Goal: Task Accomplishment & Management: Manage account settings

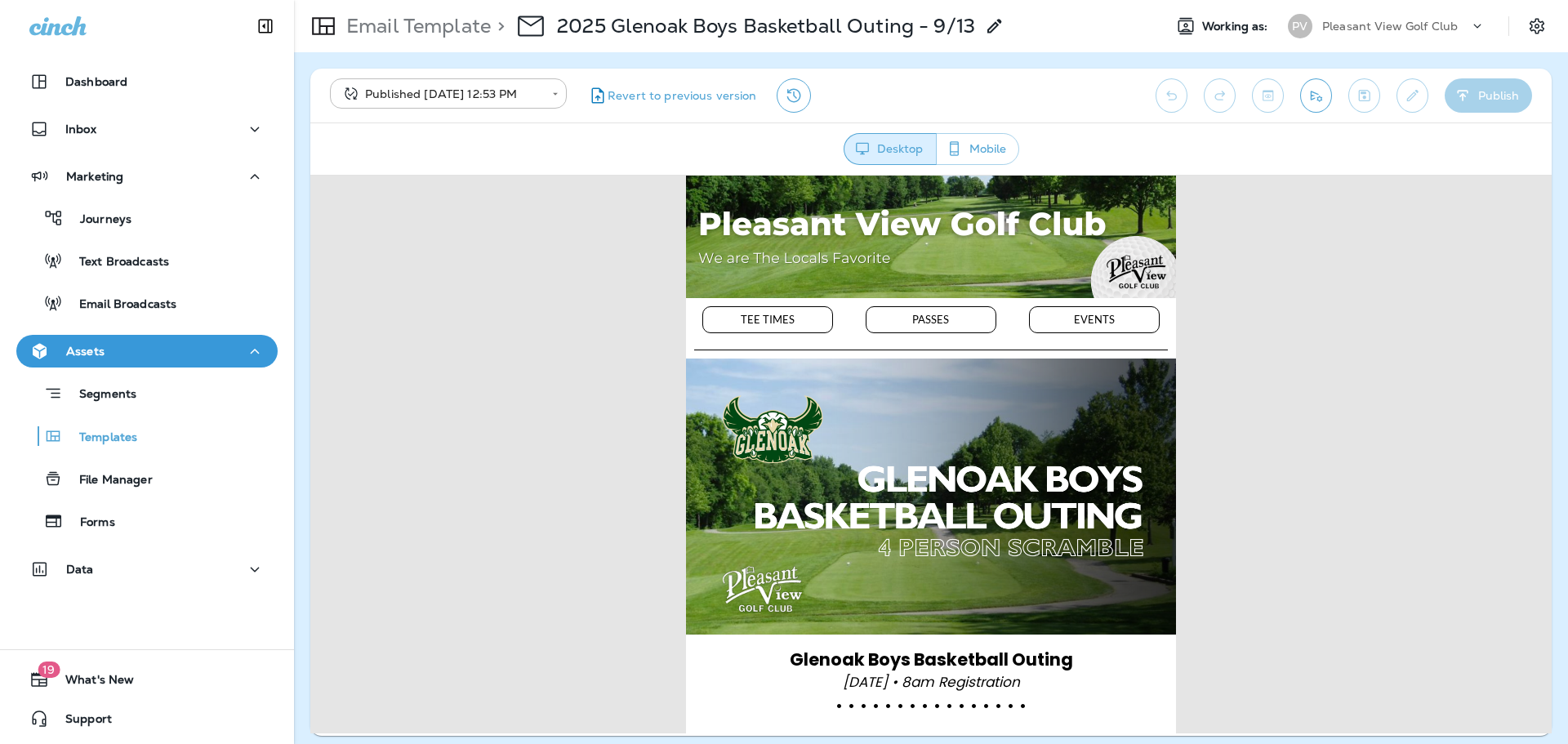
scroll to position [258, 0]
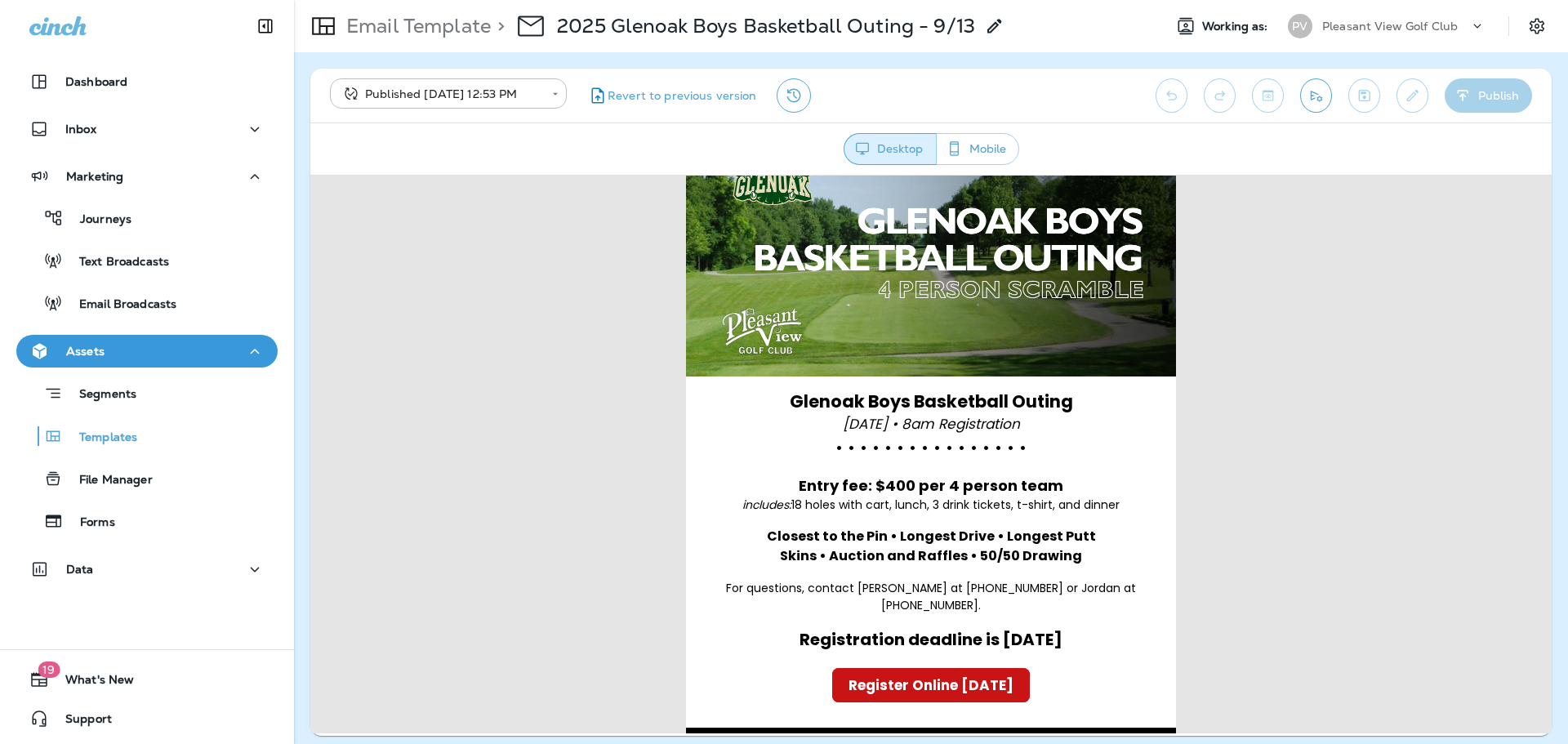
click at [1346, 30] on p "Pleasant View Golf Club" at bounding box center [1390, 26] width 135 height 13
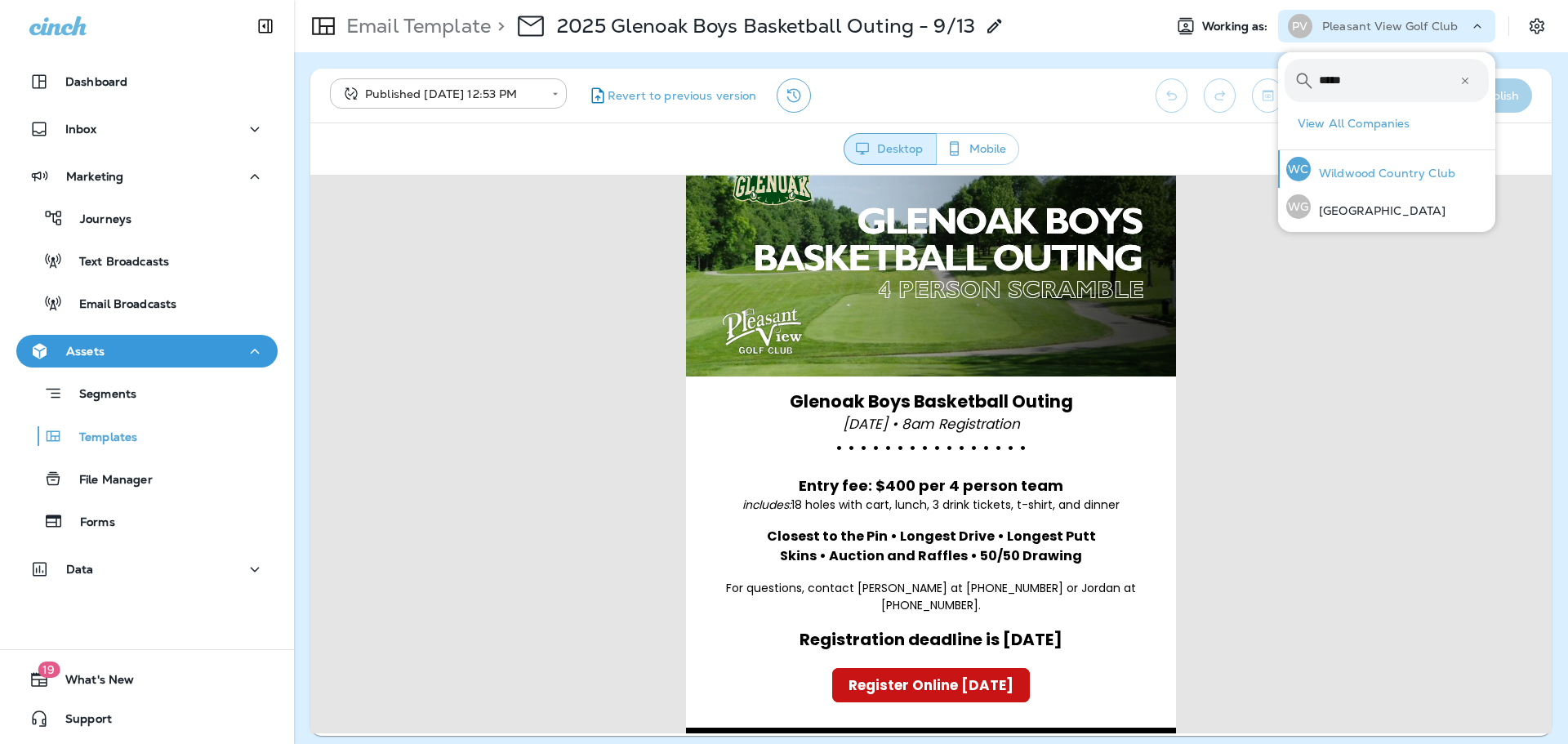
type input "*****"
click at [1375, 171] on p "Wildwood Country Club" at bounding box center [1383, 173] width 145 height 13
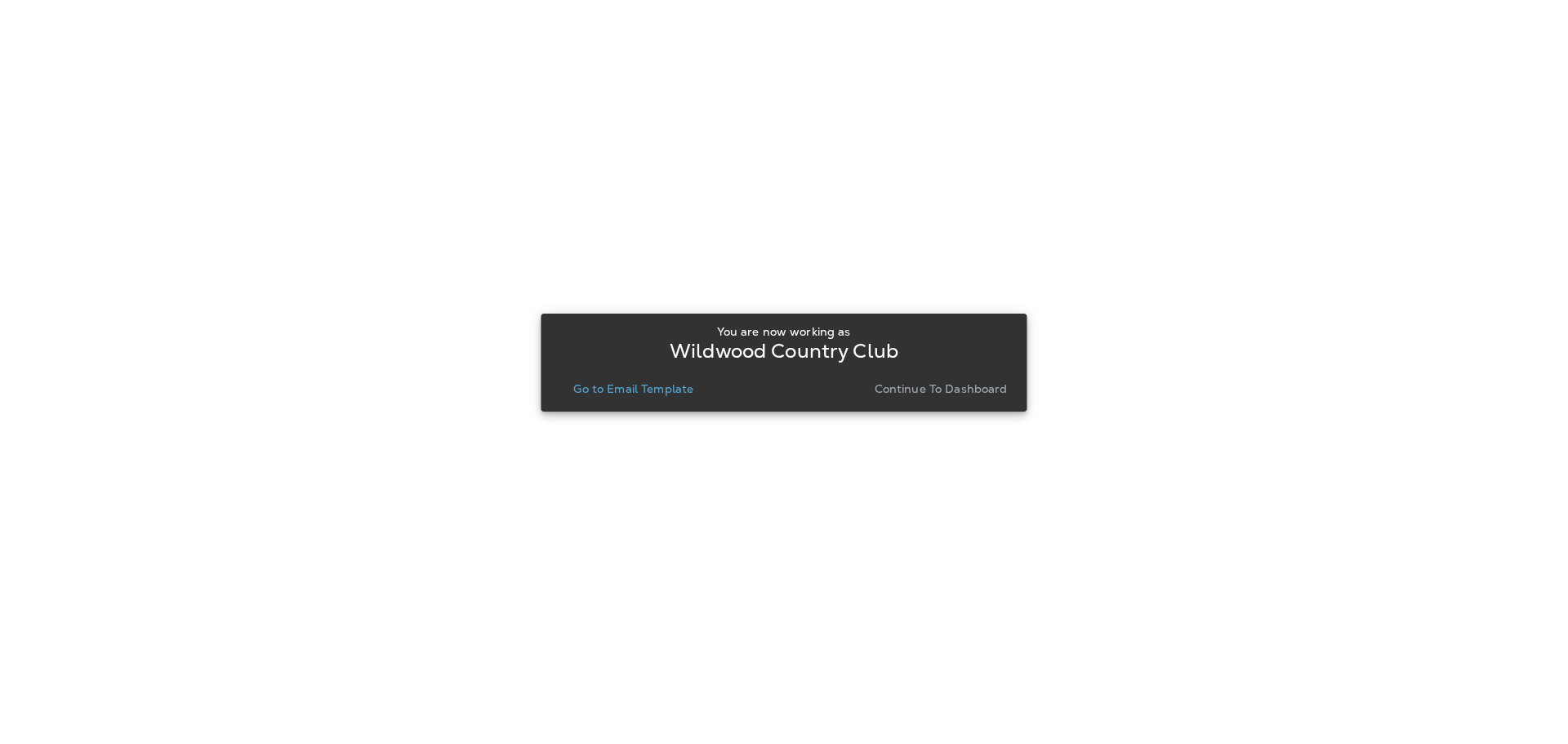
click at [593, 386] on p "Go to Email Template" at bounding box center [633, 388] width 120 height 13
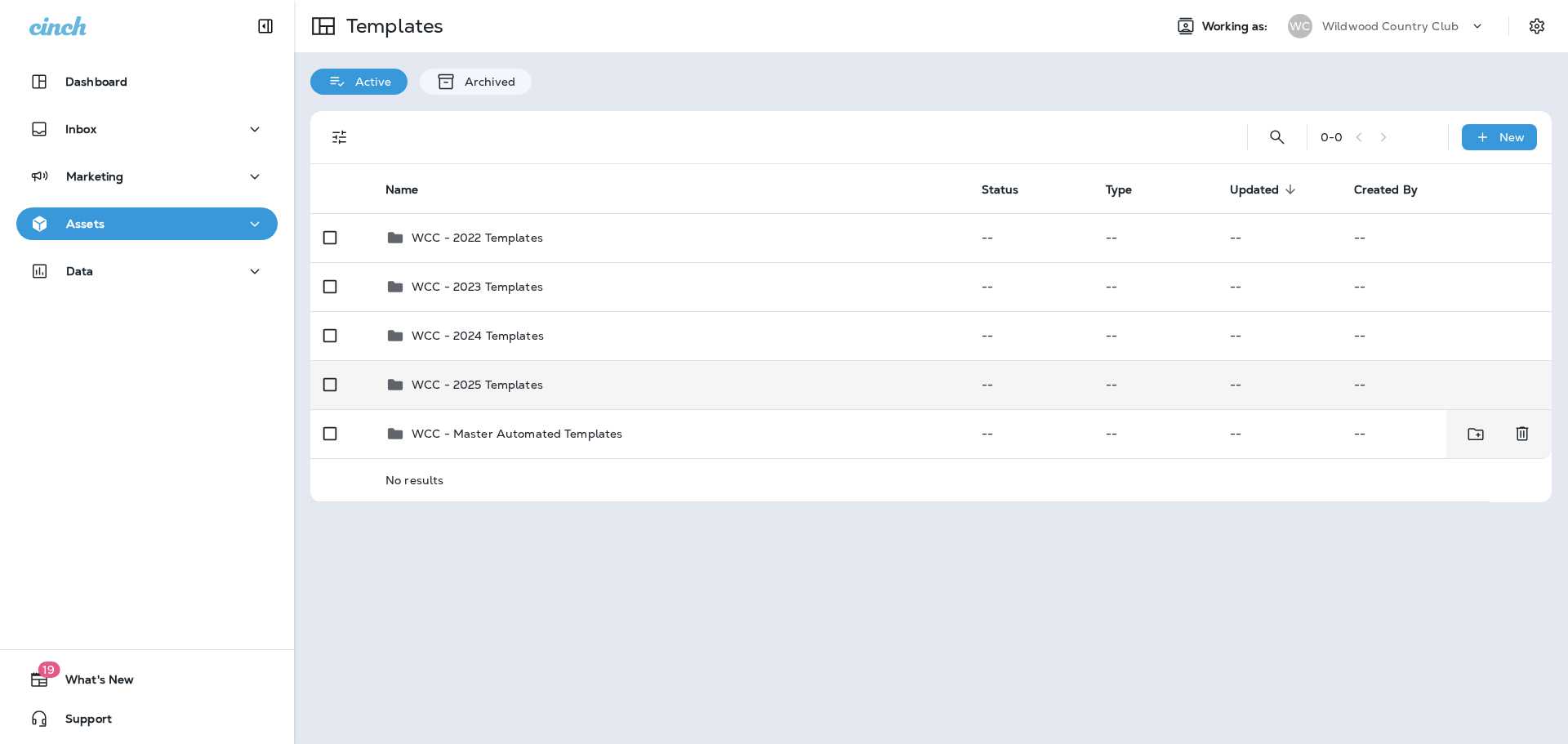
click at [485, 401] on td "WCC - 2025 Templates" at bounding box center [670, 384] width 597 height 49
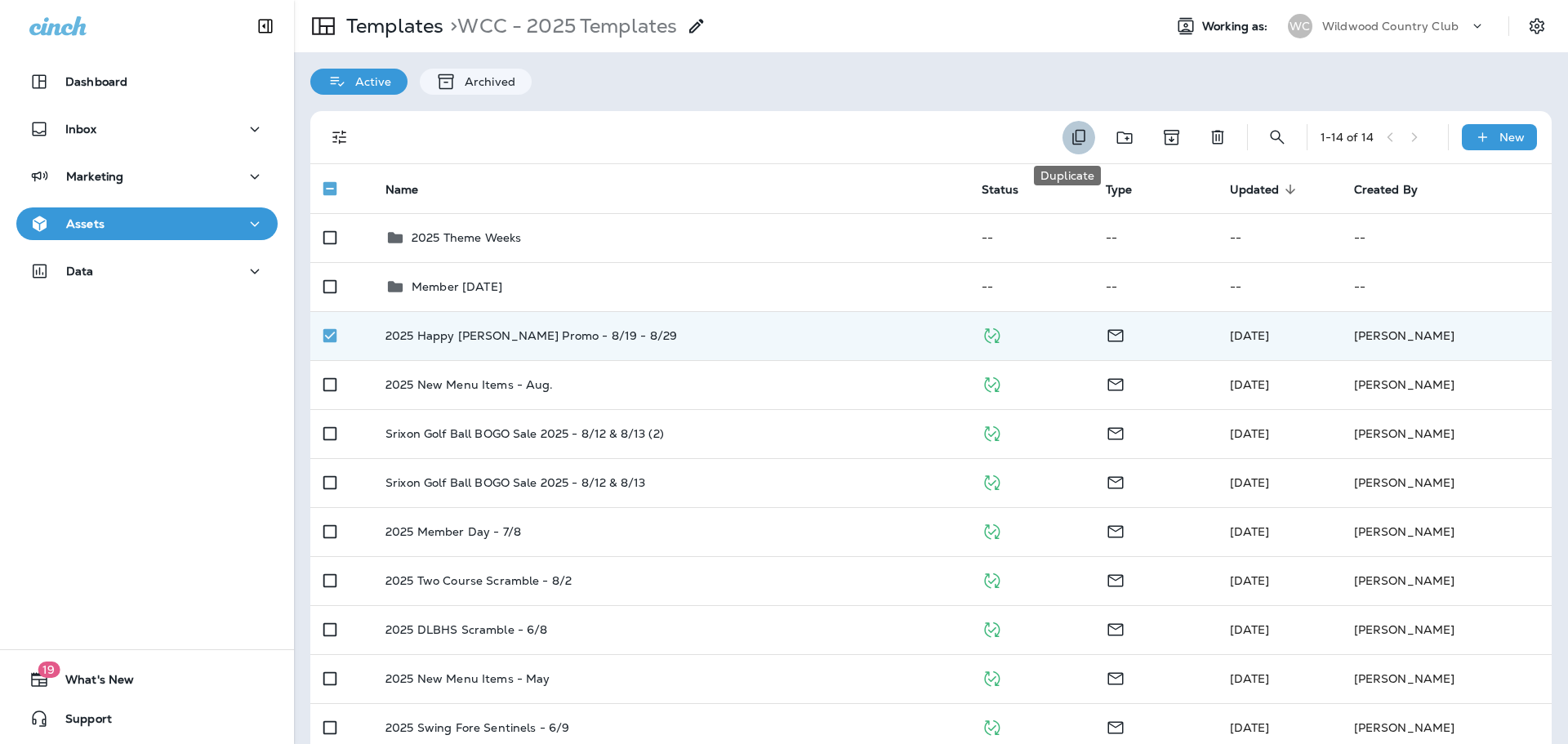
click at [1074, 137] on icon "Duplicate" at bounding box center [1079, 137] width 20 height 20
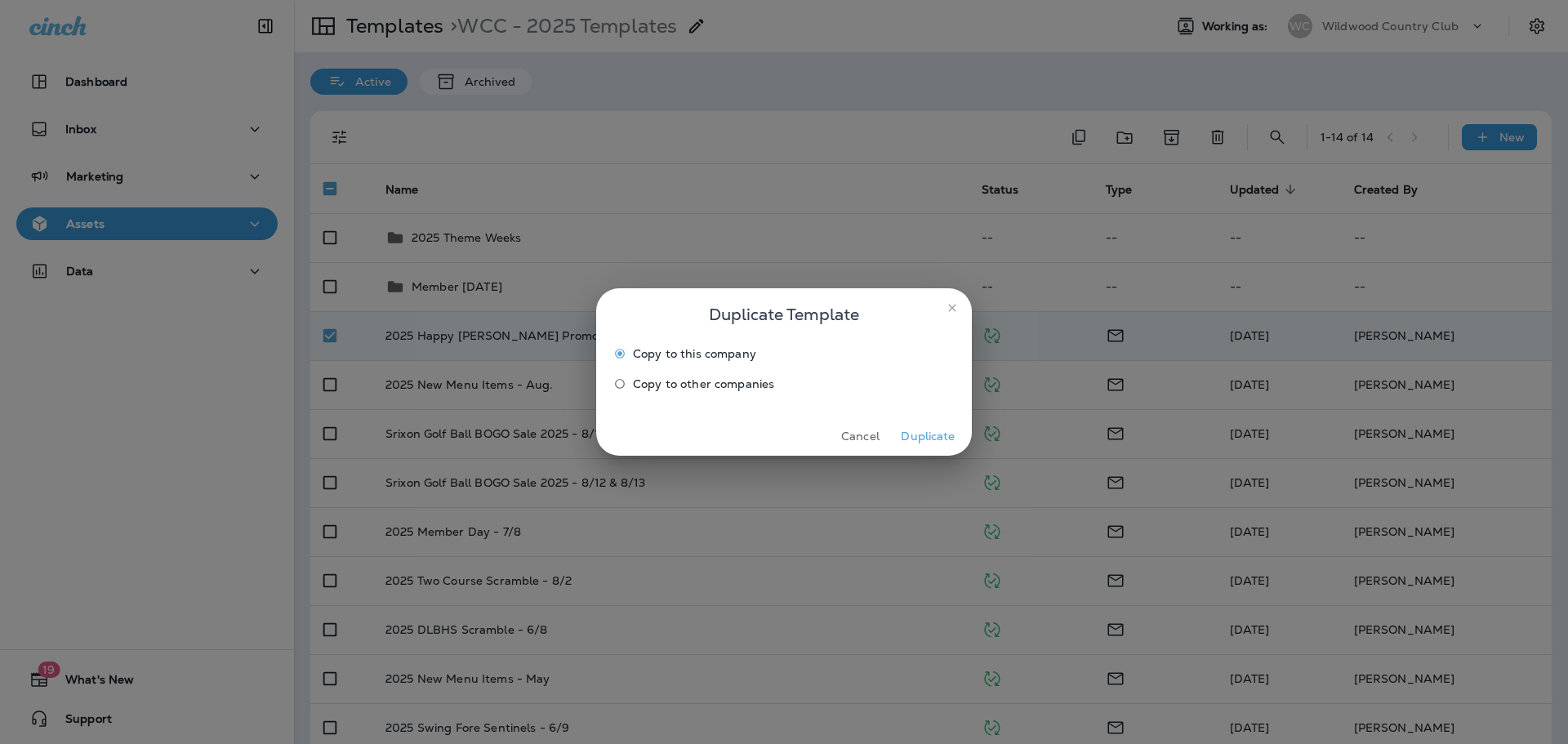
click at [937, 438] on button "Duplicate" at bounding box center [928, 436] width 62 height 25
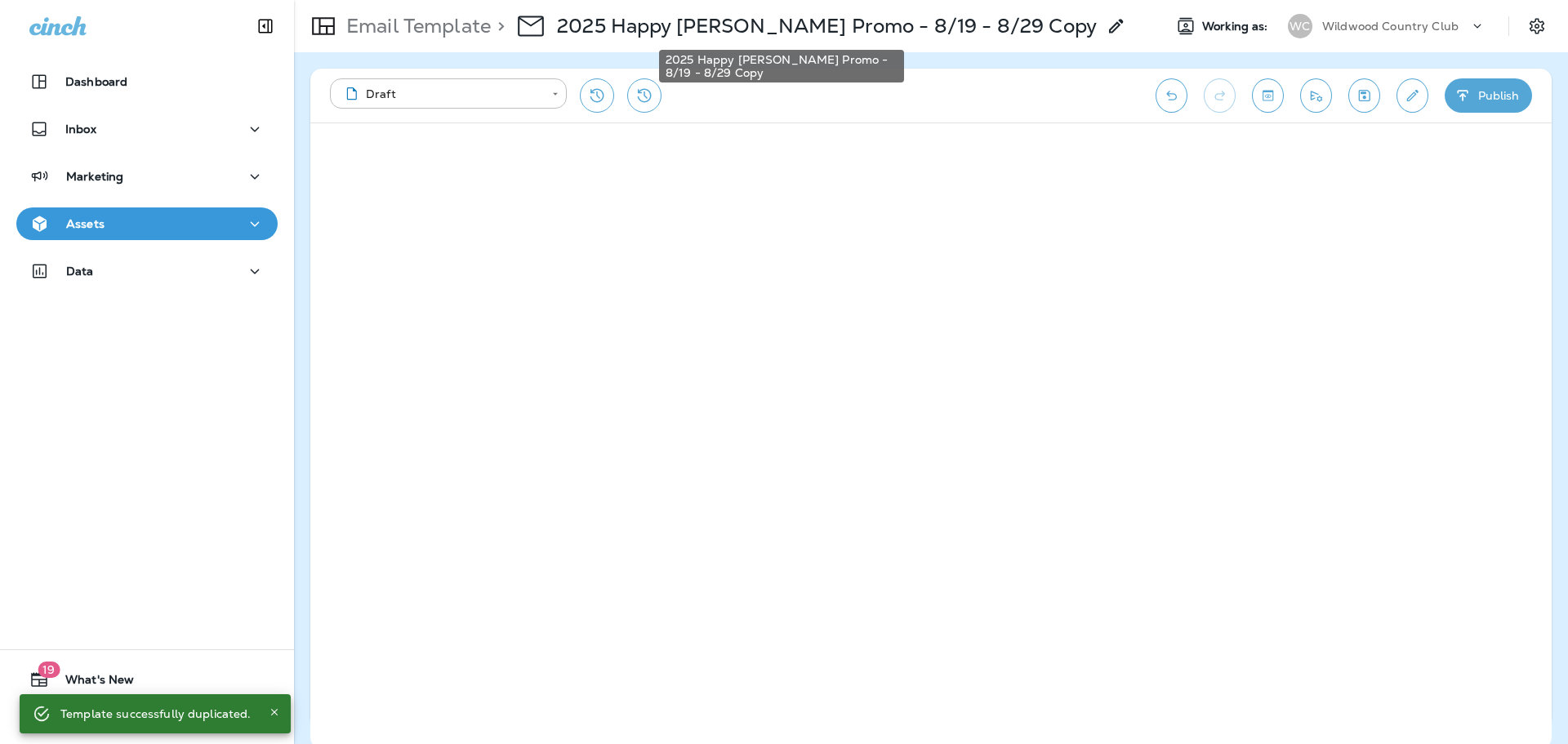
click at [956, 26] on p "2025 Happy Gilmore Promo - 8/19 - 8/29 Copy" at bounding box center [826, 26] width 540 height 24
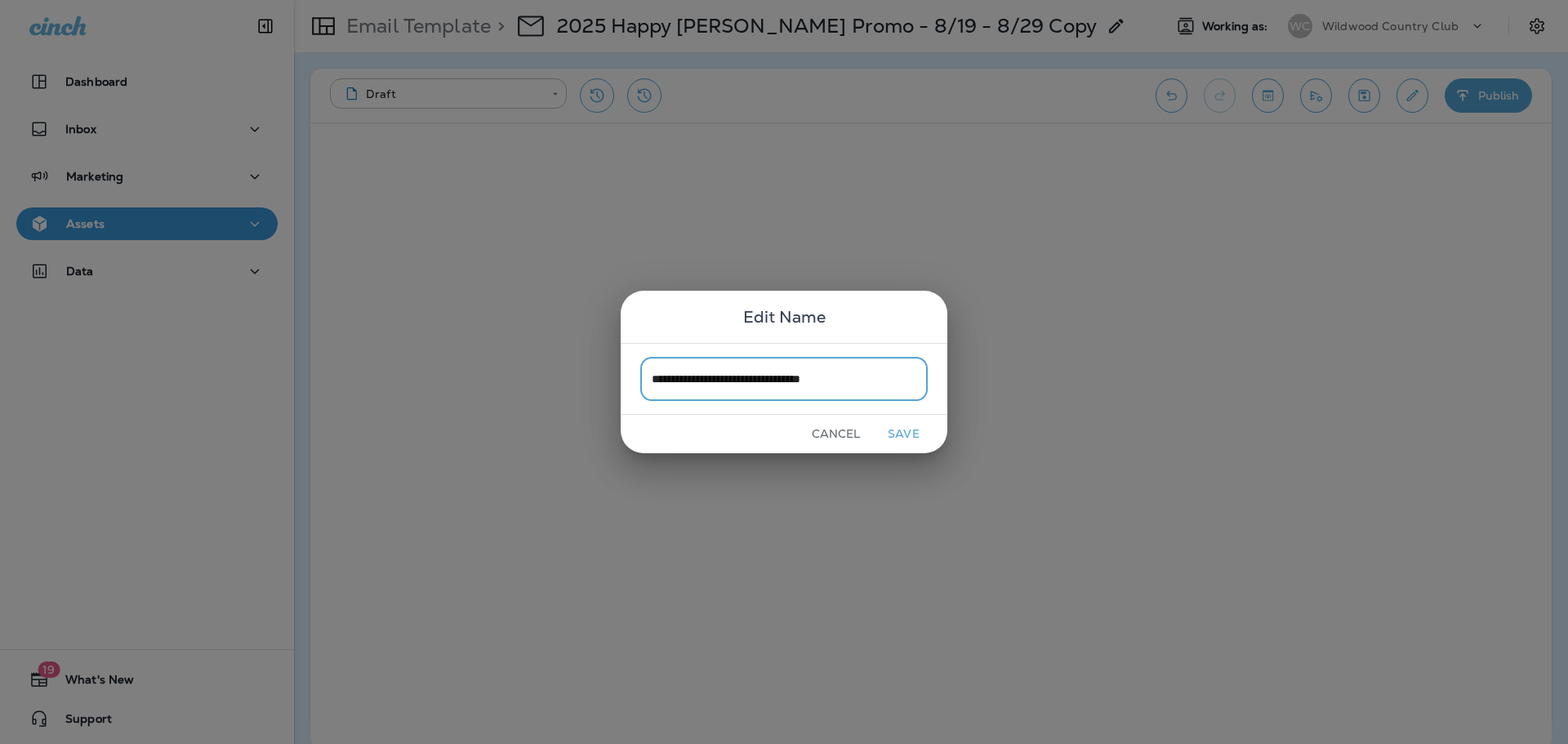
type input "**********"
click at [897, 434] on button "Save" at bounding box center [904, 434] width 62 height 25
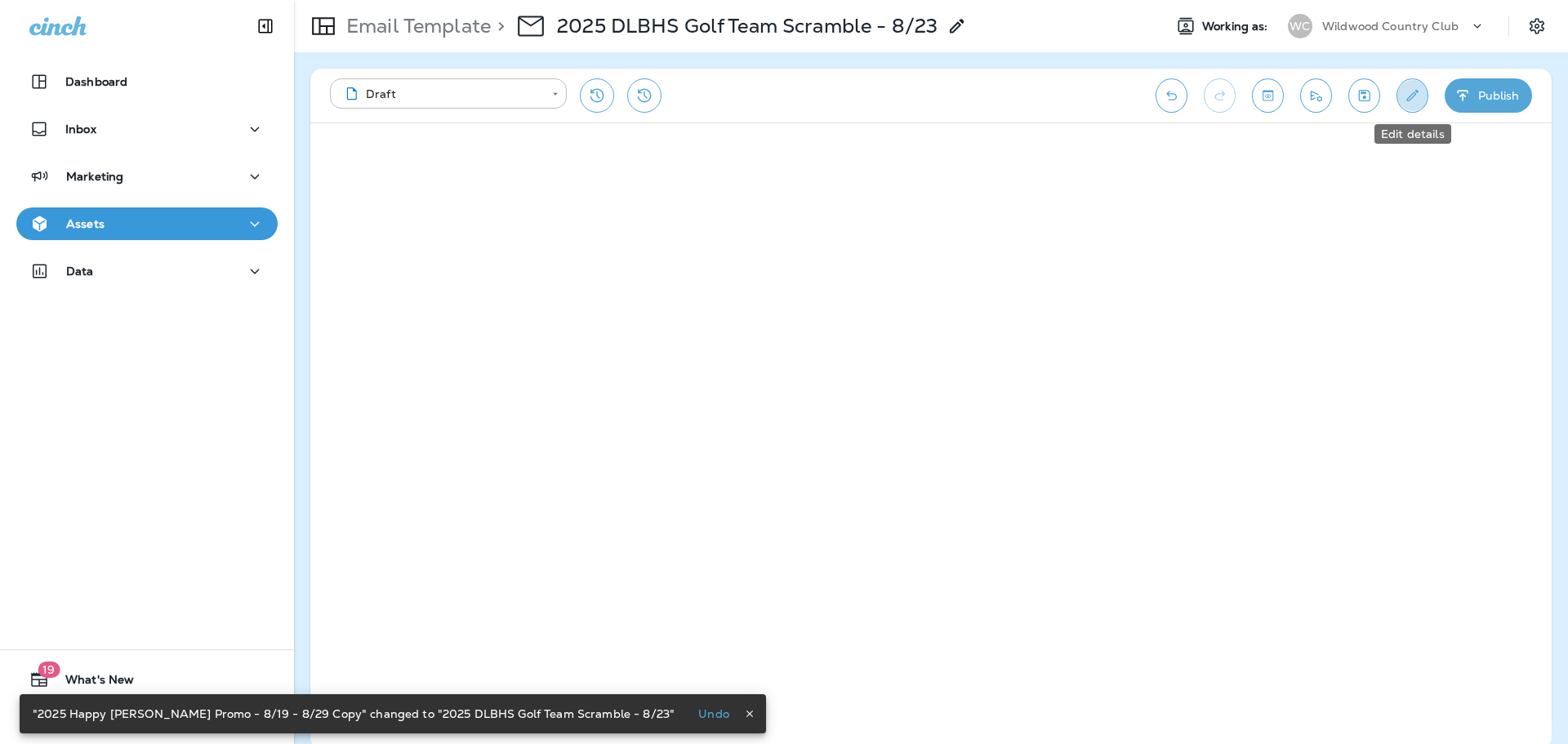
click at [1406, 91] on icon "Edit details" at bounding box center [1413, 95] width 17 height 16
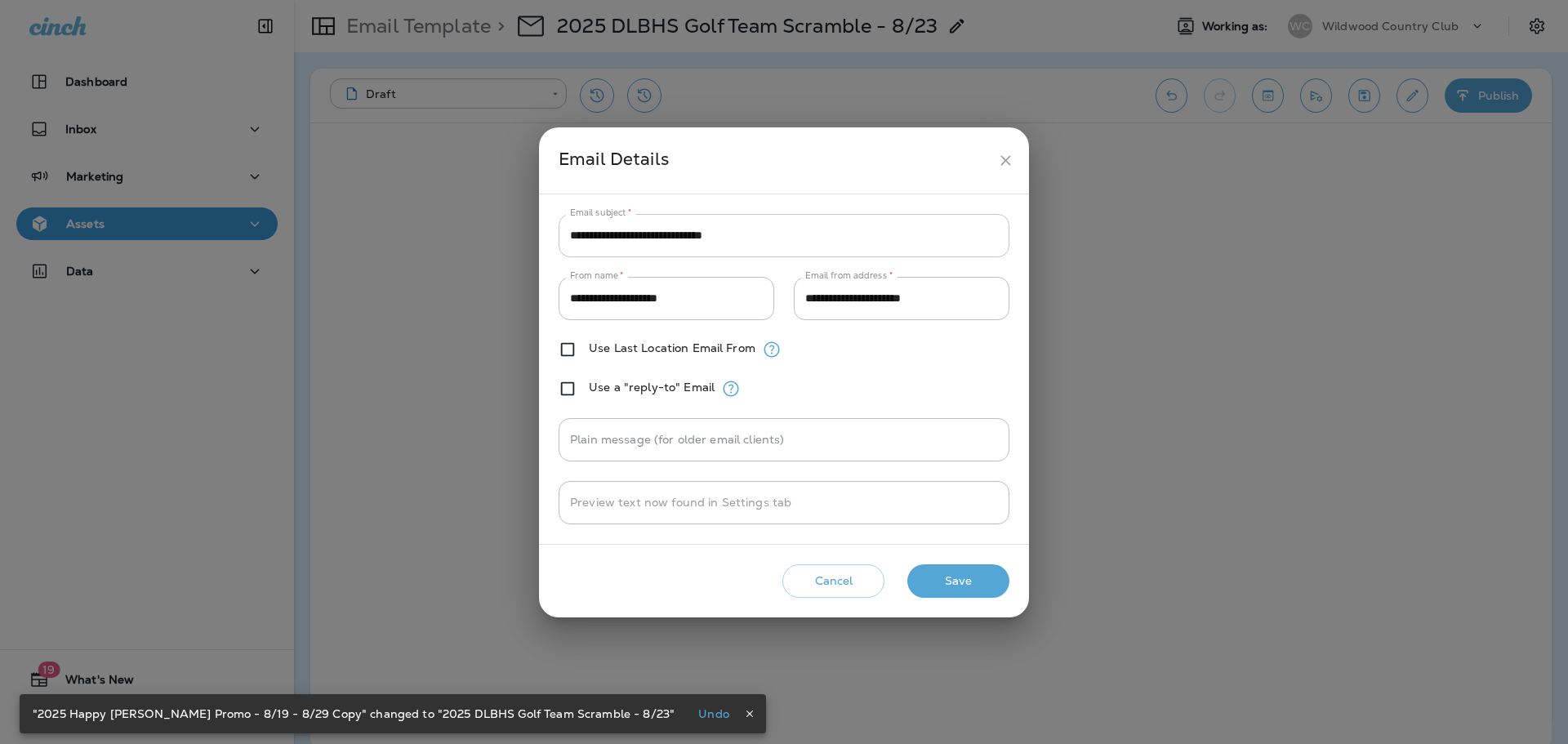
click at [941, 245] on input "**********" at bounding box center [784, 236] width 451 height 43
paste input "**********"
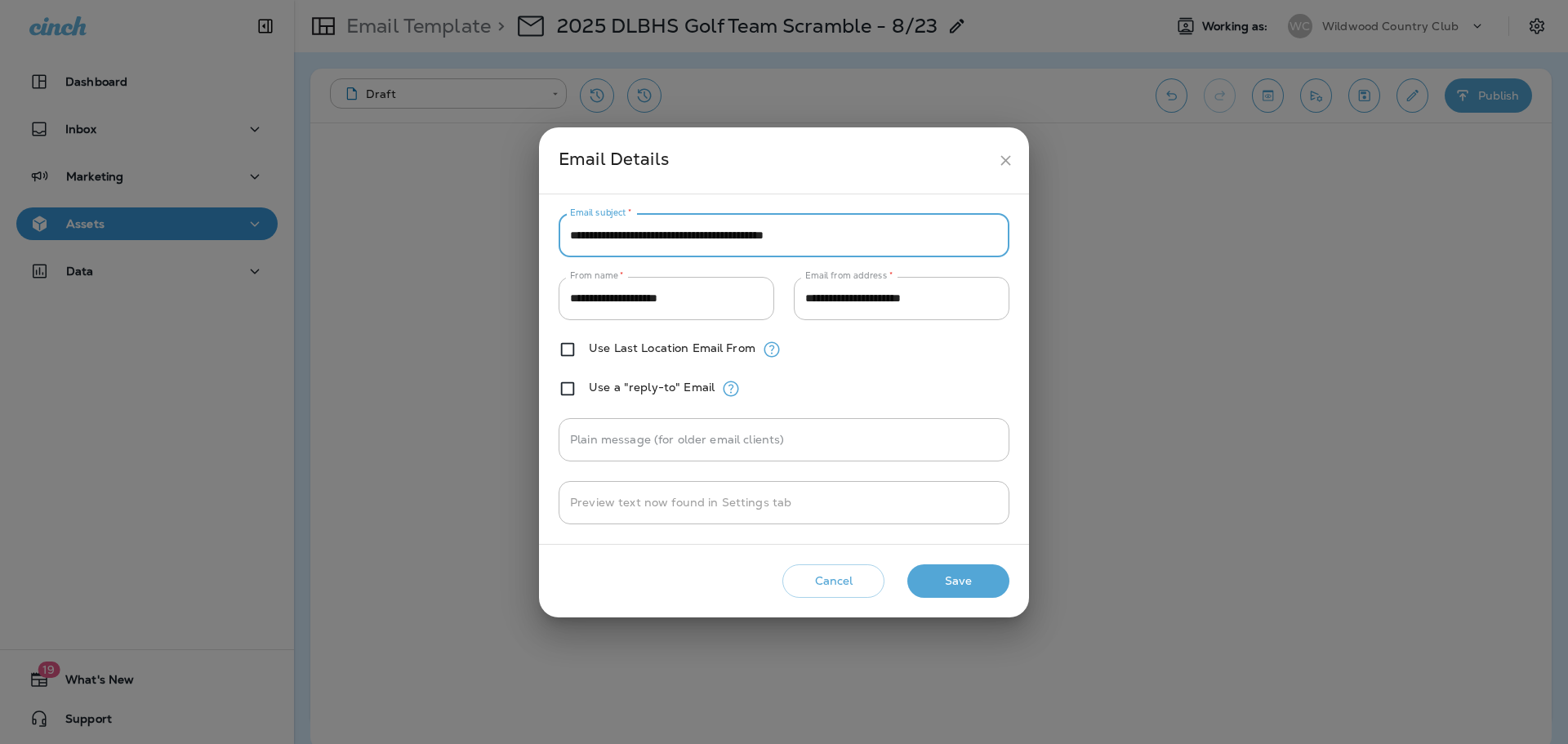
drag, startPoint x: 619, startPoint y: 240, endPoint x: 548, endPoint y: 238, distance: 71.0
click at [548, 238] on div "**********" at bounding box center [784, 369] width 490 height 350
type input "**********"
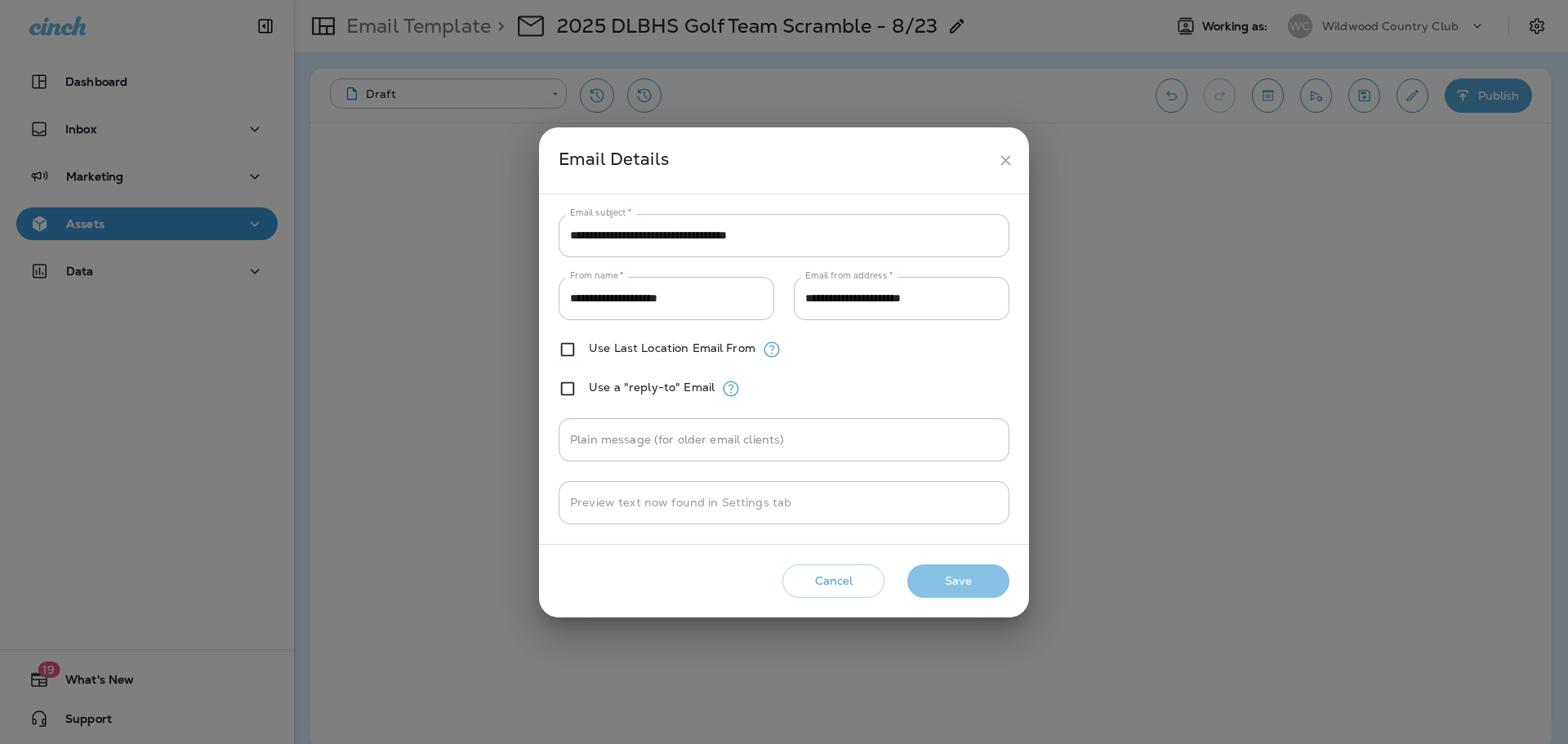
click at [961, 582] on button "Save" at bounding box center [958, 581] width 102 height 34
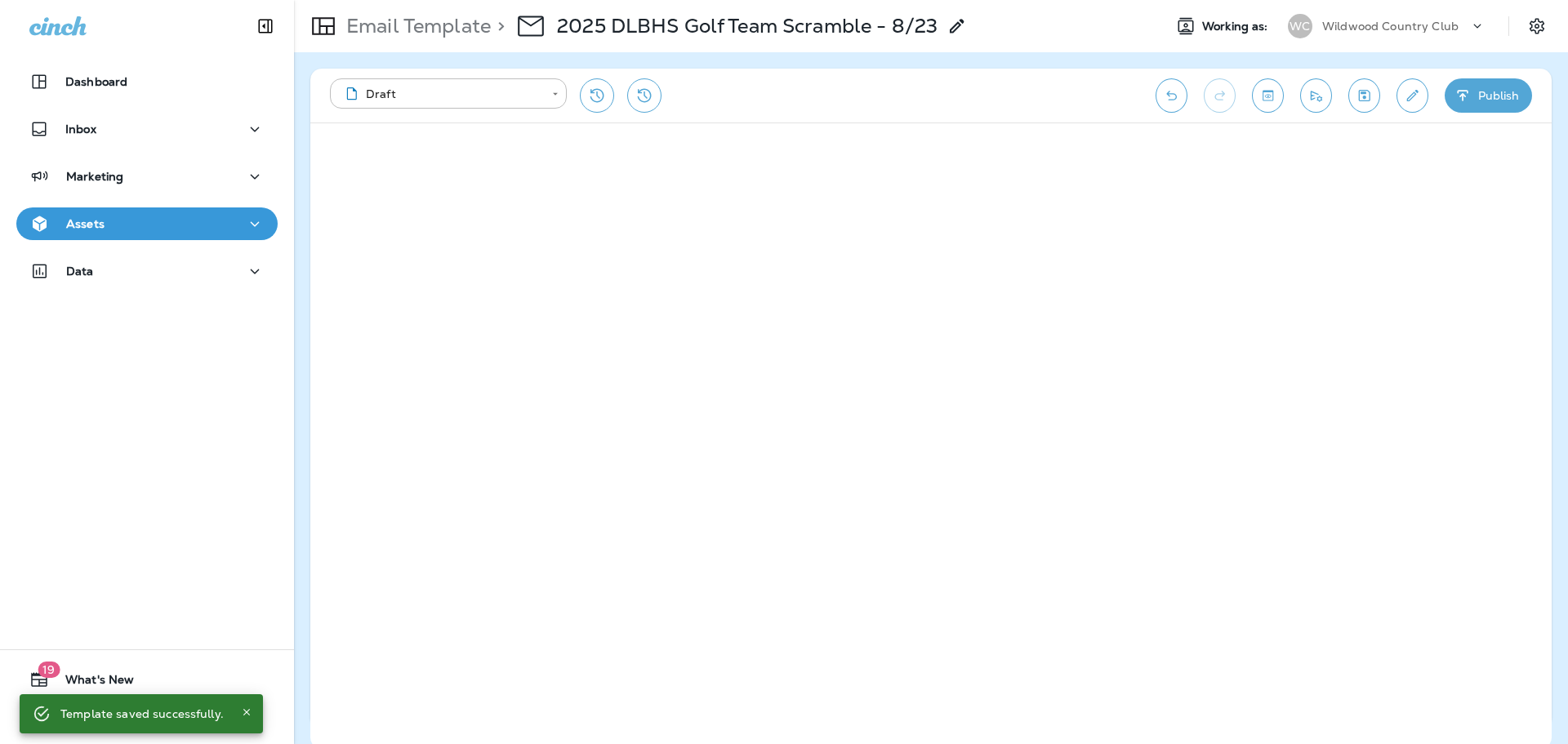
click at [1469, 106] on button "Publish" at bounding box center [1488, 95] width 88 height 35
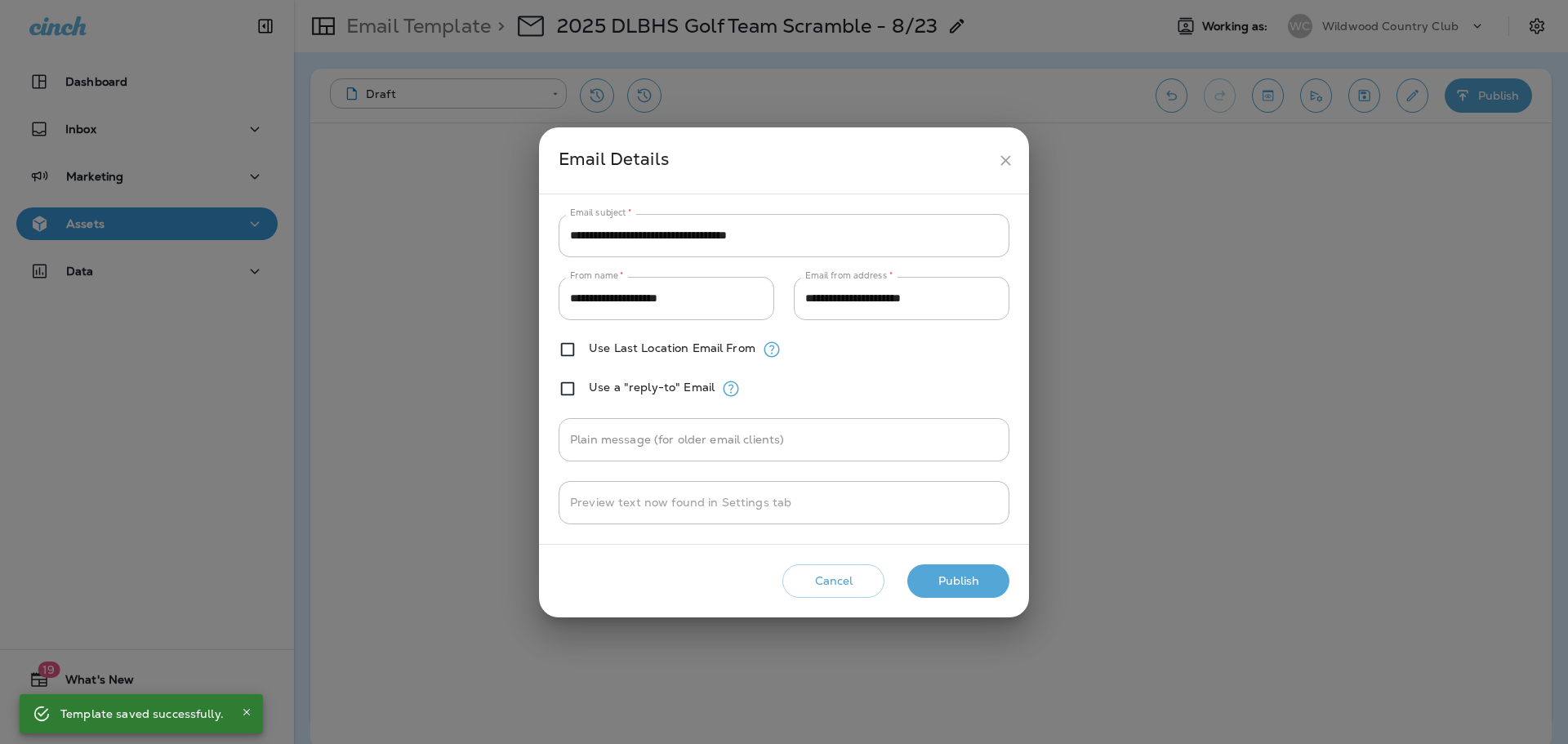
click at [945, 581] on button "Publish" at bounding box center [958, 581] width 102 height 34
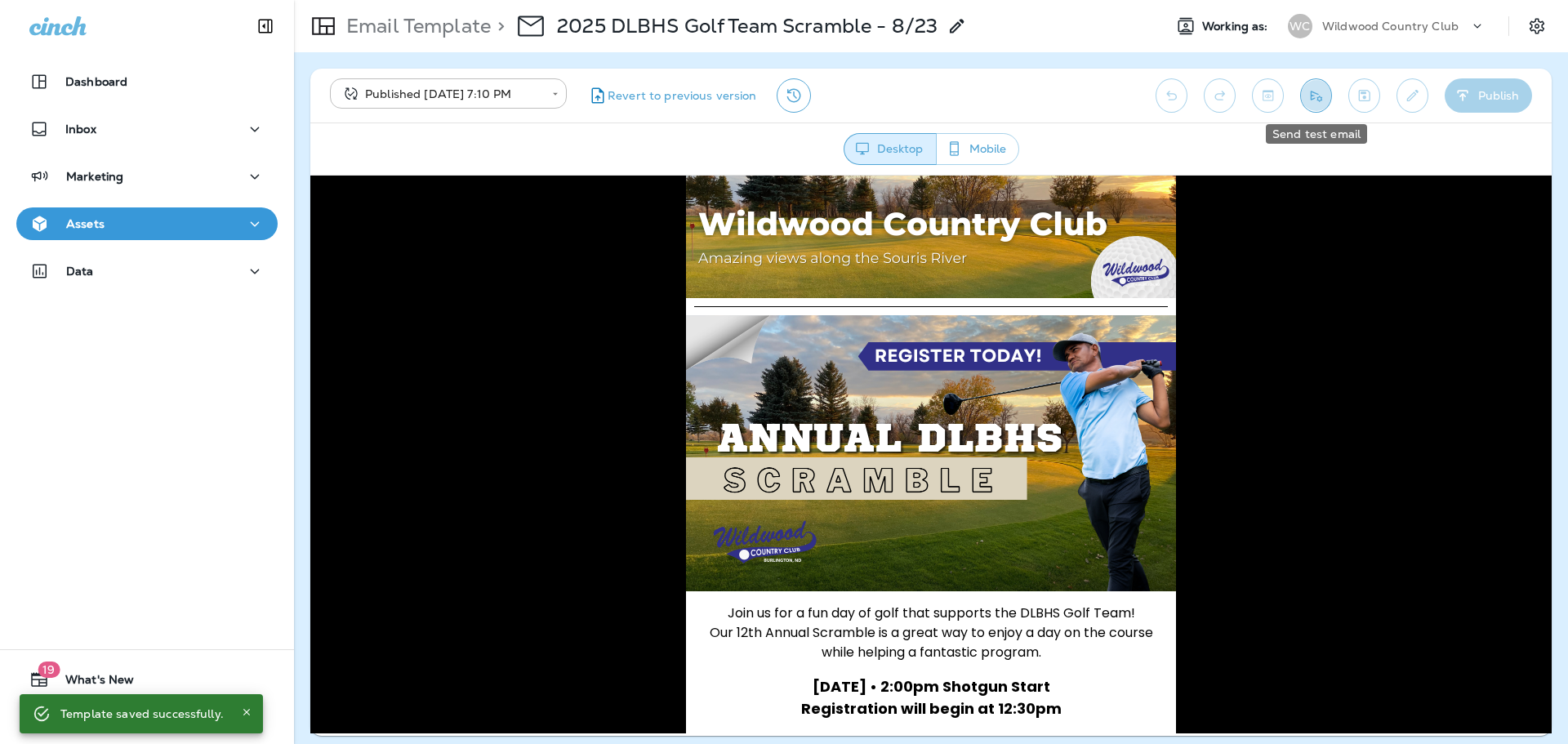
click at [1313, 97] on icon "Send test email" at bounding box center [1316, 95] width 17 height 16
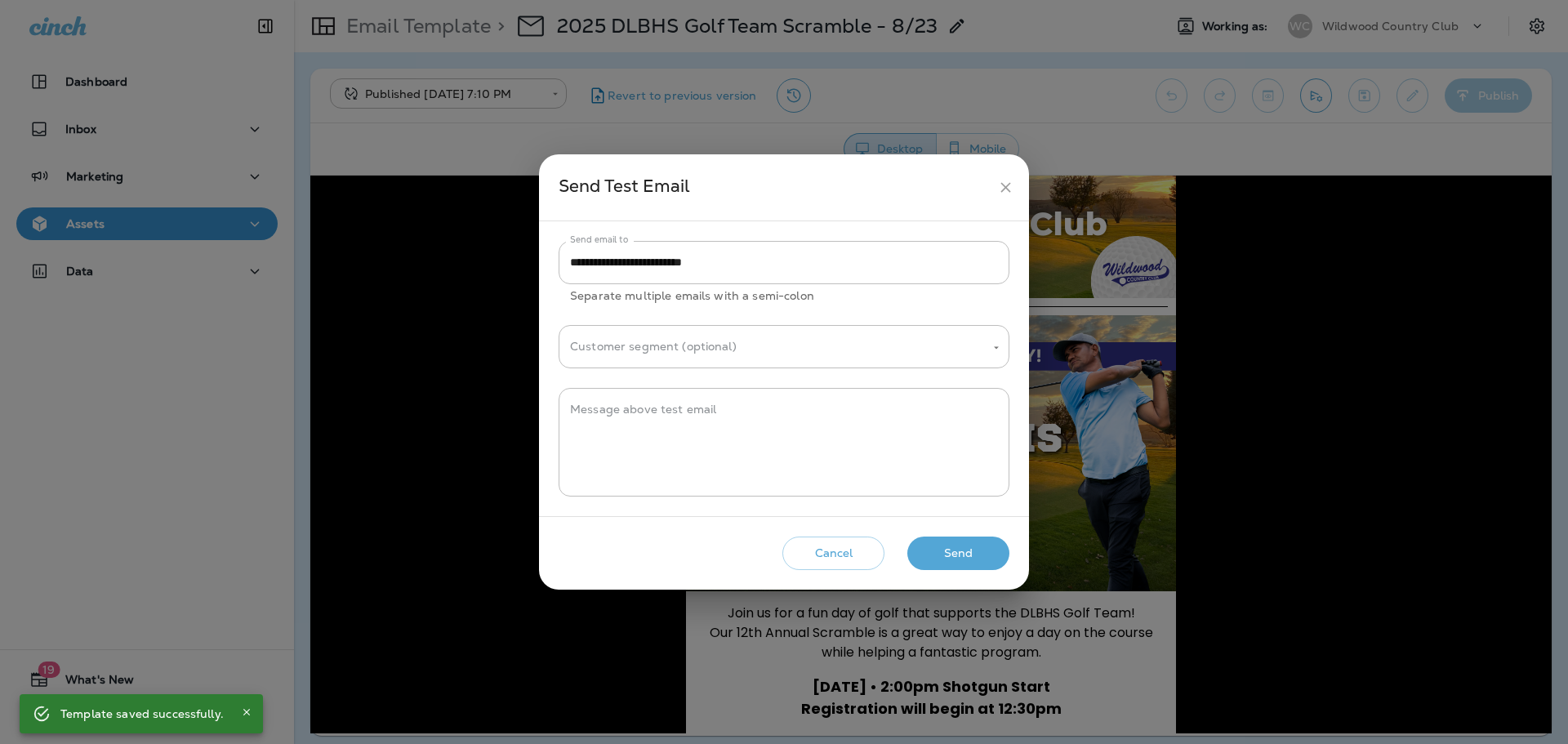
click at [949, 550] on button "Send" at bounding box center [958, 553] width 102 height 34
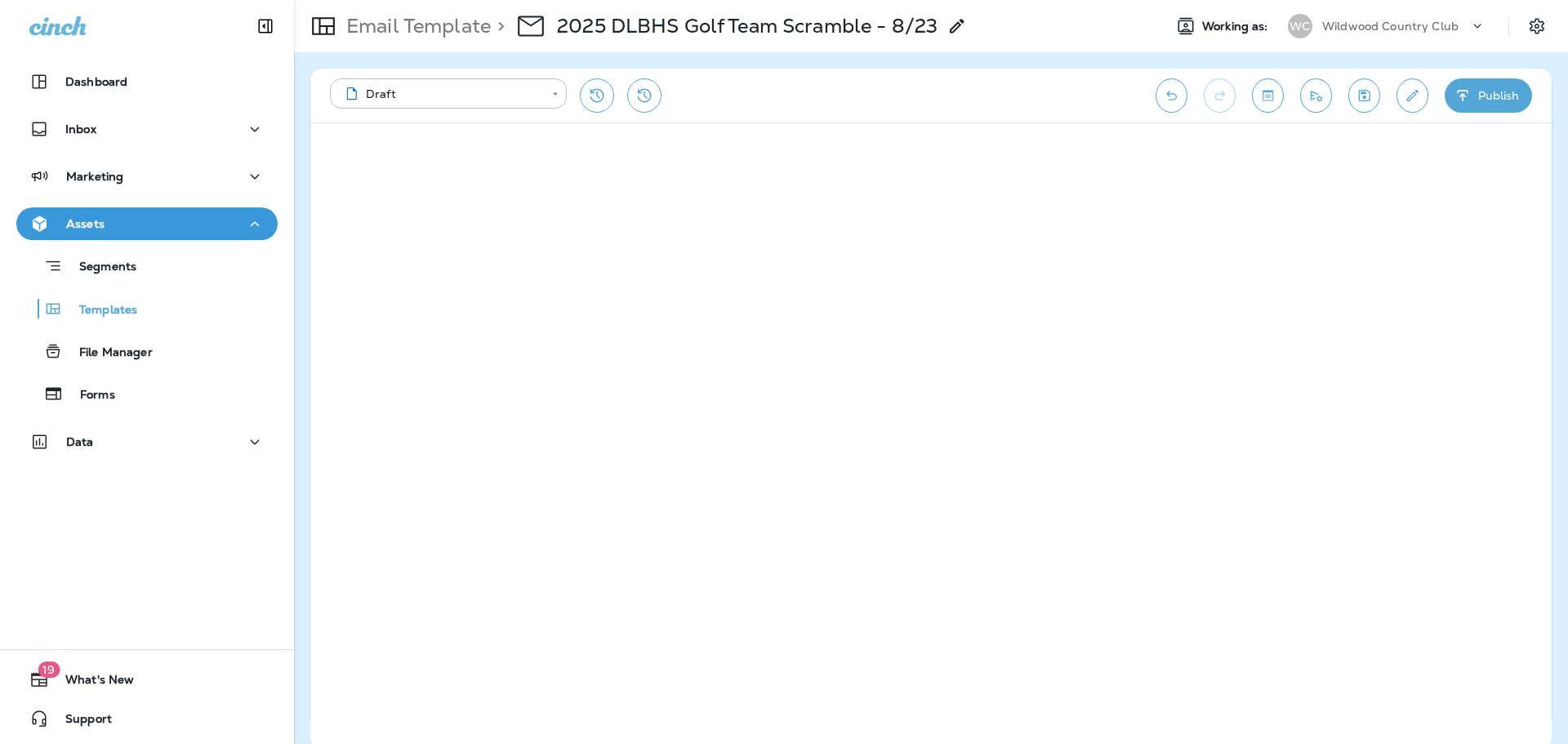
click at [1371, 23] on p "Wildwood Country Club" at bounding box center [1390, 26] width 136 height 13
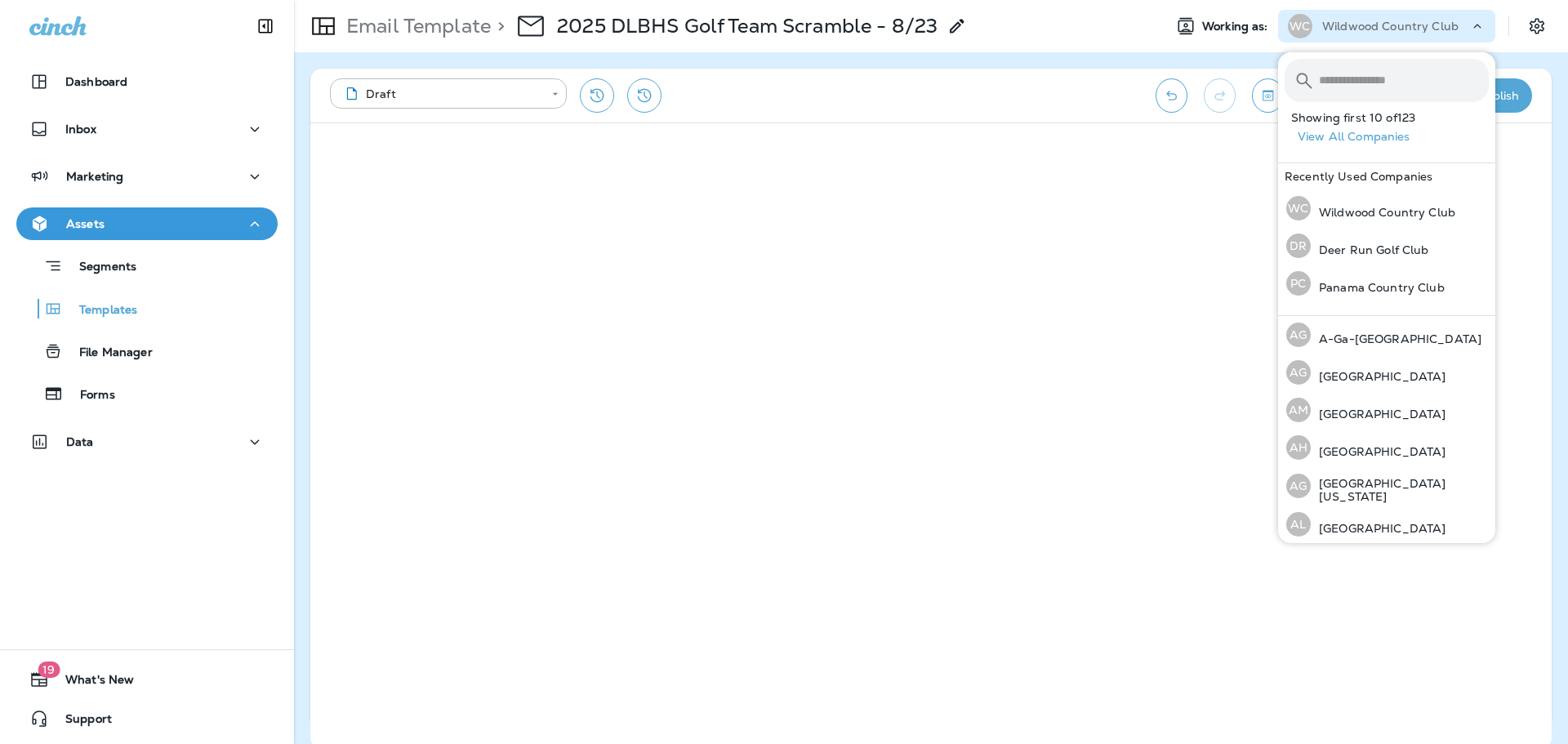
click at [1029, 78] on div "**********" at bounding box center [734, 95] width 809 height 35
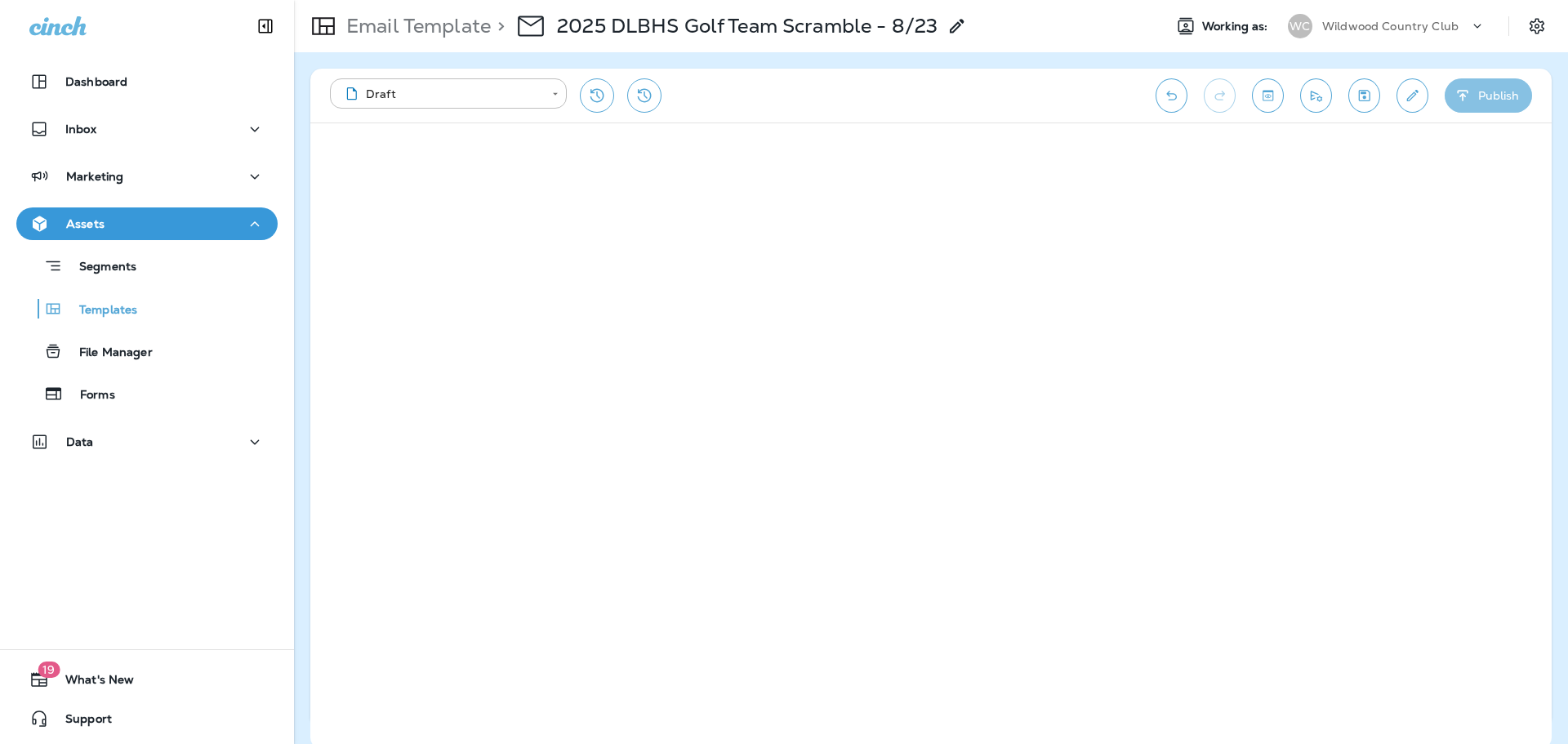
click at [1471, 90] on icon "button" at bounding box center [1463, 95] width 17 height 16
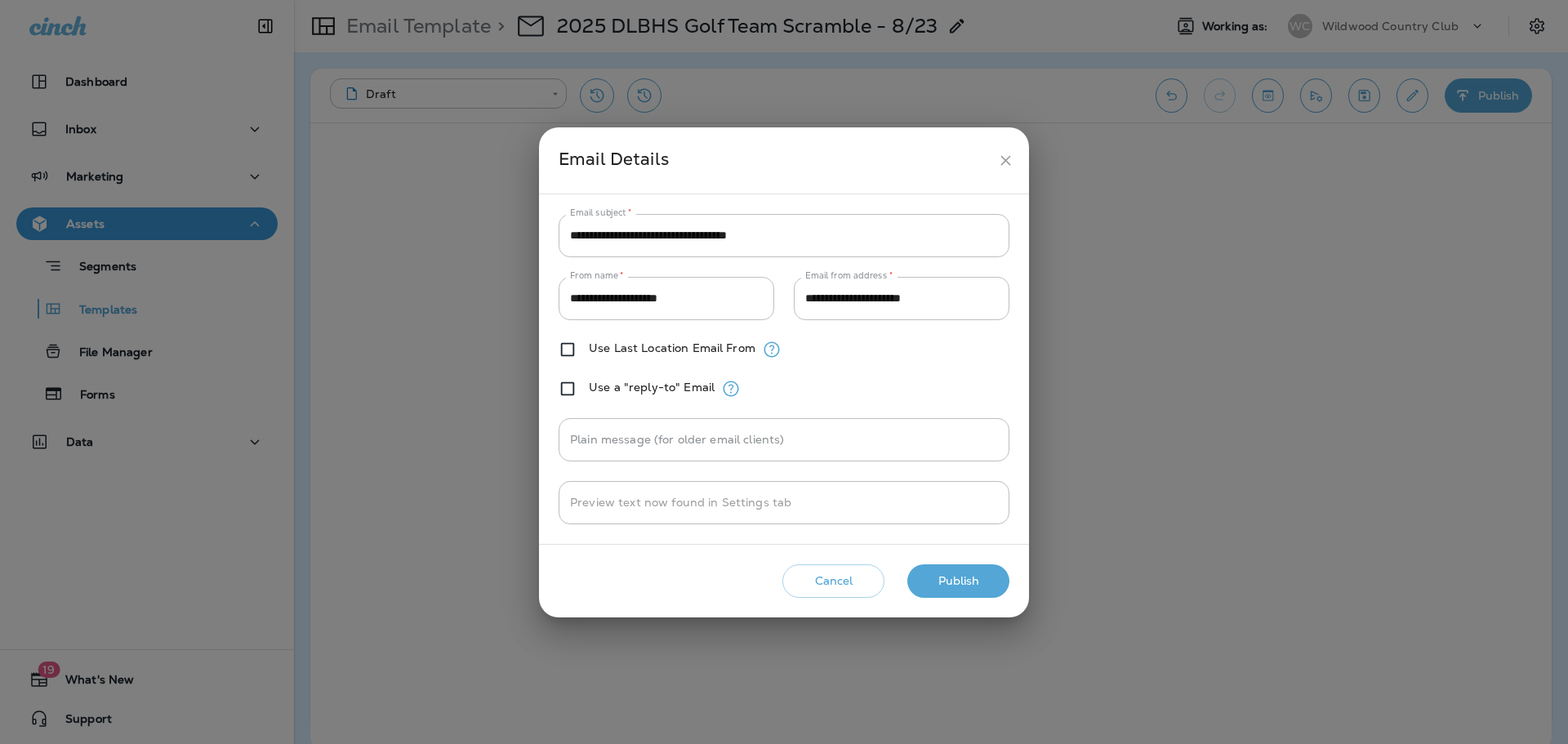
click at [973, 582] on button "Publish" at bounding box center [958, 581] width 102 height 34
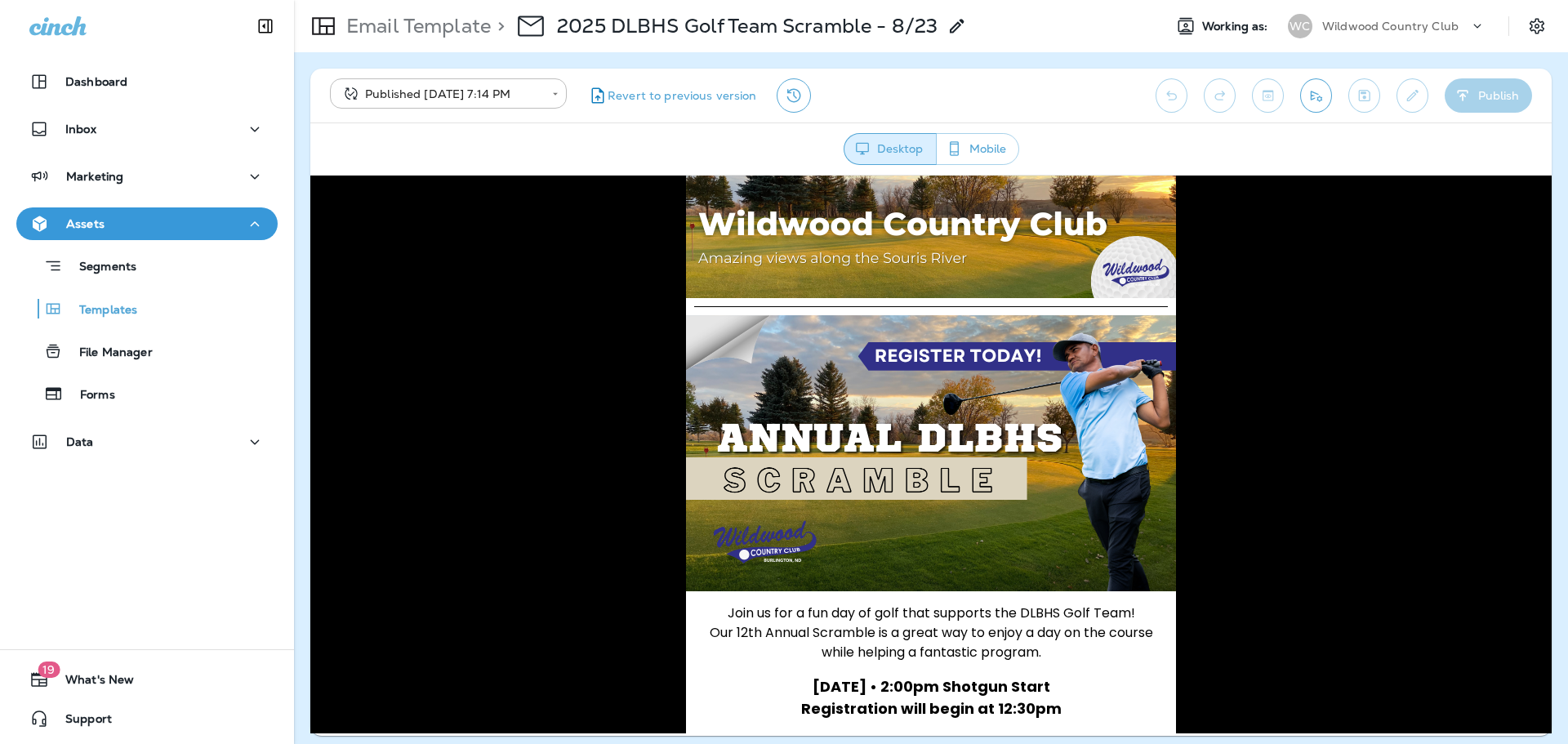
drag, startPoint x: 1354, startPoint y: 12, endPoint x: 1356, endPoint y: 25, distance: 13.2
click at [1354, 12] on div "WC Wildwood Country Club" at bounding box center [1387, 26] width 218 height 33
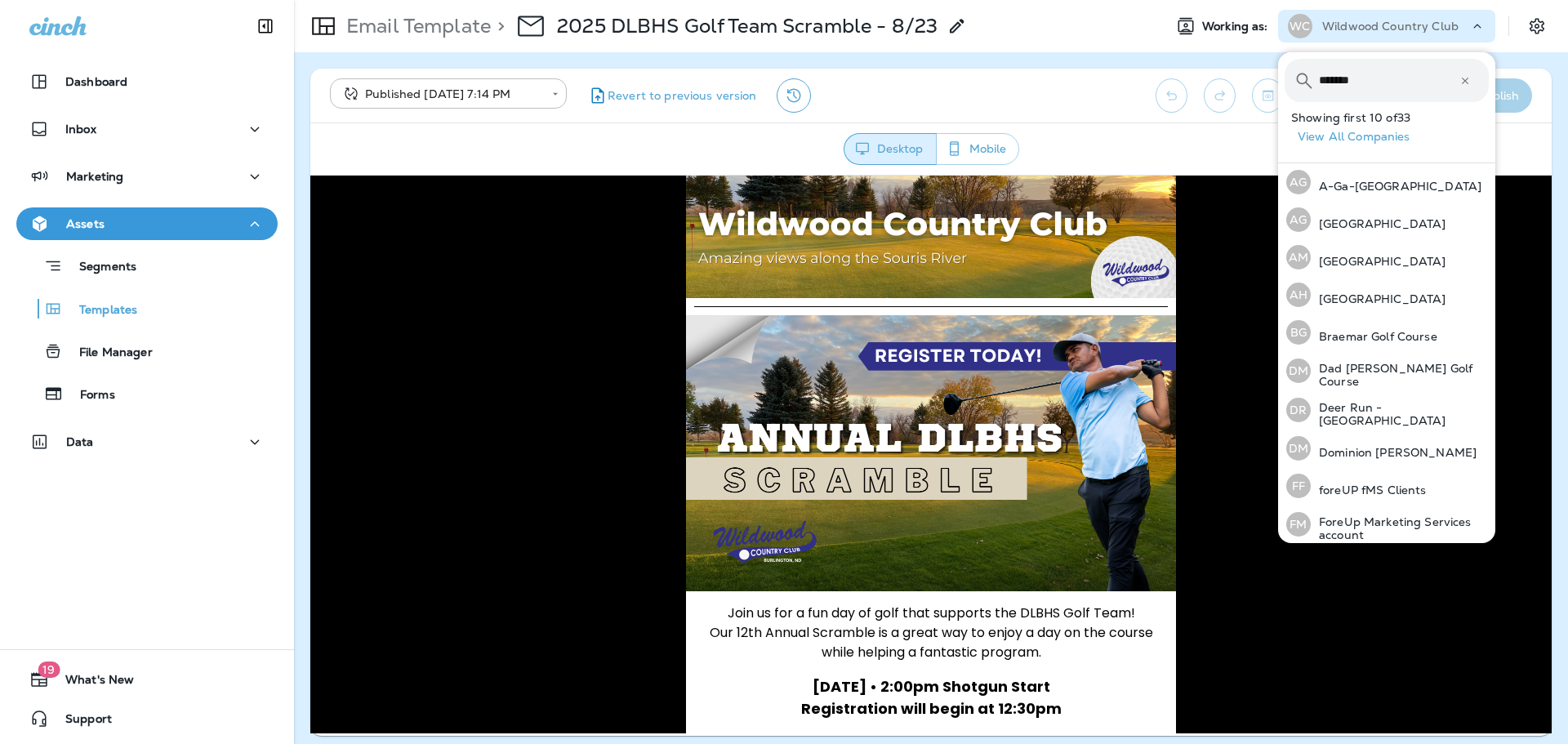
type input "*******"
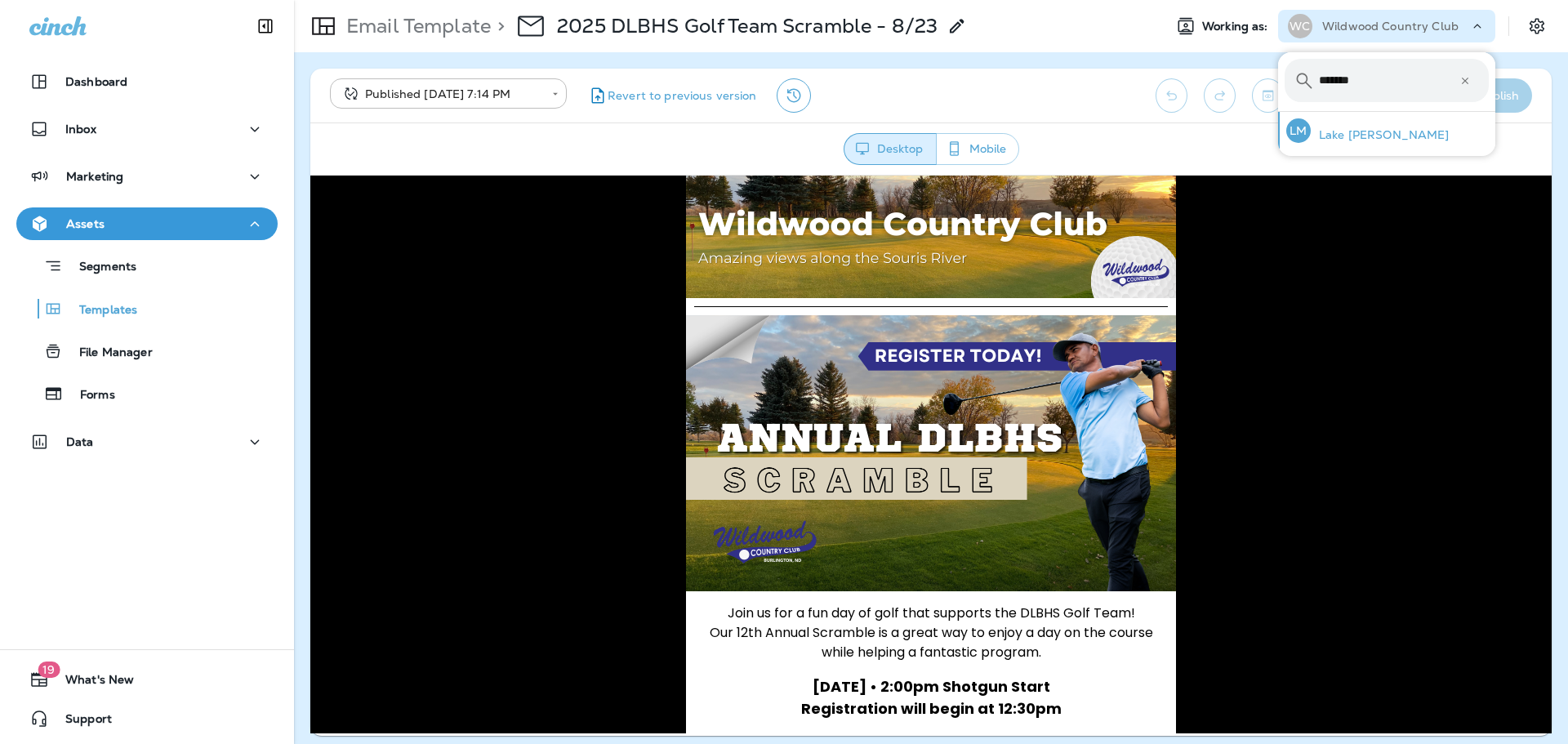
click at [1365, 133] on p "Lake [PERSON_NAME]" at bounding box center [1381, 134] width 139 height 13
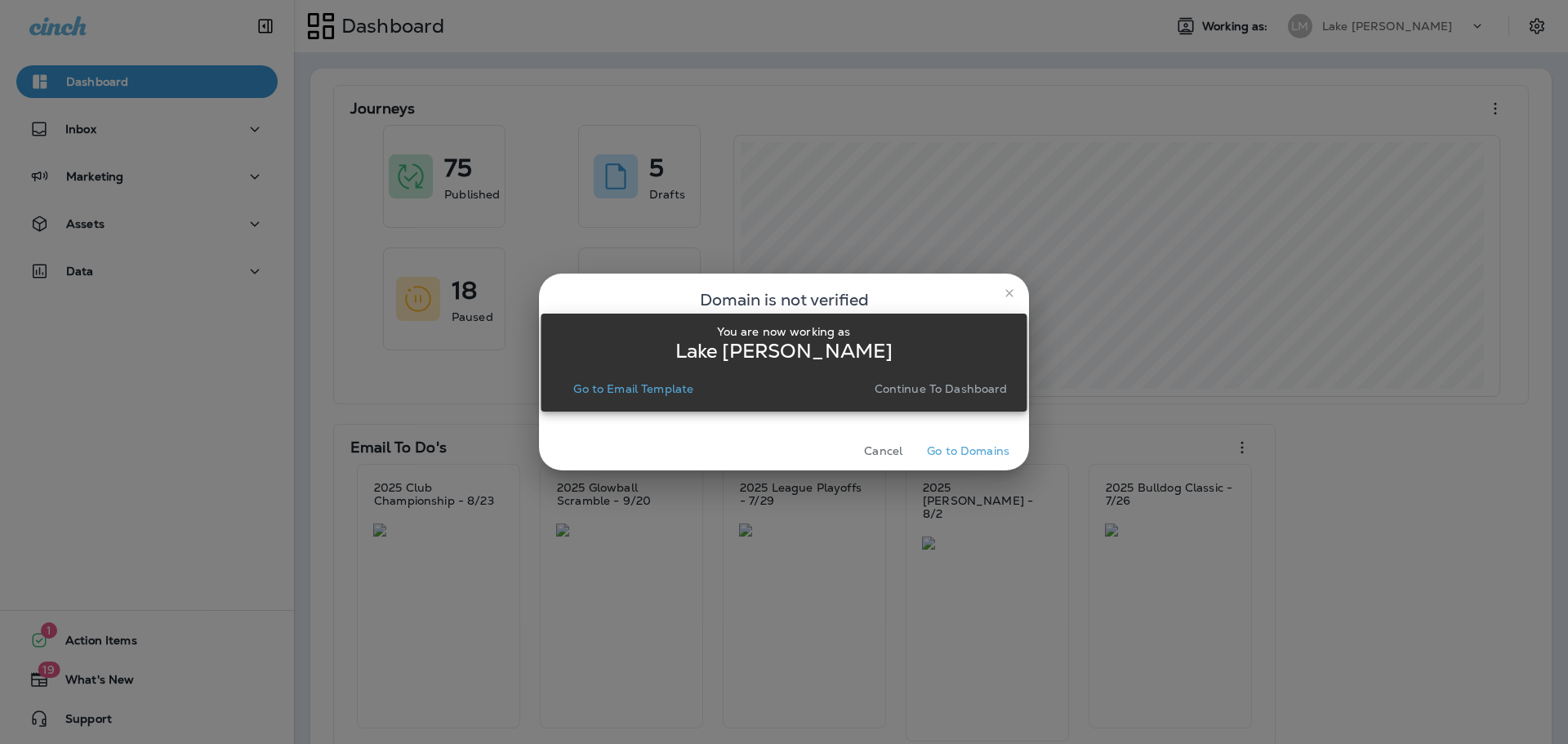
drag, startPoint x: 632, startPoint y: 388, endPoint x: 1078, endPoint y: 356, distance: 447.1
click at [632, 388] on p "Go to Email Template" at bounding box center [633, 388] width 120 height 13
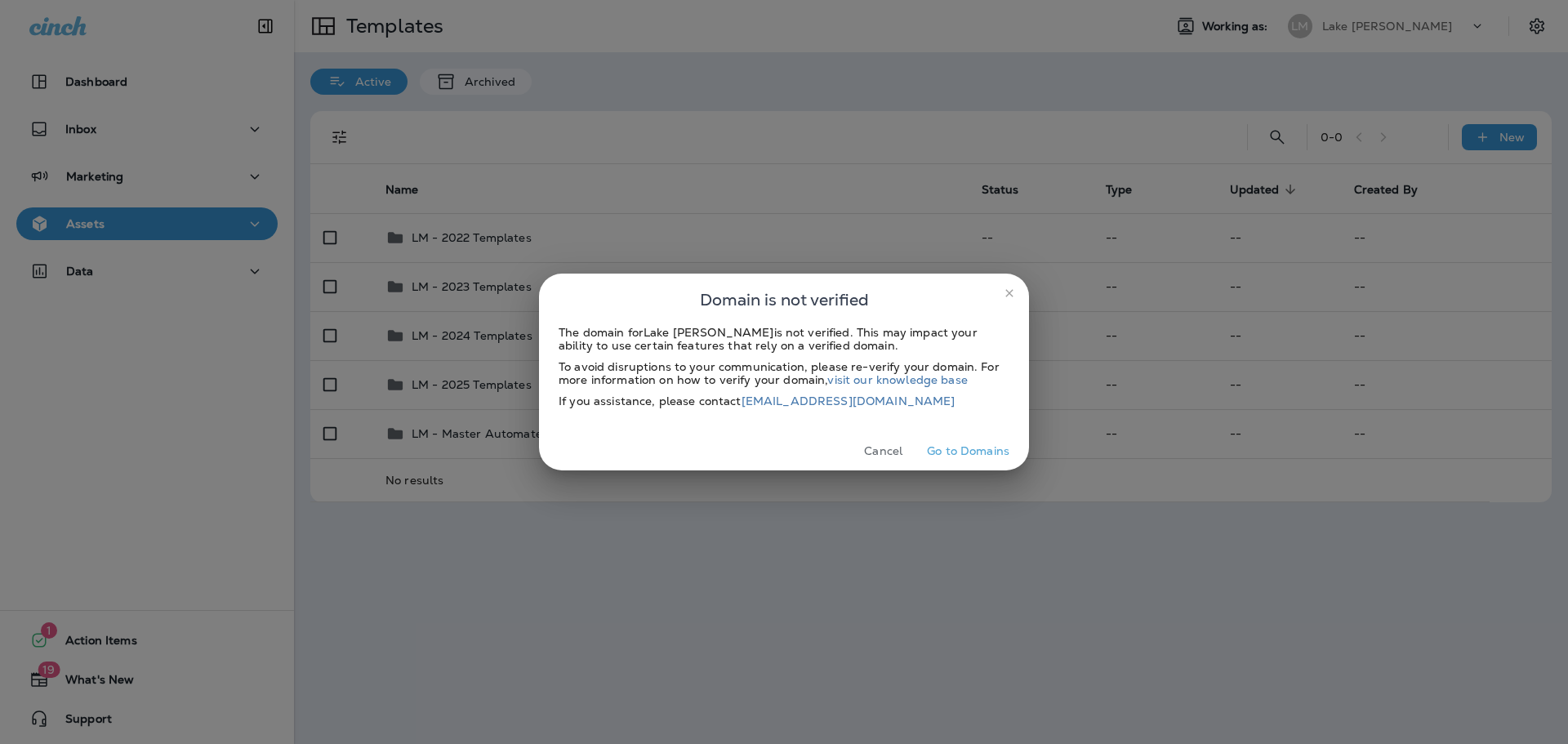
click at [995, 295] on span "Domain is not verified" at bounding box center [784, 300] width 464 height 26
click at [1008, 299] on icon "close" at bounding box center [1009, 293] width 13 height 13
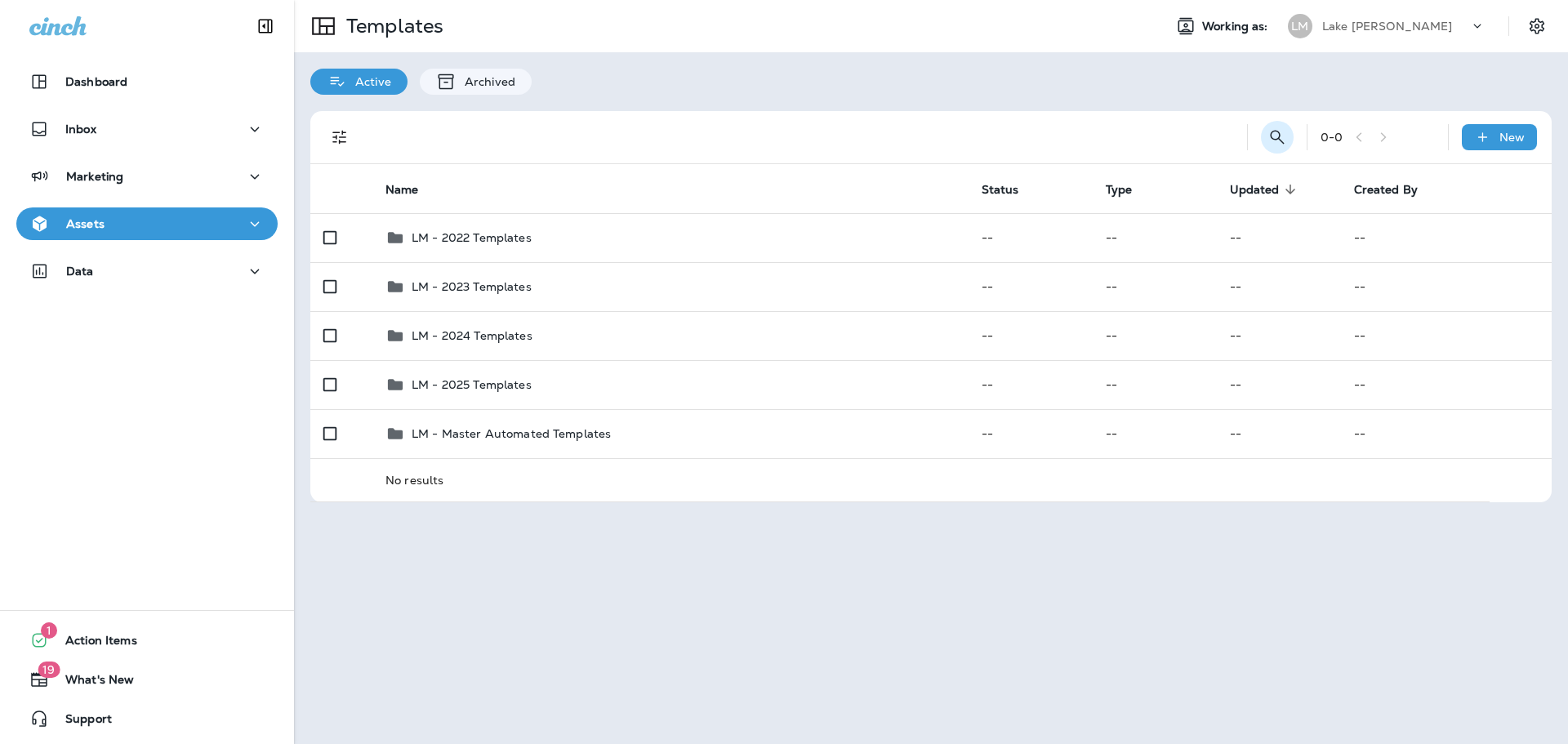
click at [1282, 129] on icon "Search Templates" at bounding box center [1277, 137] width 20 height 20
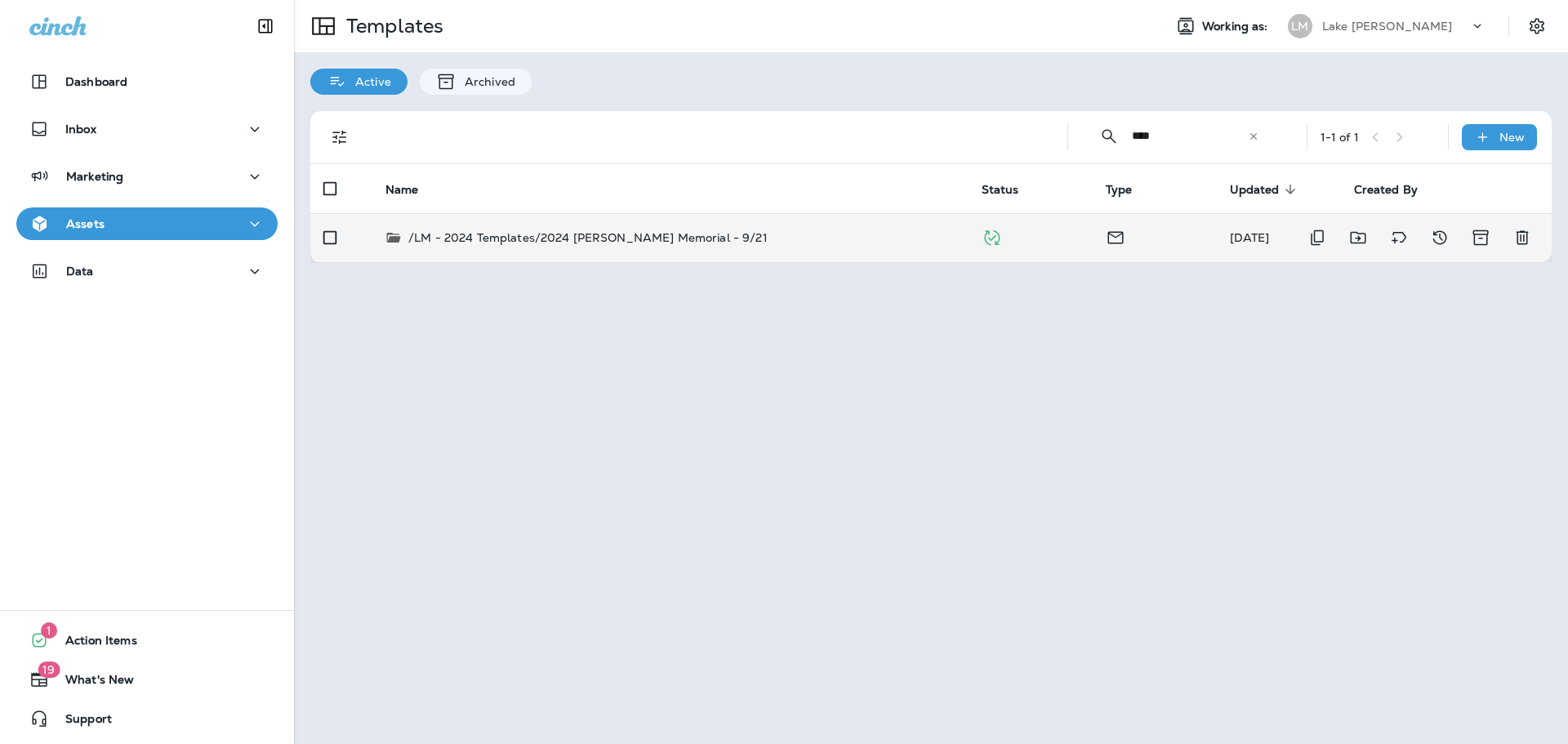
type input "****"
click at [905, 134] on icon "Duplicate" at bounding box center [899, 137] width 20 height 20
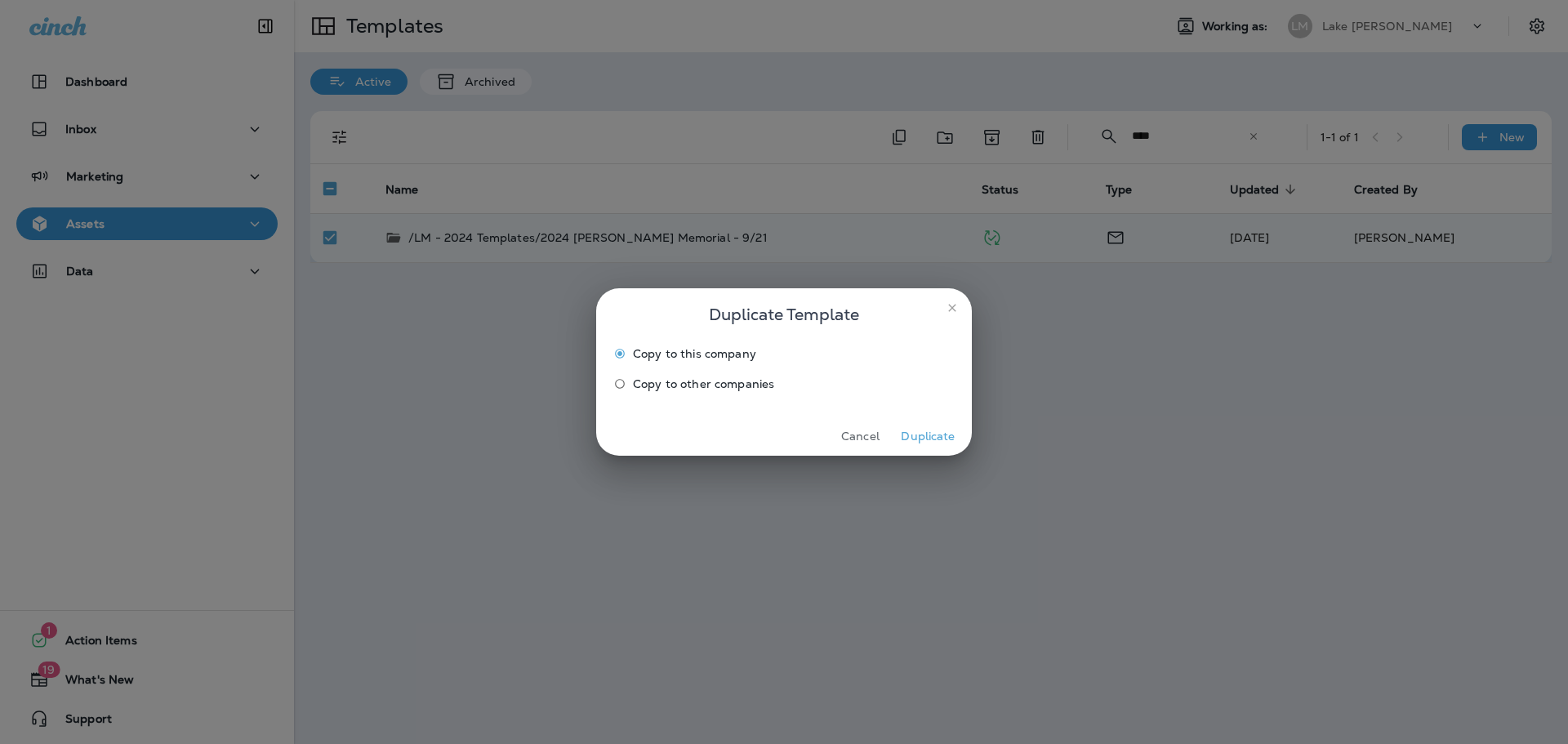
click at [923, 422] on div "Cancel Duplicate" at bounding box center [784, 436] width 376 height 38
click at [929, 432] on button "Duplicate" at bounding box center [928, 436] width 62 height 25
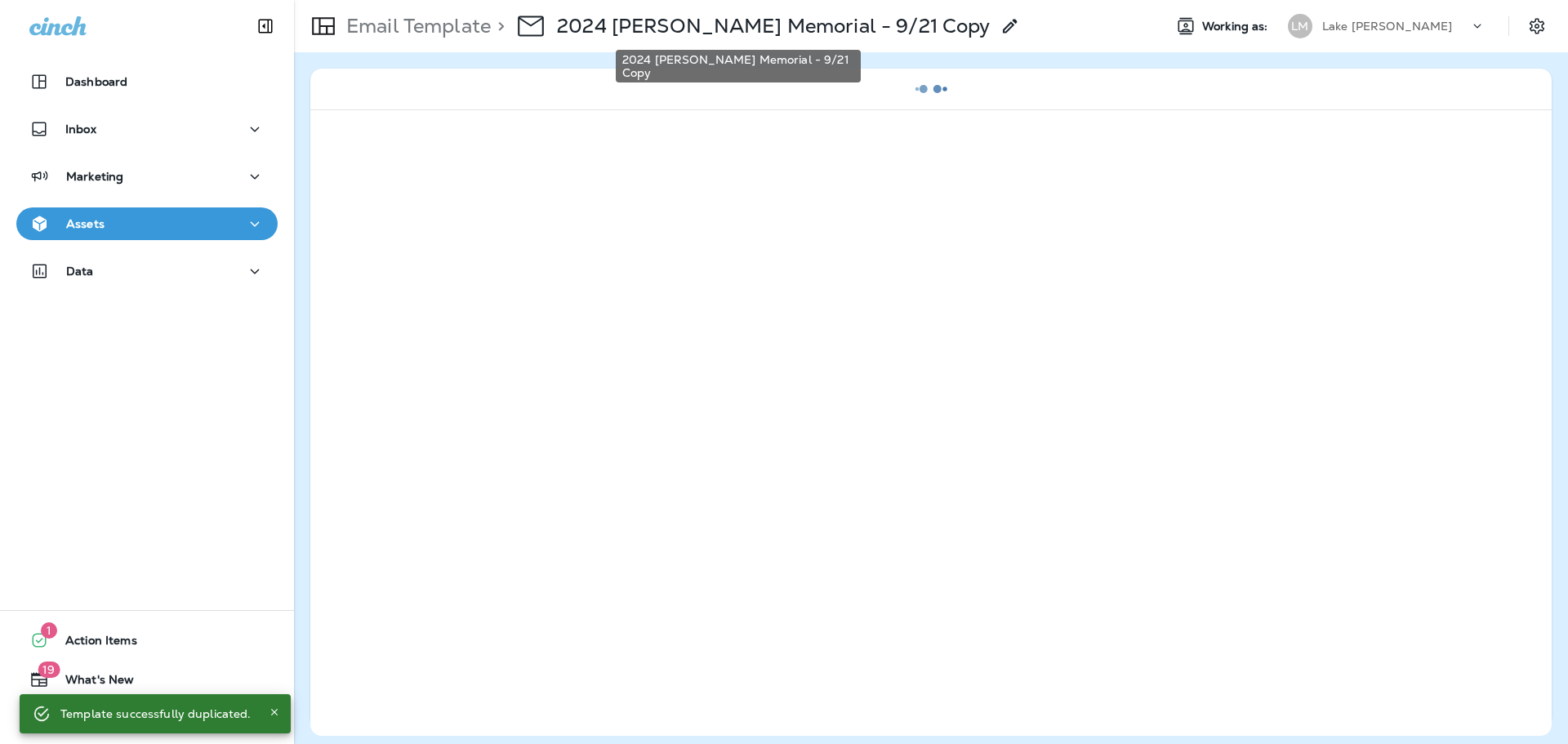
click at [619, 15] on p "2024 Stan Memorial - 9/21 Copy" at bounding box center [773, 26] width 433 height 24
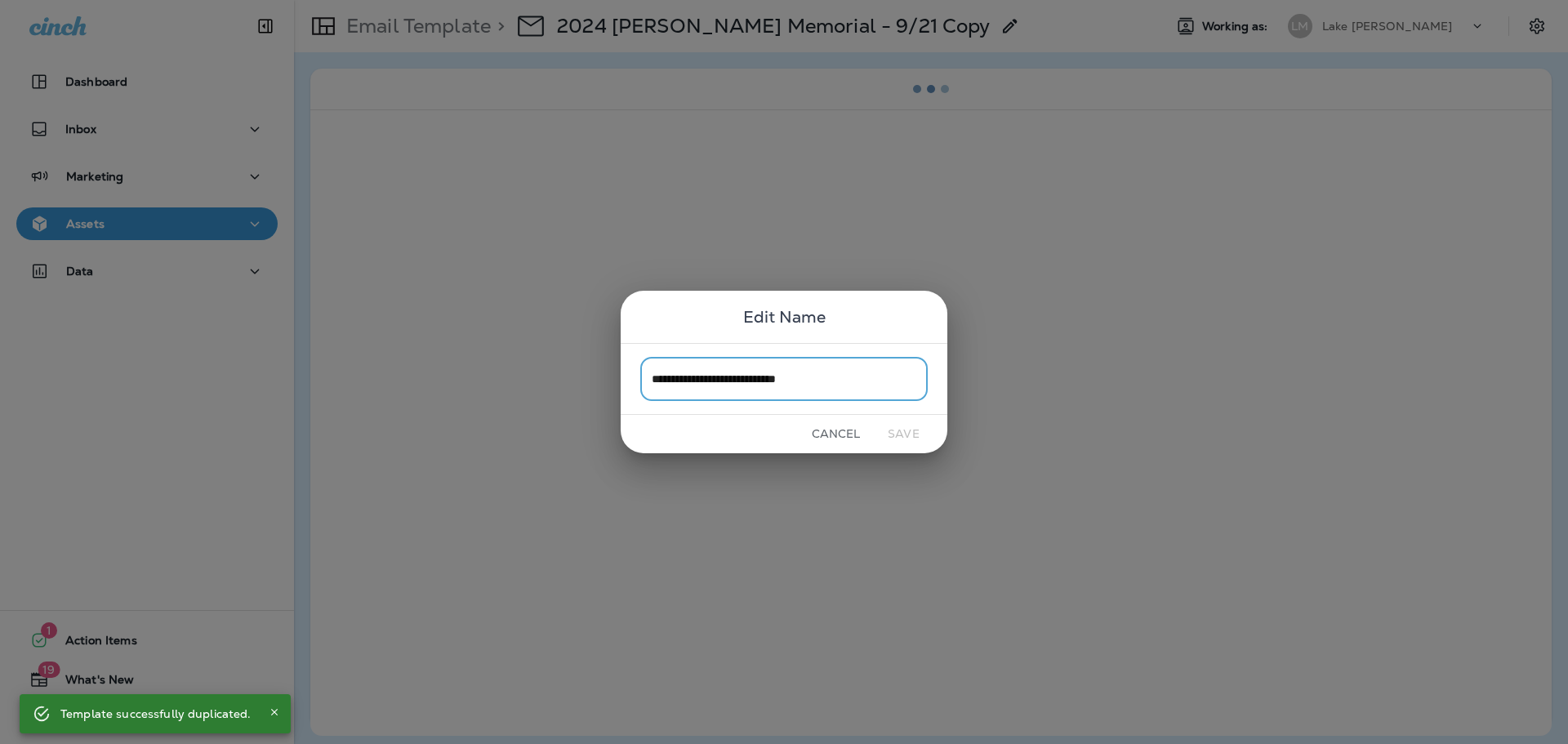
click at [806, 375] on input "**********" at bounding box center [784, 379] width 288 height 43
click at [824, 380] on input "**********" at bounding box center [784, 379] width 288 height 43
click at [776, 375] on input "**********" at bounding box center [784, 379] width 288 height 43
drag, startPoint x: 776, startPoint y: 375, endPoint x: 892, endPoint y: 377, distance: 116.0
click at [892, 377] on input "**********" at bounding box center [784, 379] width 288 height 43
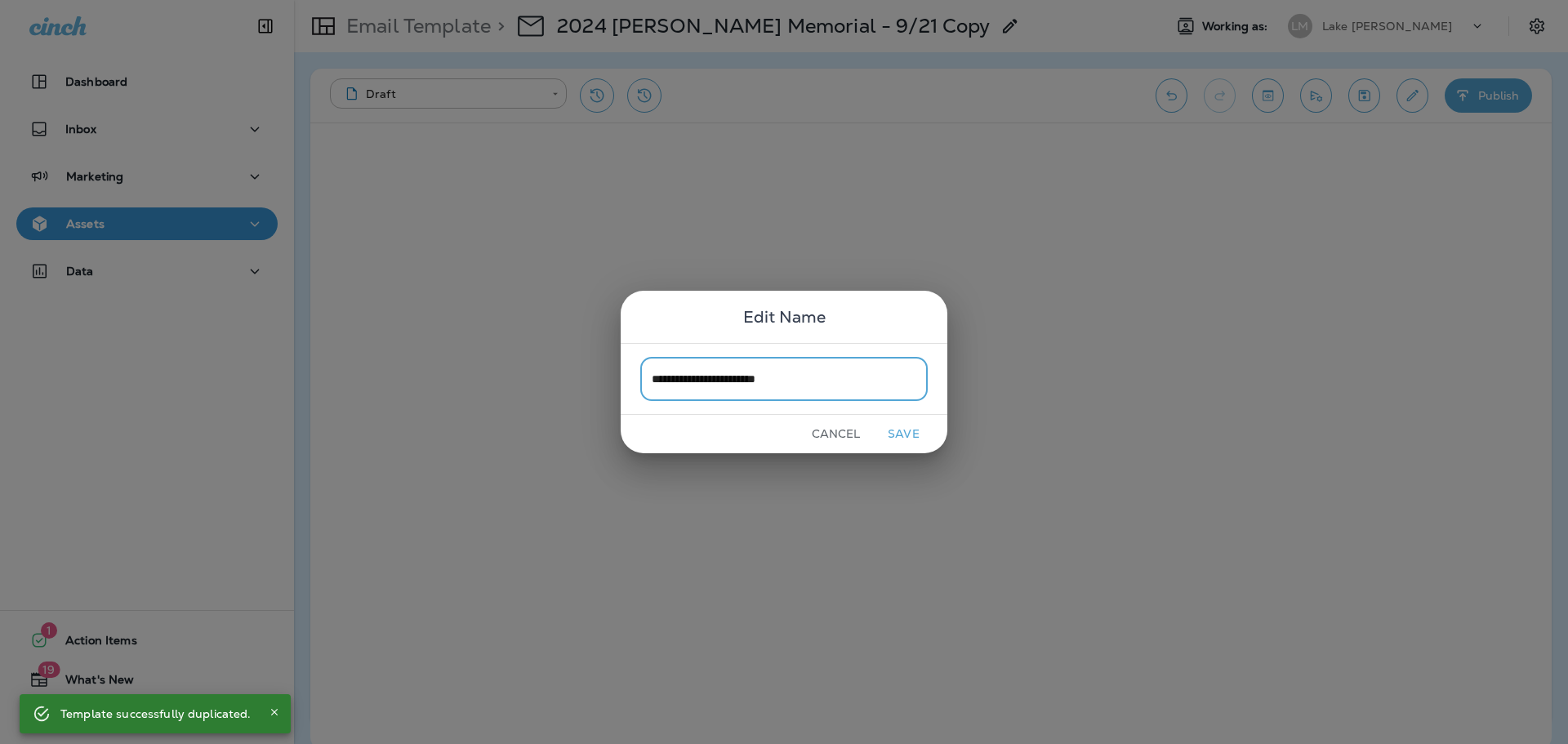
click at [678, 379] on input "**********" at bounding box center [784, 379] width 288 height 43
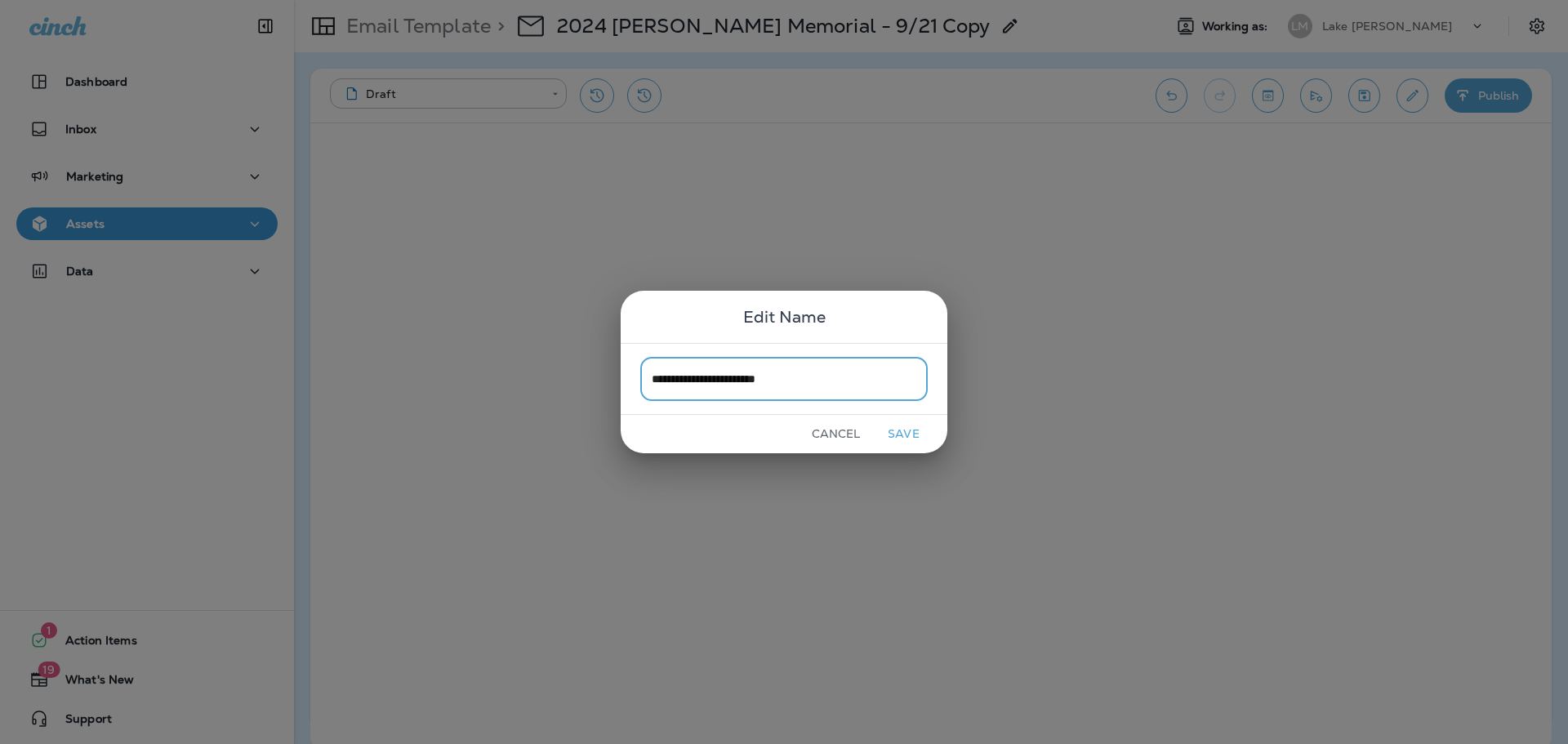
type input "**********"
click at [894, 433] on button "Save" at bounding box center [904, 434] width 62 height 25
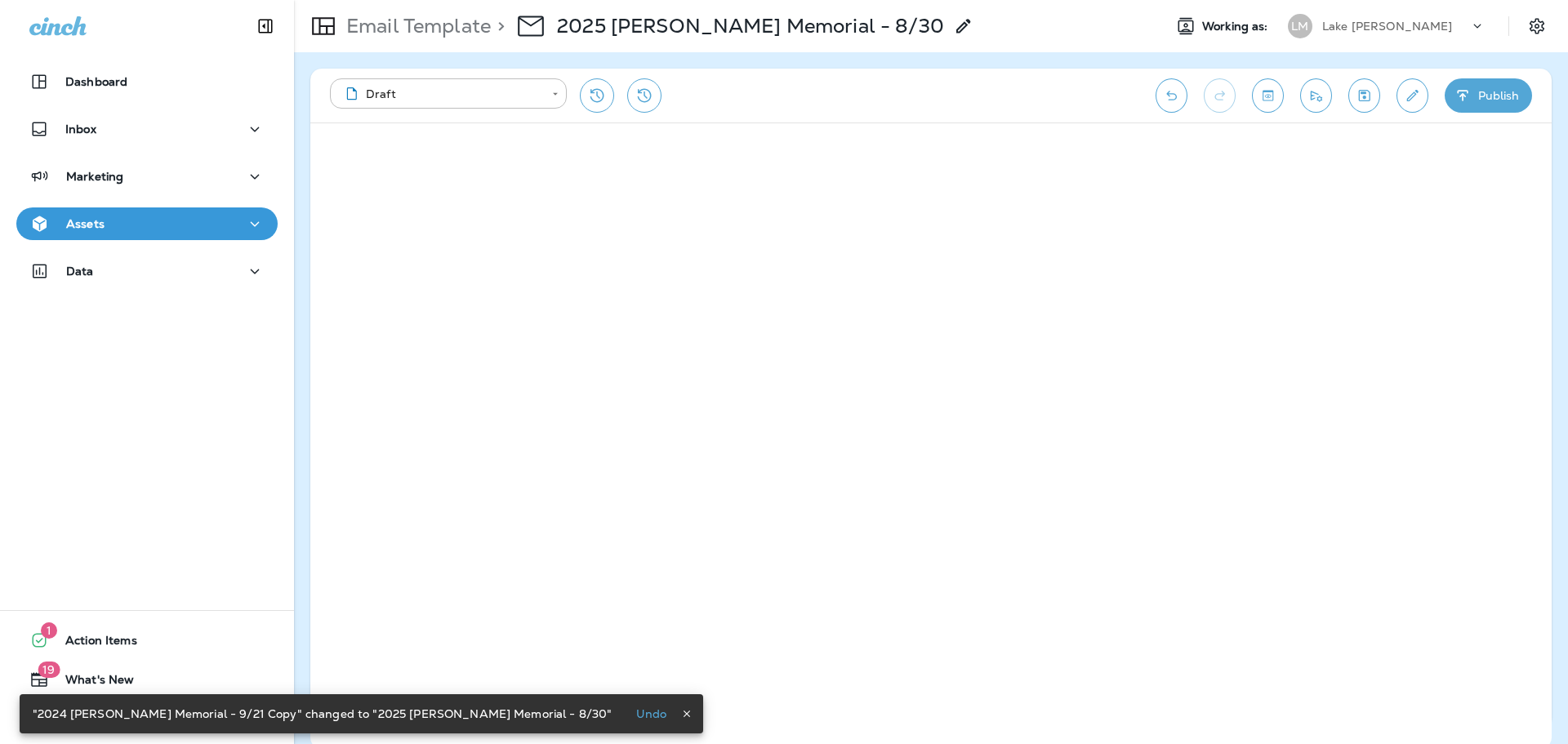
click at [119, 227] on div "Assets" at bounding box center [147, 225] width 235 height 21
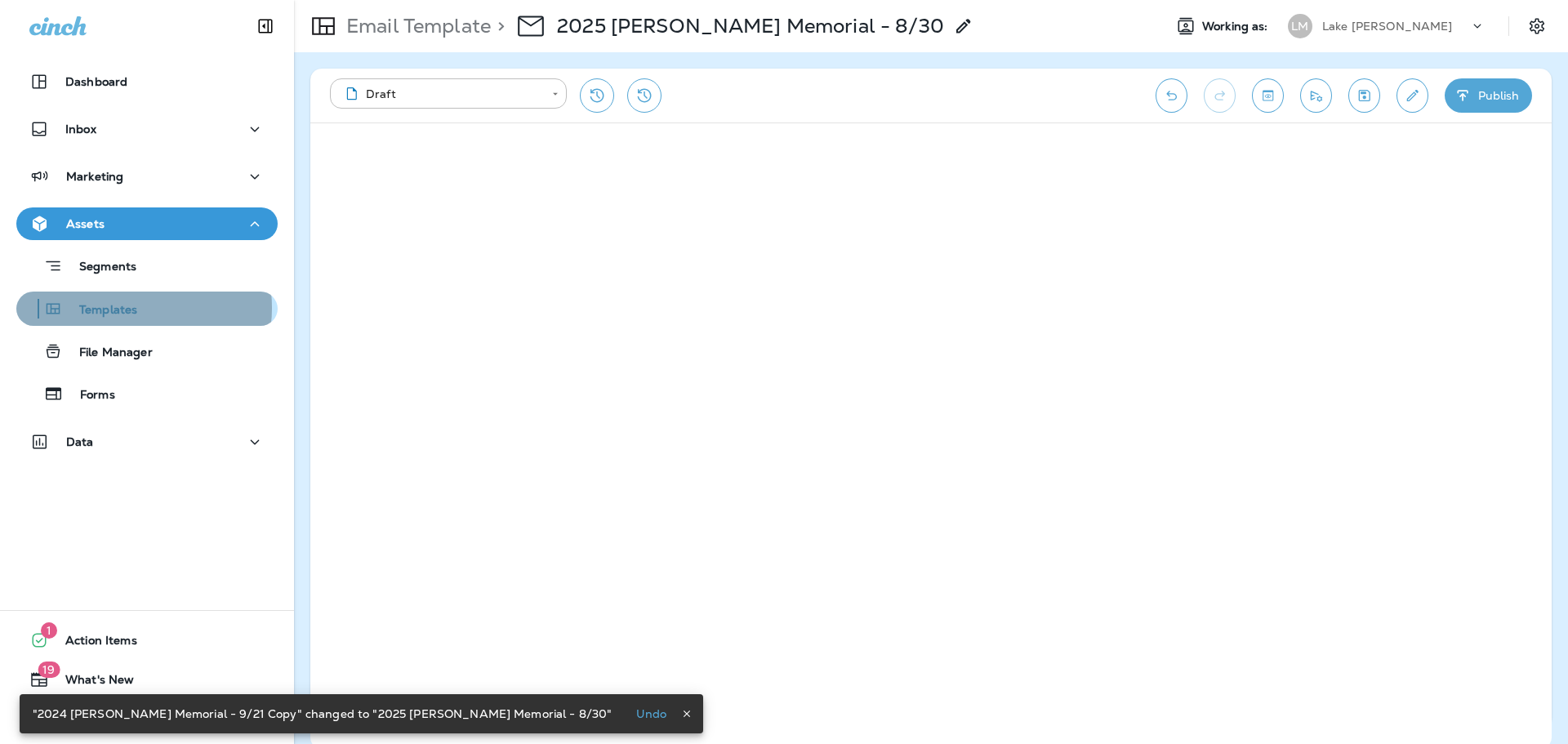
click at [131, 308] on p "Templates" at bounding box center [101, 310] width 75 height 16
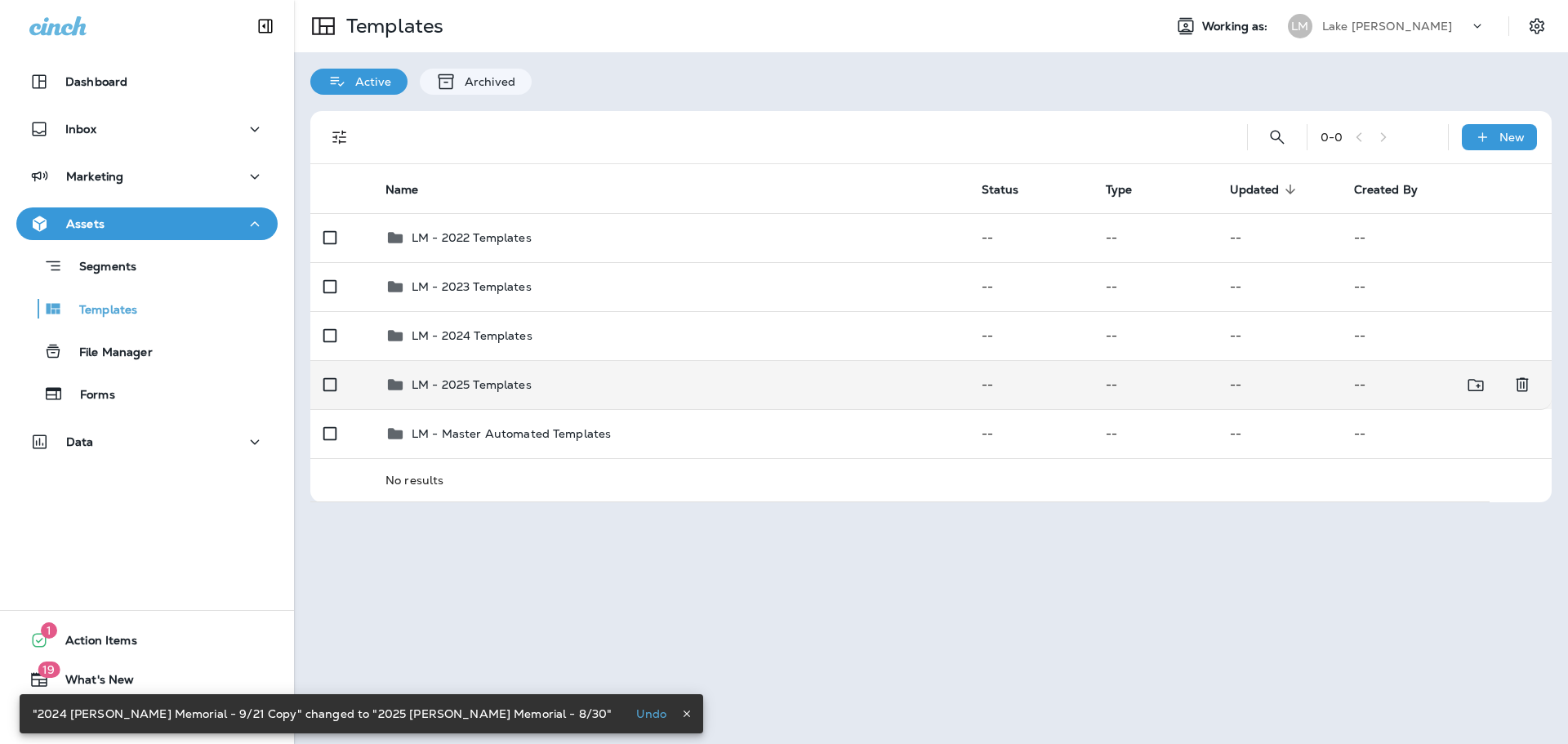
click at [479, 380] on p "LM - 2025 Templates" at bounding box center [472, 384] width 120 height 13
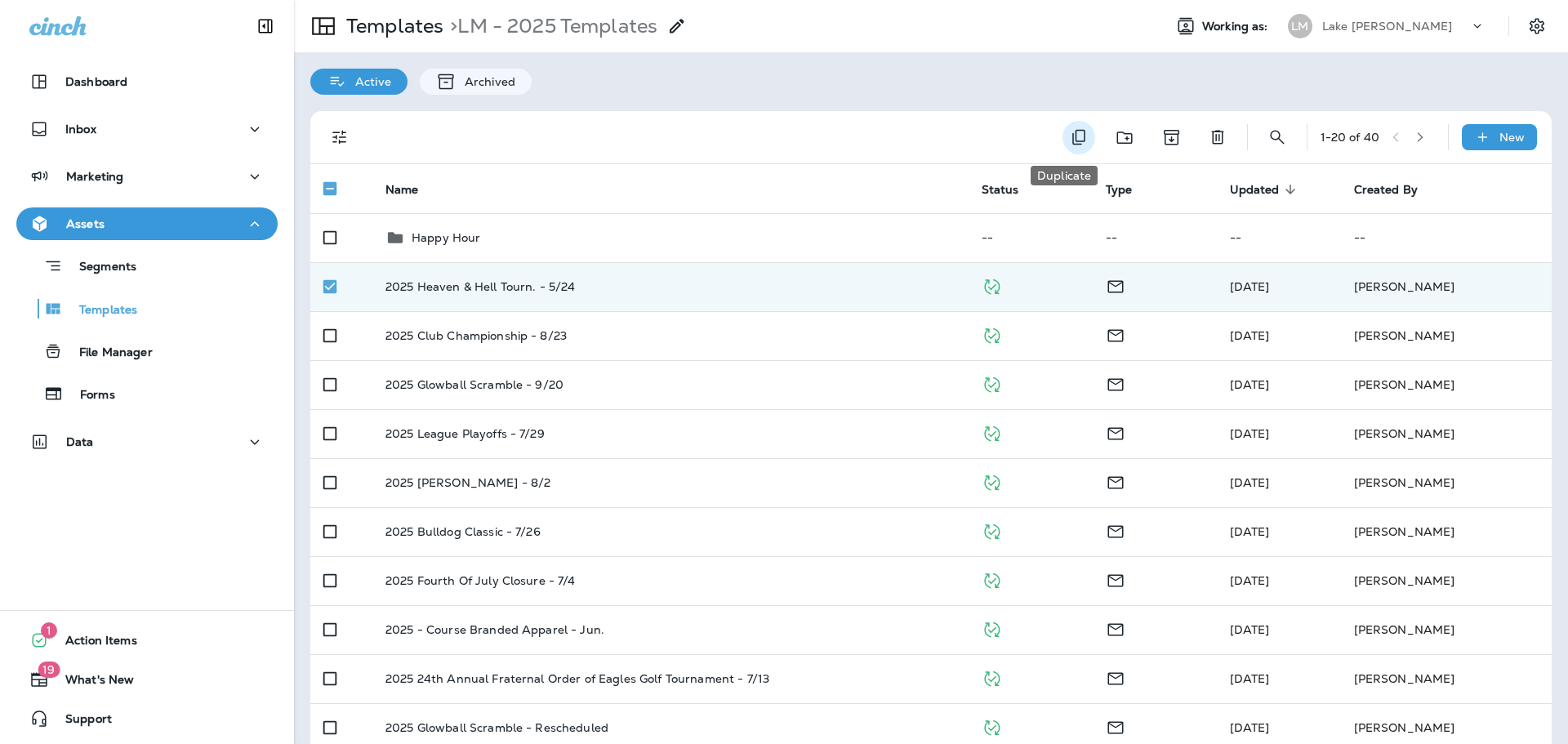
click at [1069, 139] on icon "Duplicate" at bounding box center [1079, 137] width 20 height 20
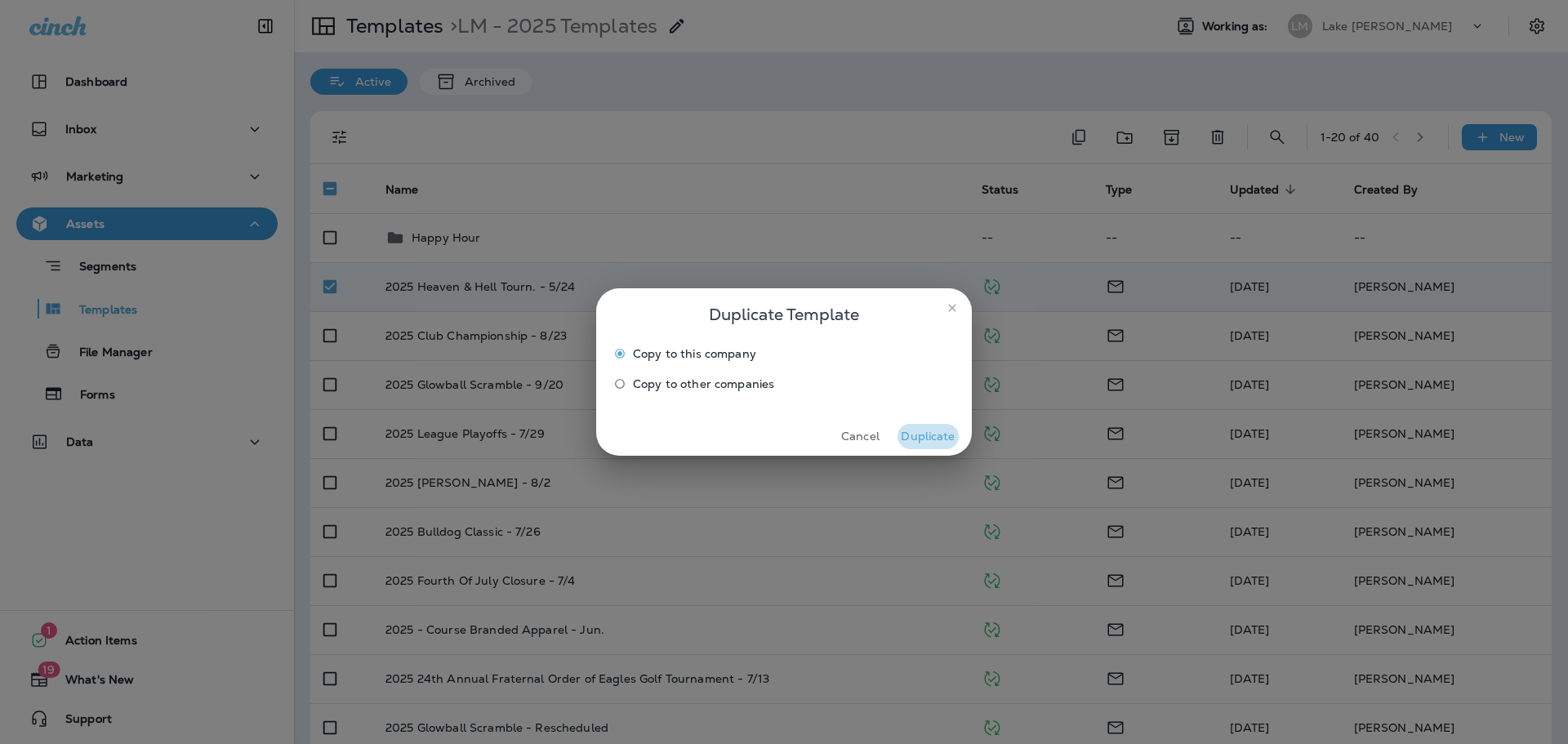
click at [938, 437] on button "Duplicate" at bounding box center [928, 436] width 62 height 25
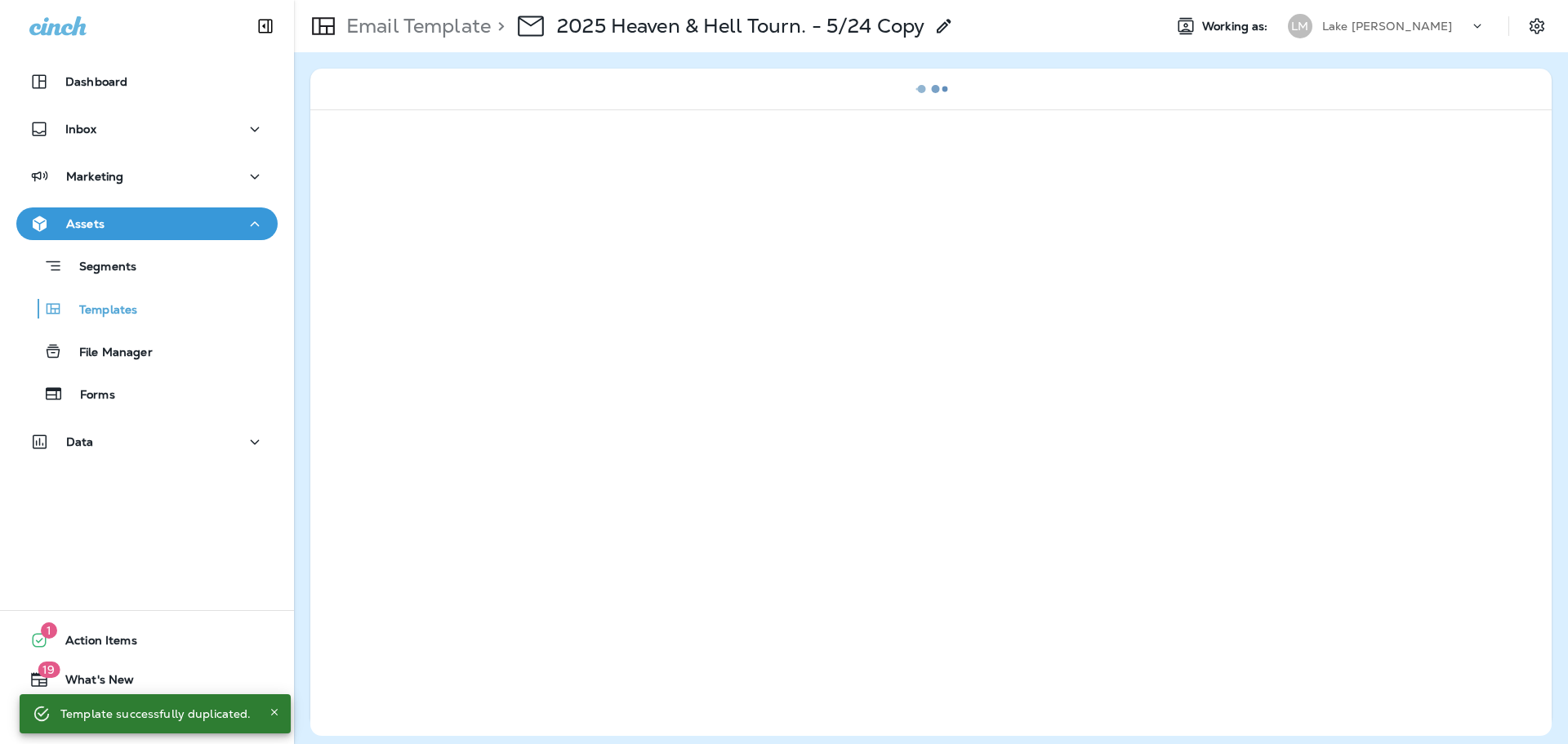
click at [764, 35] on p "2025 Heaven & Hell Tourn. - 5/24 Copy" at bounding box center [741, 26] width 368 height 24
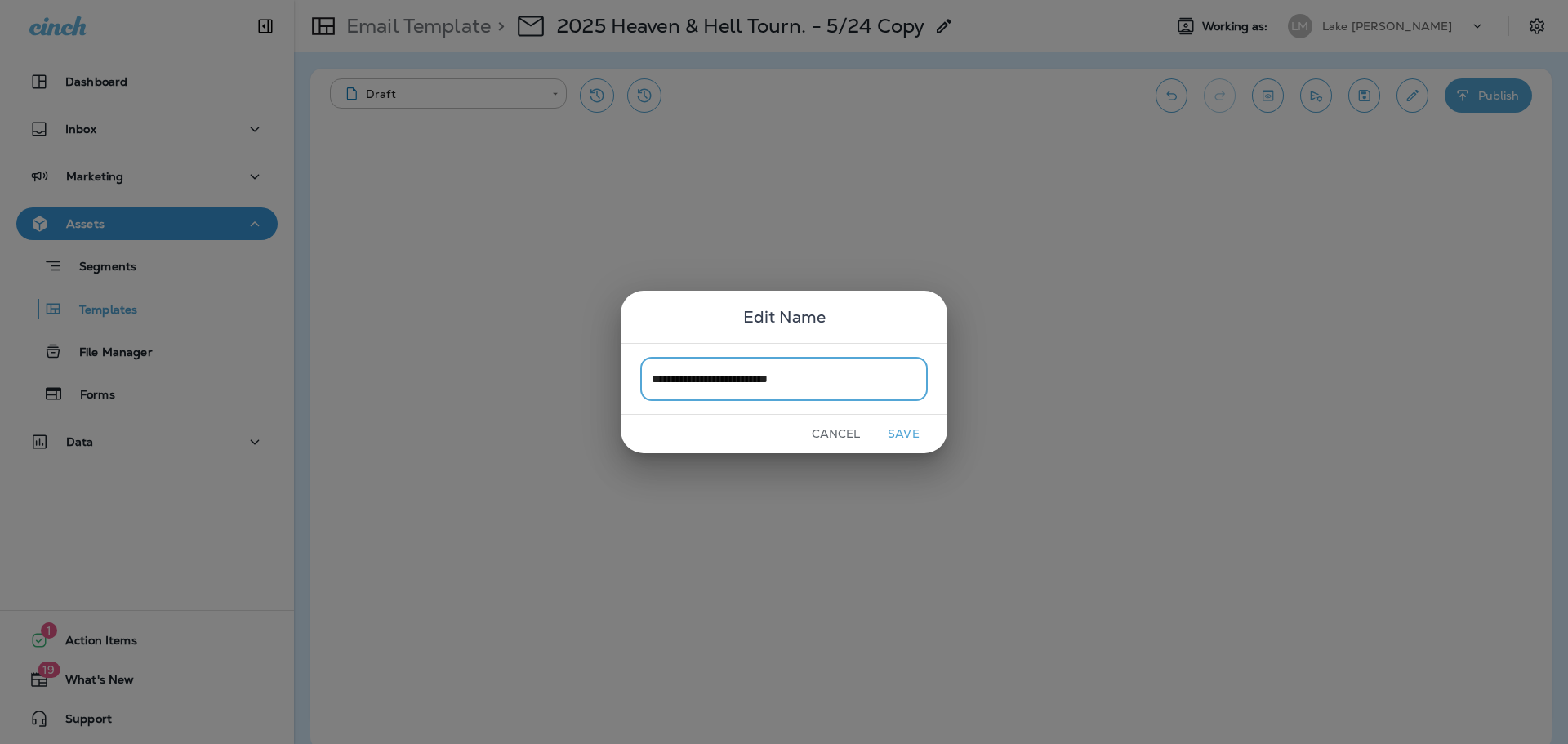
type input "**********"
click at [887, 432] on button "Save" at bounding box center [904, 434] width 62 height 25
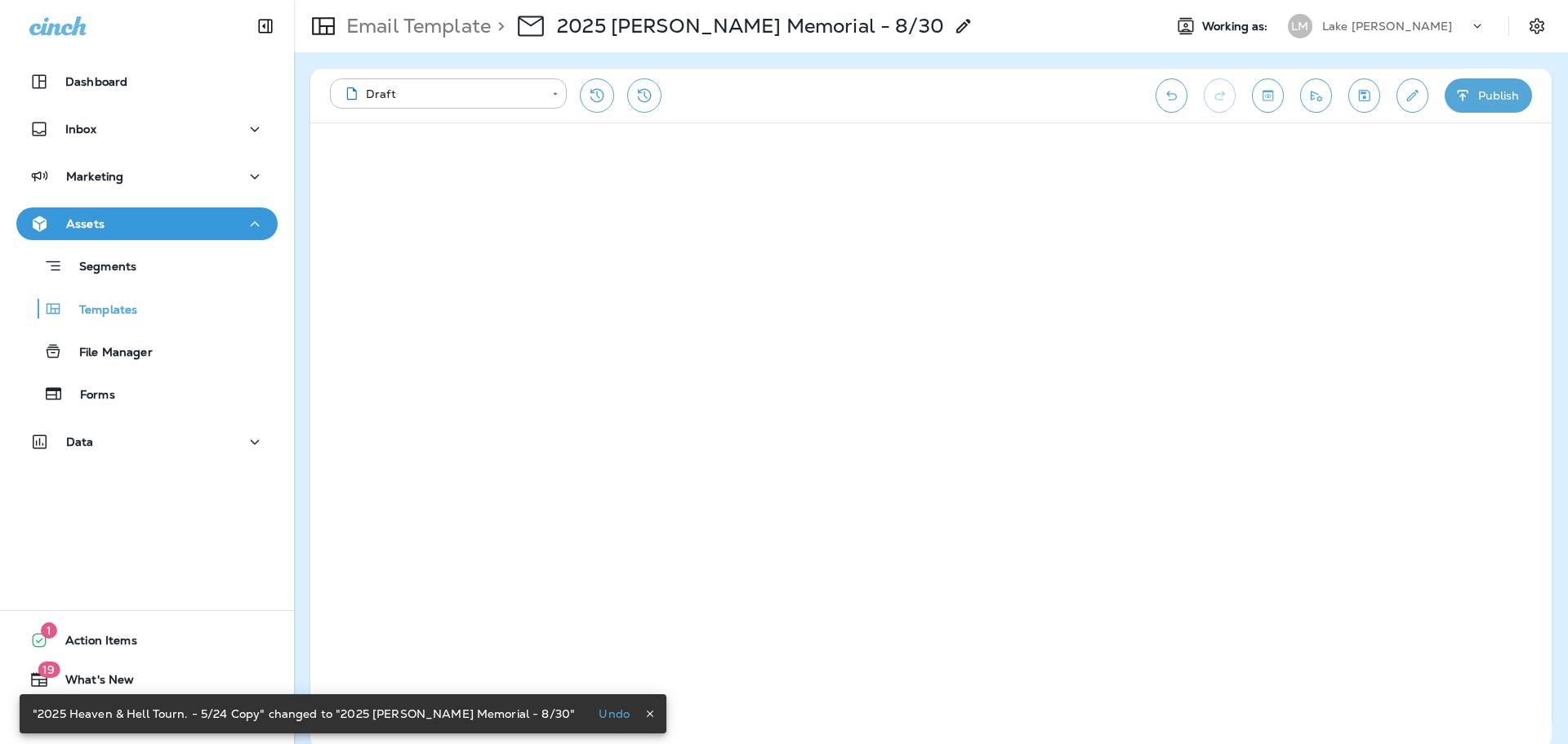
click at [1389, 101] on div "**********" at bounding box center [931, 95] width 1242 height 54
click at [1422, 103] on button "Edit details" at bounding box center [1412, 95] width 32 height 35
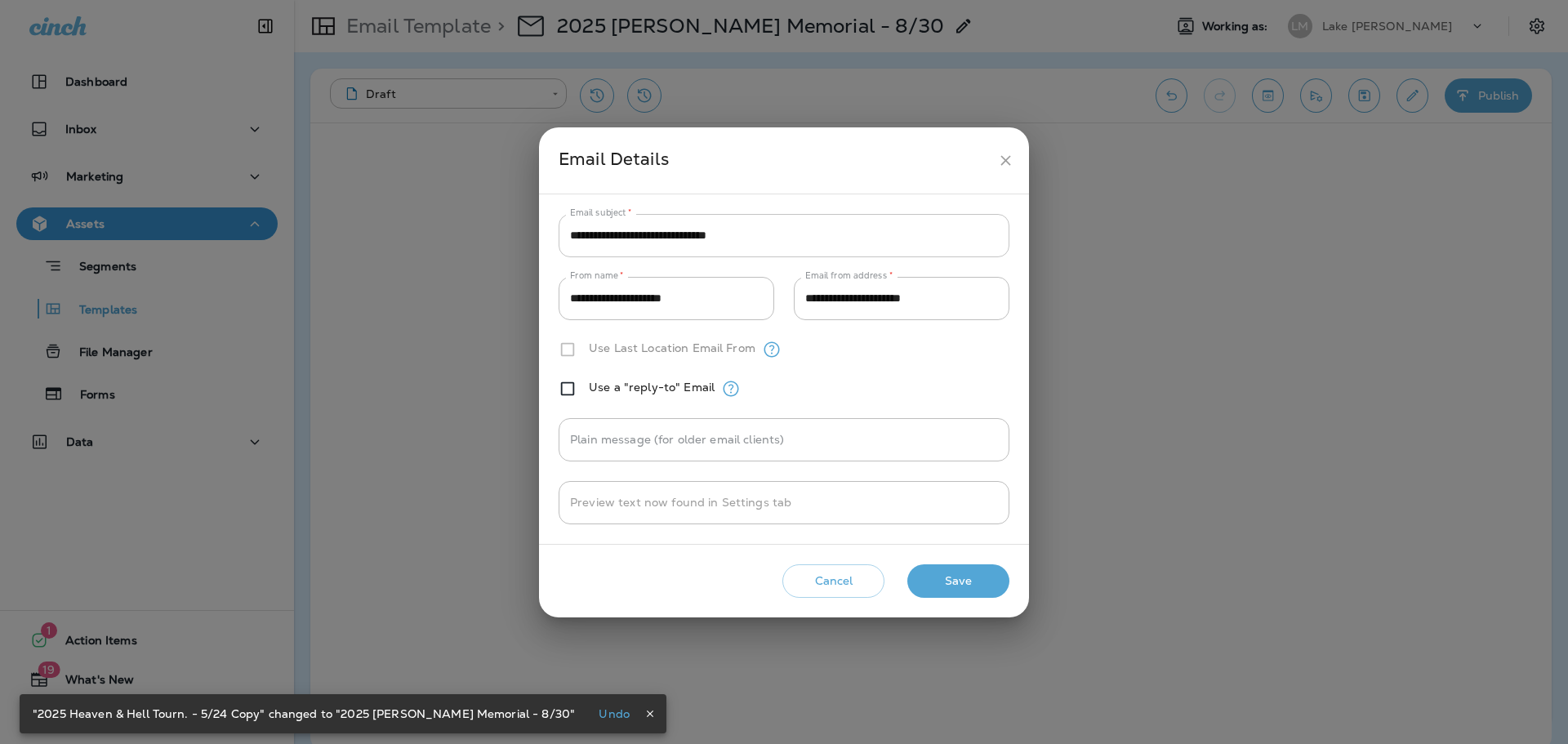
click at [865, 233] on input "**********" at bounding box center [784, 236] width 451 height 43
paste input "**********"
type input "**********"
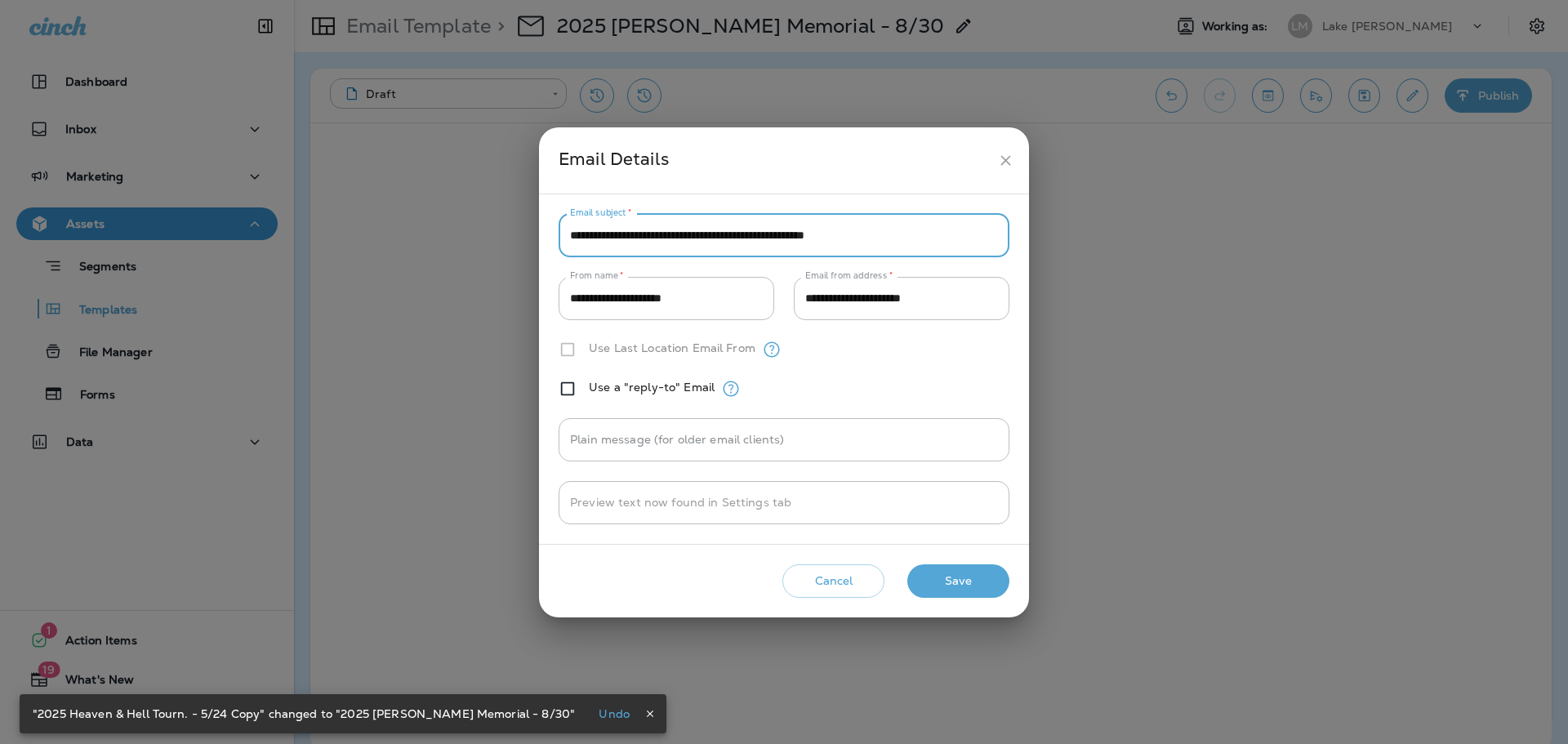
click at [957, 582] on button "Save" at bounding box center [958, 581] width 102 height 34
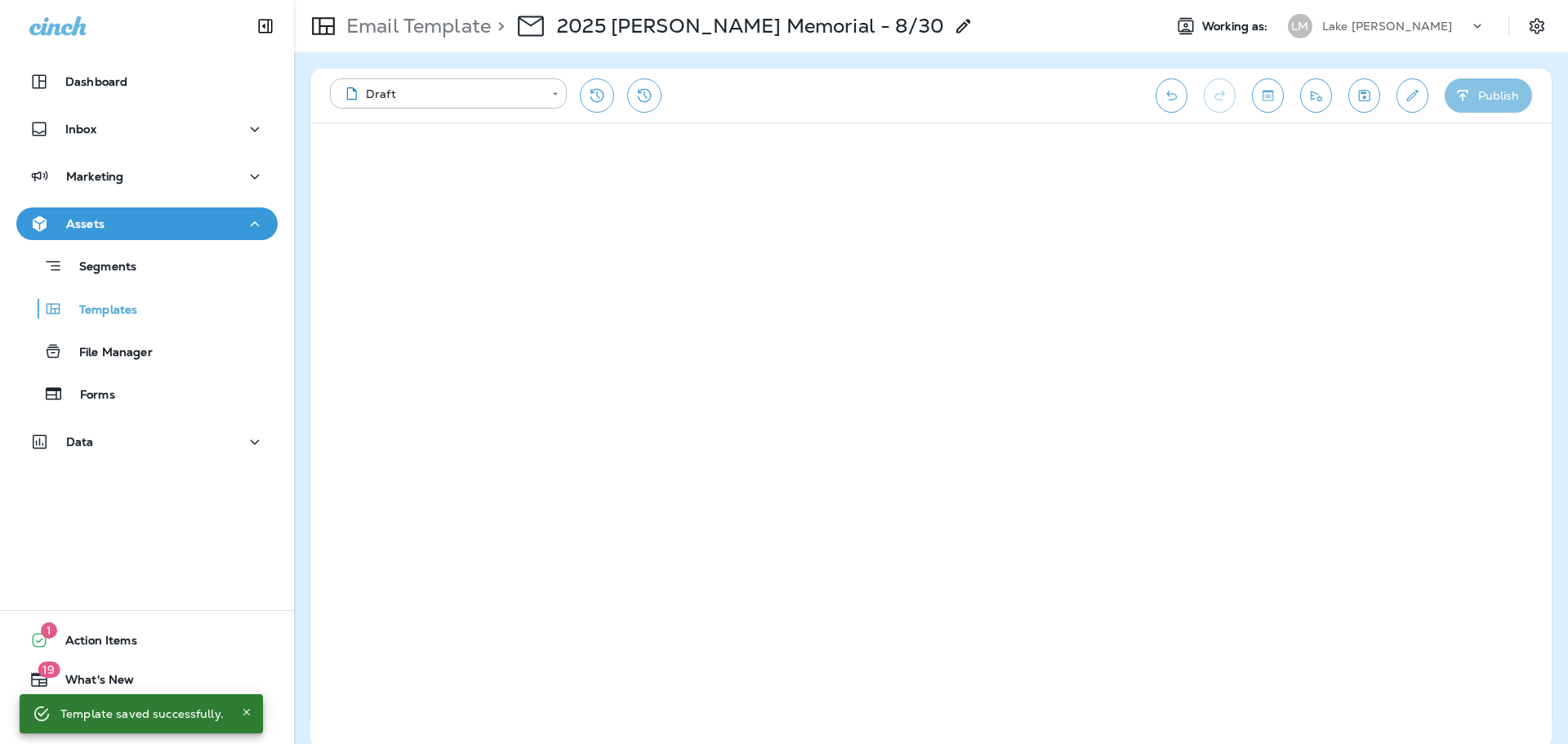
click at [1461, 105] on button "Publish" at bounding box center [1488, 95] width 88 height 35
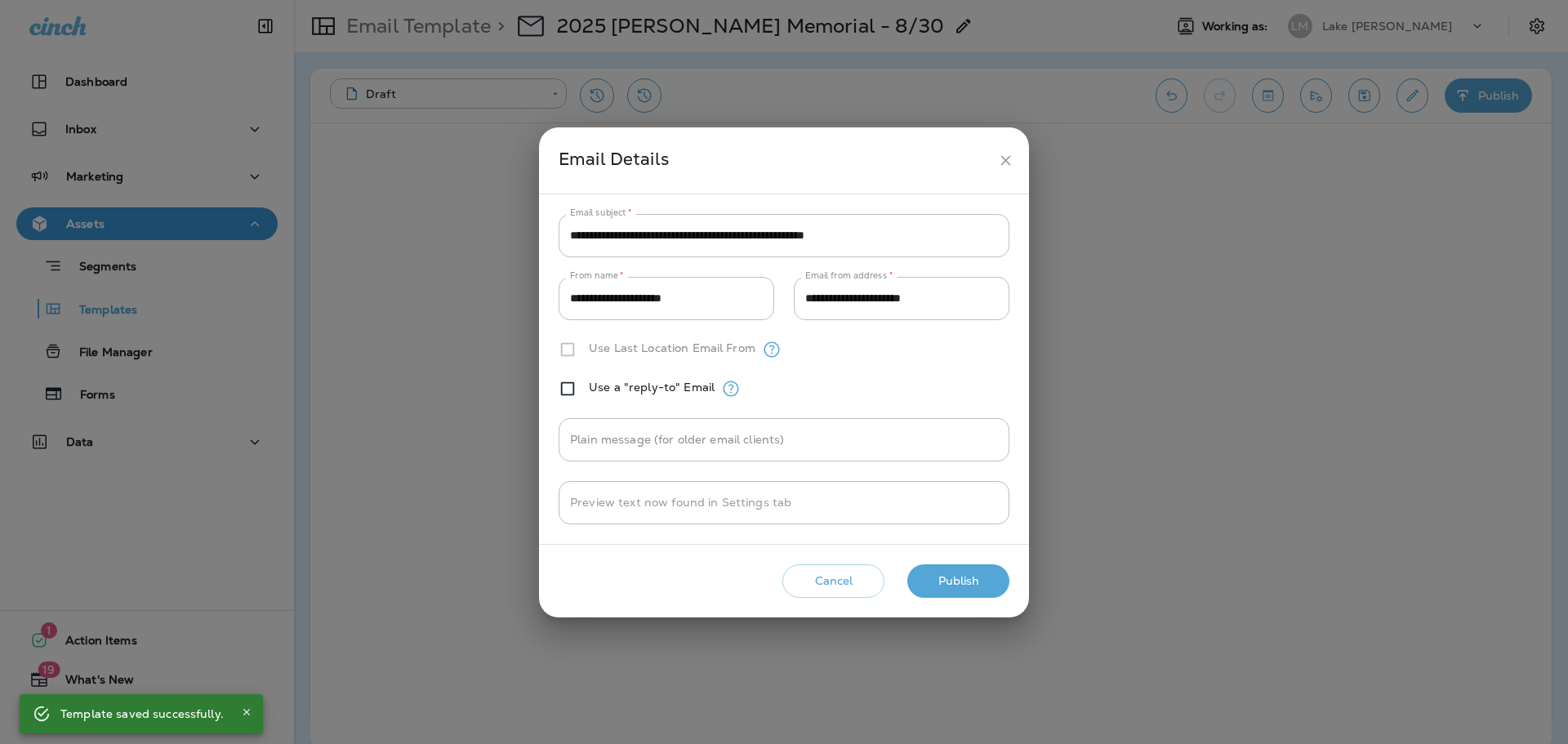
click at [965, 593] on button "Publish" at bounding box center [958, 581] width 102 height 34
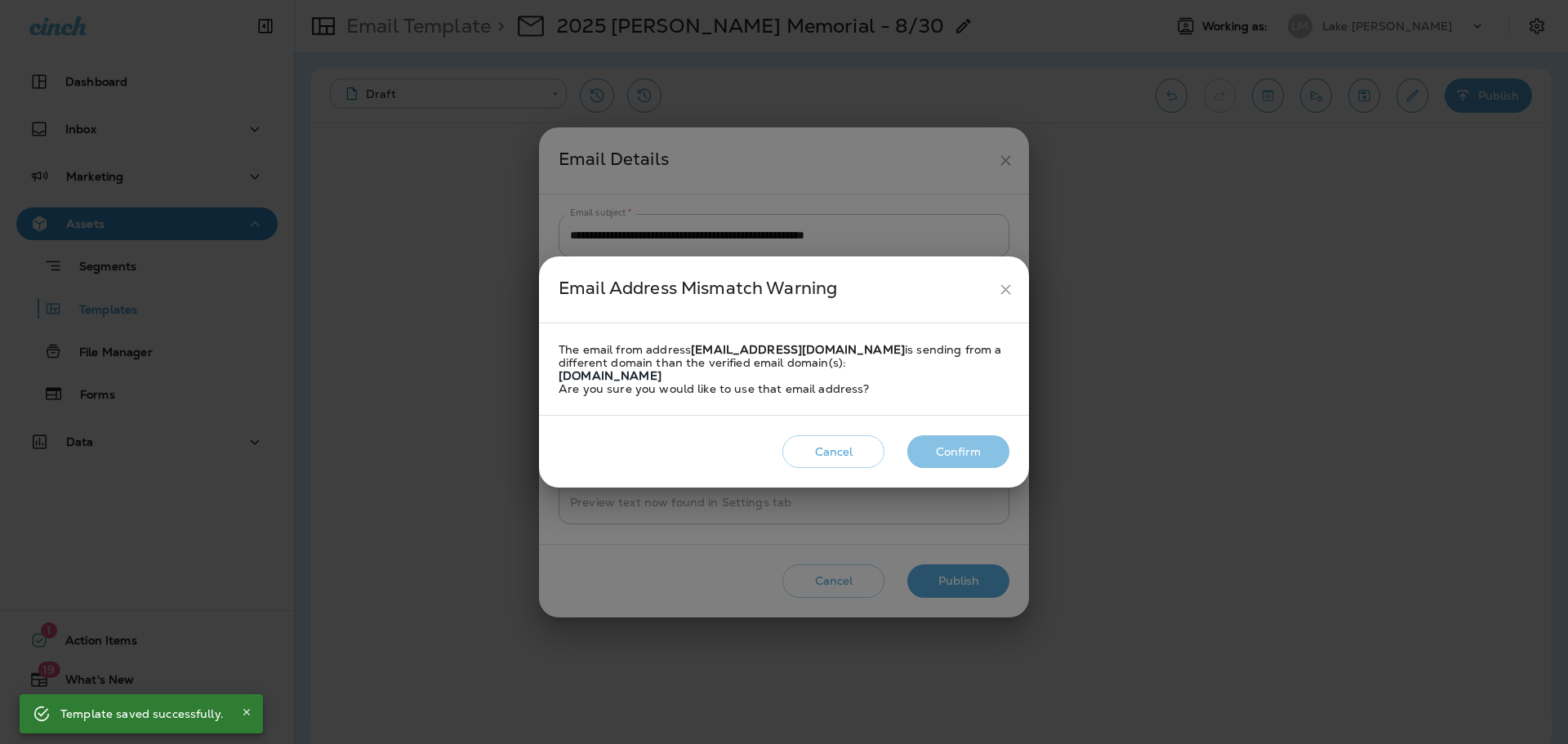
click at [970, 451] on button "Confirm" at bounding box center [958, 452] width 102 height 34
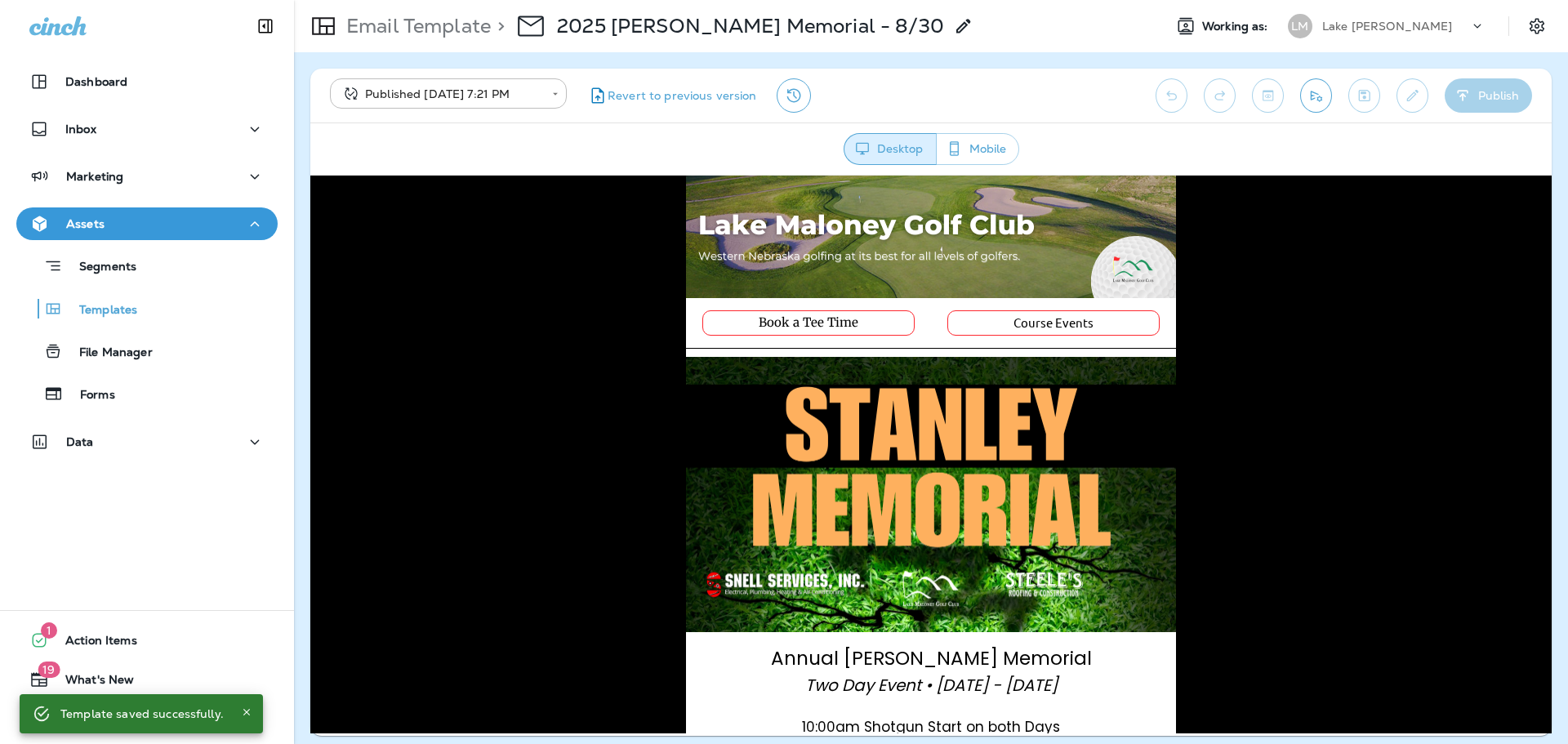
click at [1318, 103] on icon "Send test email" at bounding box center [1316, 95] width 17 height 16
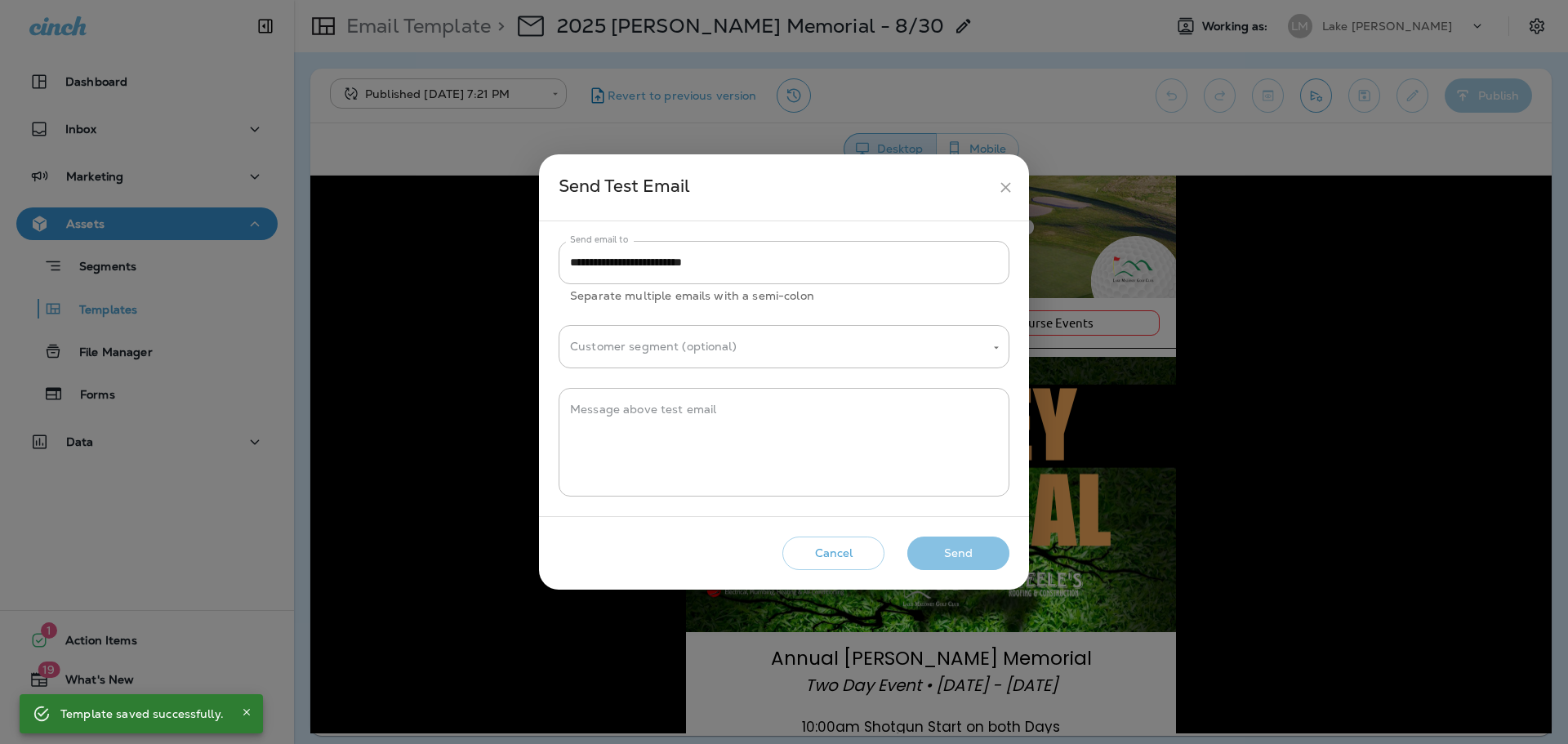
click at [944, 566] on button "Send" at bounding box center [958, 553] width 102 height 34
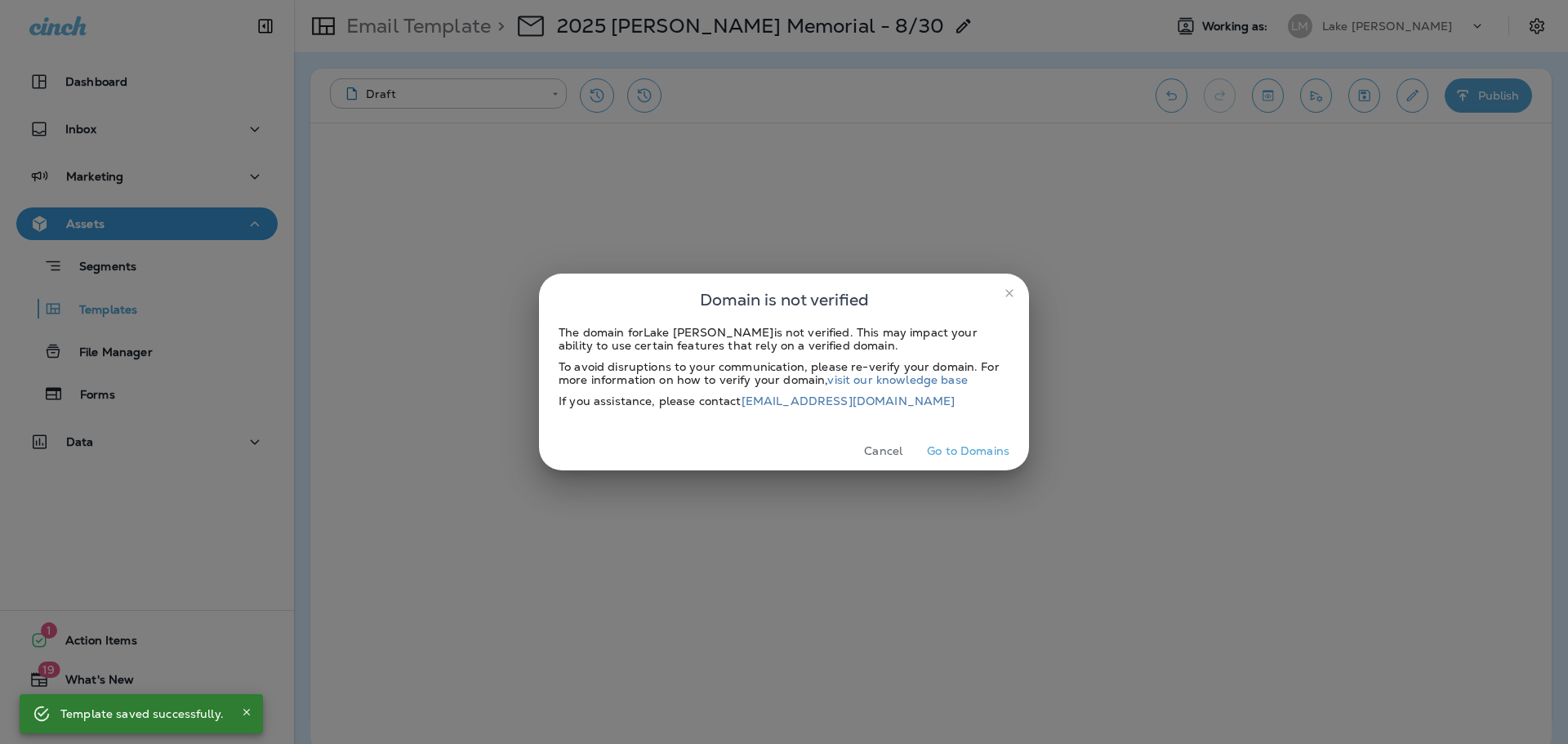
click at [887, 451] on button "Cancel" at bounding box center [883, 451] width 62 height 25
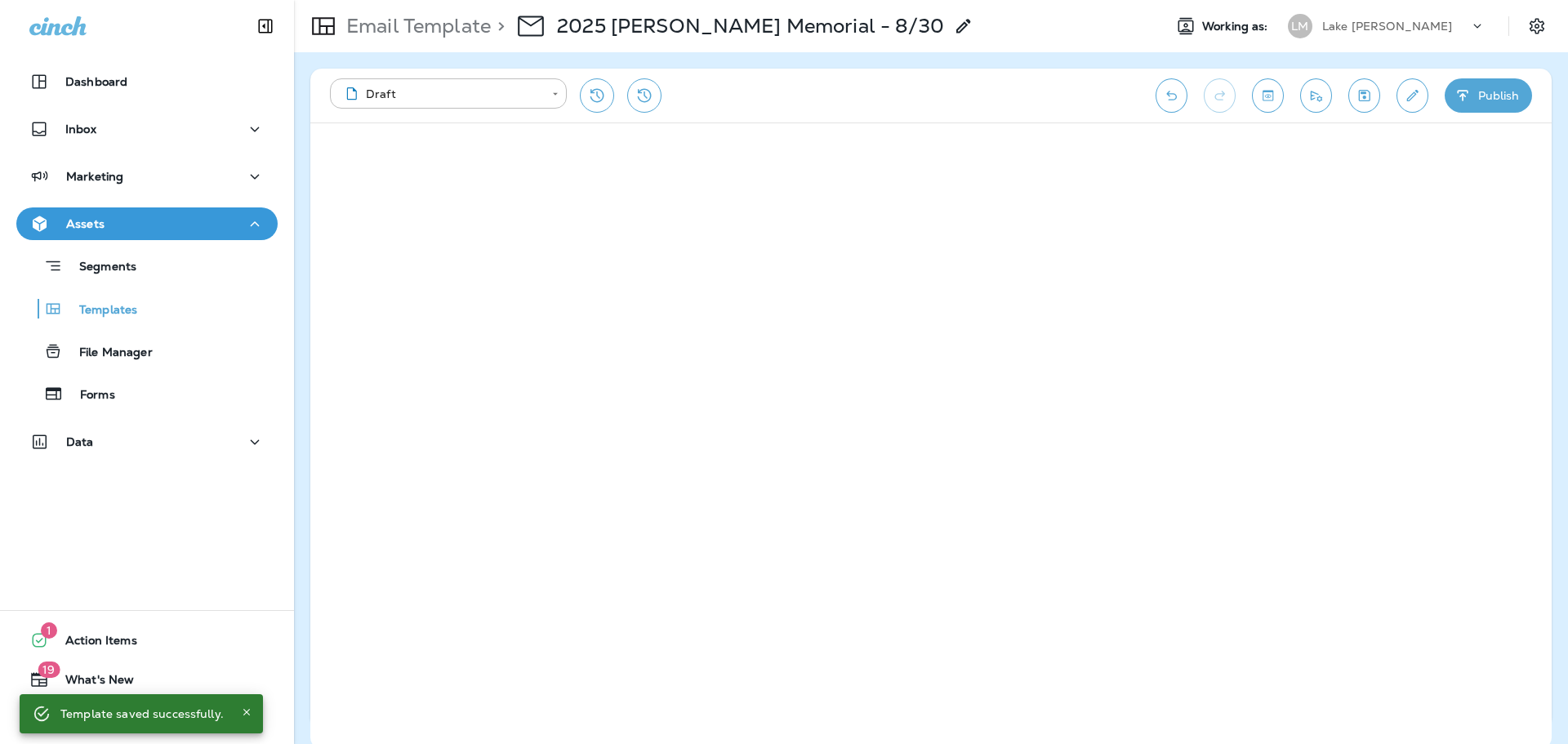
click at [1309, 105] on button "Send test email" at bounding box center [1316, 95] width 32 height 35
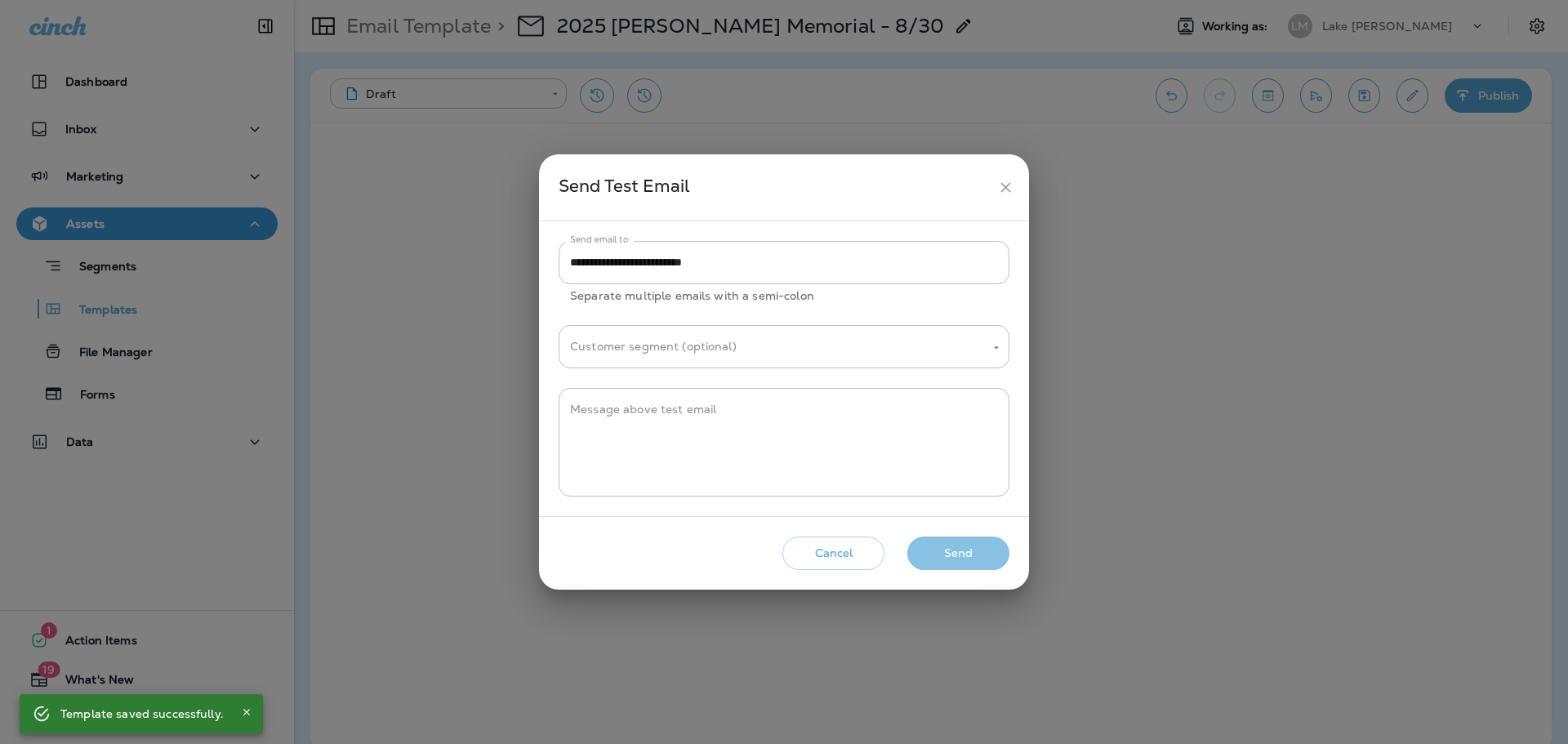
click at [957, 542] on button "Send" at bounding box center [958, 553] width 102 height 34
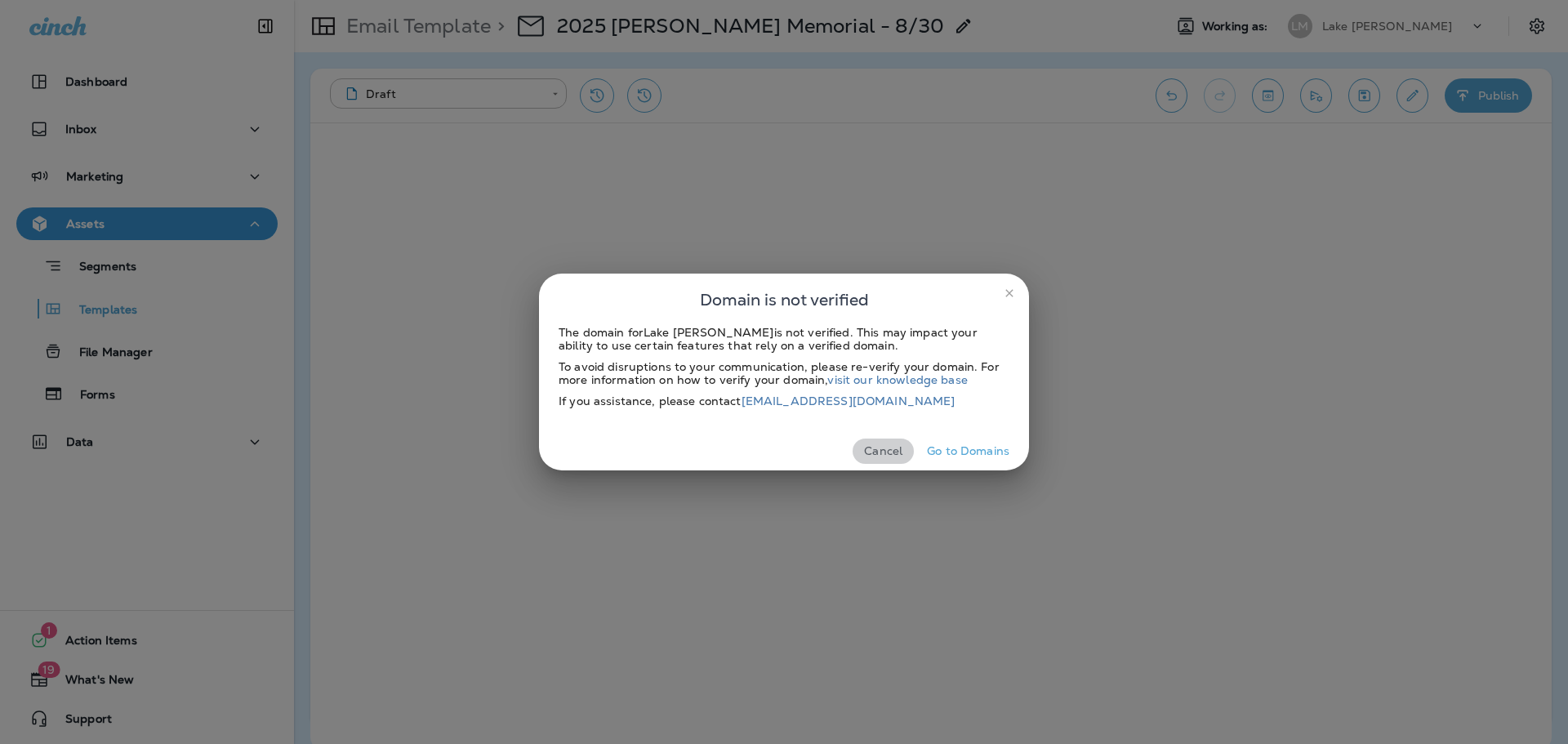
drag, startPoint x: 877, startPoint y: 447, endPoint x: 973, endPoint y: 427, distance: 98.1
click at [877, 447] on button "Cancel" at bounding box center [883, 451] width 62 height 25
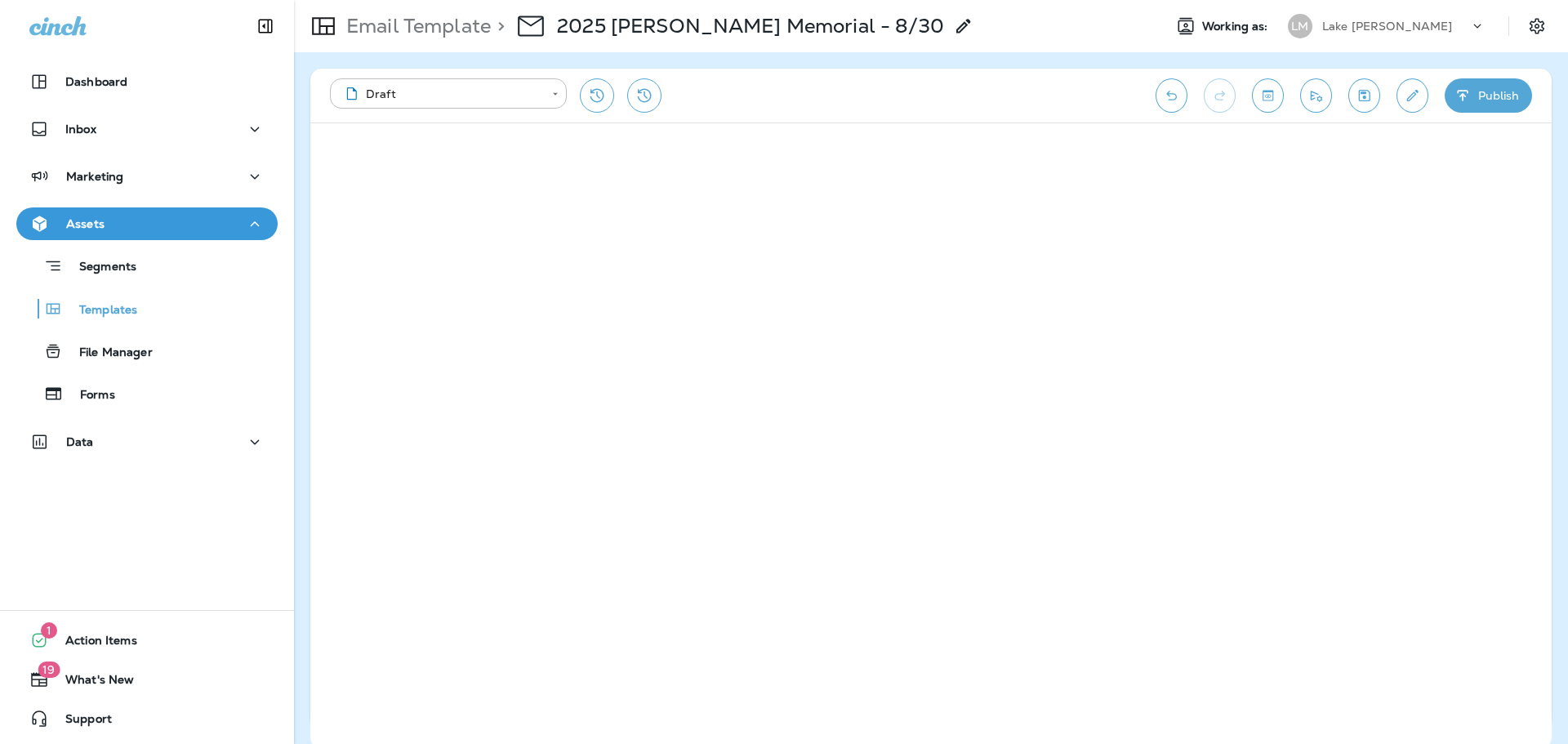
click at [1482, 91] on button "Publish" at bounding box center [1488, 95] width 88 height 35
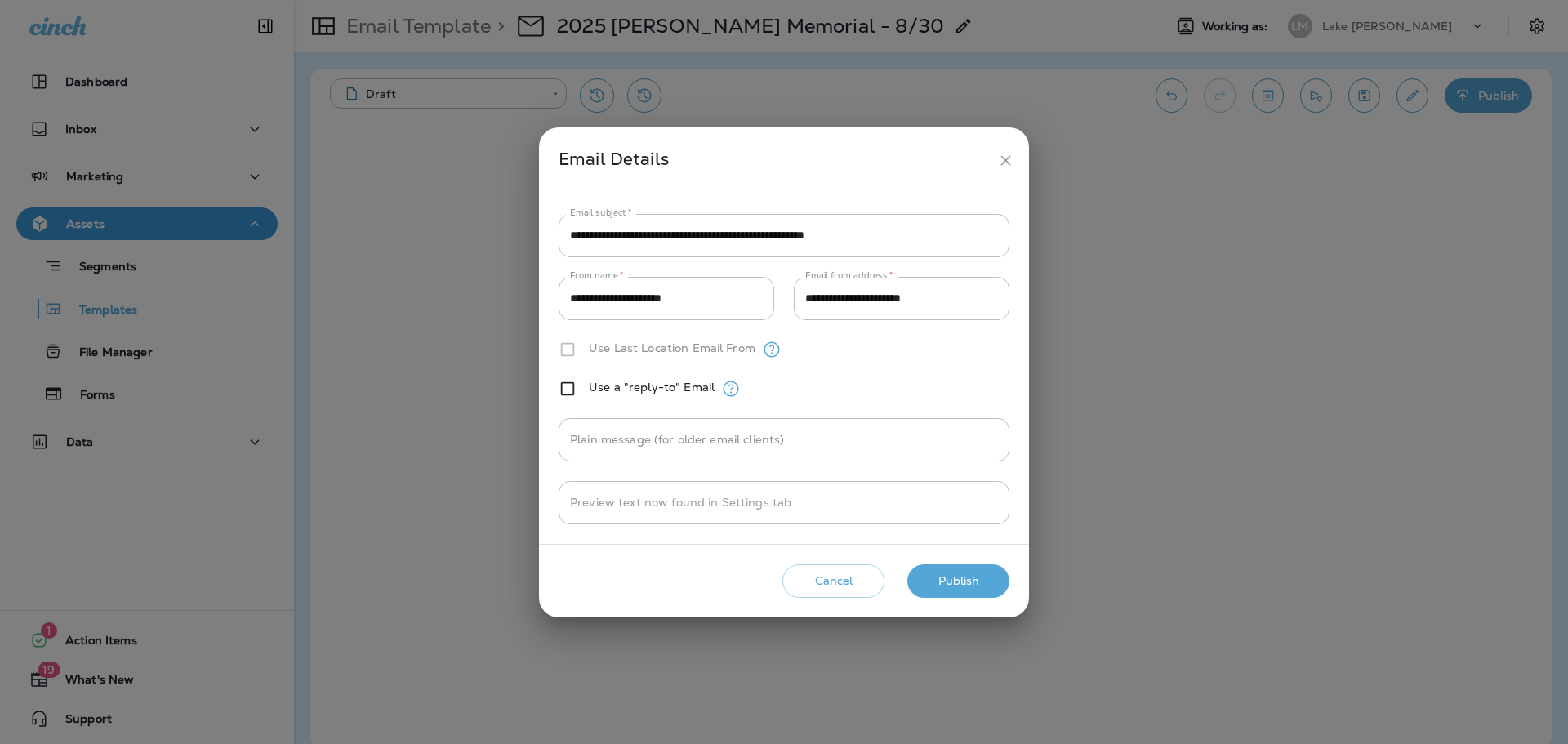
click at [951, 562] on div "Cancel Publish" at bounding box center [784, 581] width 464 height 47
click at [1009, 584] on div "Cancel Publish" at bounding box center [784, 581] width 464 height 47
click at [963, 579] on button "Publish" at bounding box center [958, 581] width 102 height 34
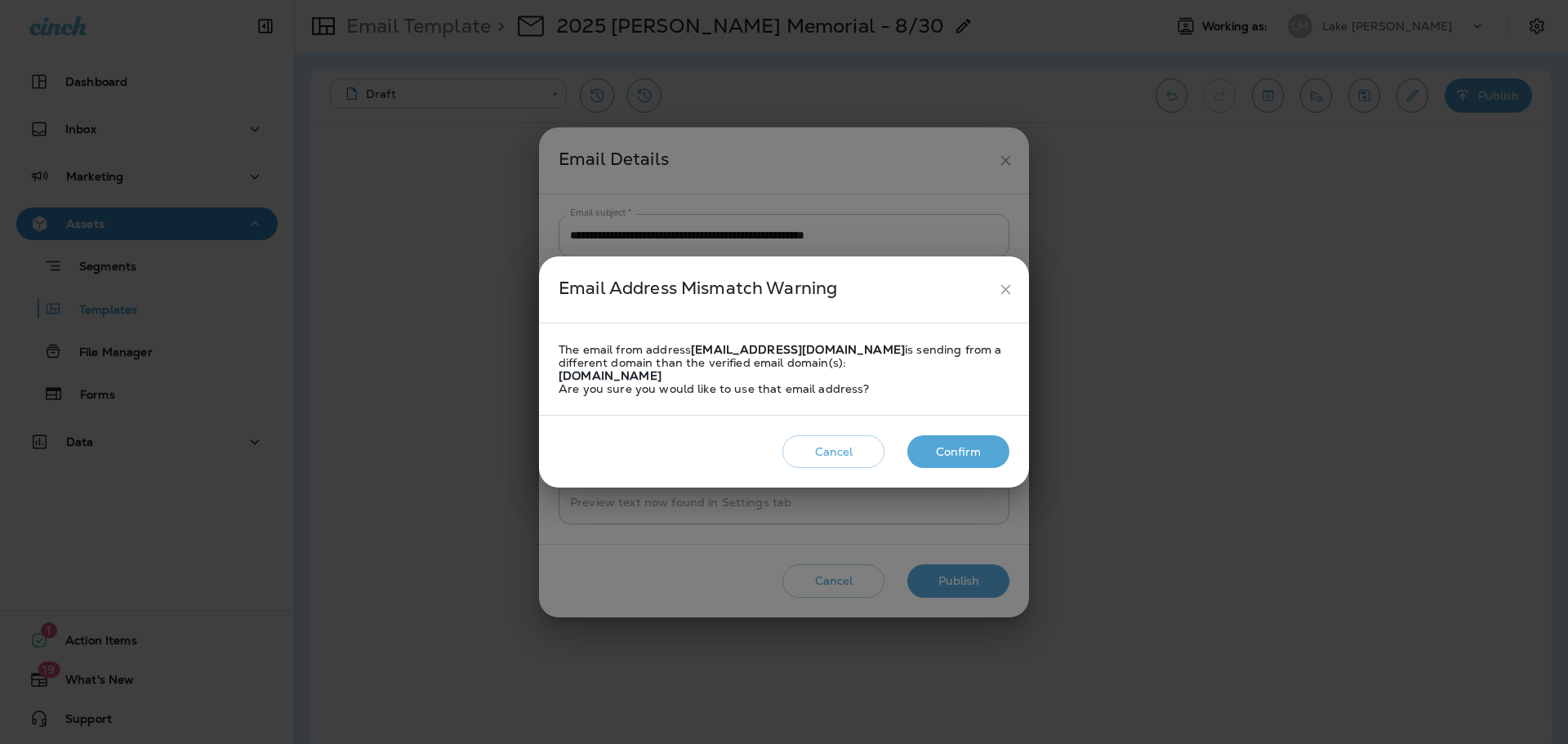
click at [980, 443] on button "Confirm" at bounding box center [958, 452] width 102 height 34
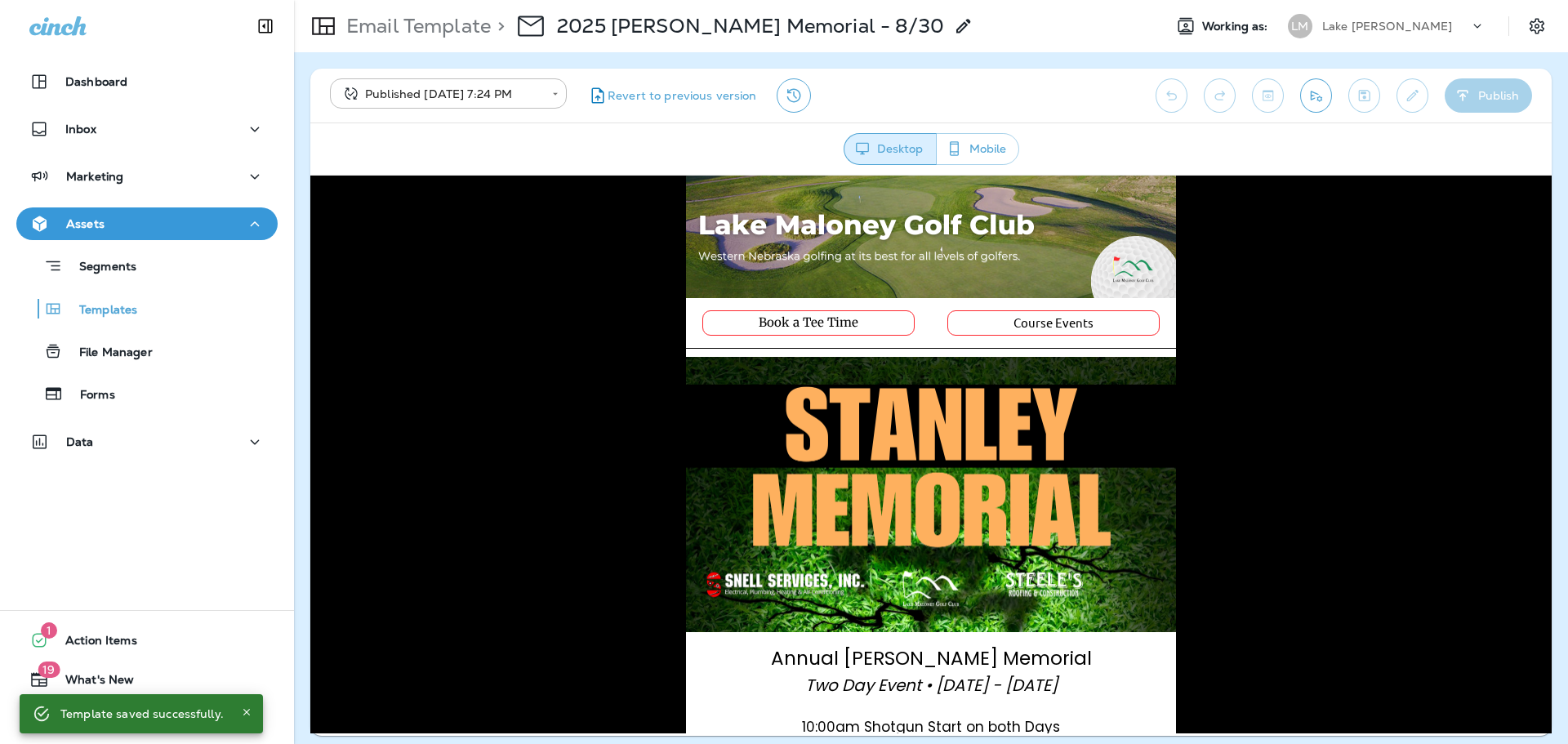
click at [1320, 92] on icon "Send test email" at bounding box center [1316, 95] width 17 height 16
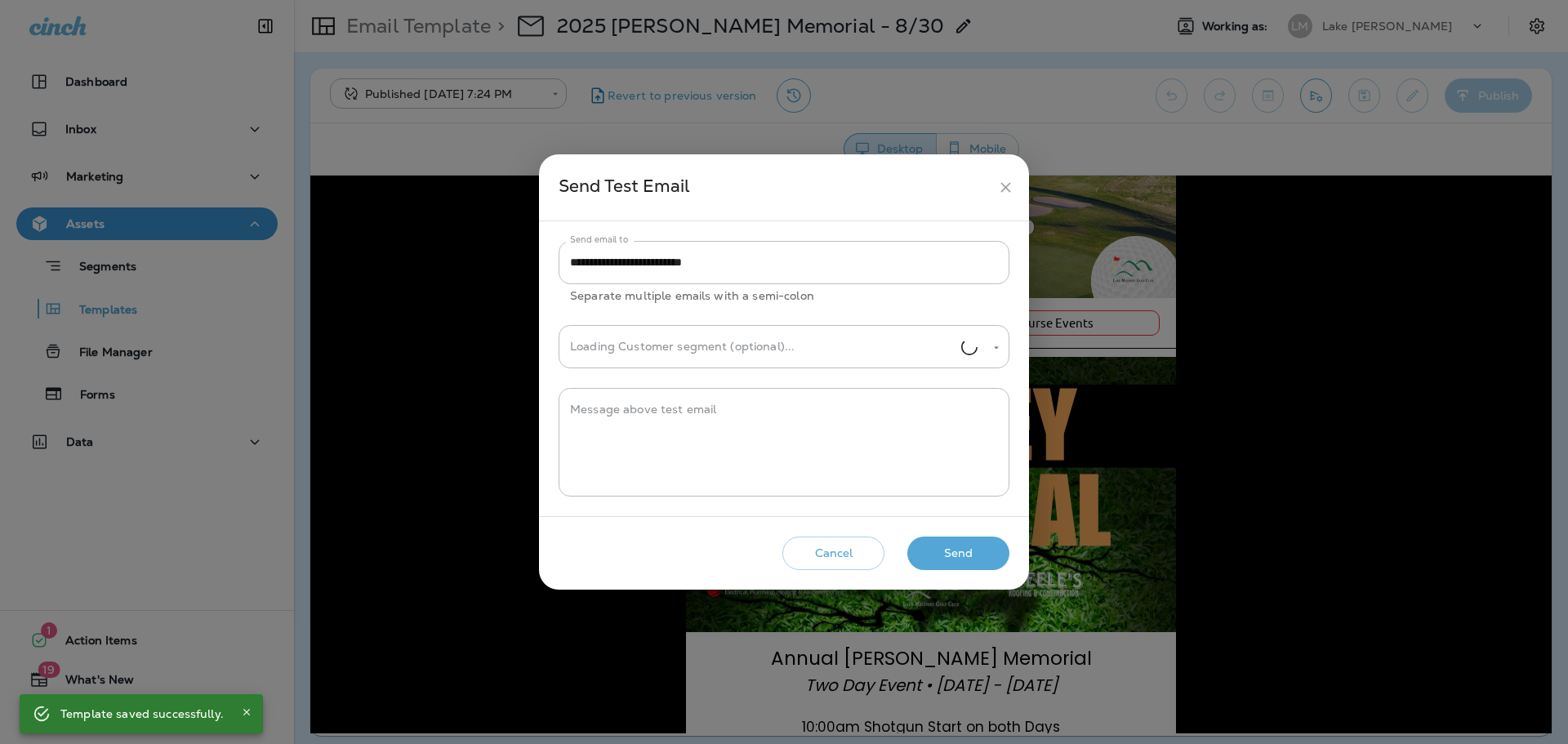
click at [958, 551] on button "Send" at bounding box center [958, 553] width 102 height 34
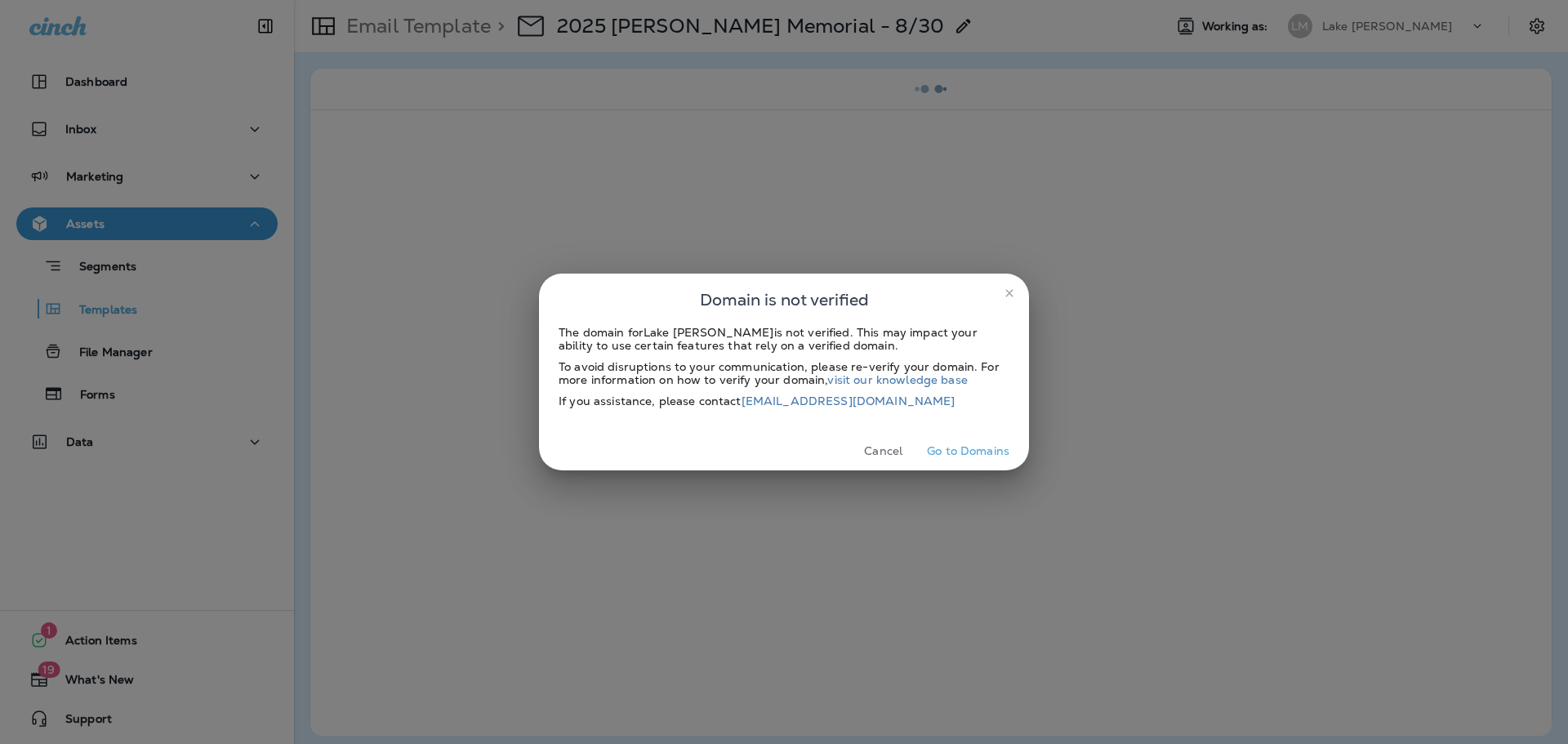
click at [859, 431] on div "The domain for Lake [PERSON_NAME] is not verified. This may impact your ability…" at bounding box center [784, 379] width 490 height 106
click at [871, 447] on button "Cancel" at bounding box center [883, 451] width 62 height 25
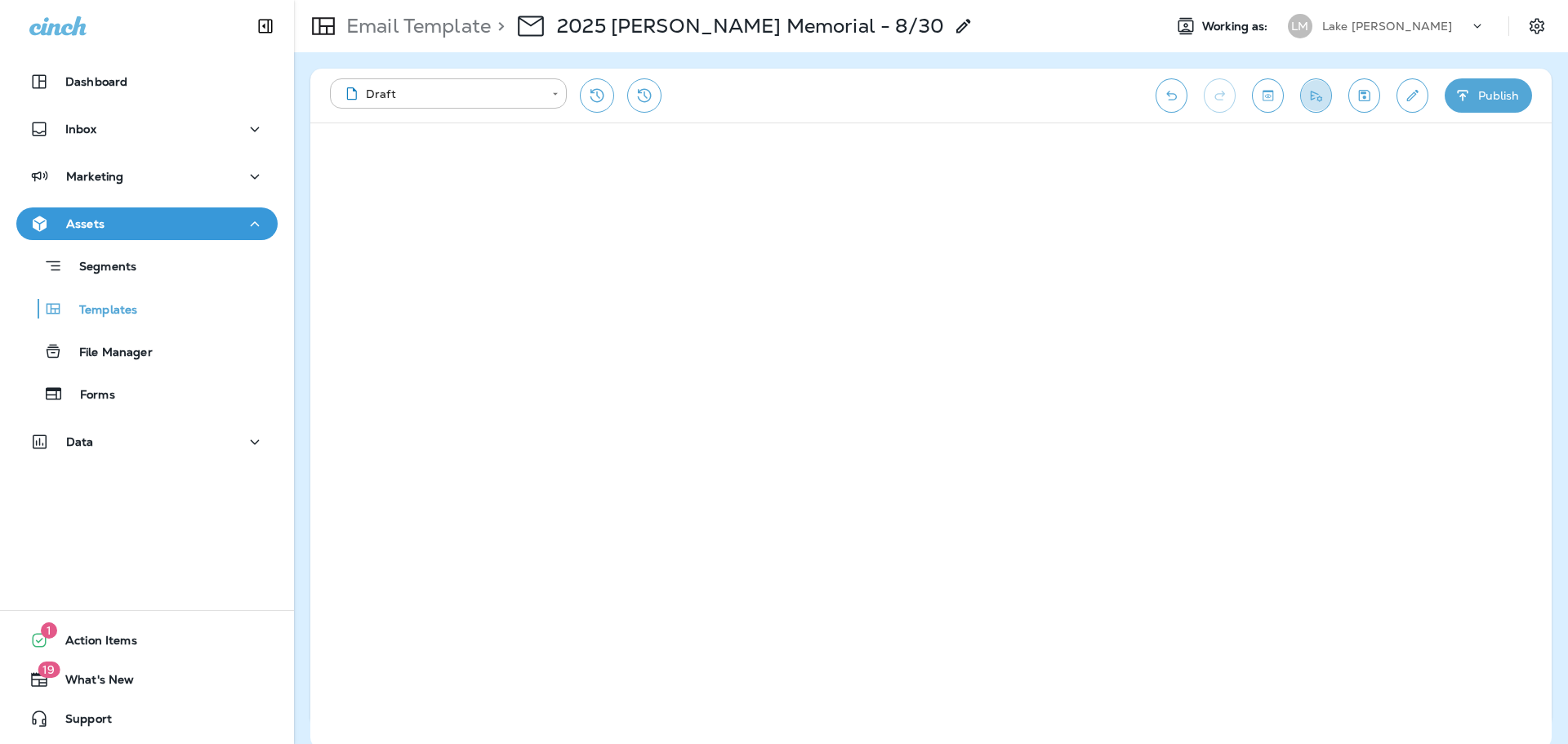
click at [1319, 100] on icon "Send test email" at bounding box center [1316, 95] width 17 height 16
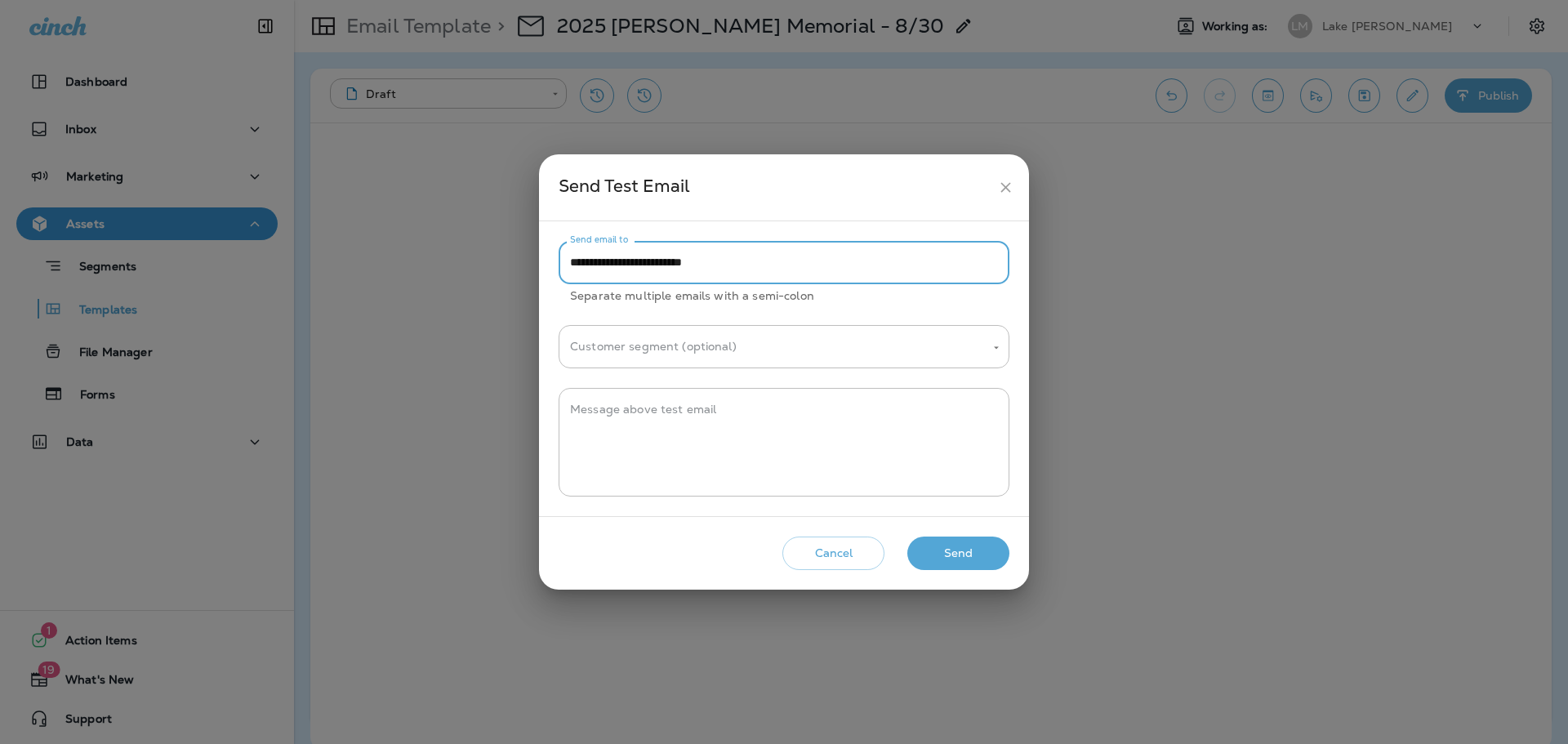
click at [807, 245] on input "**********" at bounding box center [784, 263] width 451 height 43
click at [807, 246] on input "**********" at bounding box center [784, 263] width 451 height 43
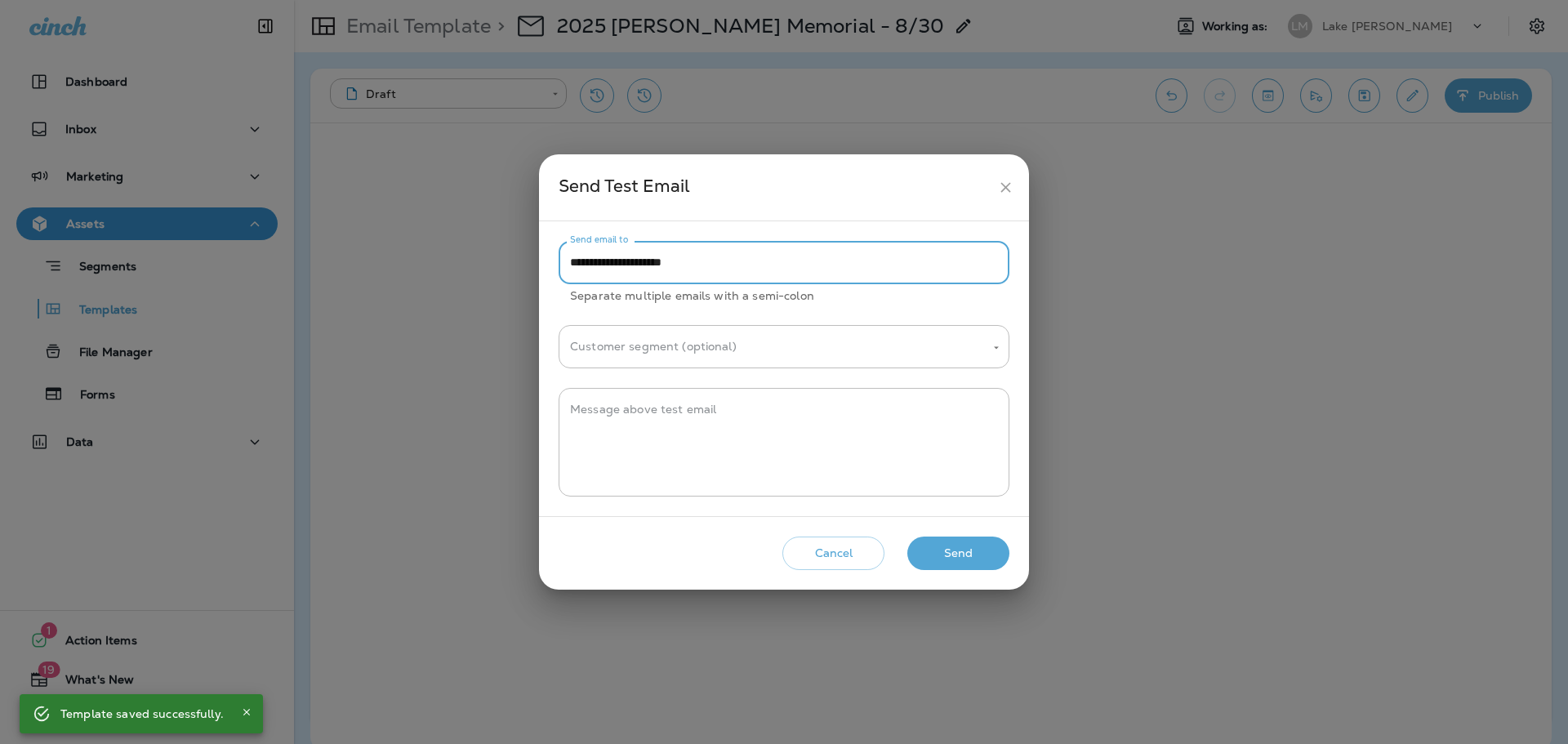
type input "**********"
click at [935, 560] on button "Send" at bounding box center [958, 553] width 102 height 34
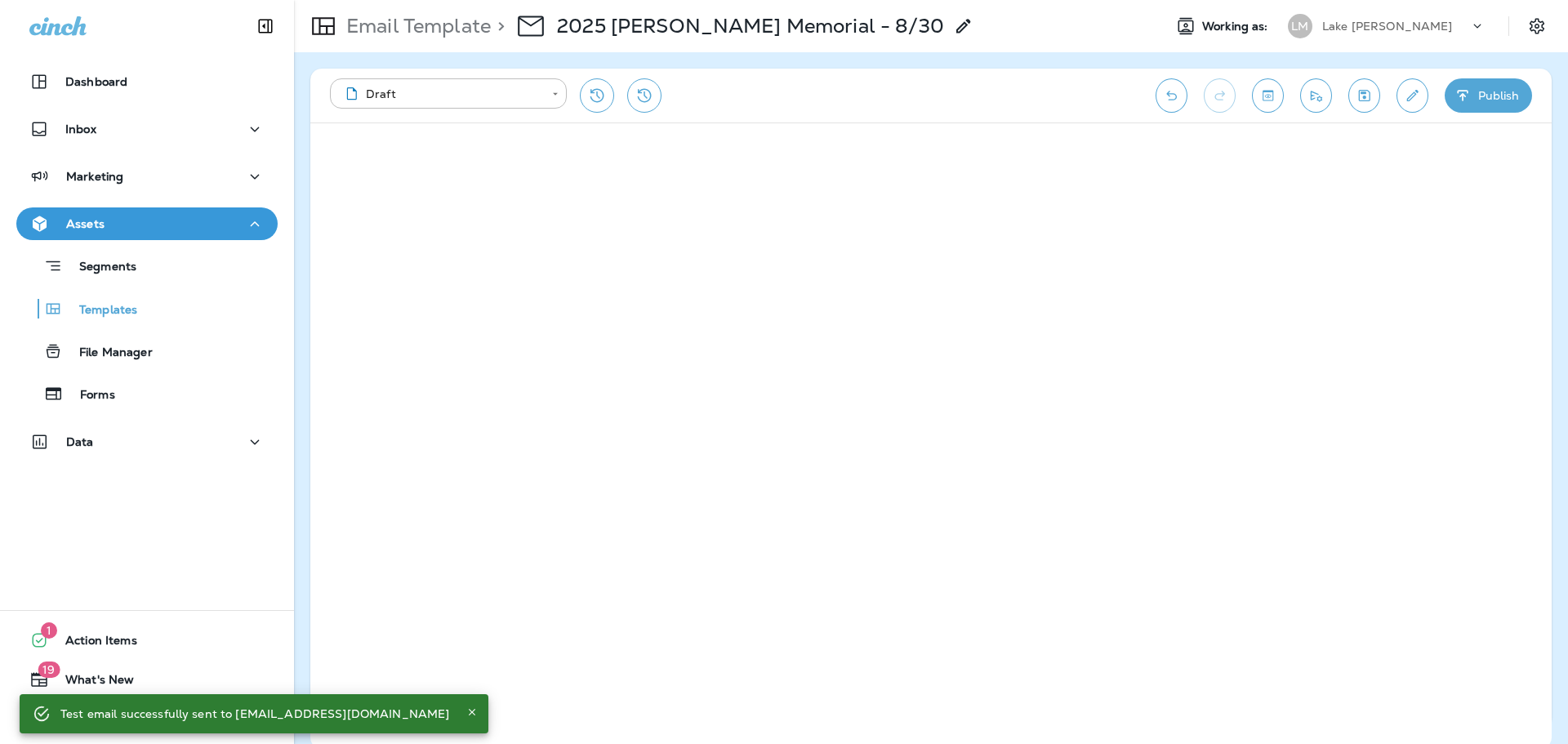
click at [1450, 29] on div "Lake [PERSON_NAME]" at bounding box center [1396, 26] width 147 height 24
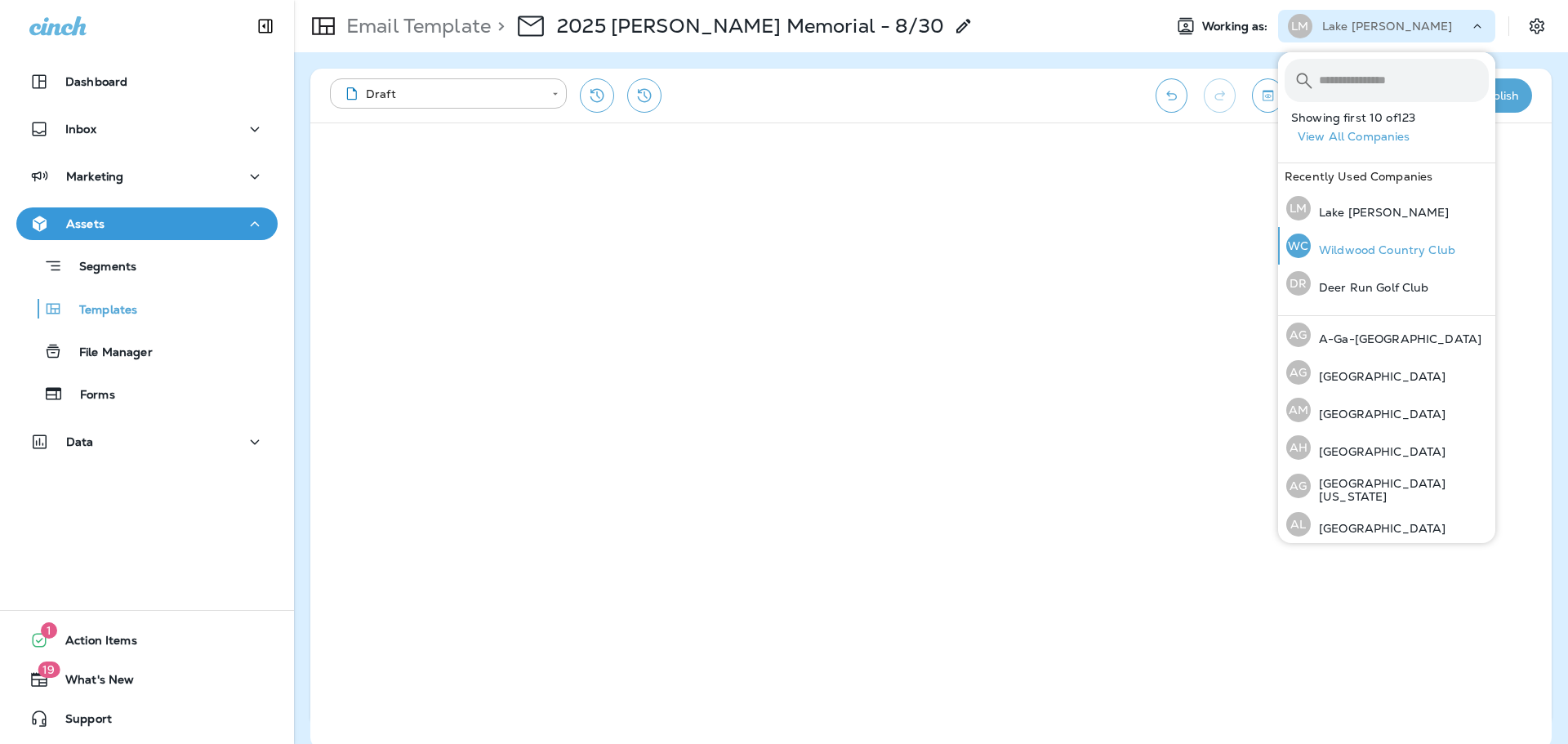
click at [1376, 239] on div "WC Wildwood Country Club" at bounding box center [1371, 245] width 182 height 37
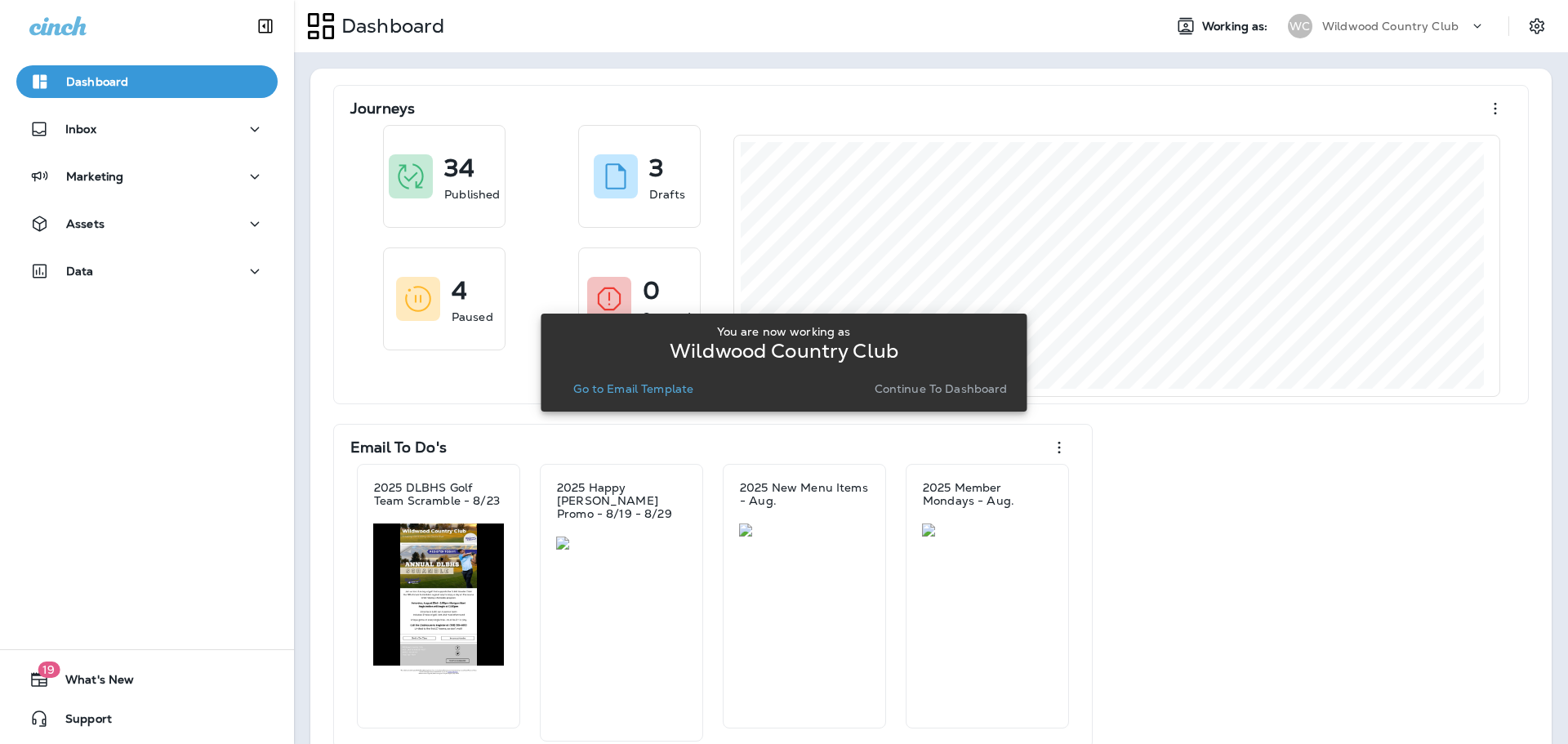
click at [621, 381] on button "Go to Email Template" at bounding box center [634, 388] width 134 height 23
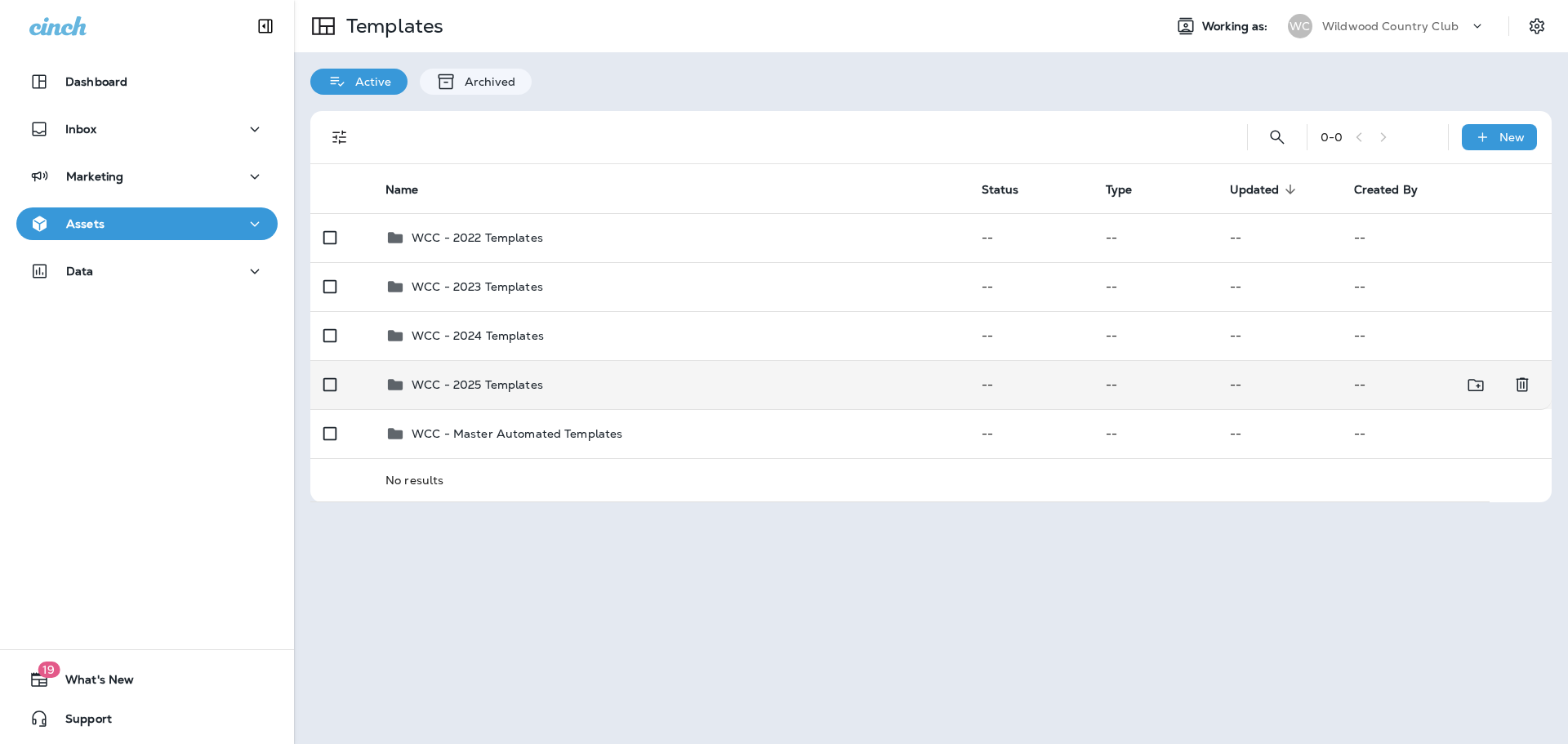
click at [540, 399] on td "WCC - 2025 Templates" at bounding box center [670, 384] width 597 height 49
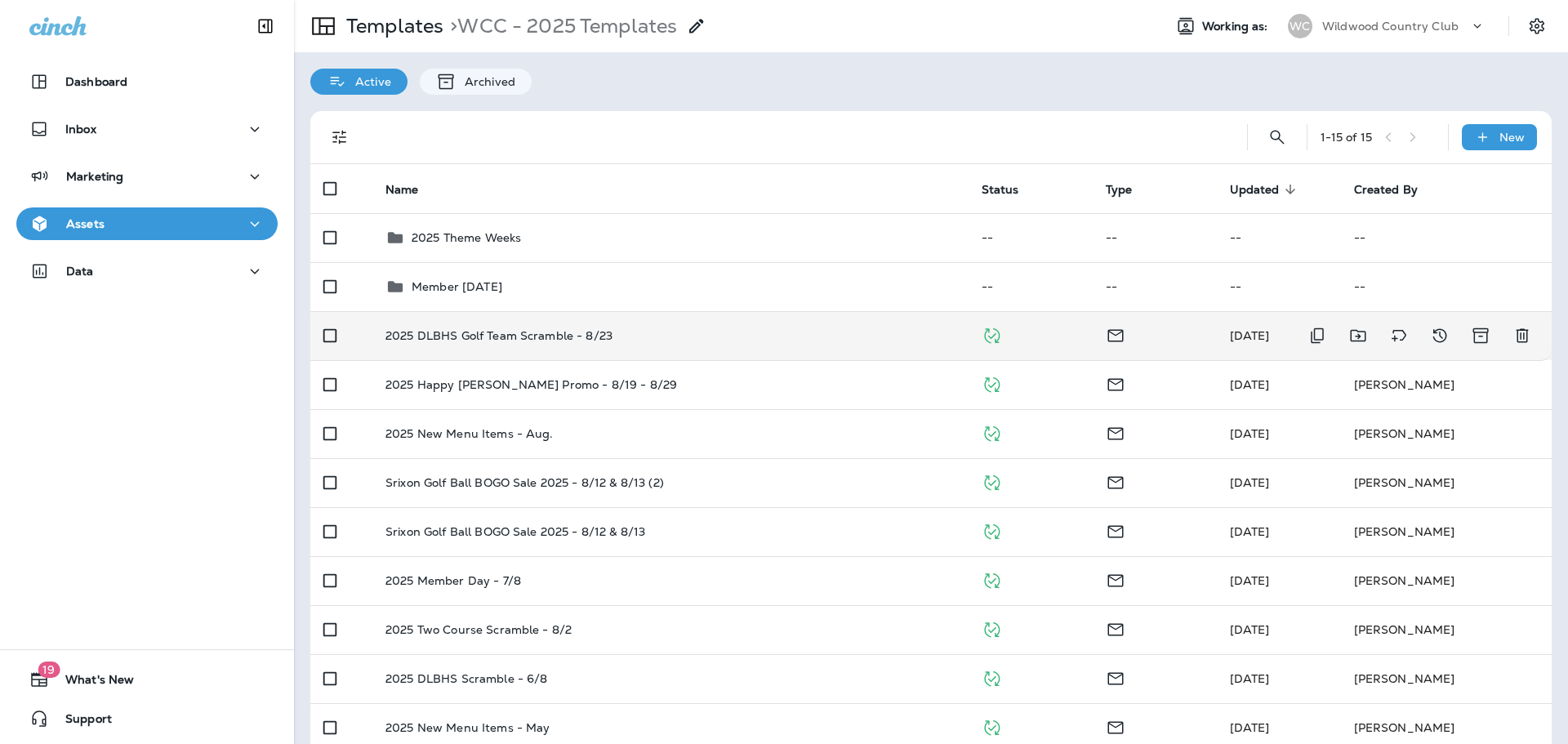
click at [526, 346] on td "2025 DLBHS Golf Team Scramble - 8/23" at bounding box center [670, 336] width 597 height 49
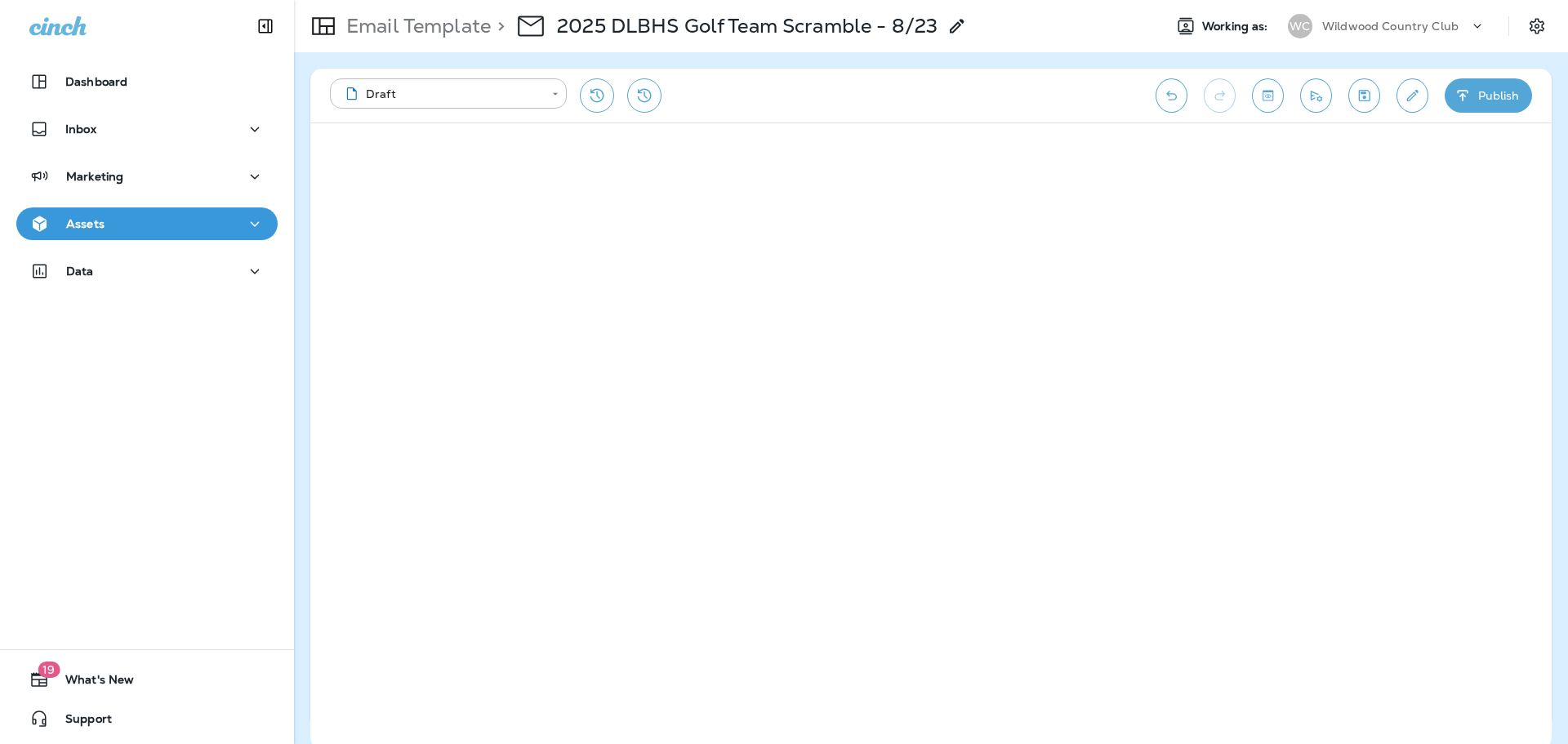
click at [1467, 88] on icon "button" at bounding box center [1463, 95] width 17 height 16
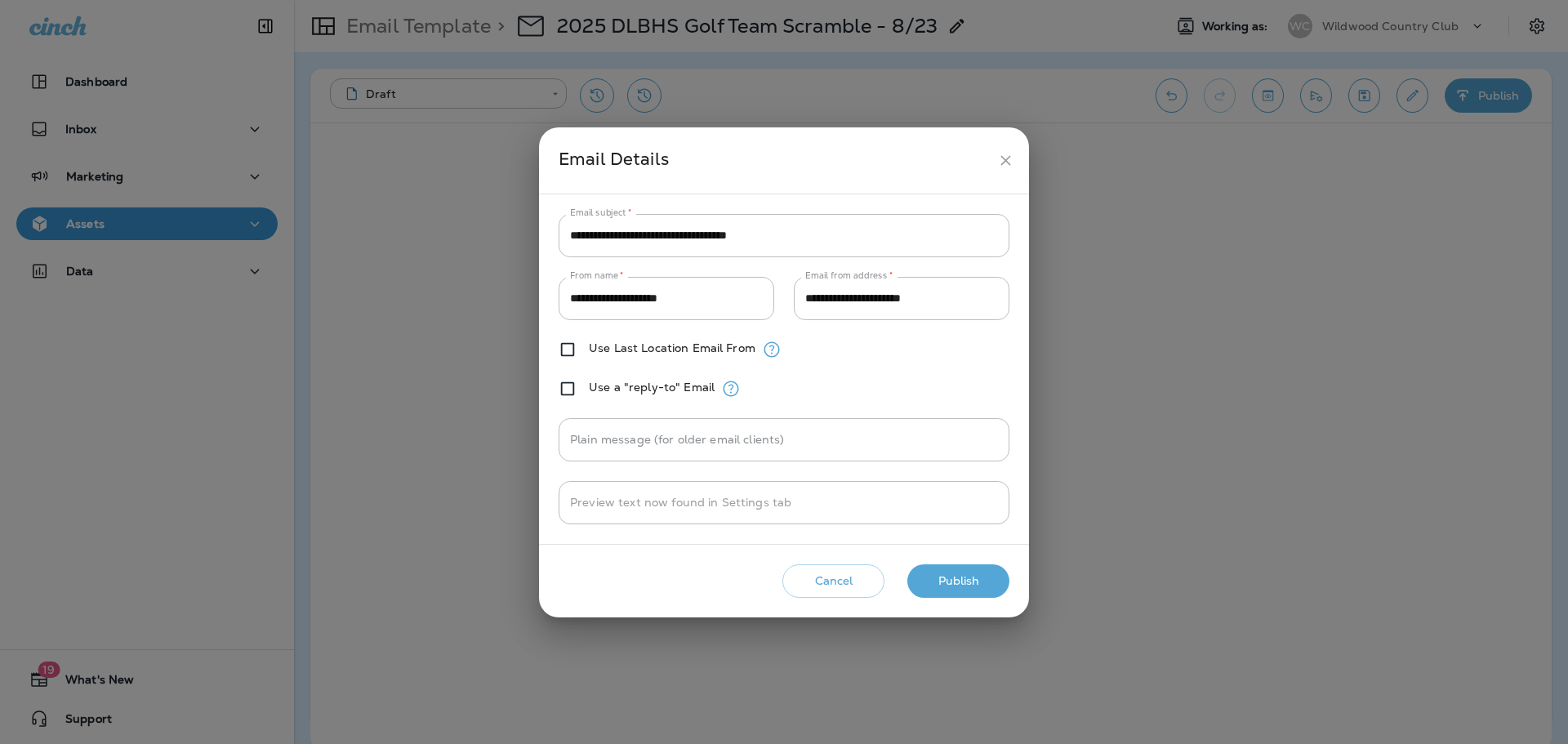
click at [947, 585] on button "Publish" at bounding box center [958, 581] width 102 height 34
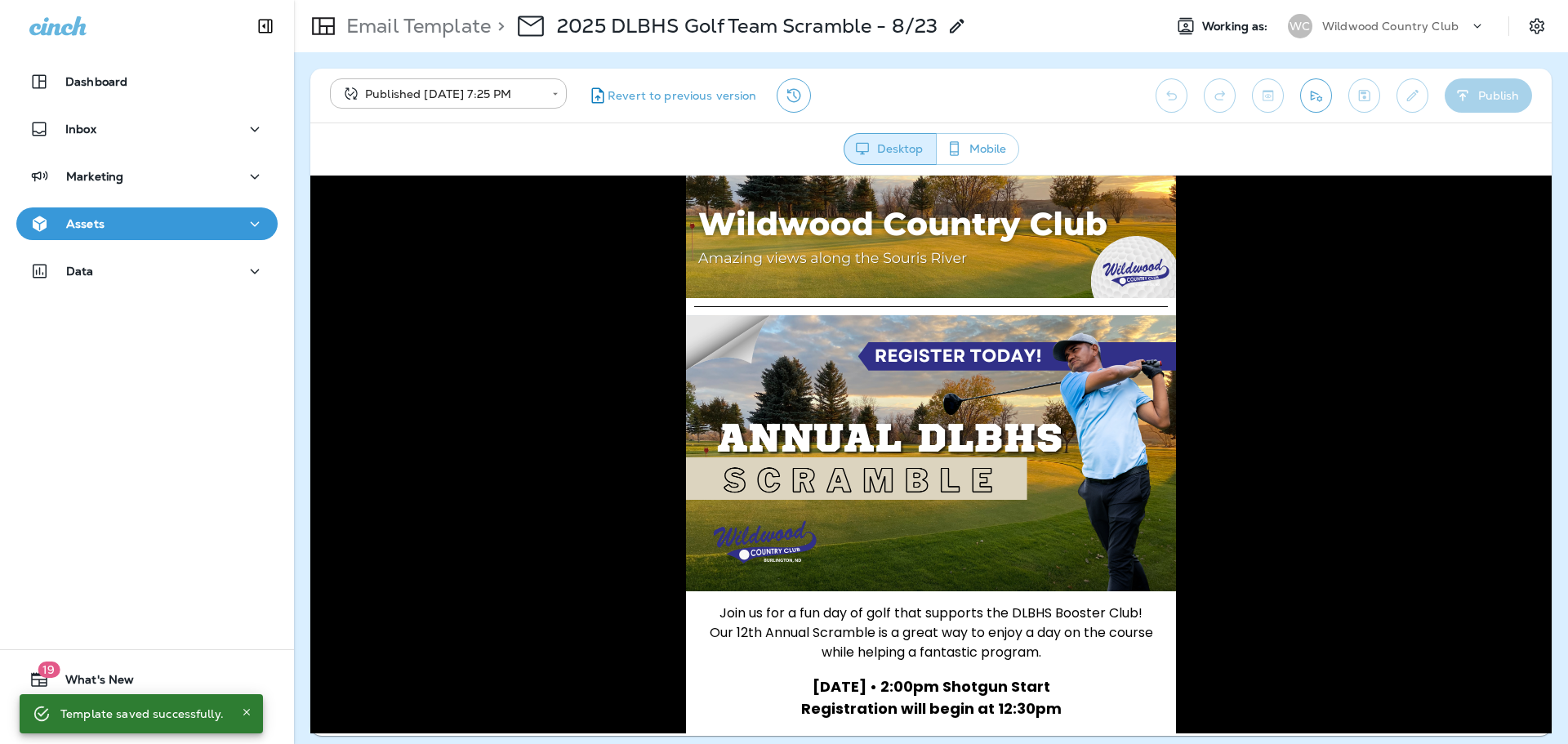
click at [1319, 95] on icon "Send test email" at bounding box center [1316, 95] width 17 height 16
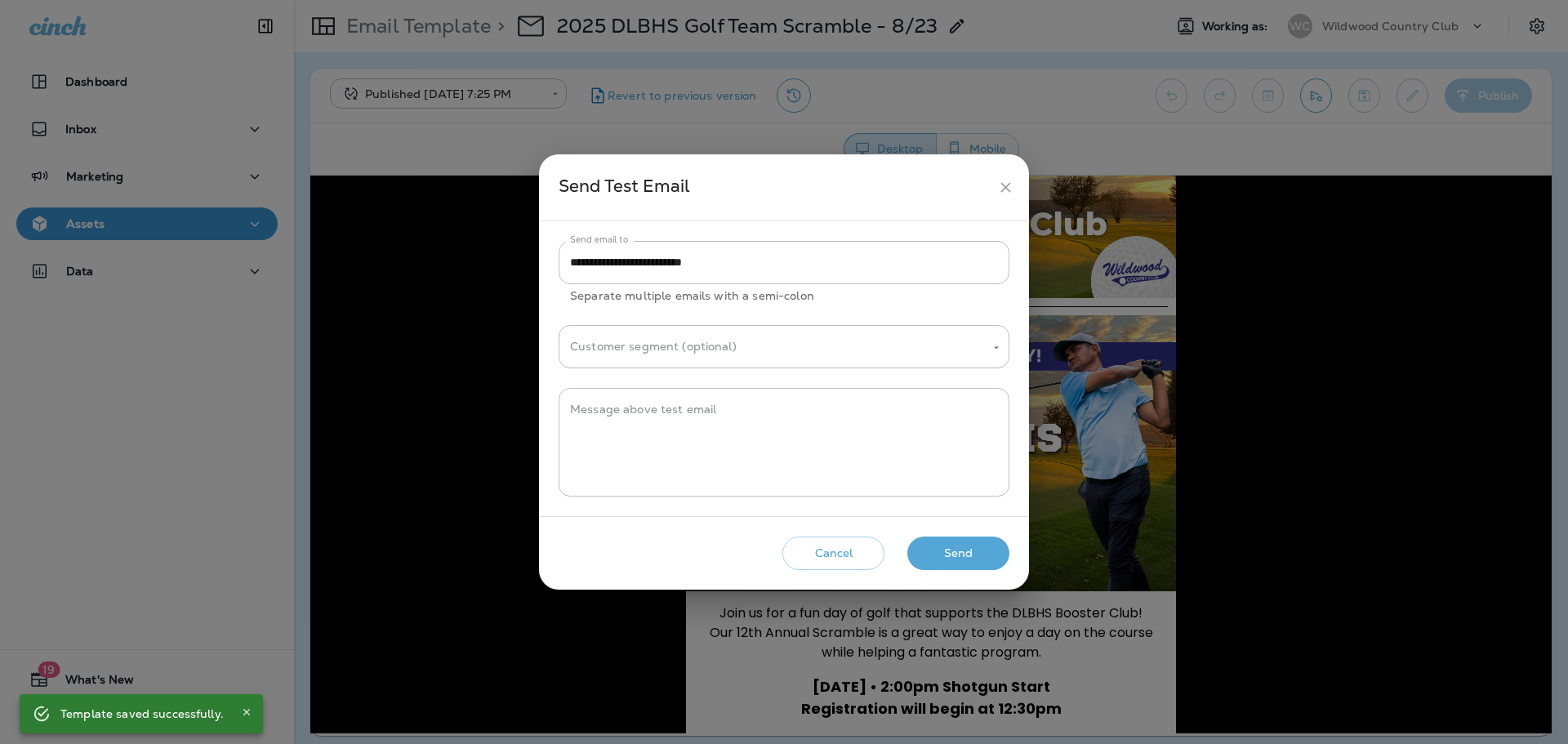
click at [958, 543] on button "Send" at bounding box center [958, 553] width 102 height 34
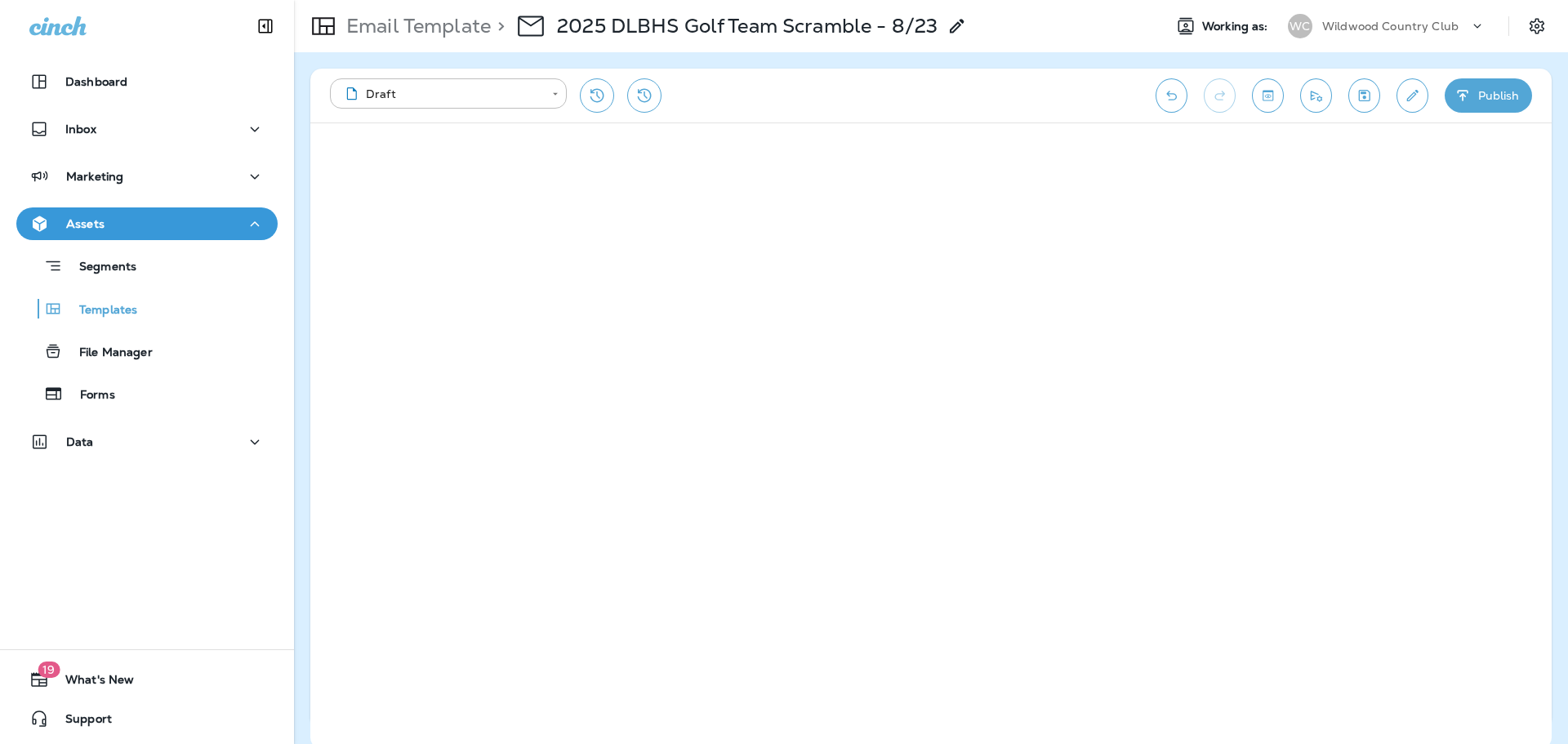
click at [1496, 103] on button "Publish" at bounding box center [1488, 95] width 88 height 35
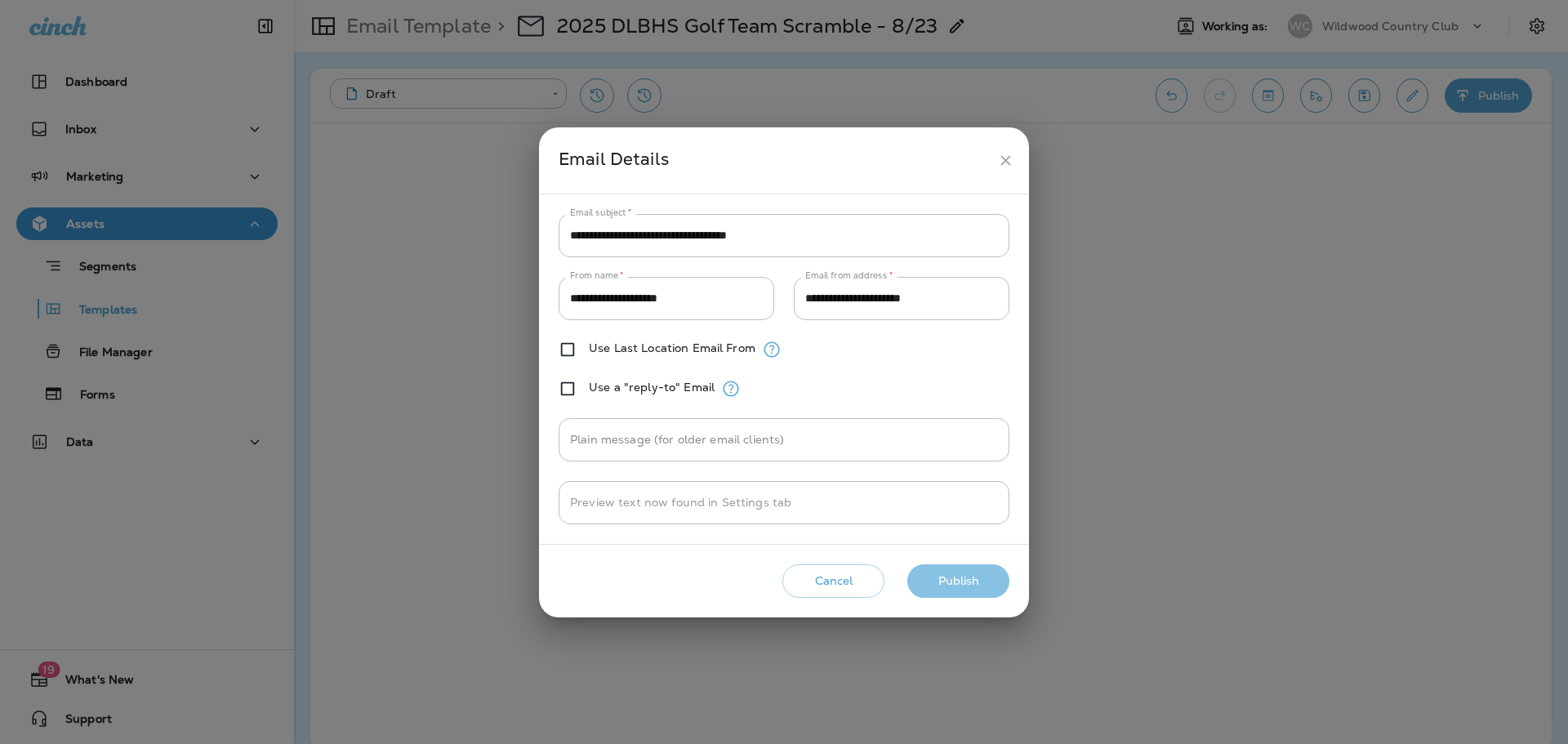
click at [961, 582] on button "Publish" at bounding box center [958, 581] width 102 height 34
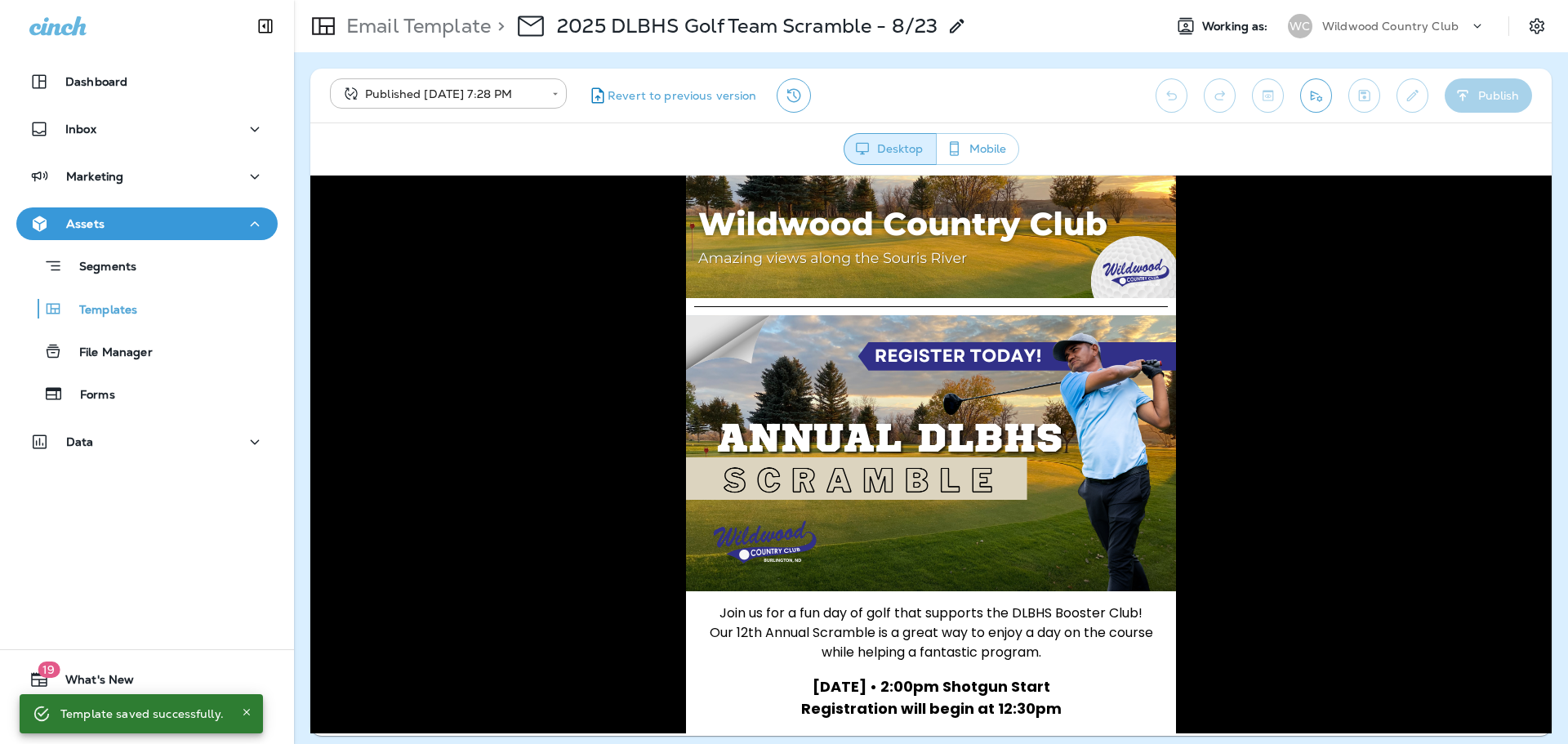
click at [1365, 15] on div "Wildwood Country Club" at bounding box center [1396, 26] width 147 height 24
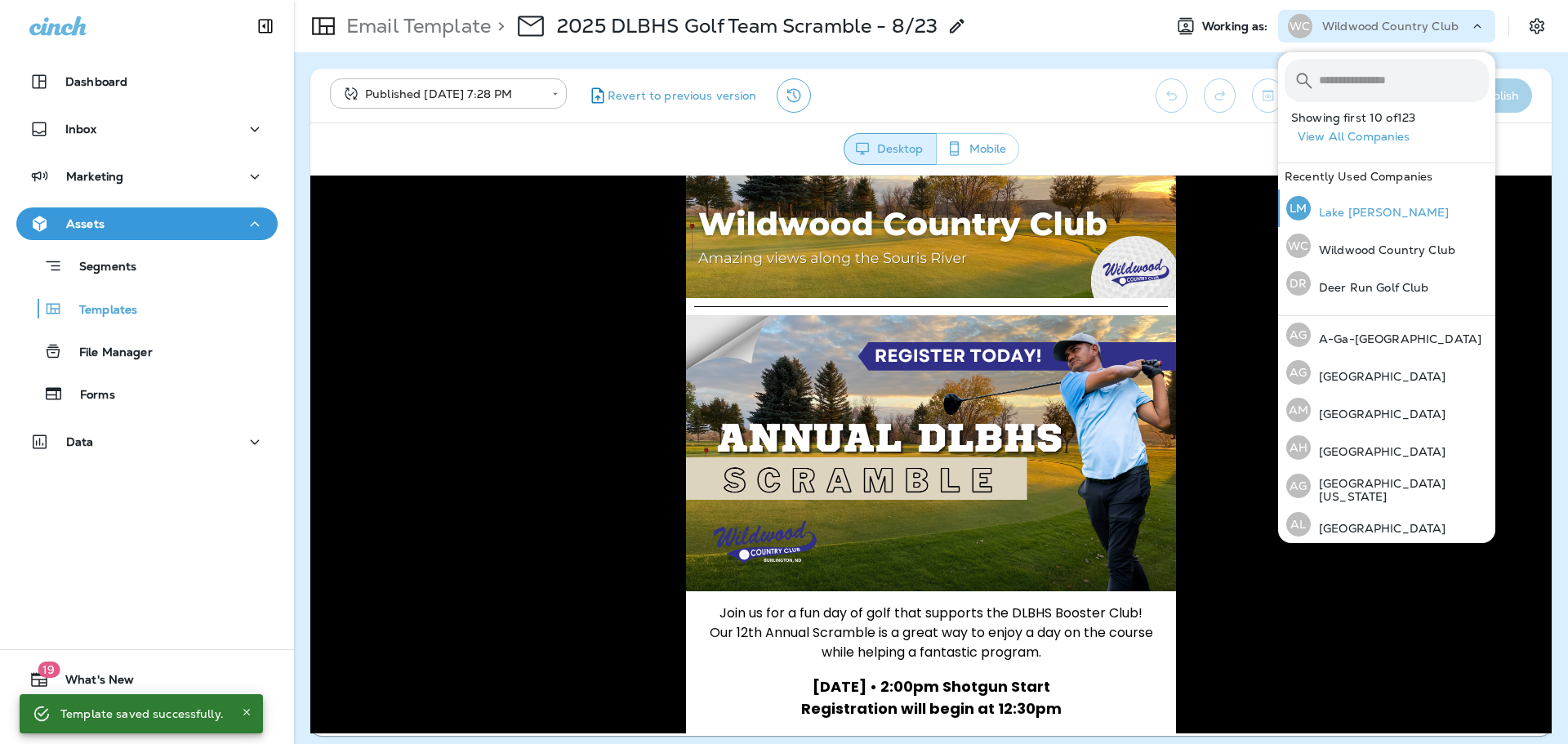
click at [1362, 206] on p "Lake [PERSON_NAME]" at bounding box center [1381, 212] width 139 height 13
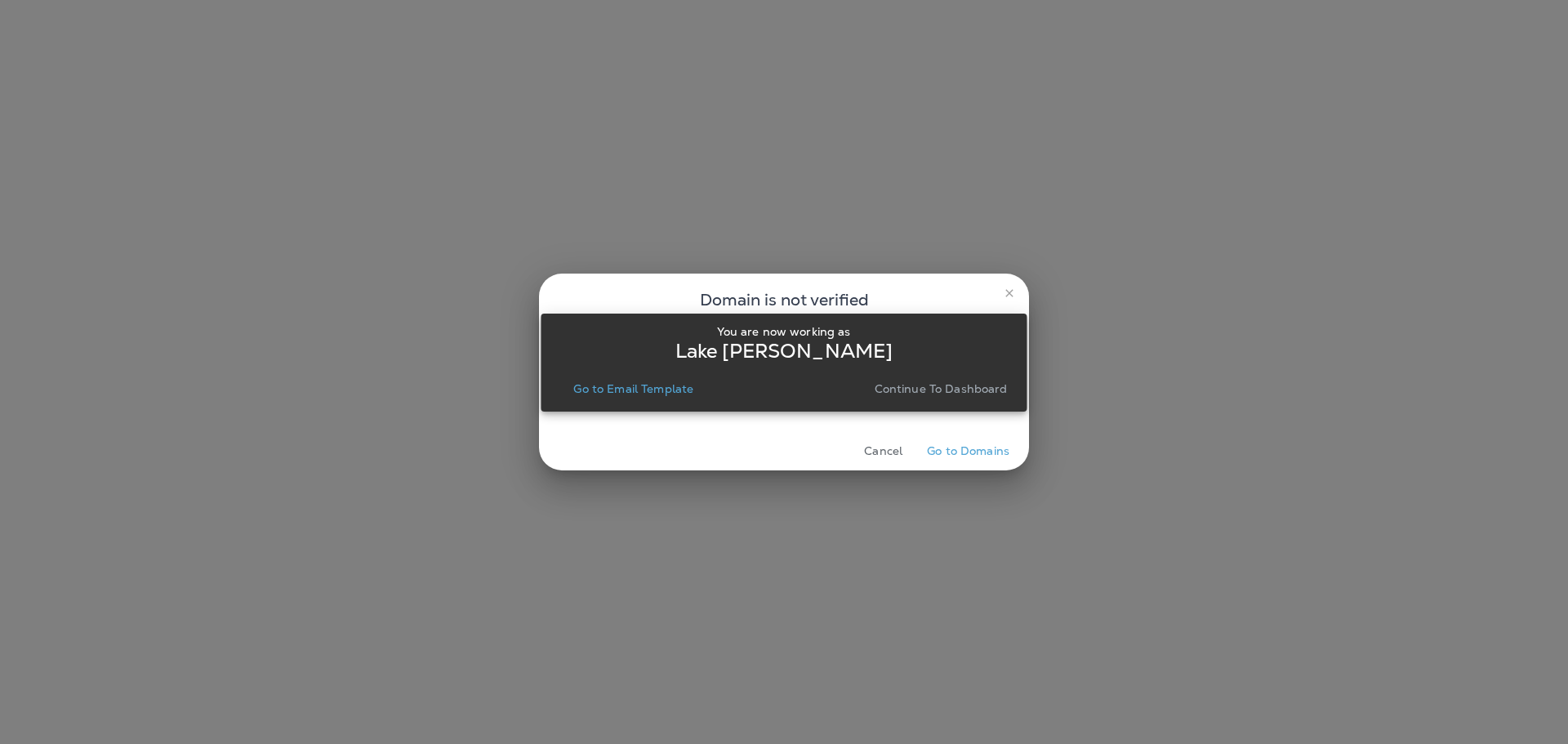
click at [668, 382] on p "Go to Email Template" at bounding box center [633, 388] width 120 height 13
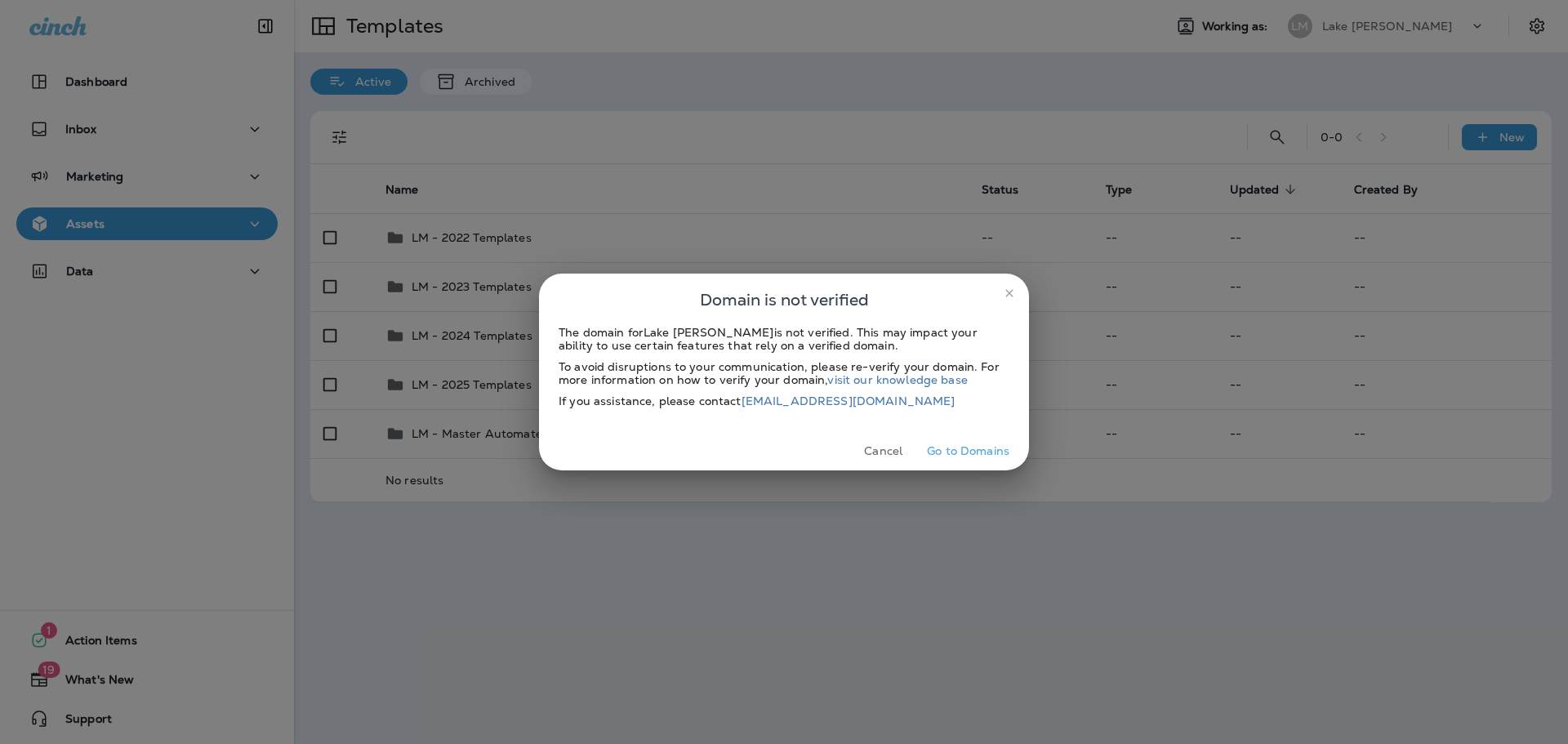
click at [1016, 296] on icon "close" at bounding box center [1009, 293] width 13 height 13
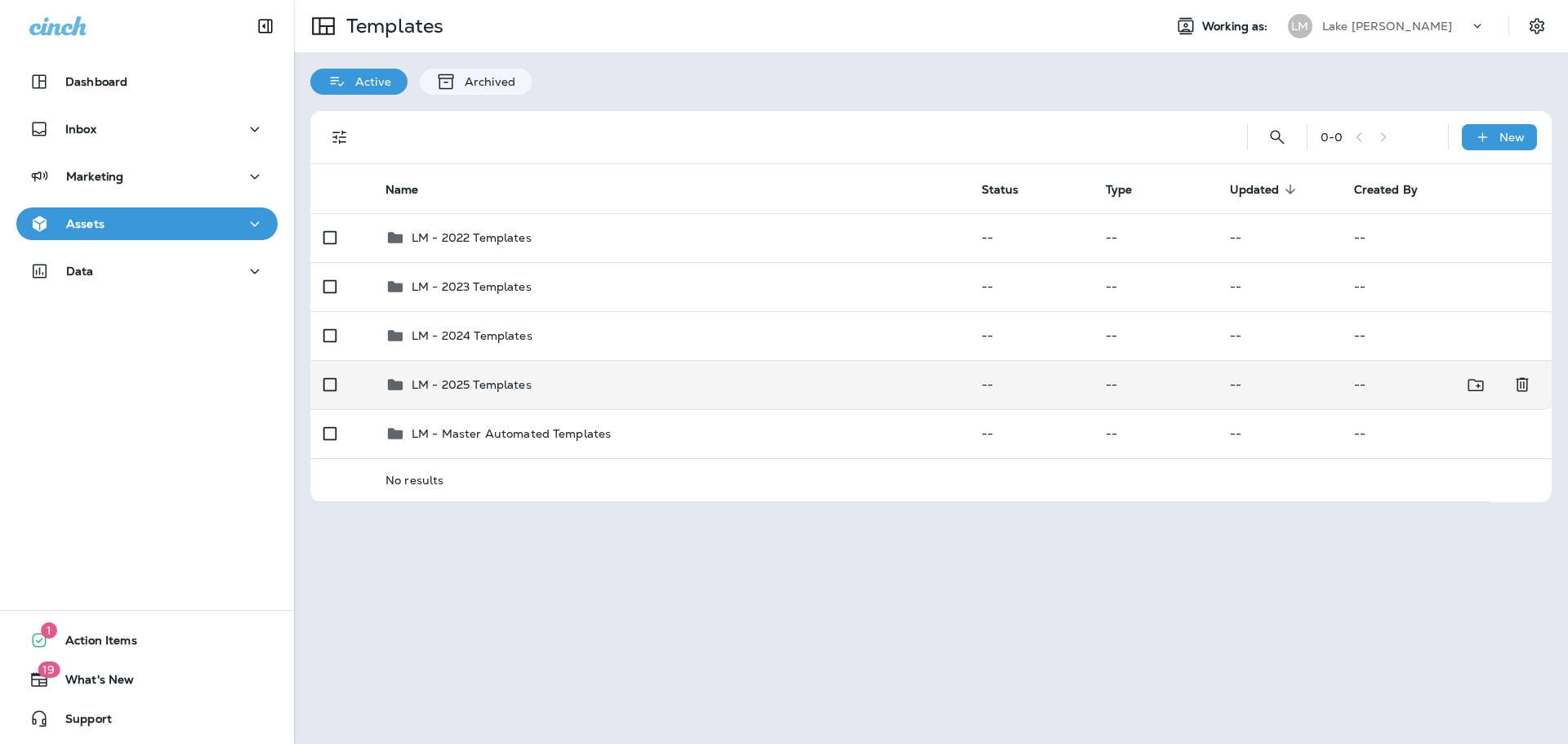
click at [472, 391] on p "LM - 2025 Templates" at bounding box center [472, 384] width 120 height 13
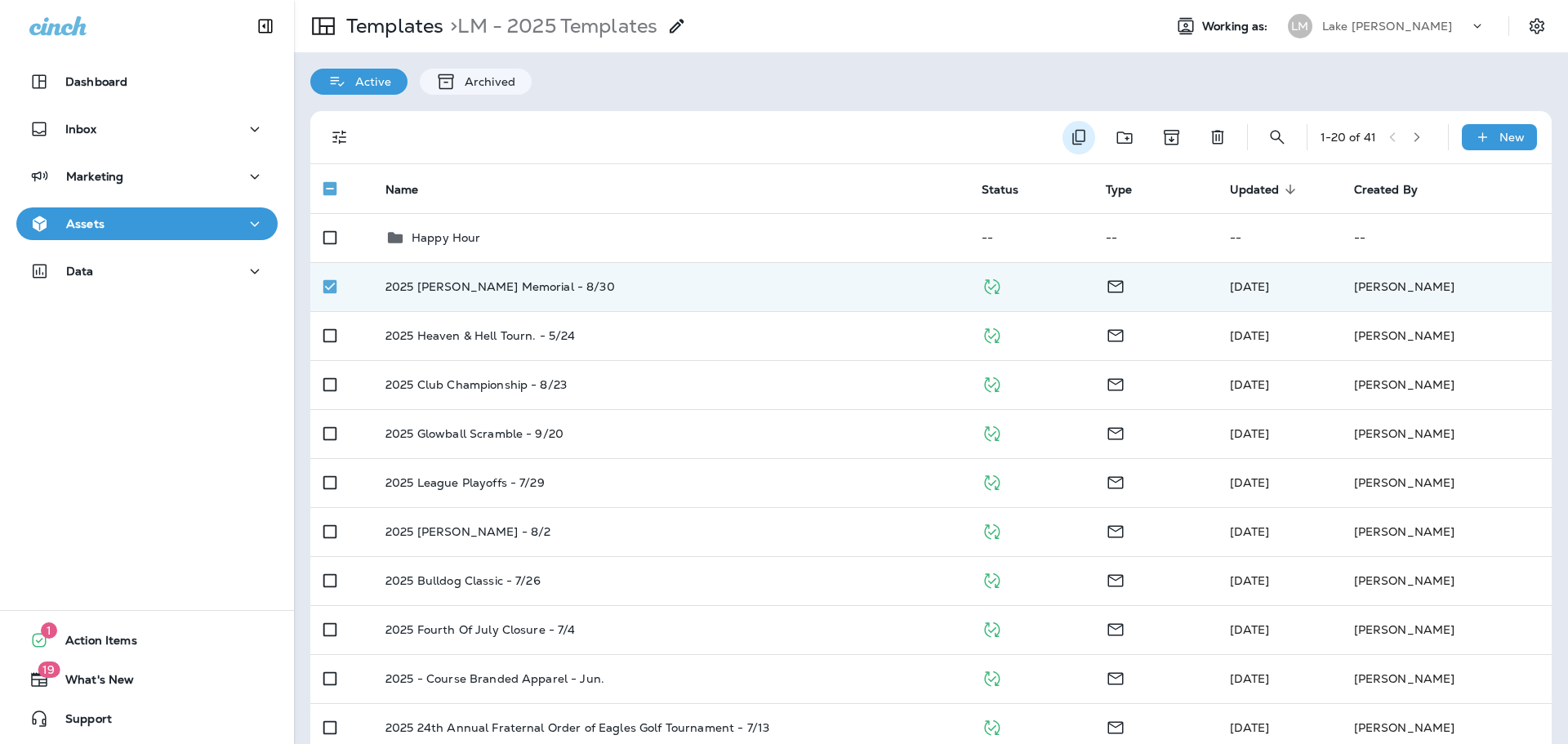
click at [1073, 141] on icon "Duplicate" at bounding box center [1079, 138] width 13 height 16
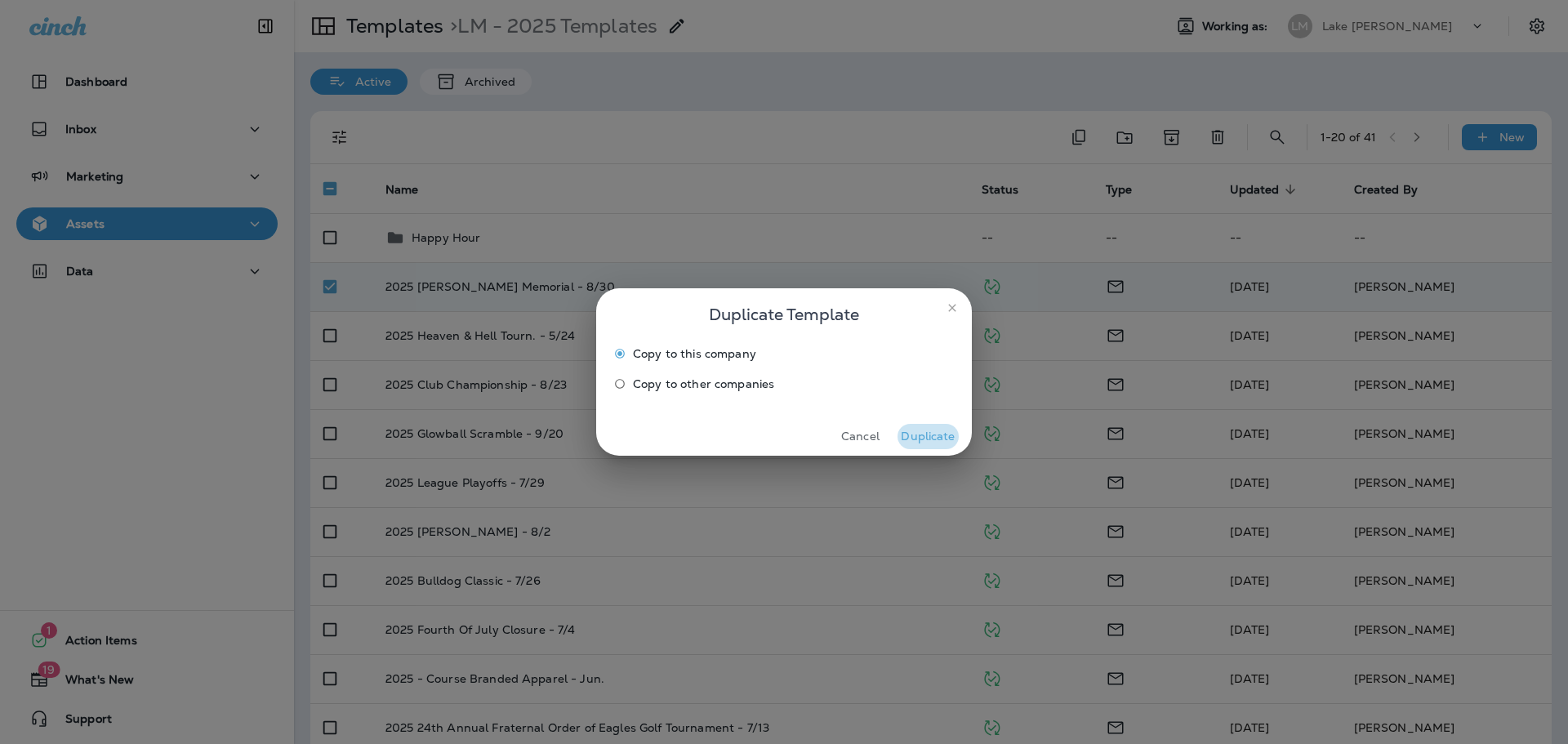
click at [919, 436] on button "Duplicate" at bounding box center [928, 436] width 62 height 25
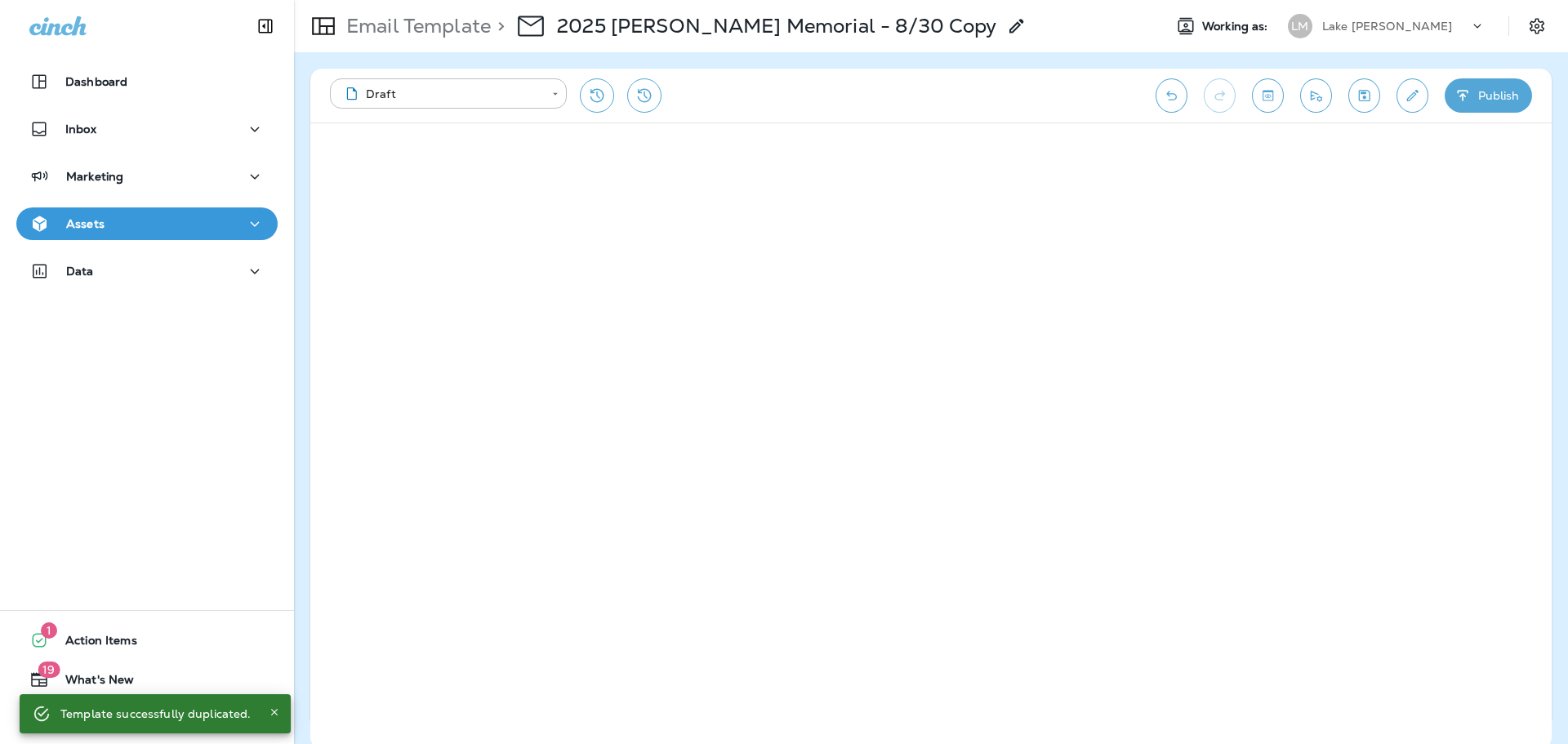
click at [1406, 101] on icon "Edit details" at bounding box center [1413, 95] width 17 height 16
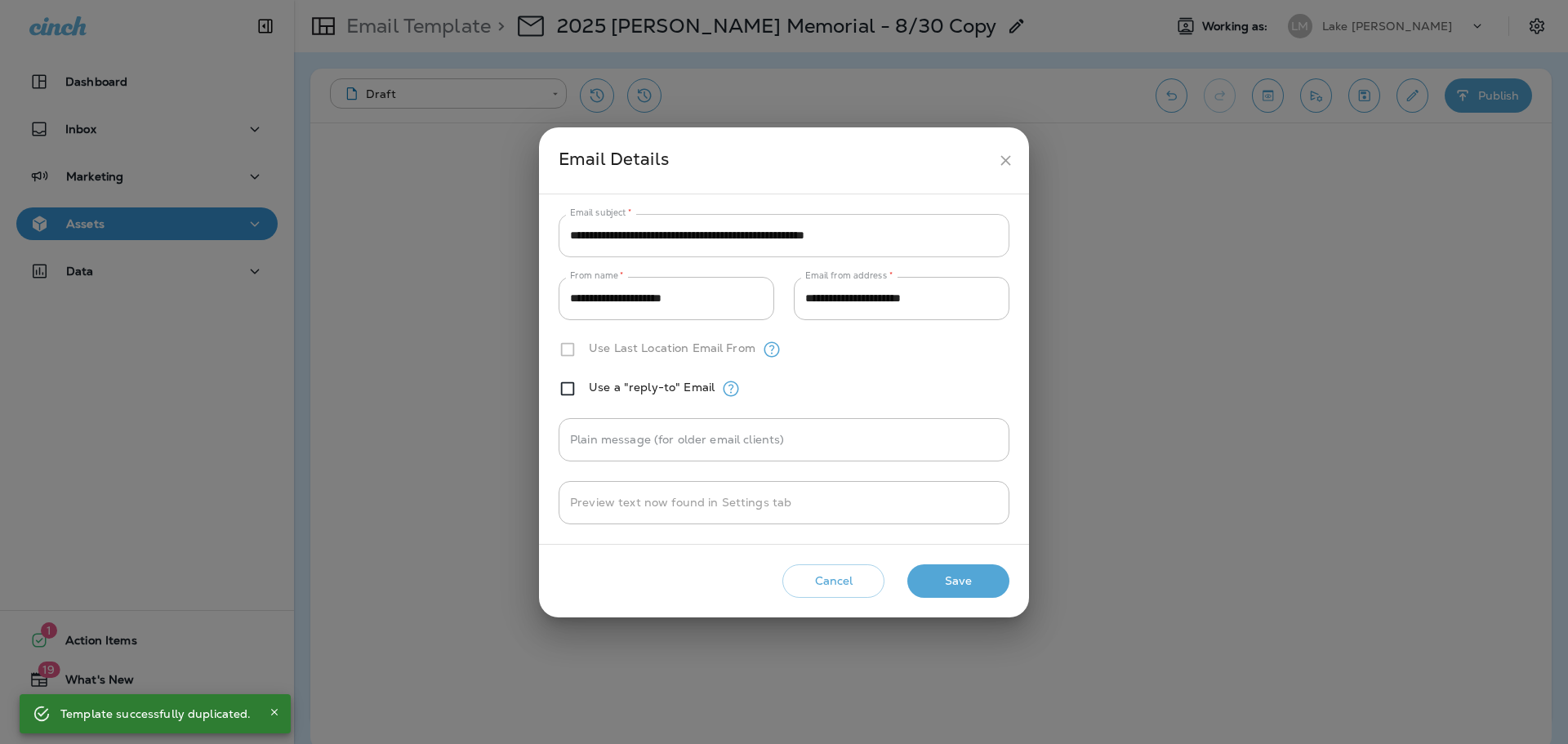
click at [964, 242] on input "**********" at bounding box center [784, 236] width 451 height 43
paste input "text"
type input "**********"
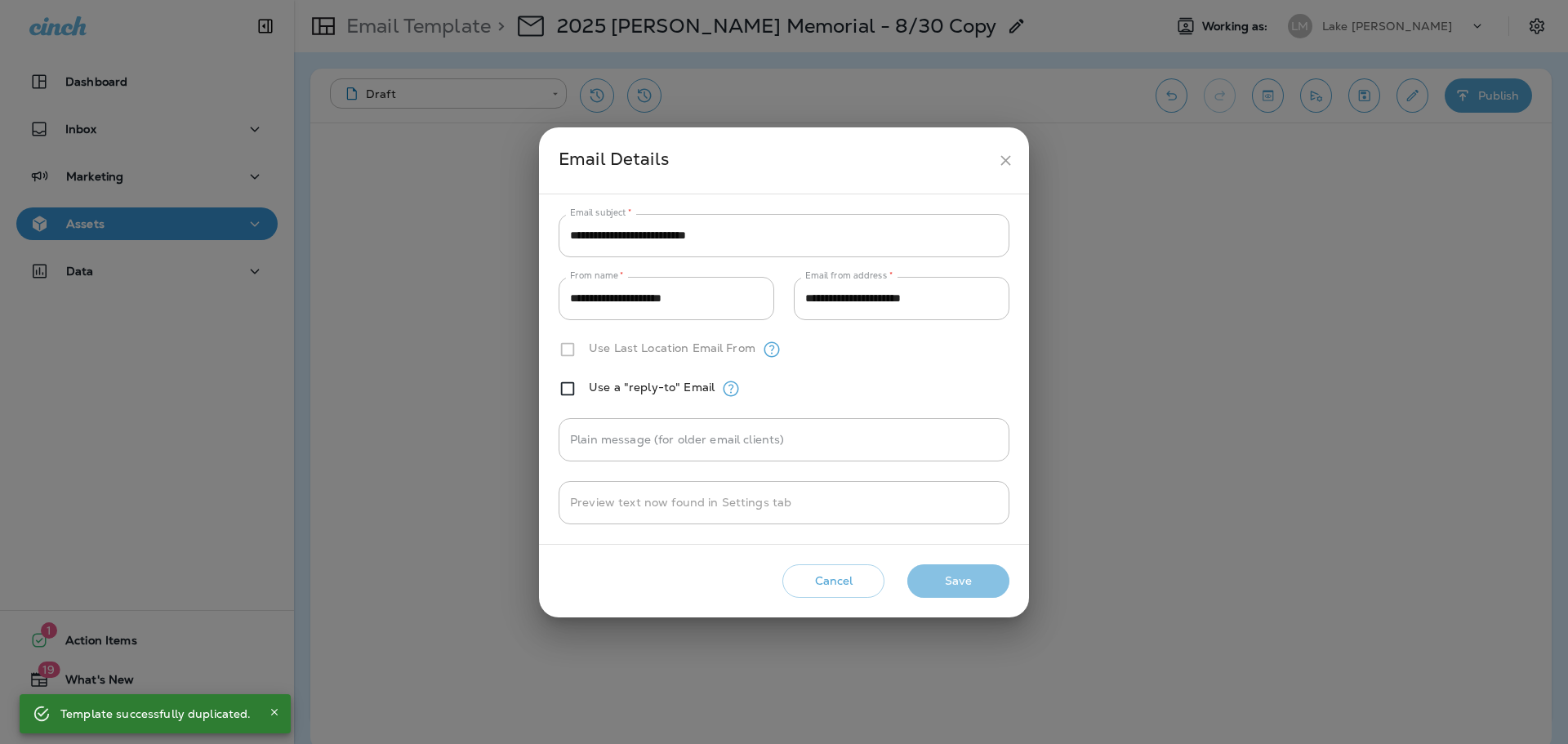
click at [950, 591] on button "Save" at bounding box center [958, 581] width 102 height 34
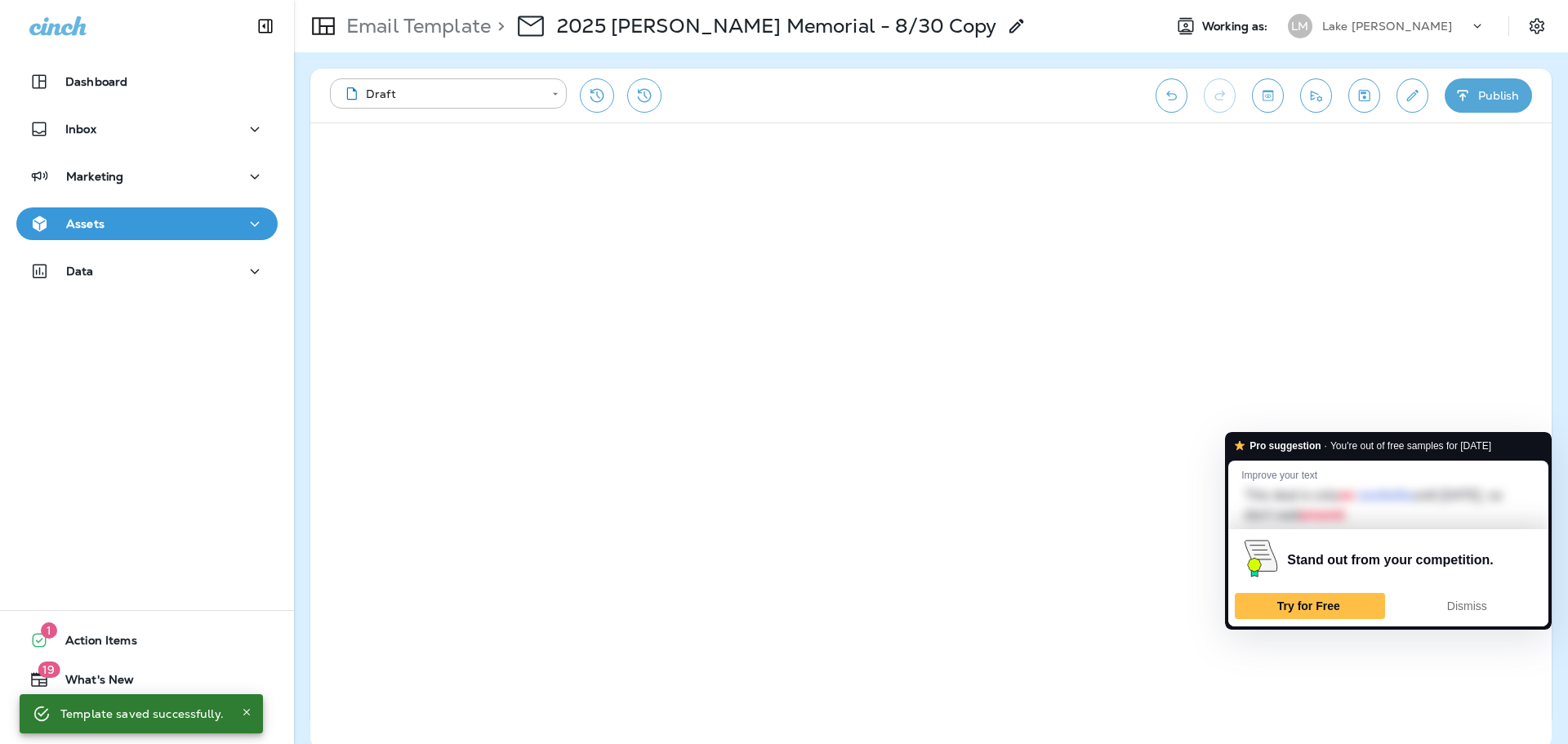
click at [1262, 623] on div "Stand out from your competition. Try for Free Dismiss" at bounding box center [1388, 577] width 320 height 96
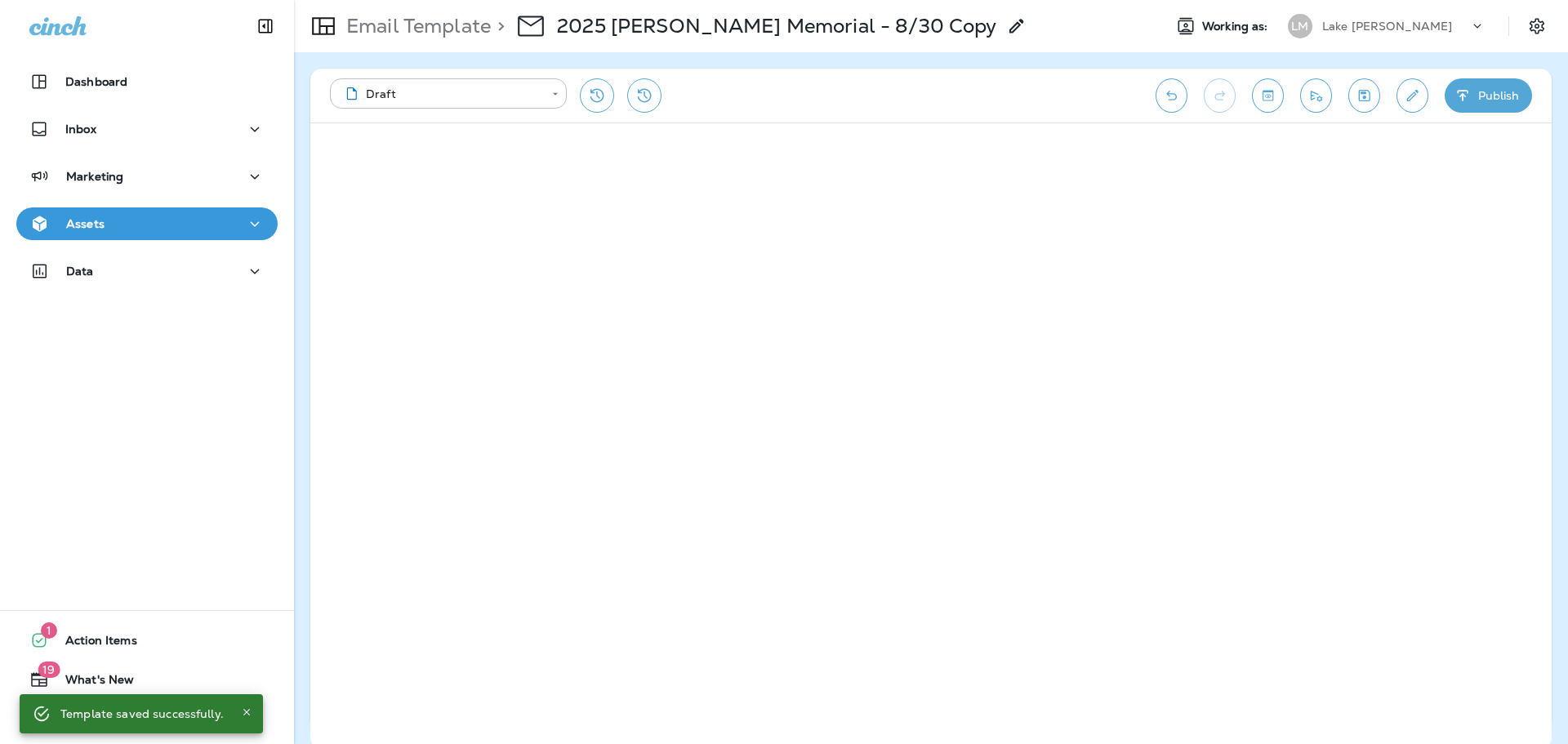
click at [1459, 101] on icon "button" at bounding box center [1463, 95] width 17 height 16
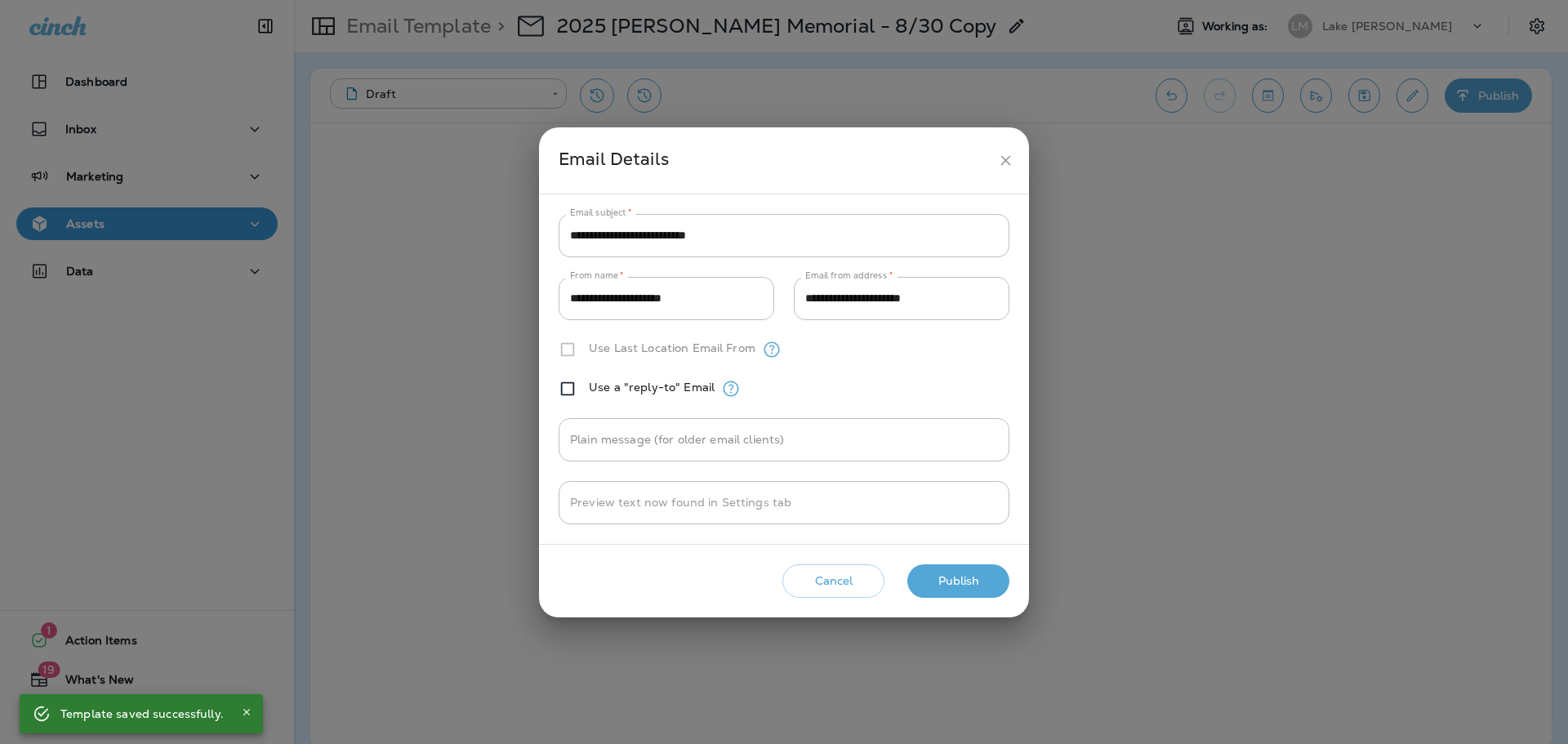
click at [976, 582] on button "Publish" at bounding box center [958, 581] width 102 height 34
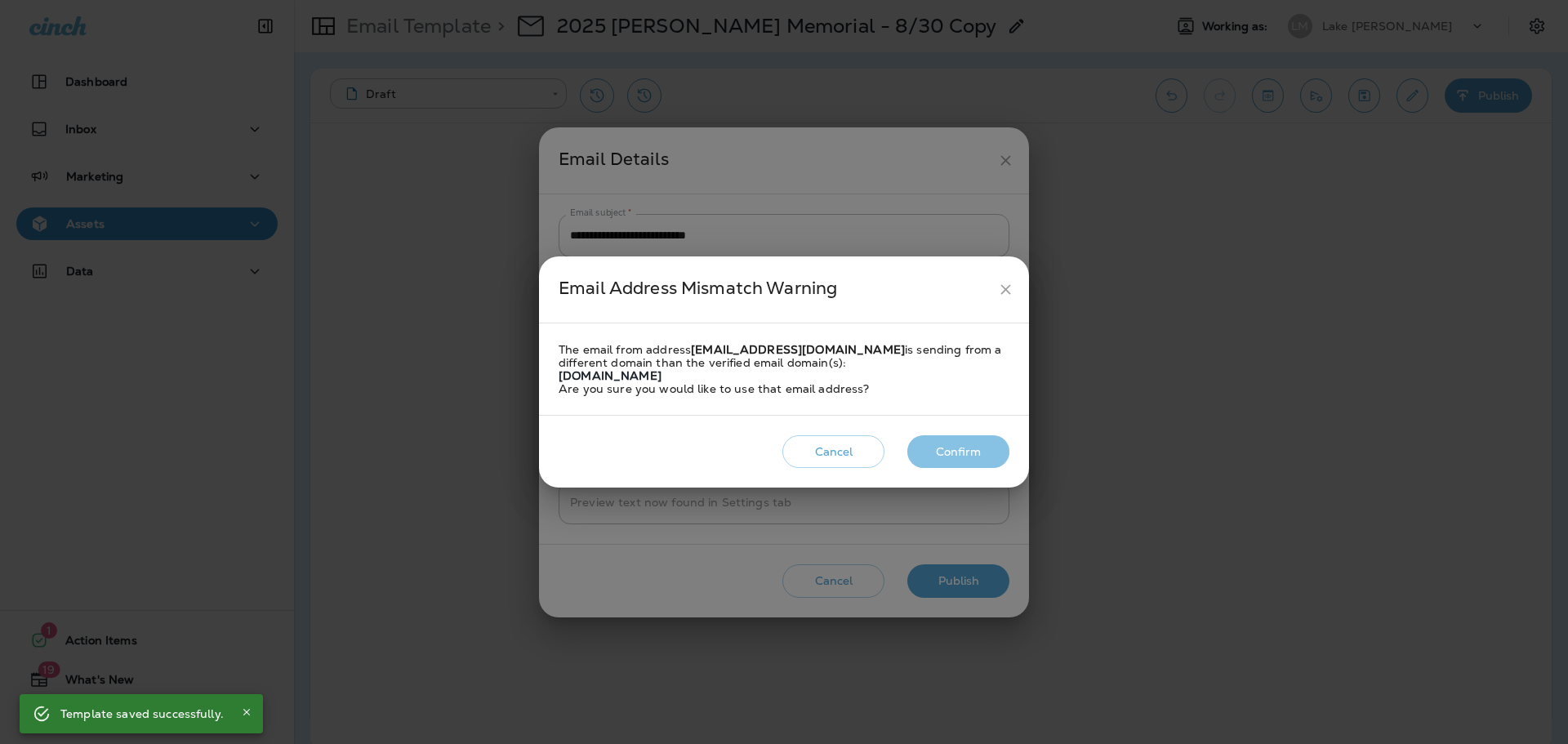
click at [994, 444] on button "Confirm" at bounding box center [958, 452] width 102 height 34
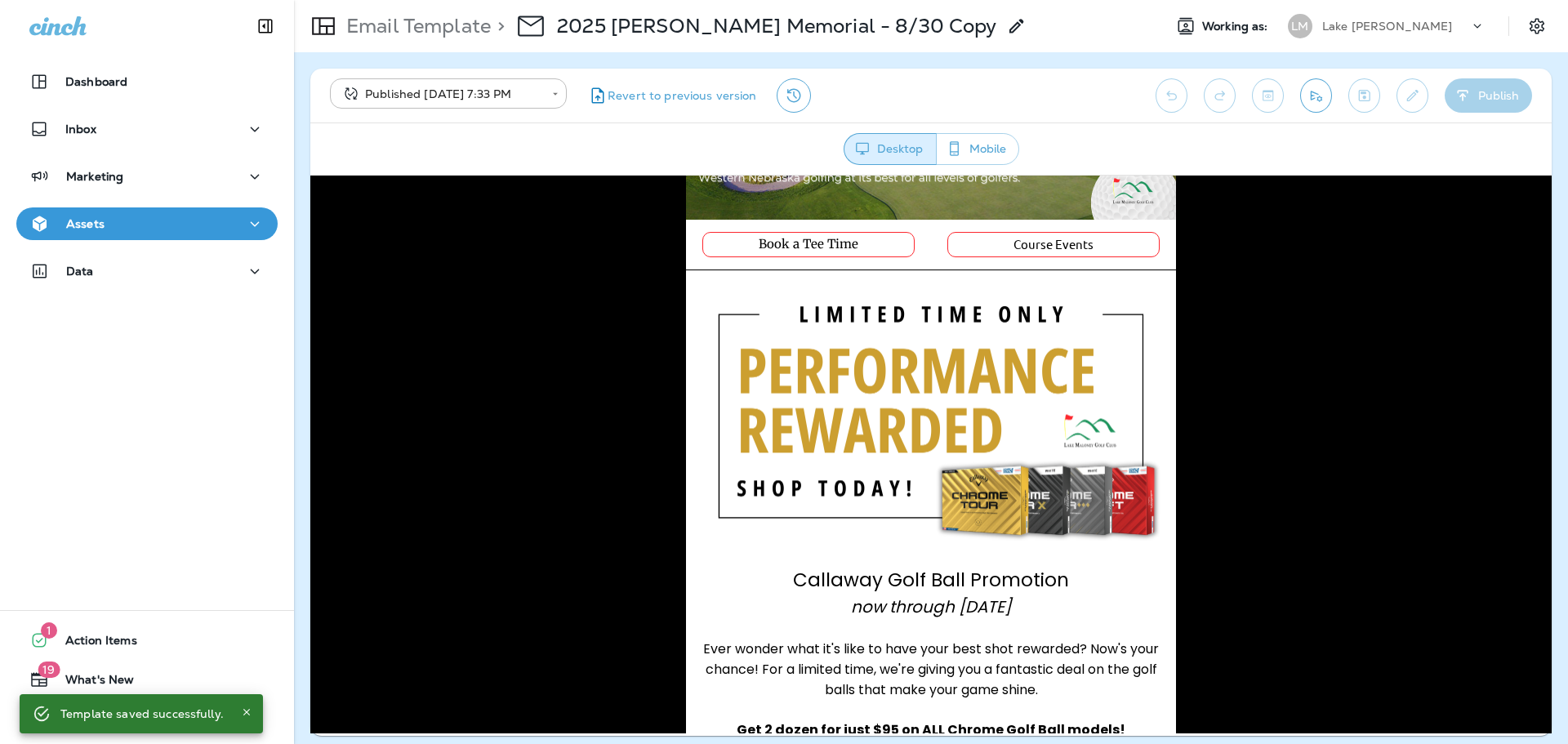
scroll to position [77, 0]
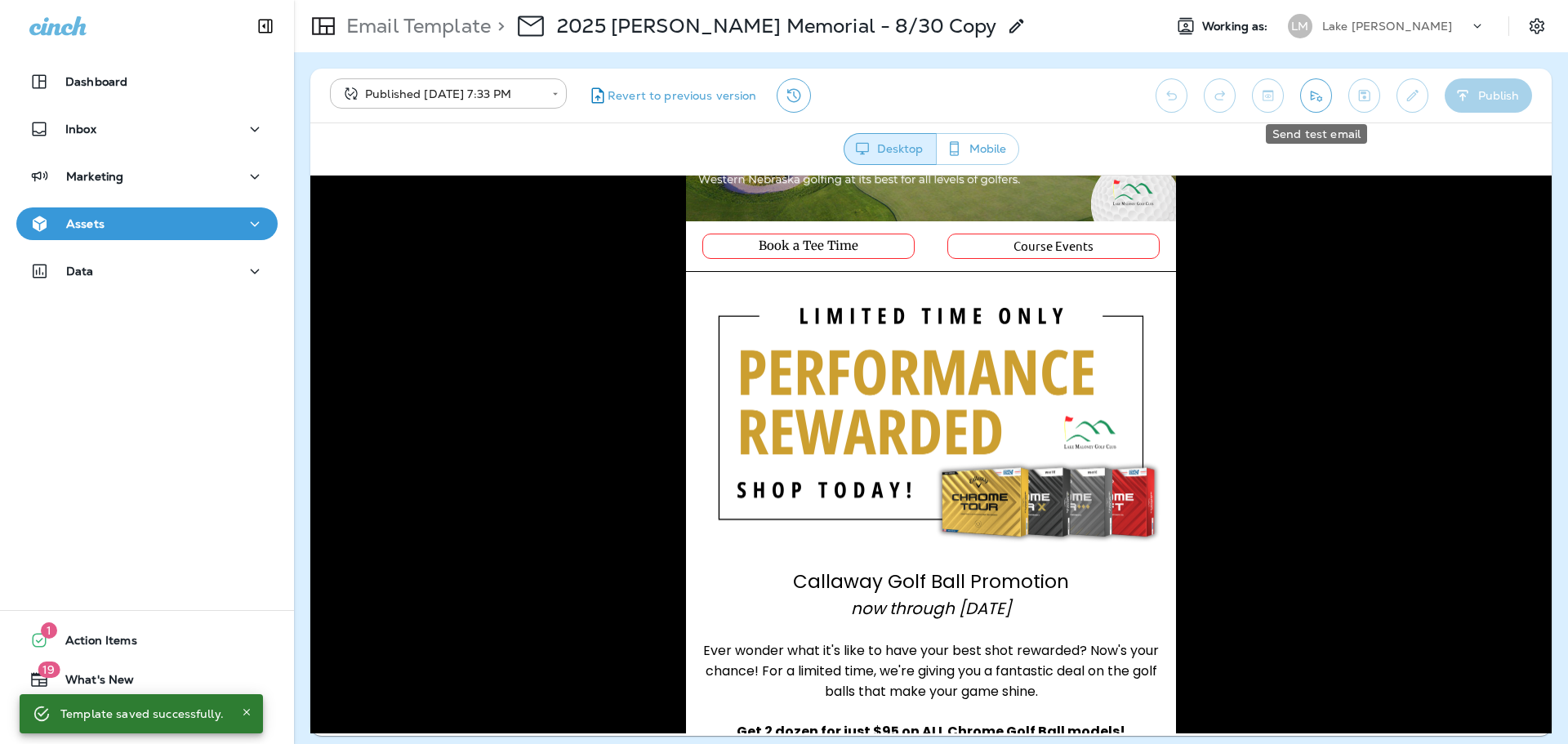
click at [1308, 105] on button "Send test email" at bounding box center [1316, 95] width 32 height 35
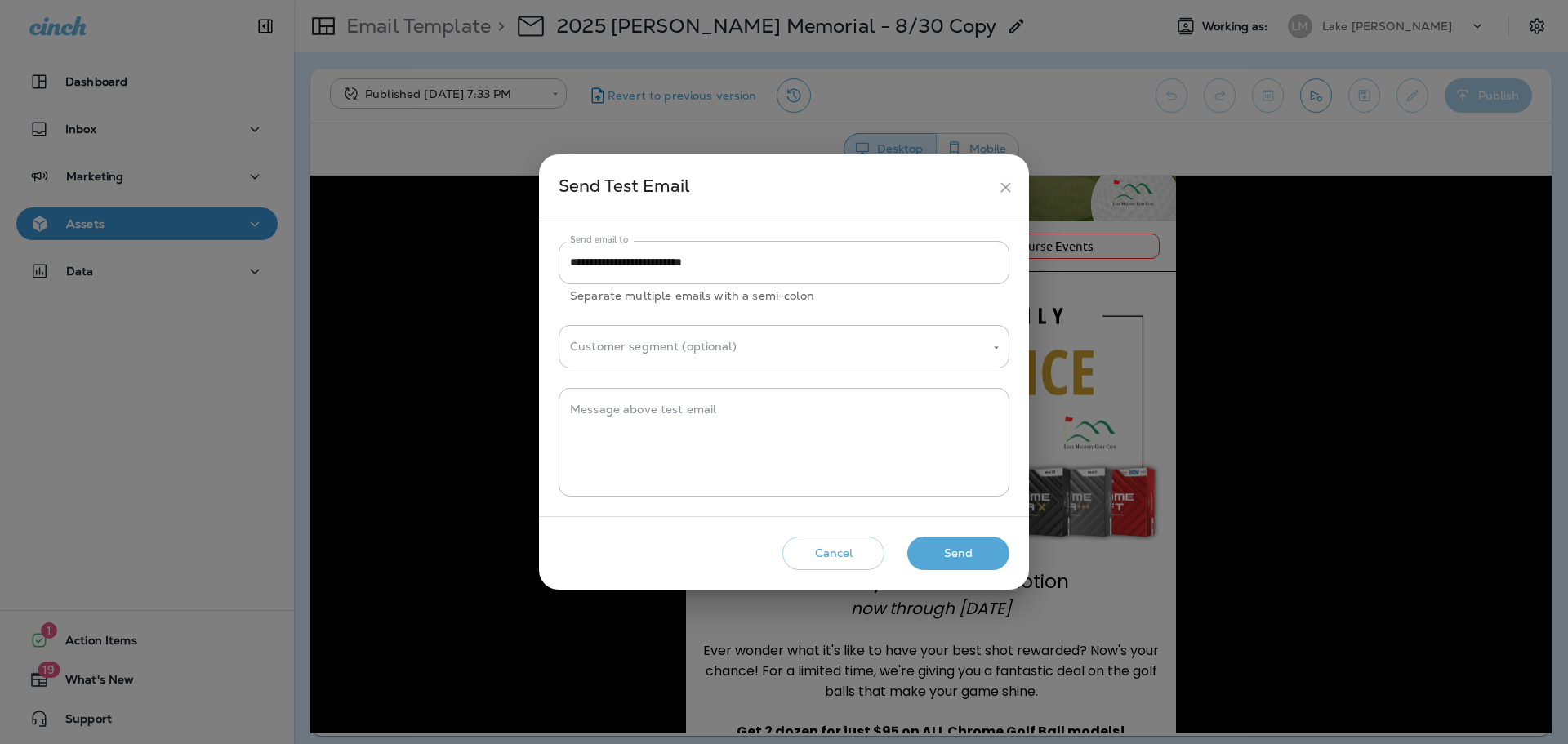
click at [961, 559] on button "Send" at bounding box center [958, 553] width 102 height 34
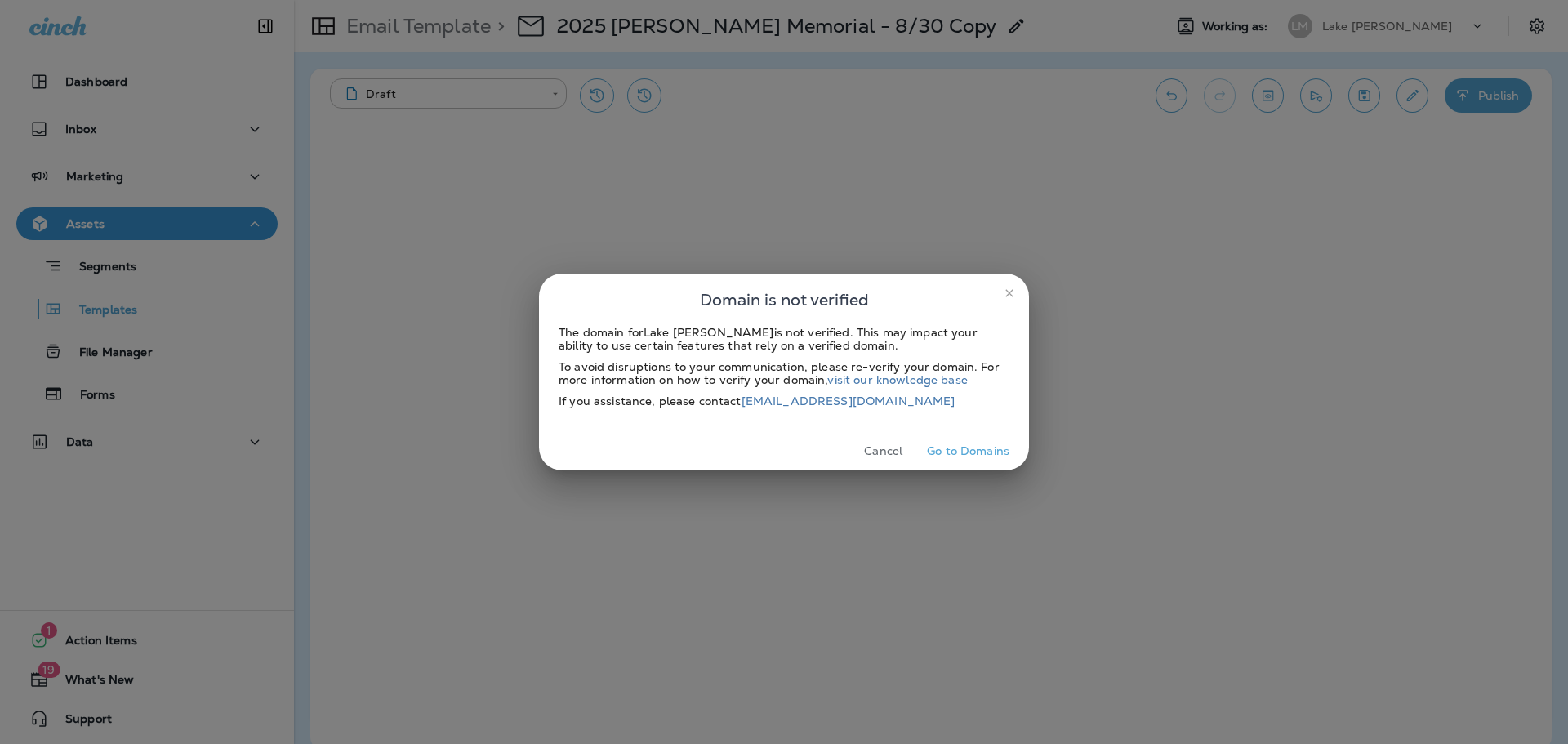
click at [891, 452] on button "Cancel" at bounding box center [883, 451] width 62 height 25
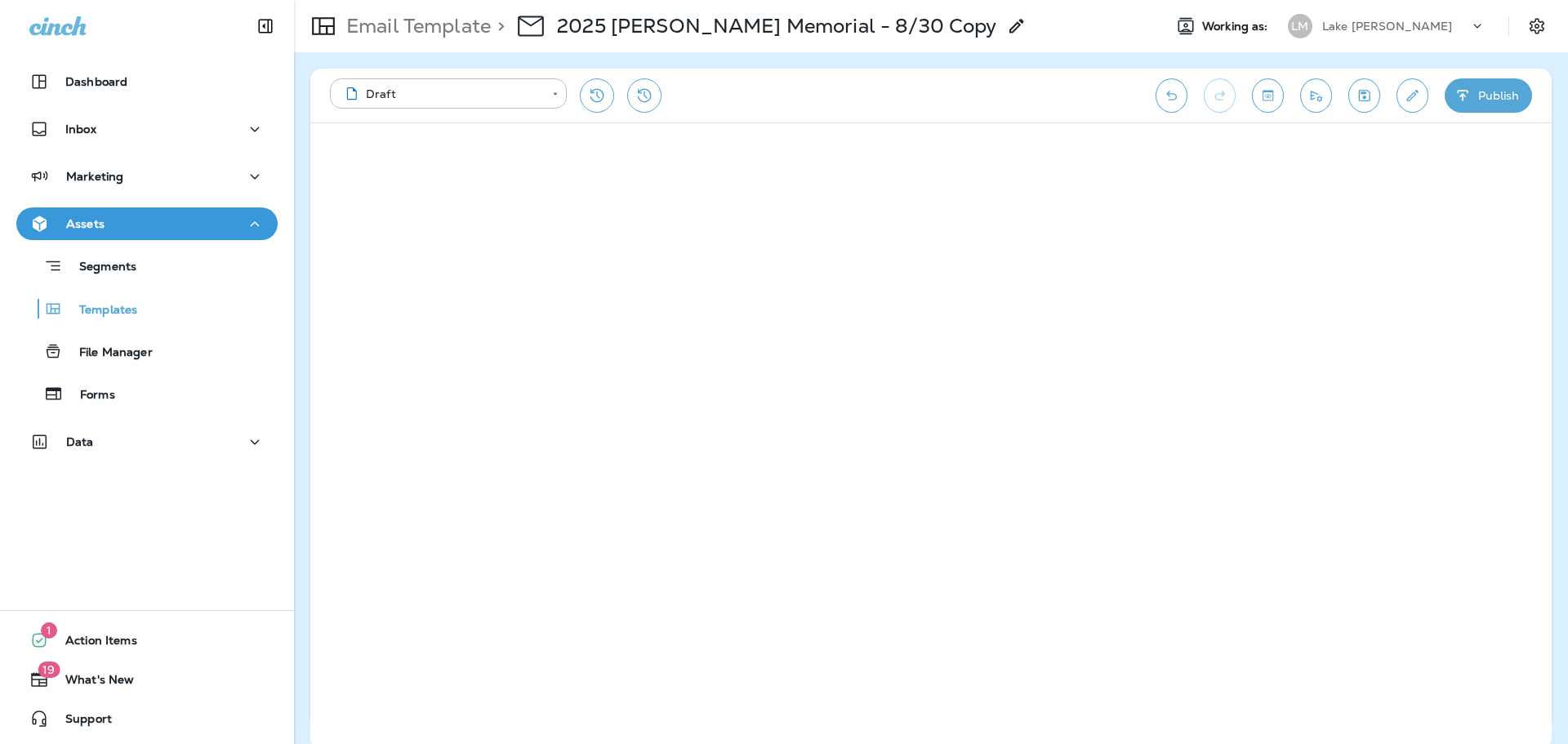
click at [1316, 95] on icon "Send test email" at bounding box center [1316, 95] width 17 height 16
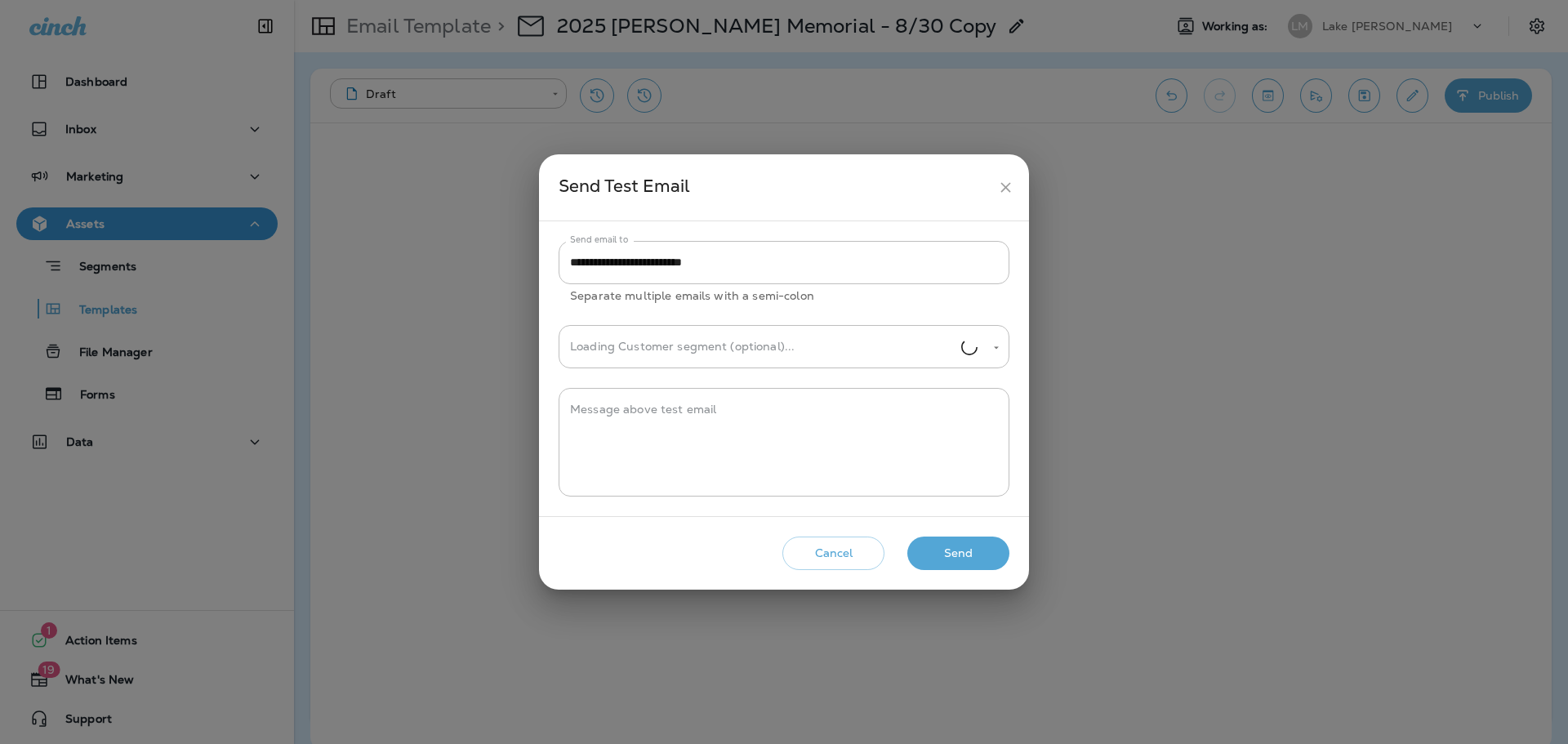
click at [970, 547] on button "Send" at bounding box center [958, 553] width 102 height 34
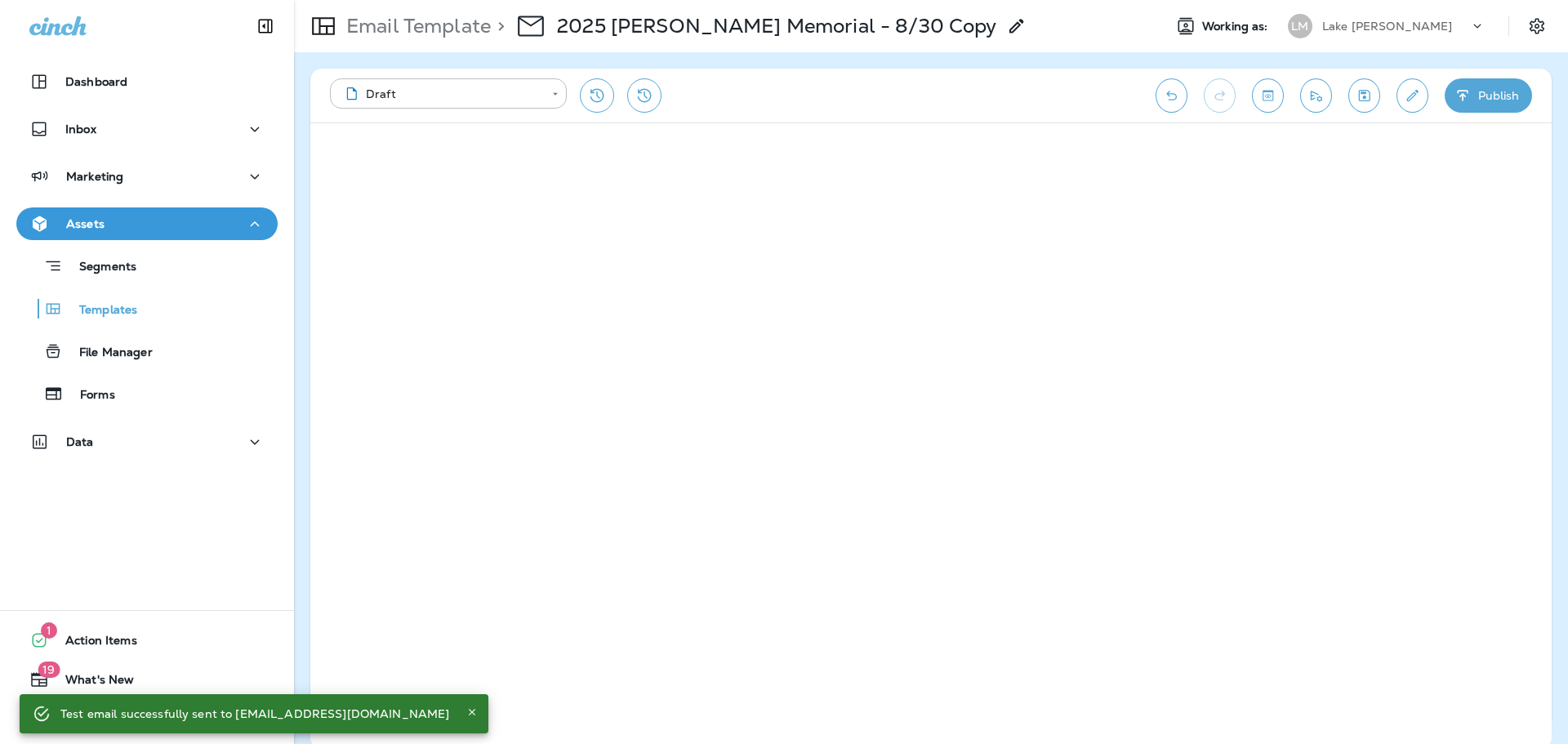
click at [1374, 21] on p "Lake [PERSON_NAME]" at bounding box center [1388, 26] width 131 height 13
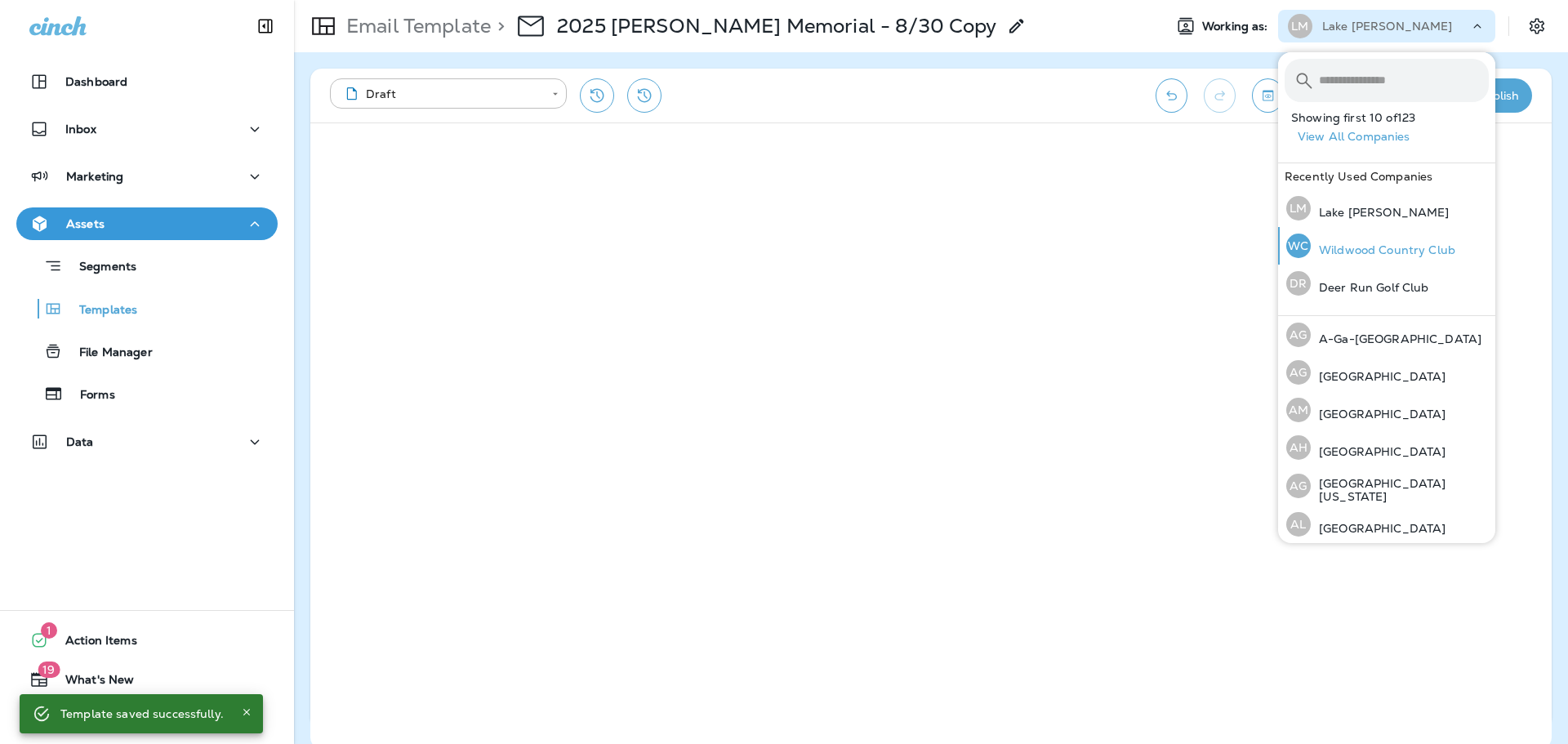
click at [1352, 246] on p "Wildwood Country Club" at bounding box center [1383, 250] width 145 height 13
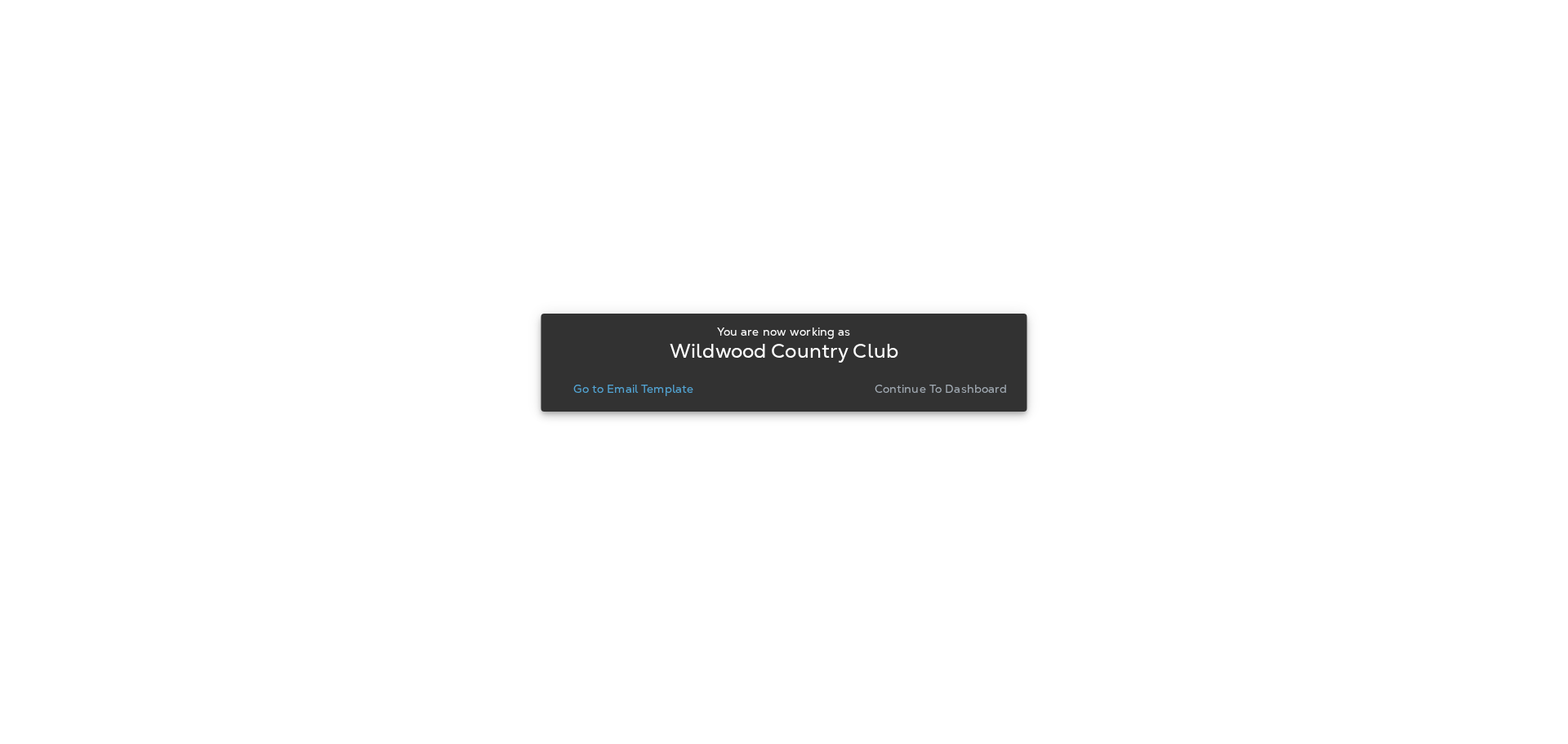
click at [652, 394] on p "Go to Email Template" at bounding box center [633, 388] width 120 height 13
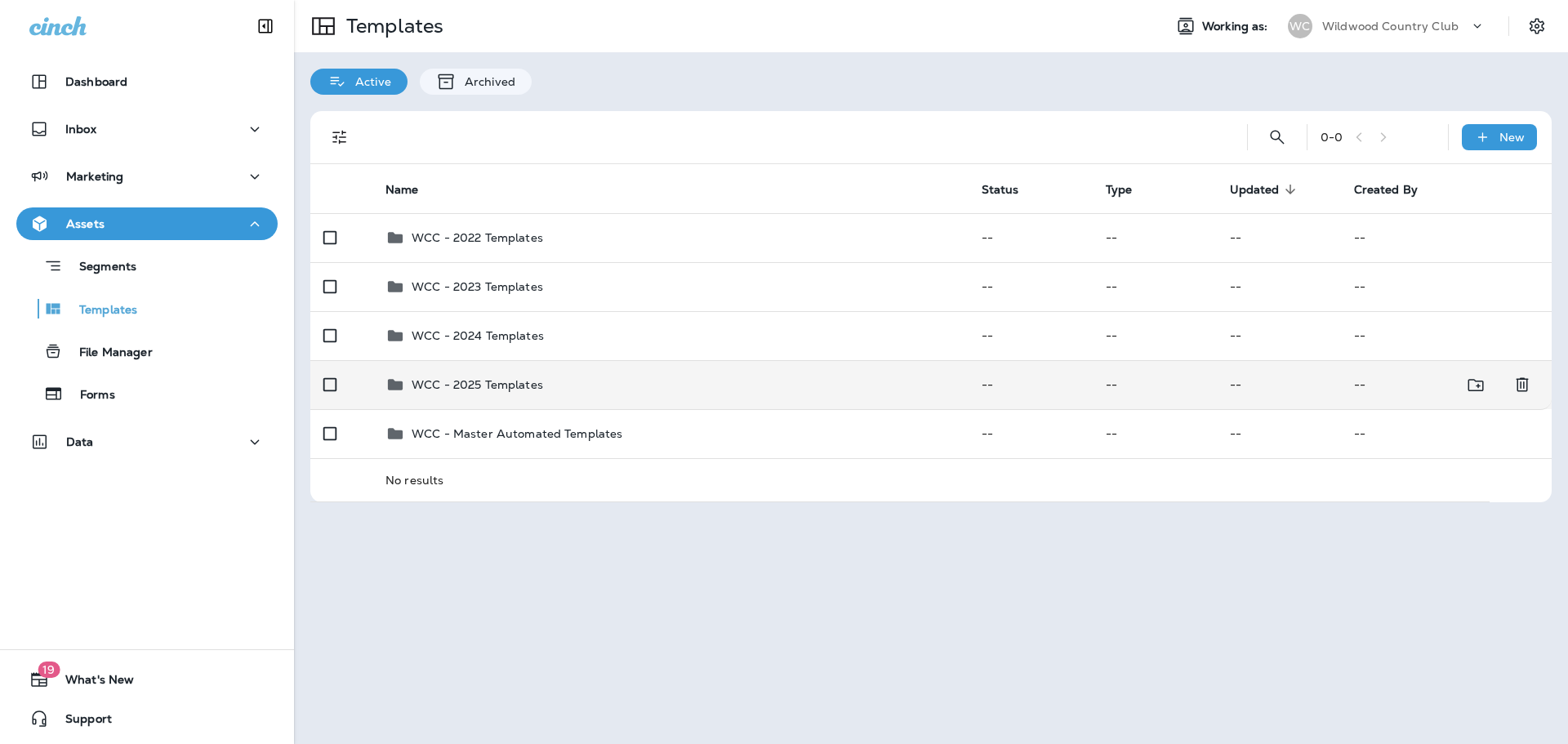
click at [498, 386] on p "WCC - 2025 Templates" at bounding box center [478, 384] width 132 height 13
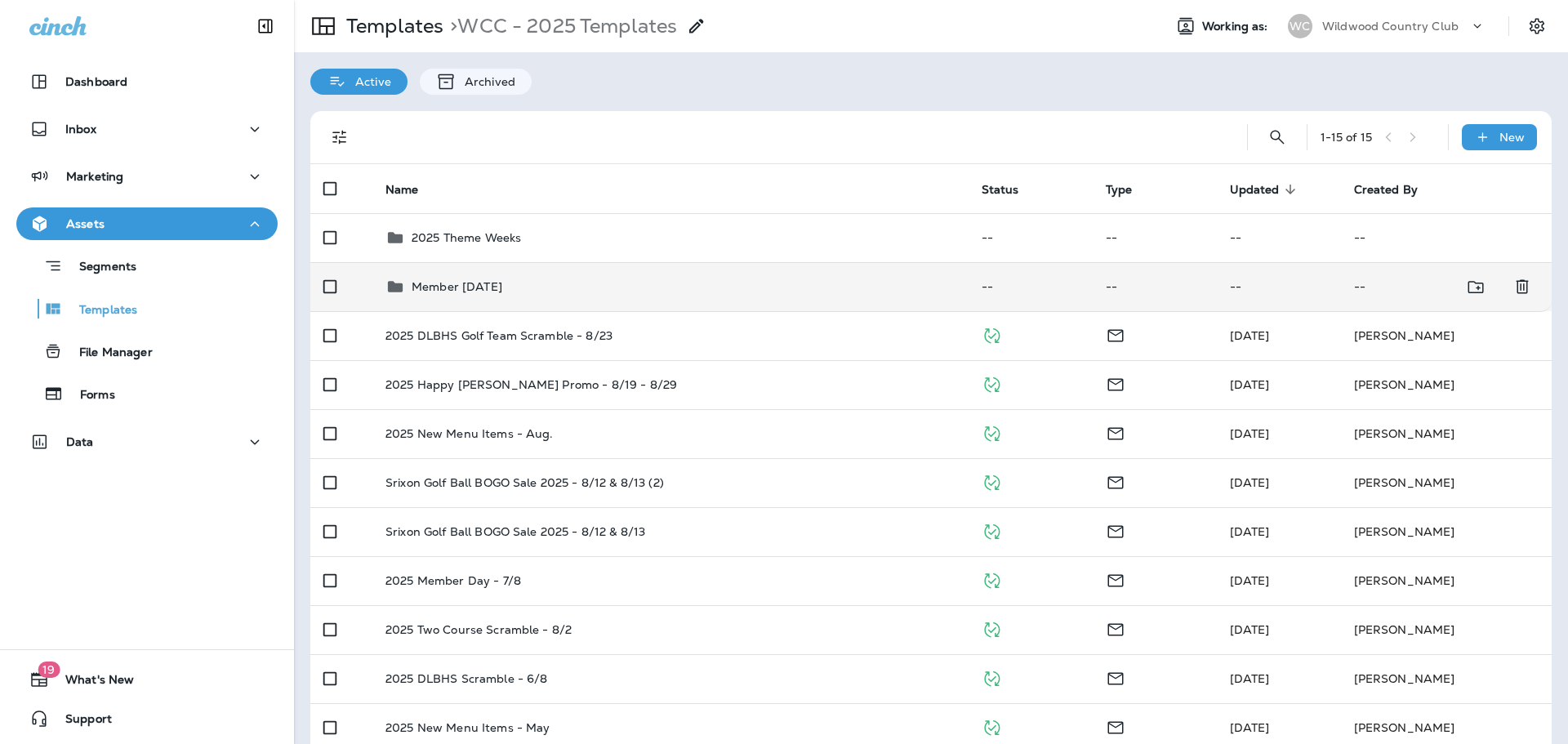
click at [672, 302] on td "Member [DATE]" at bounding box center [670, 286] width 597 height 49
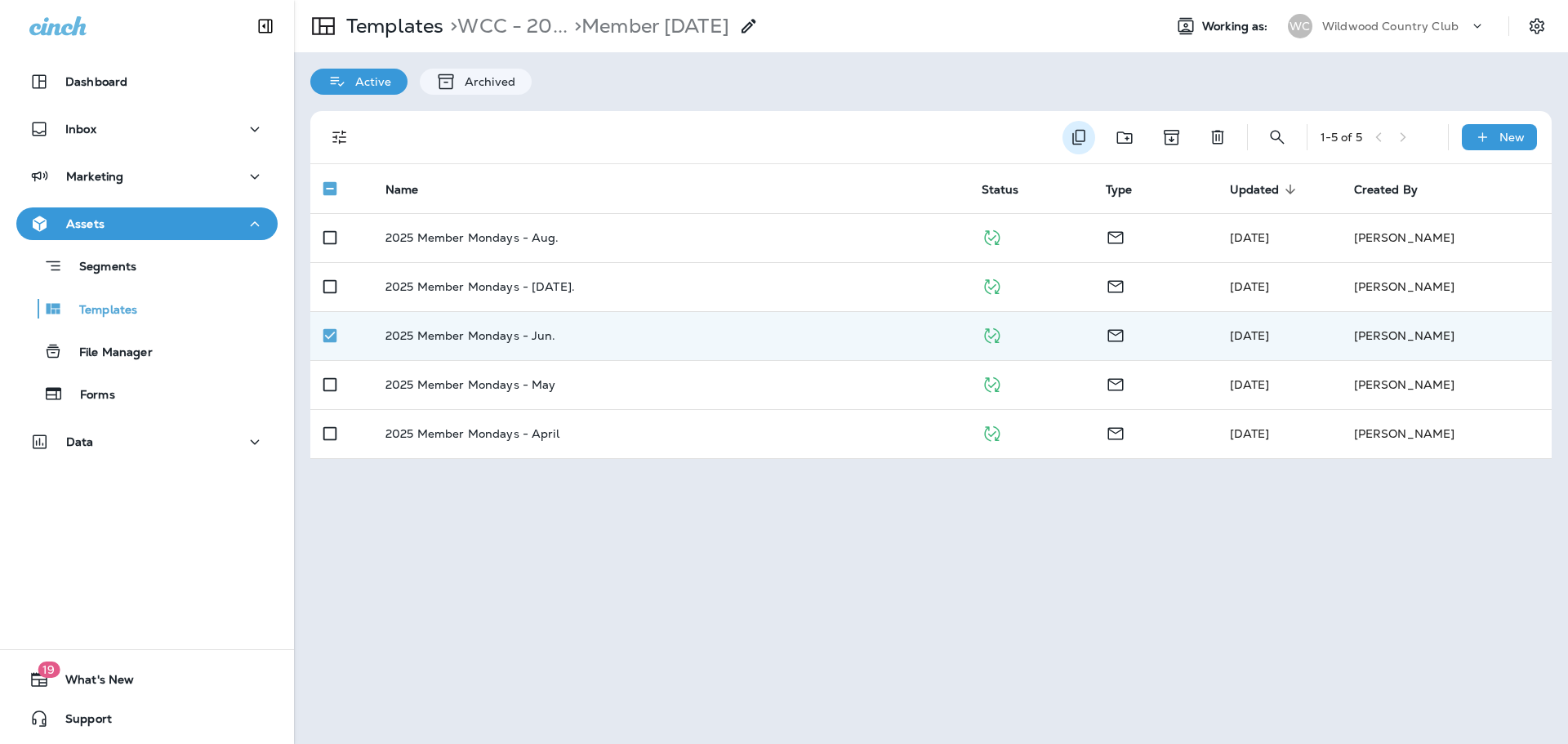
click at [1082, 141] on icon "Duplicate" at bounding box center [1079, 138] width 13 height 16
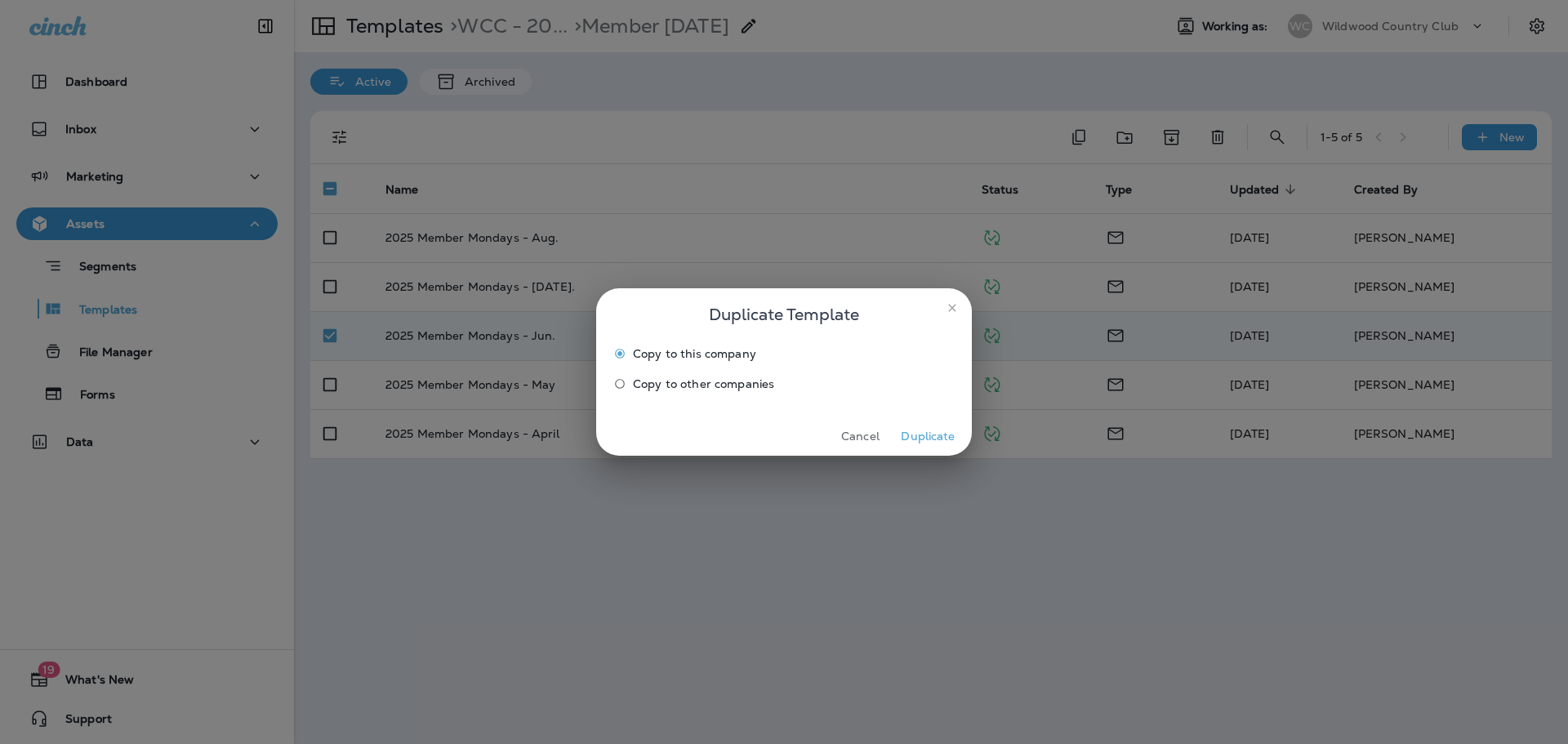
click at [945, 433] on button "Duplicate" at bounding box center [928, 436] width 62 height 25
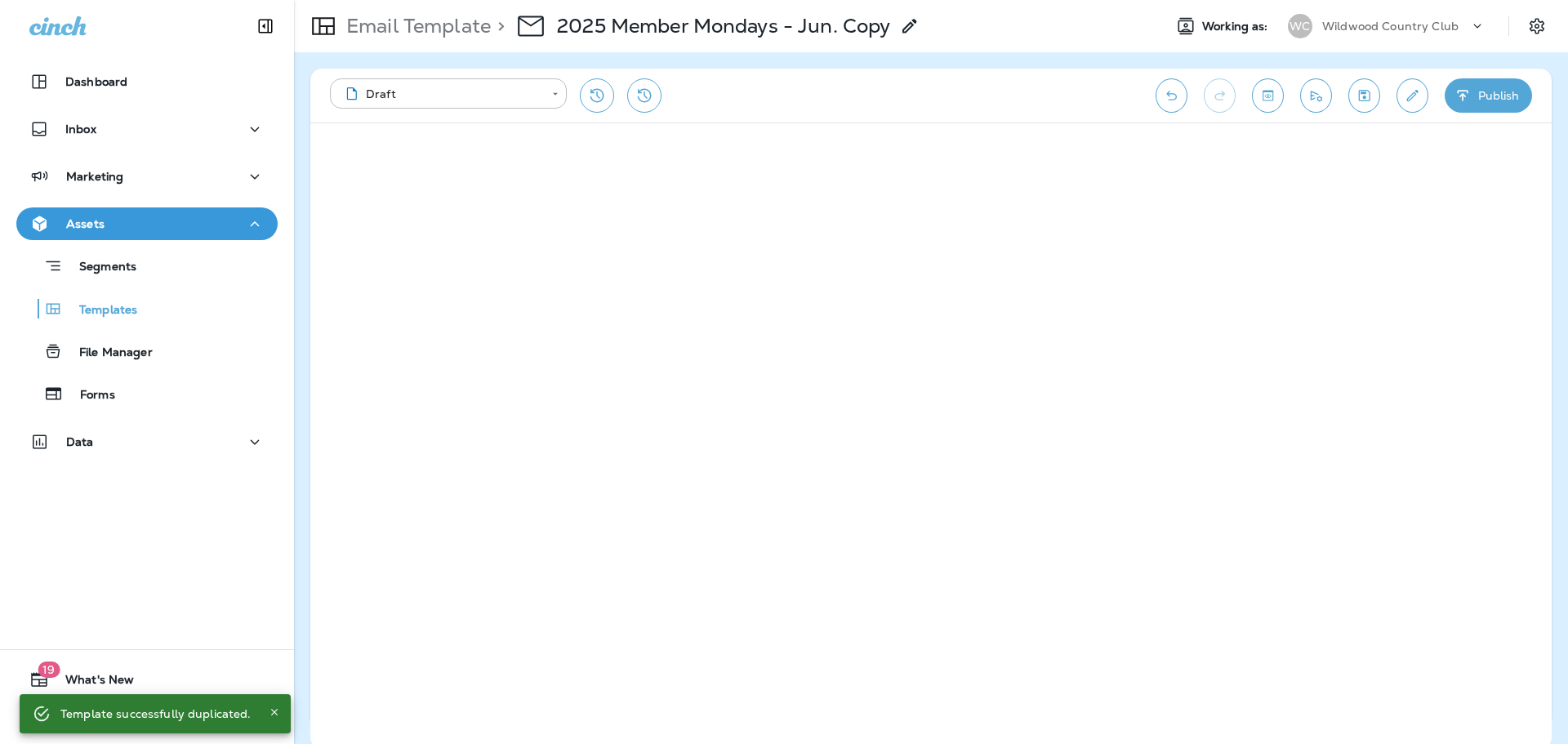
click at [909, 18] on icon at bounding box center [910, 26] width 20 height 20
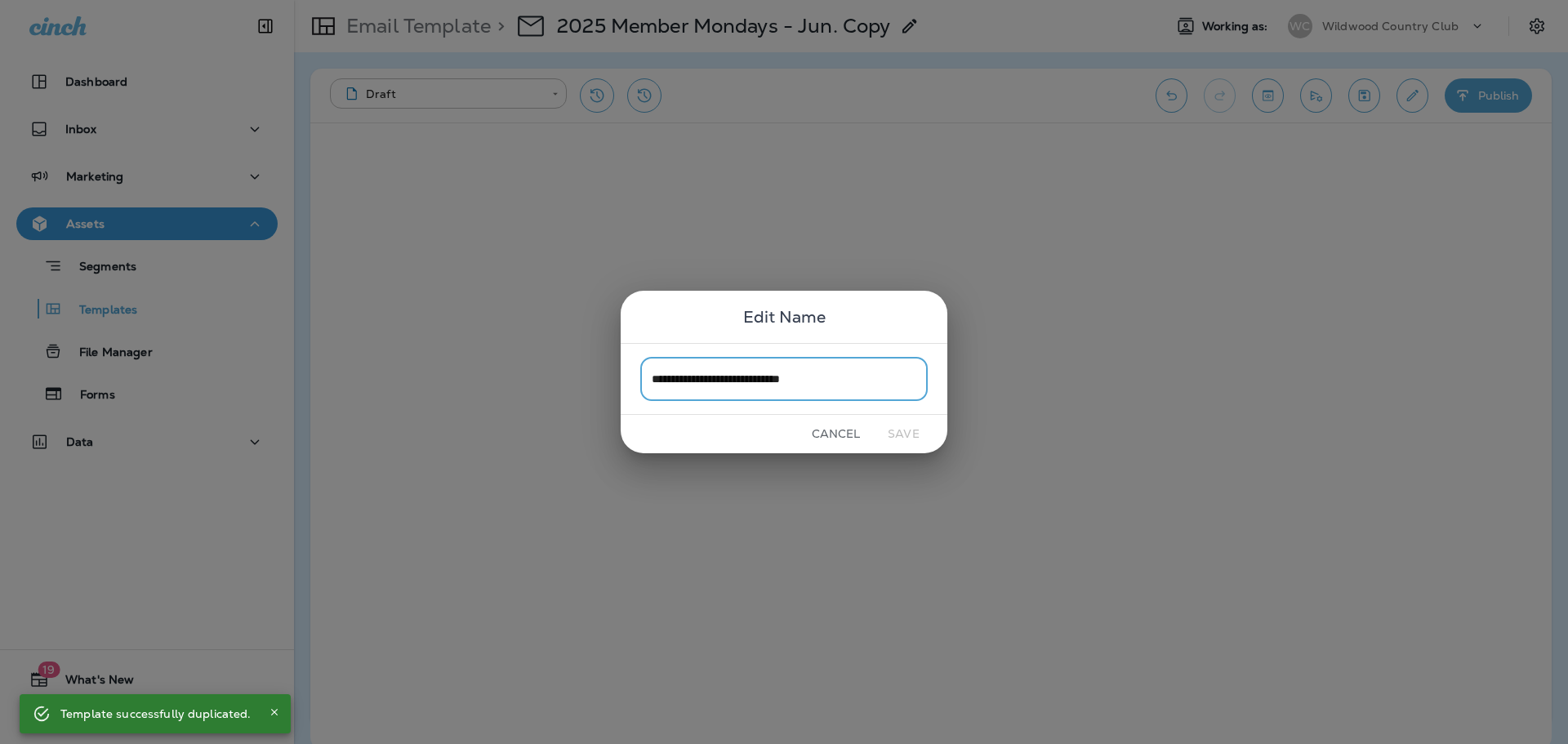
click at [807, 388] on input "**********" at bounding box center [784, 379] width 288 height 43
drag, startPoint x: 796, startPoint y: 379, endPoint x: 859, endPoint y: 380, distance: 63.0
click at [859, 380] on input "**********" at bounding box center [784, 379] width 288 height 43
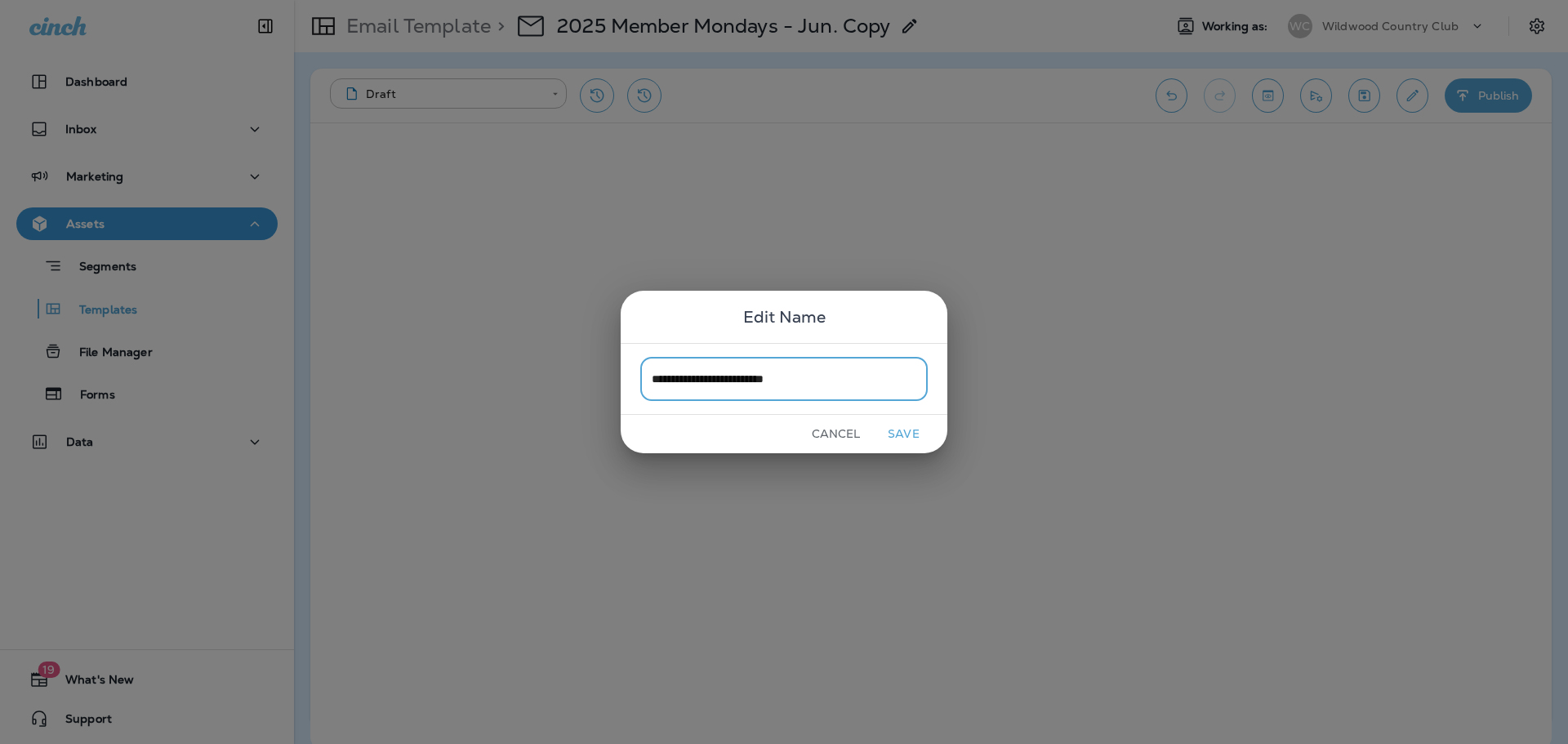
type input "**********"
click at [905, 425] on button "Save" at bounding box center [904, 434] width 62 height 25
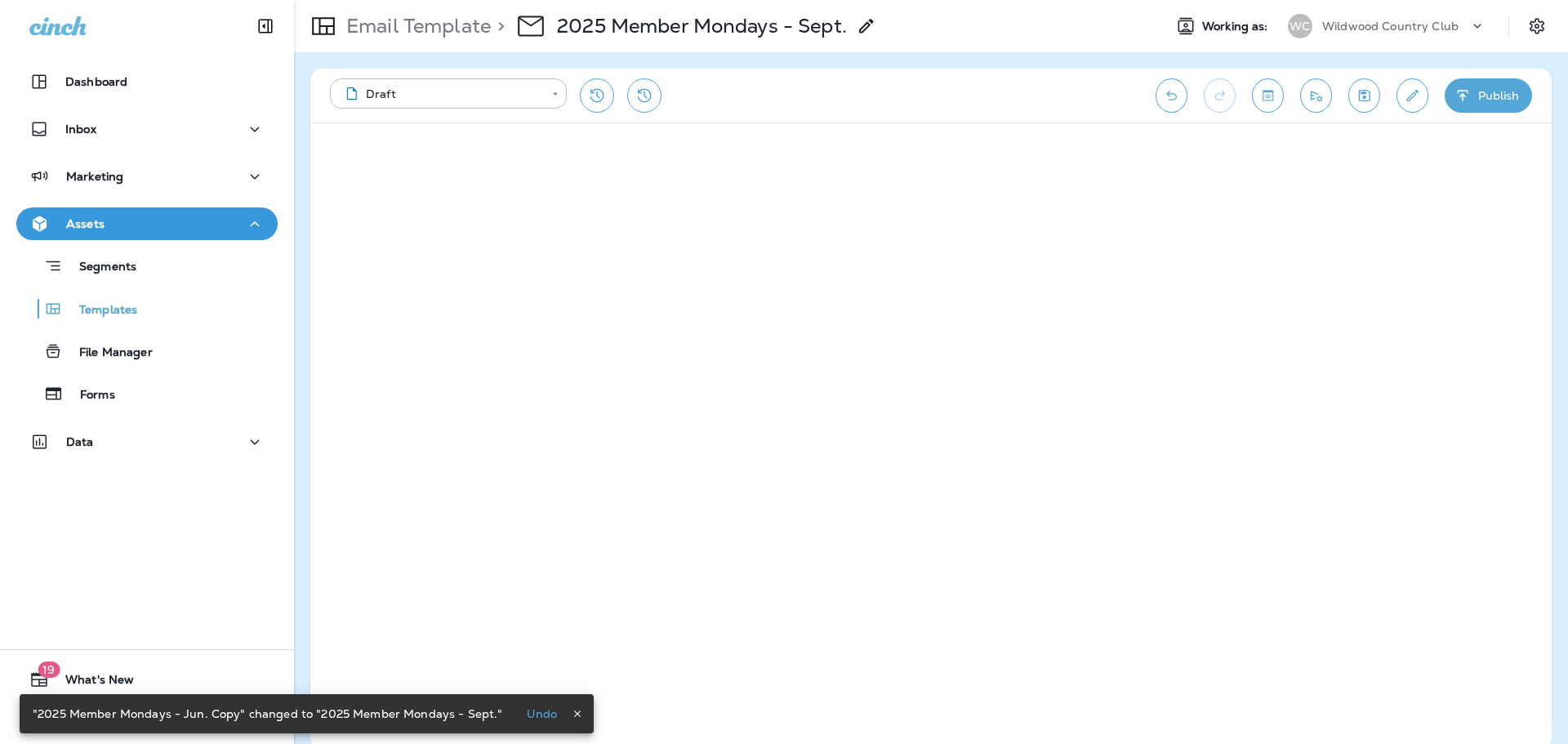
click at [1468, 94] on icon "button" at bounding box center [1463, 95] width 17 height 16
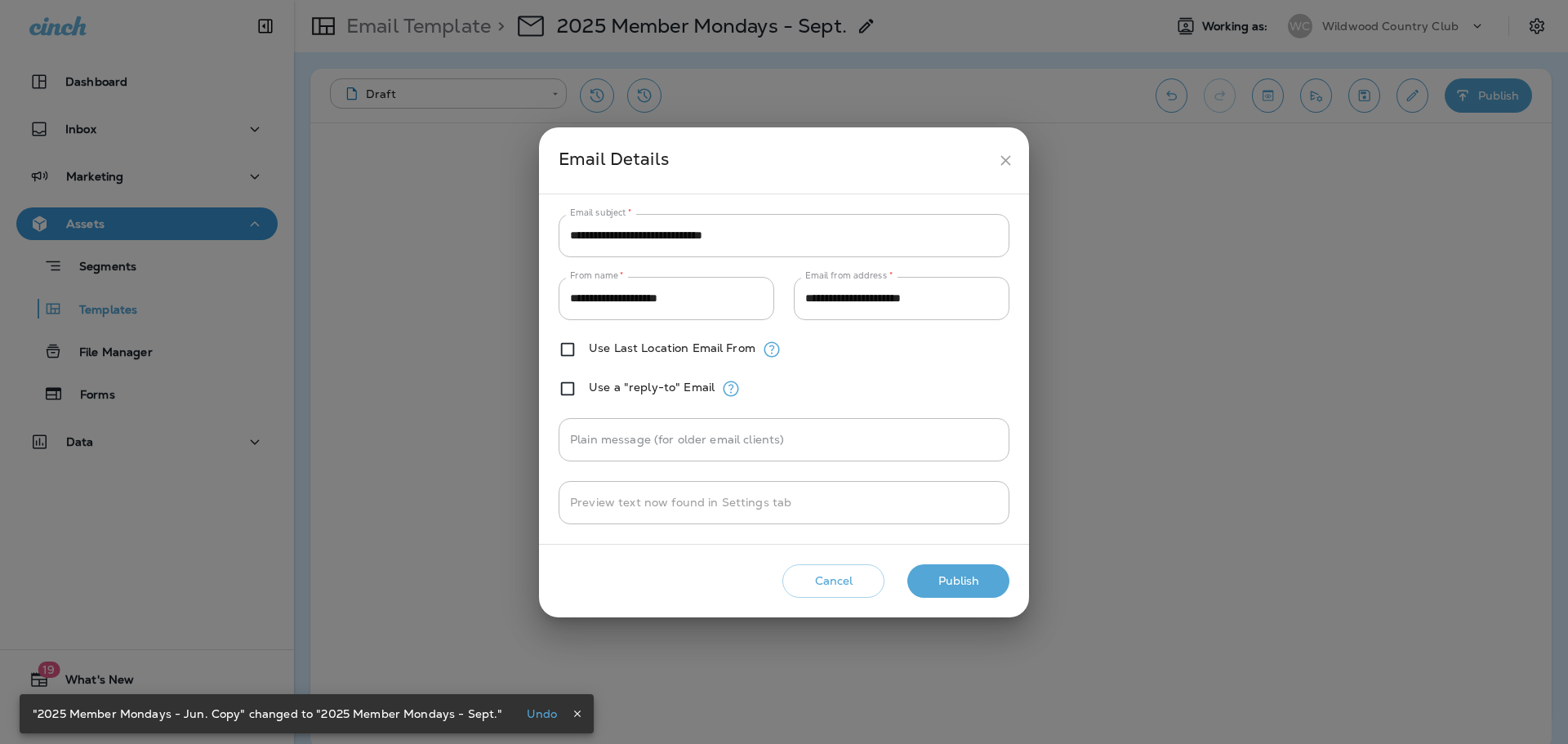
click at [945, 557] on div "**********" at bounding box center [784, 372] width 490 height 490
click at [949, 571] on button "Publish" at bounding box center [958, 581] width 102 height 34
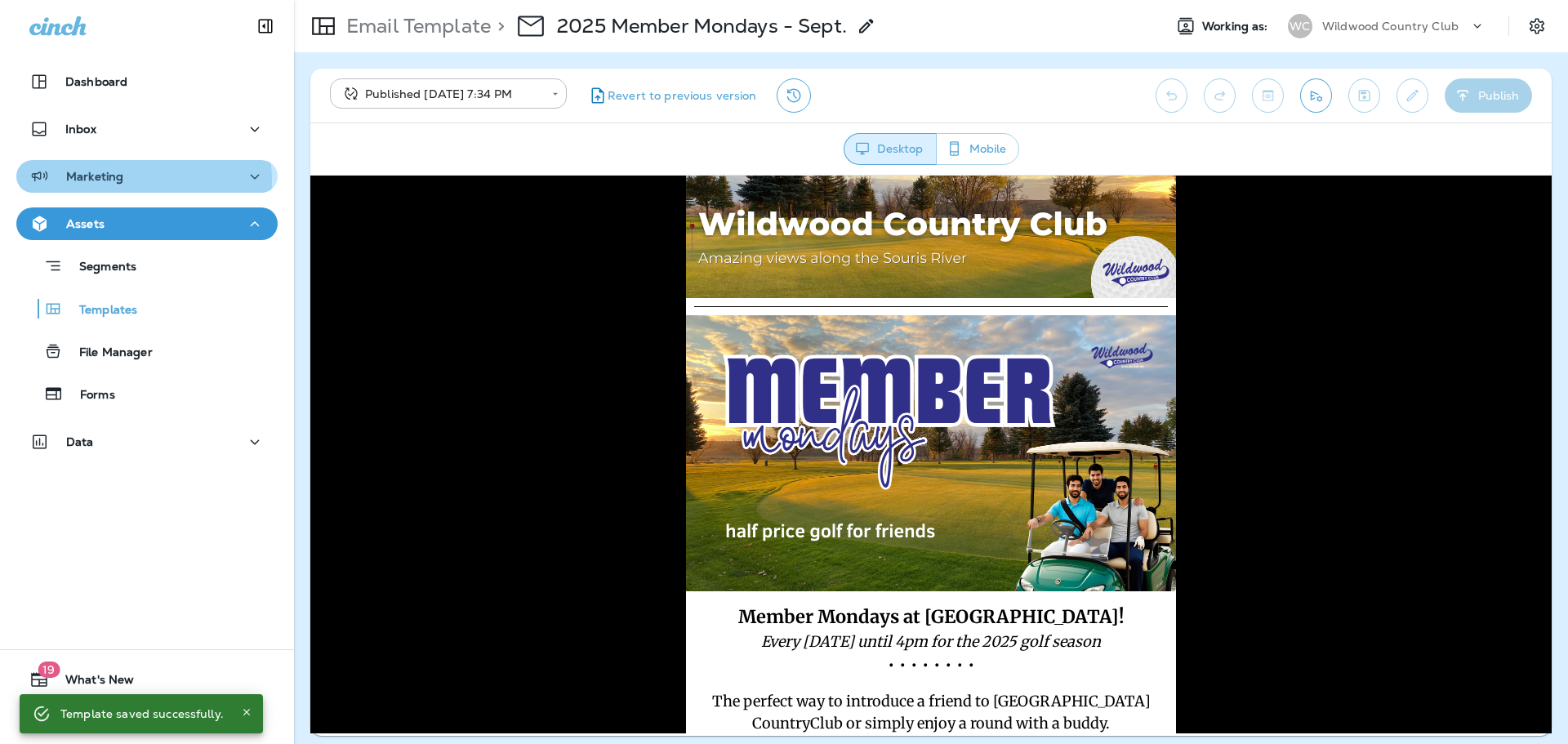
click at [114, 181] on p "Marketing" at bounding box center [95, 176] width 57 height 13
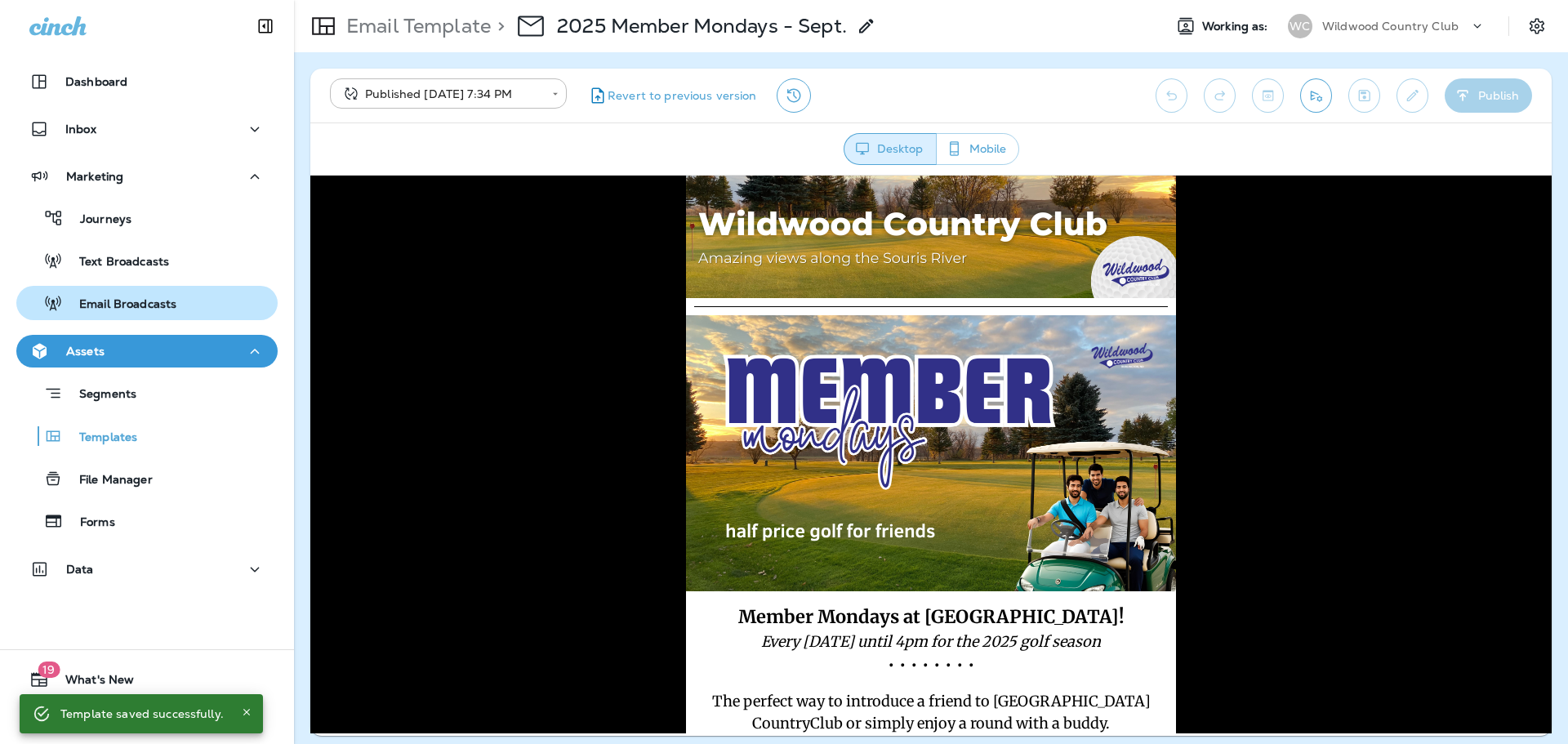
click at [174, 300] on p "Email Broadcasts" at bounding box center [120, 305] width 114 height 16
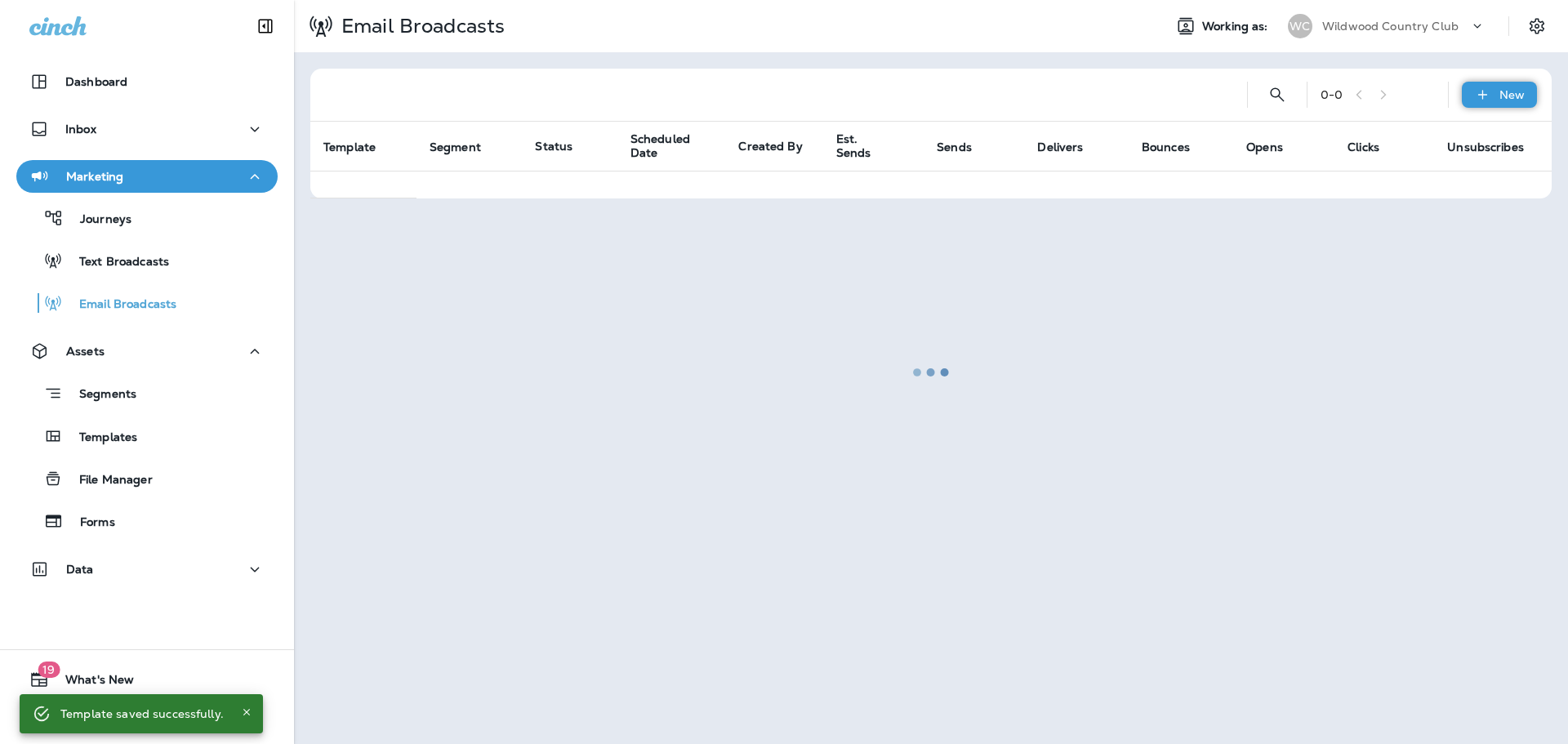
click at [1513, 84] on div "New" at bounding box center [1499, 95] width 75 height 26
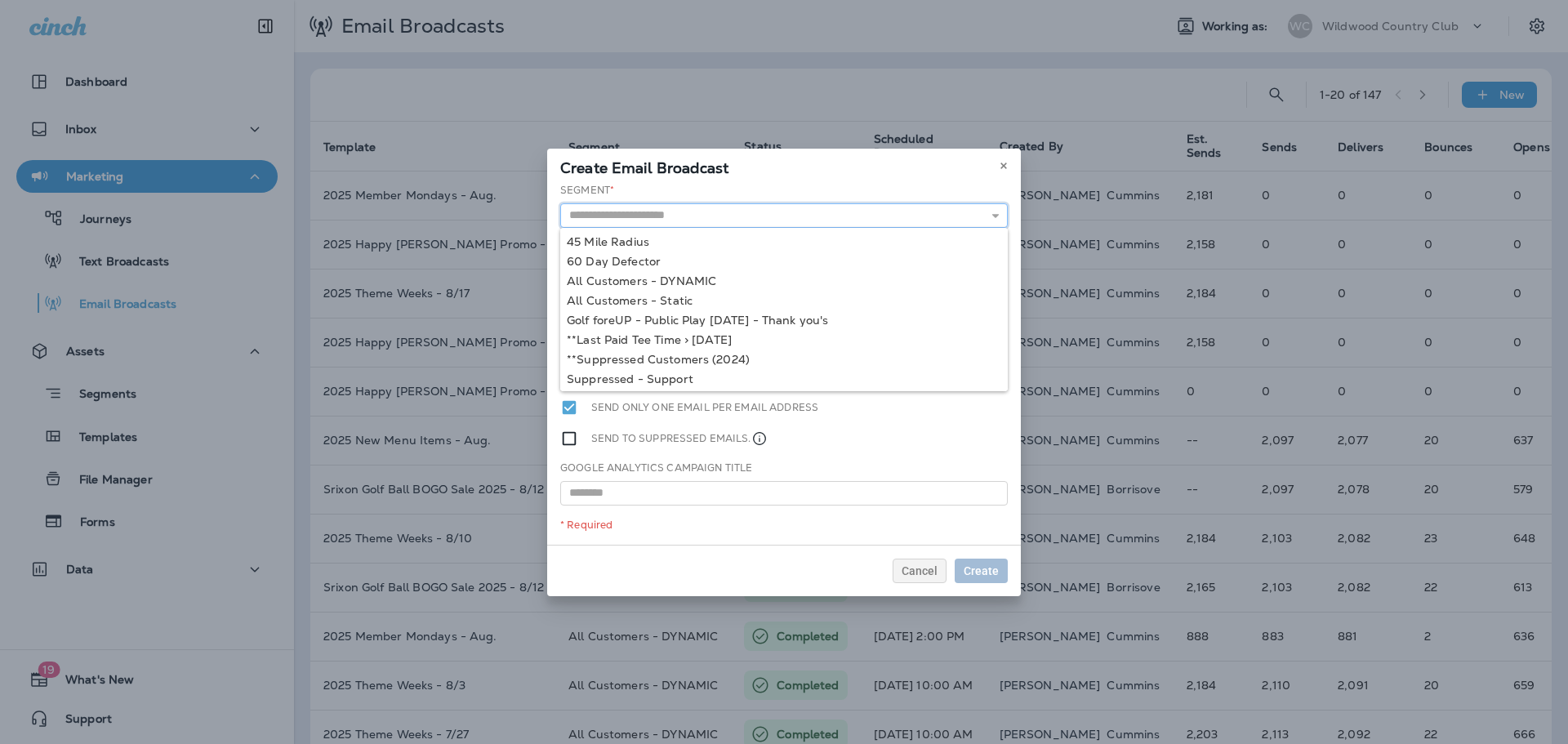
click at [639, 227] on div "45 Mile Radius 60 Day Defector All Customers - DYNAMIC All Customers - Static G…" at bounding box center [784, 216] width 448 height 24
click at [649, 278] on div "Segment * 45 Mile Radius 60 Day Defector All Customers - DYNAMIC All Customers …" at bounding box center [784, 363] width 474 height 362
type input "**********"
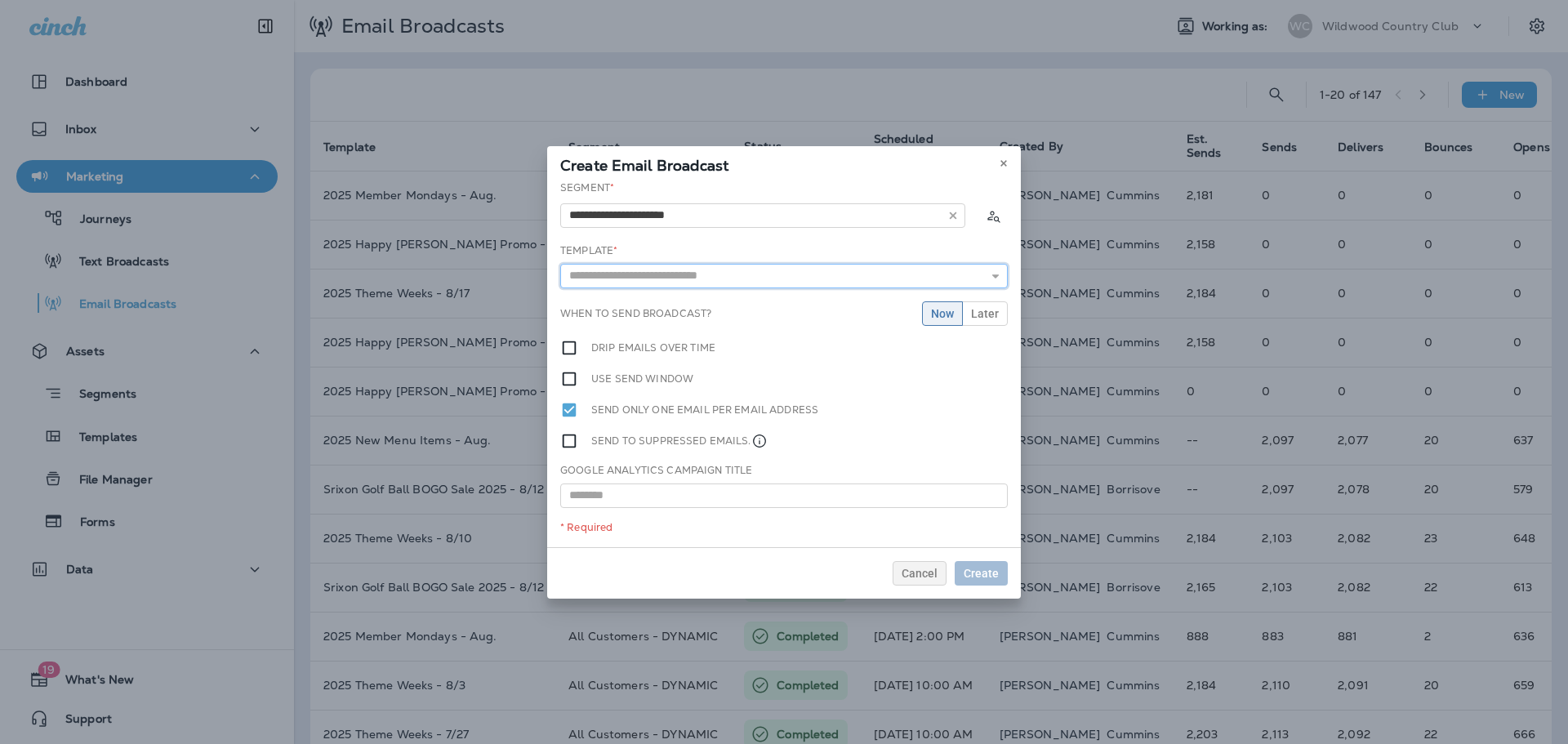
click at [663, 267] on input "text" at bounding box center [784, 276] width 448 height 24
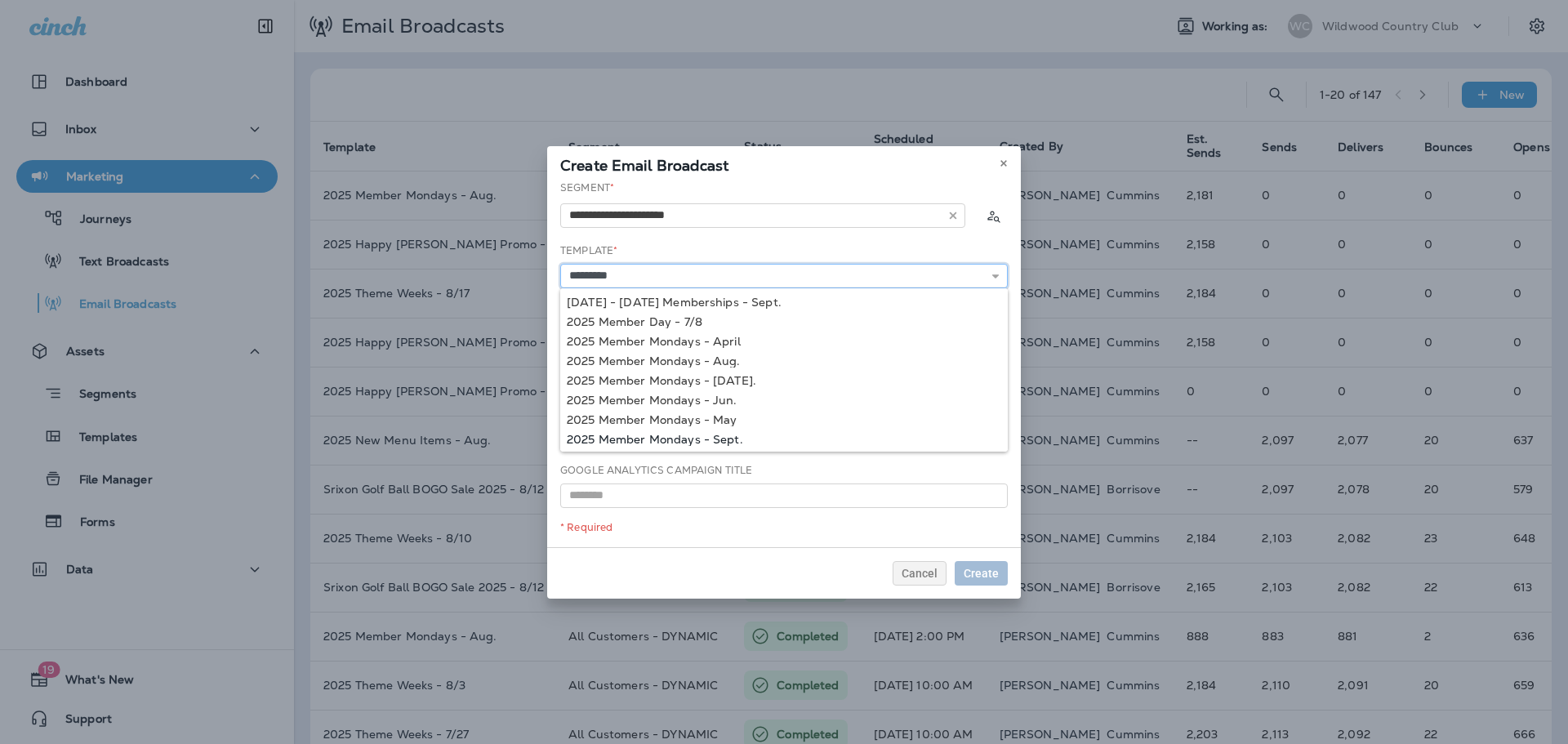
type input "**********"
click at [726, 439] on div "**********" at bounding box center [784, 363] width 474 height 367
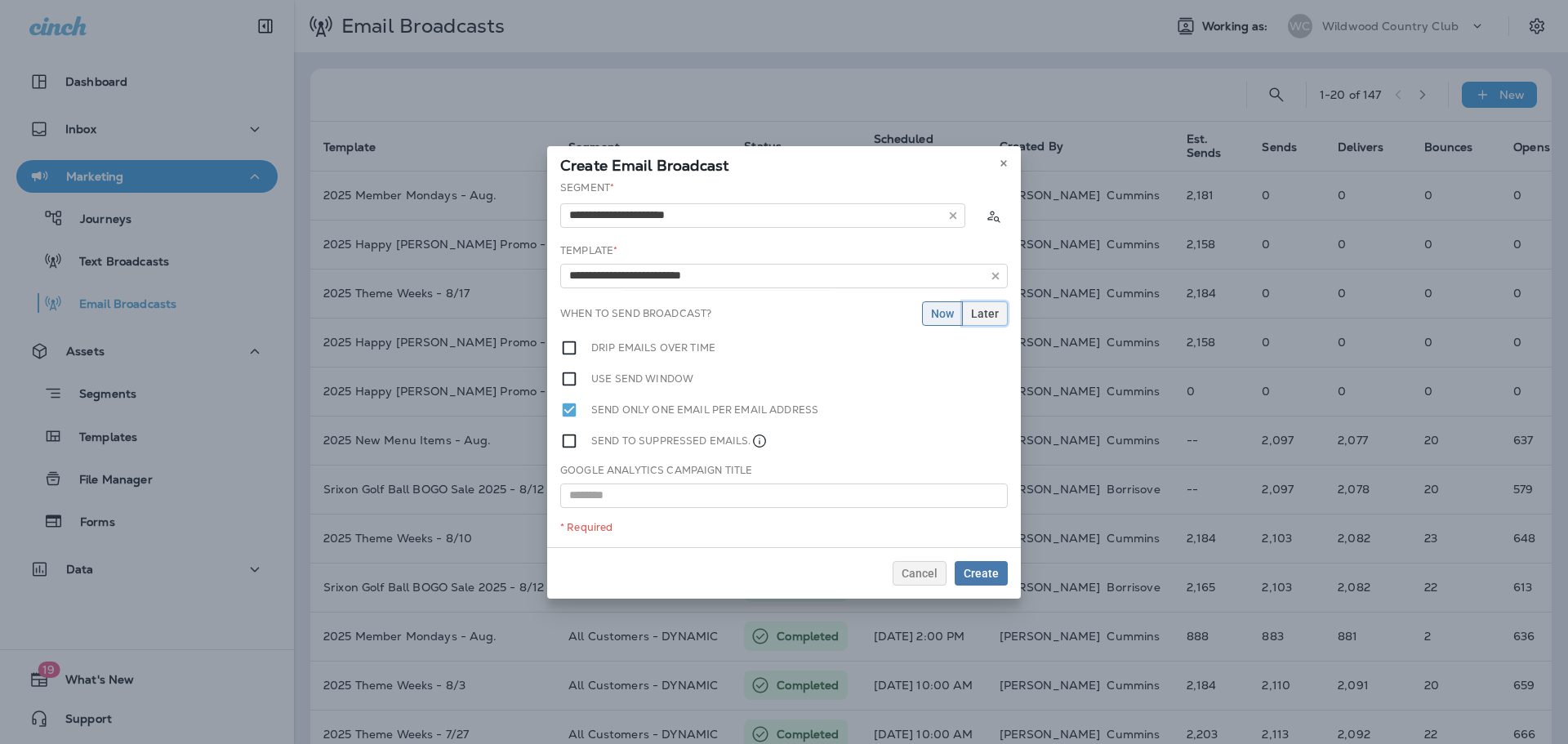
click at [977, 312] on span "Later" at bounding box center [985, 313] width 28 height 11
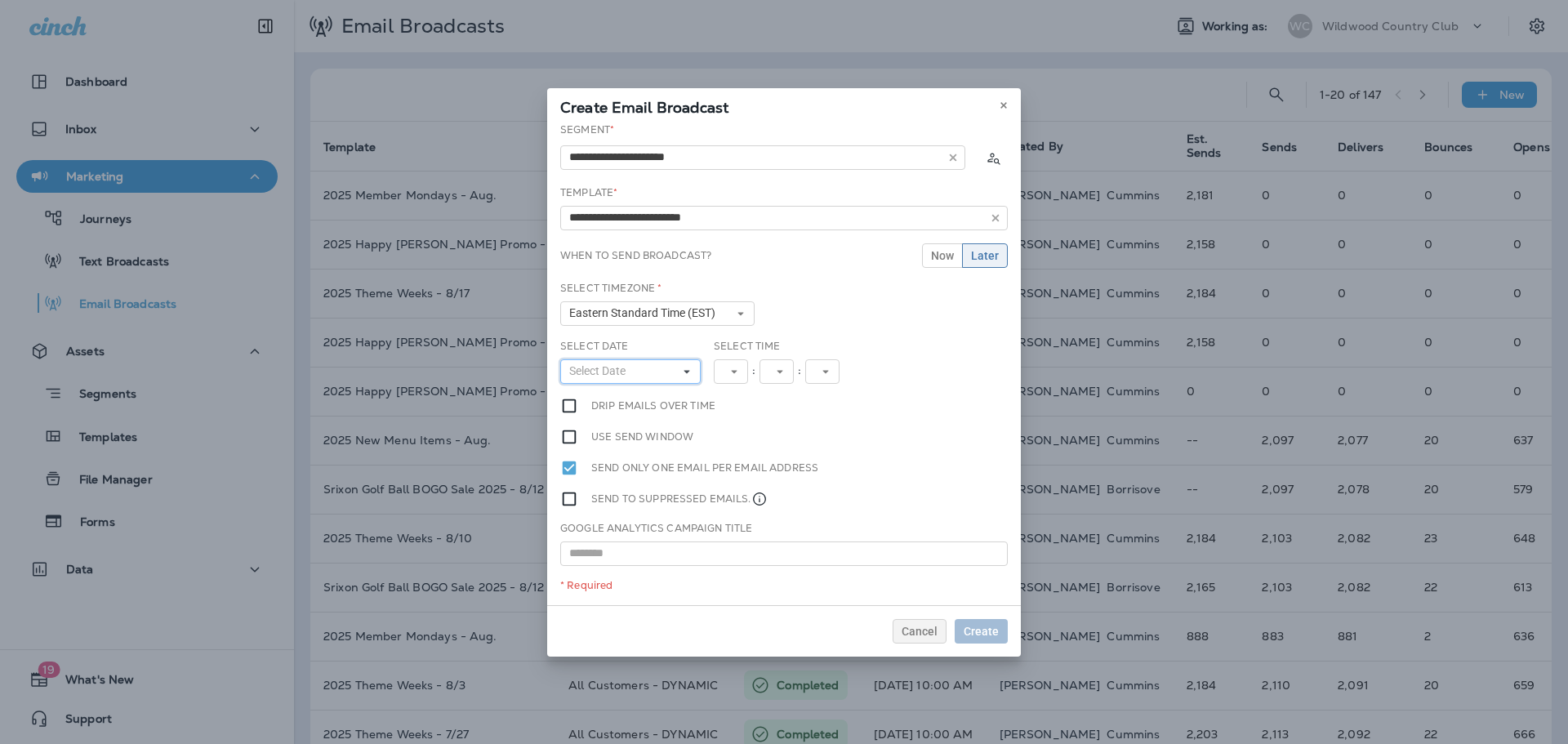
click at [660, 366] on button "Select Date" at bounding box center [630, 371] width 140 height 24
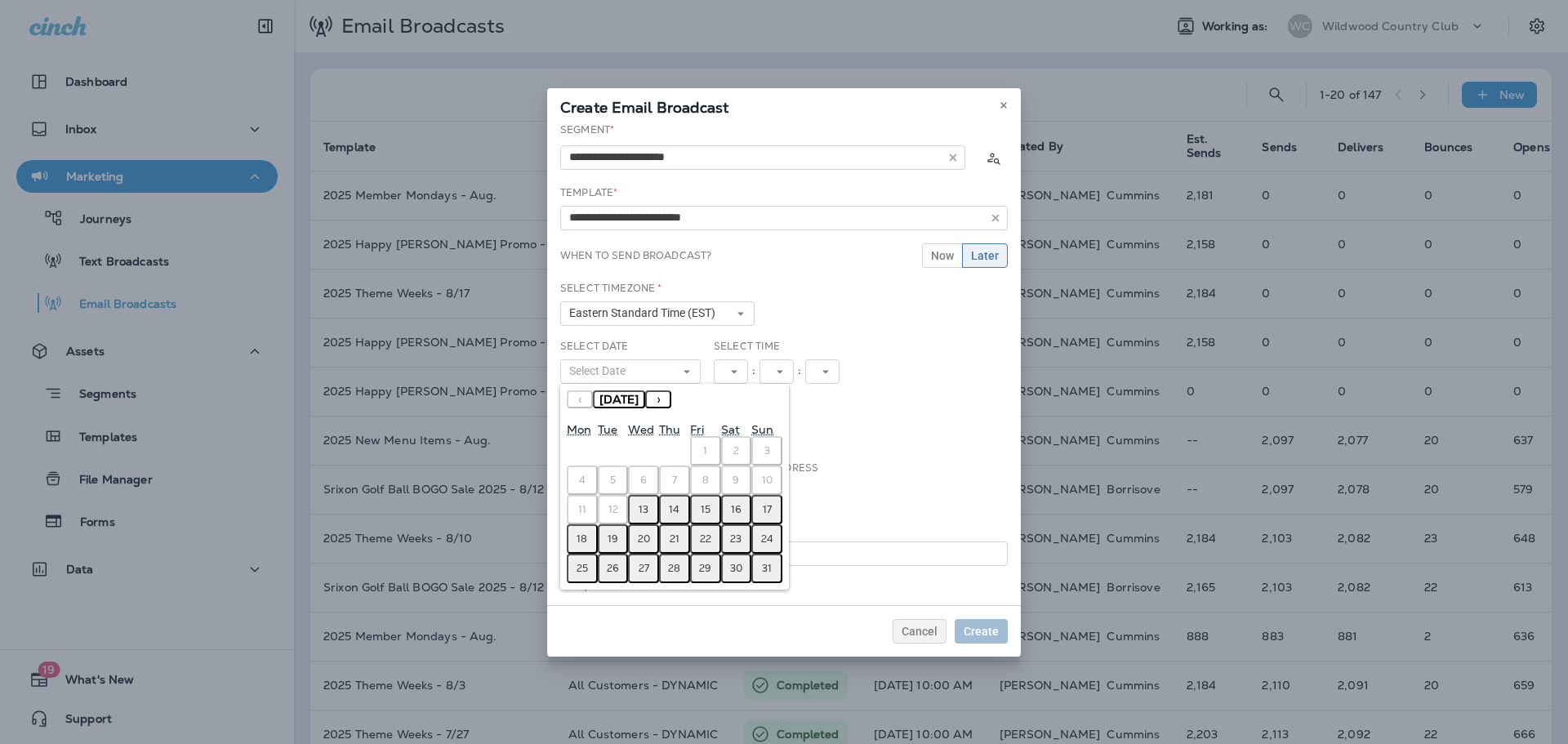
click at [671, 399] on button "›" at bounding box center [658, 399] width 26 height 18
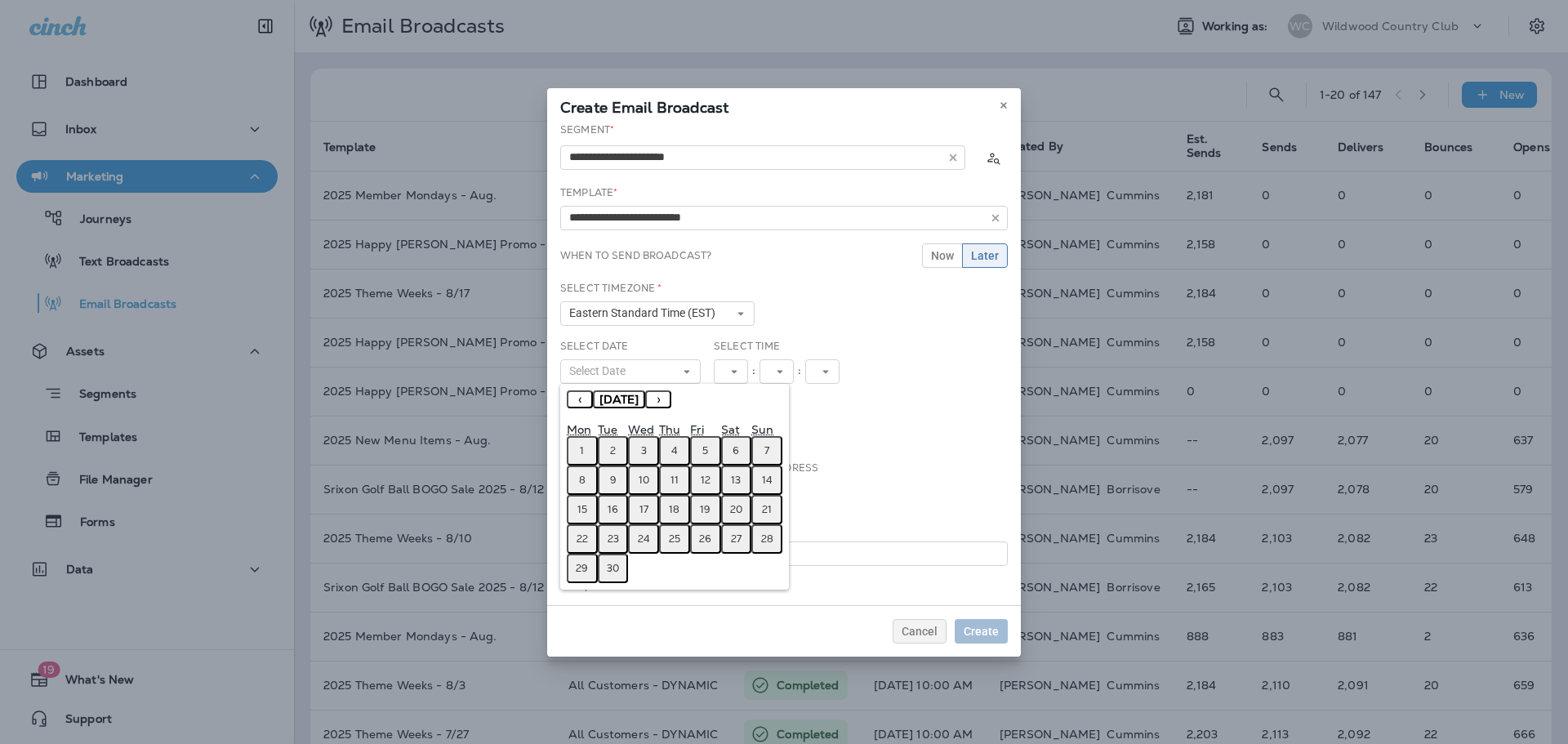
click at [766, 479] on abbr "14" at bounding box center [768, 480] width 10 height 13
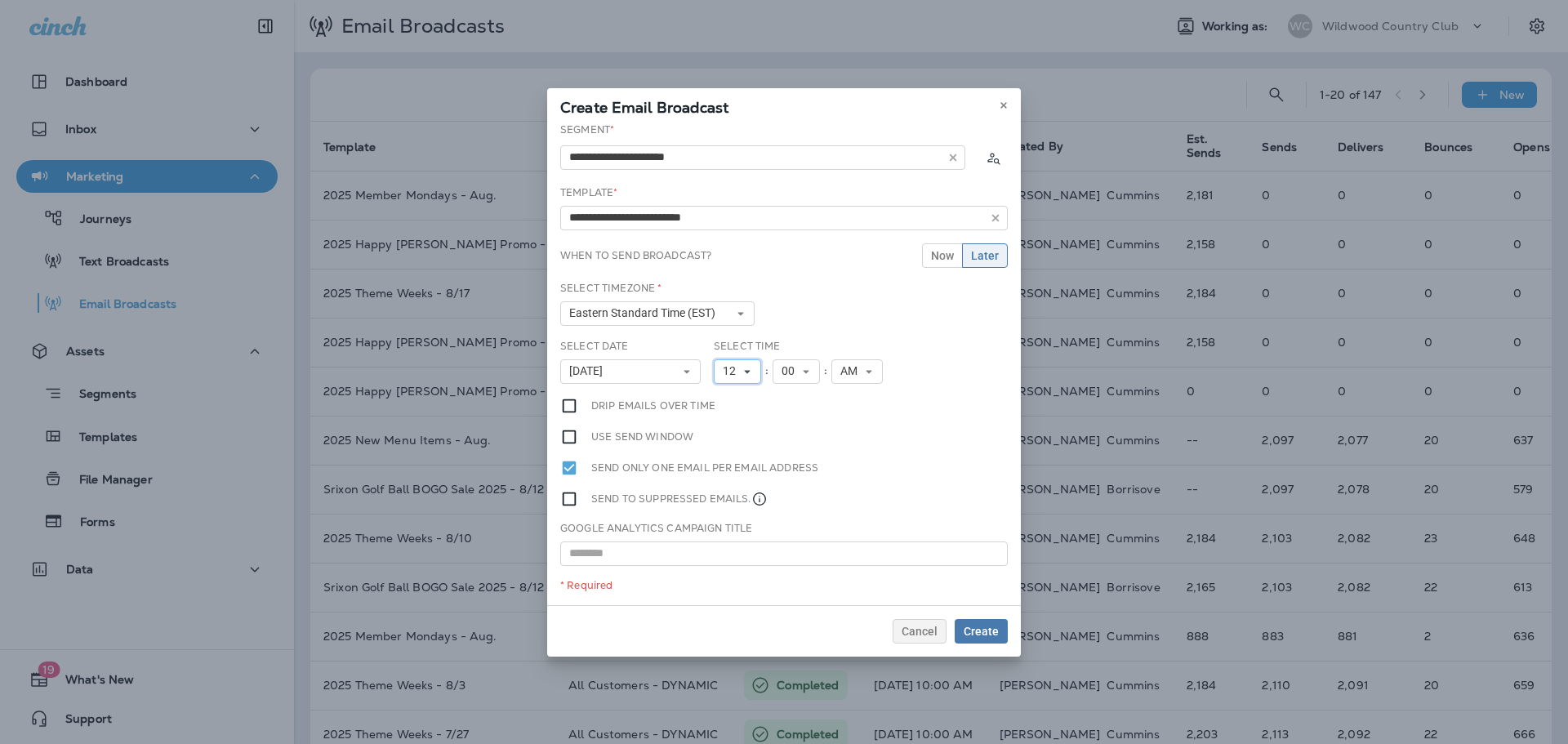
click at [735, 379] on button "12" at bounding box center [737, 371] width 48 height 24
click at [736, 577] on link "10" at bounding box center [737, 574] width 48 height 20
click at [757, 549] on input "text" at bounding box center [784, 553] width 448 height 24
type input "**********"
click at [976, 630] on span "Create" at bounding box center [981, 630] width 35 height 11
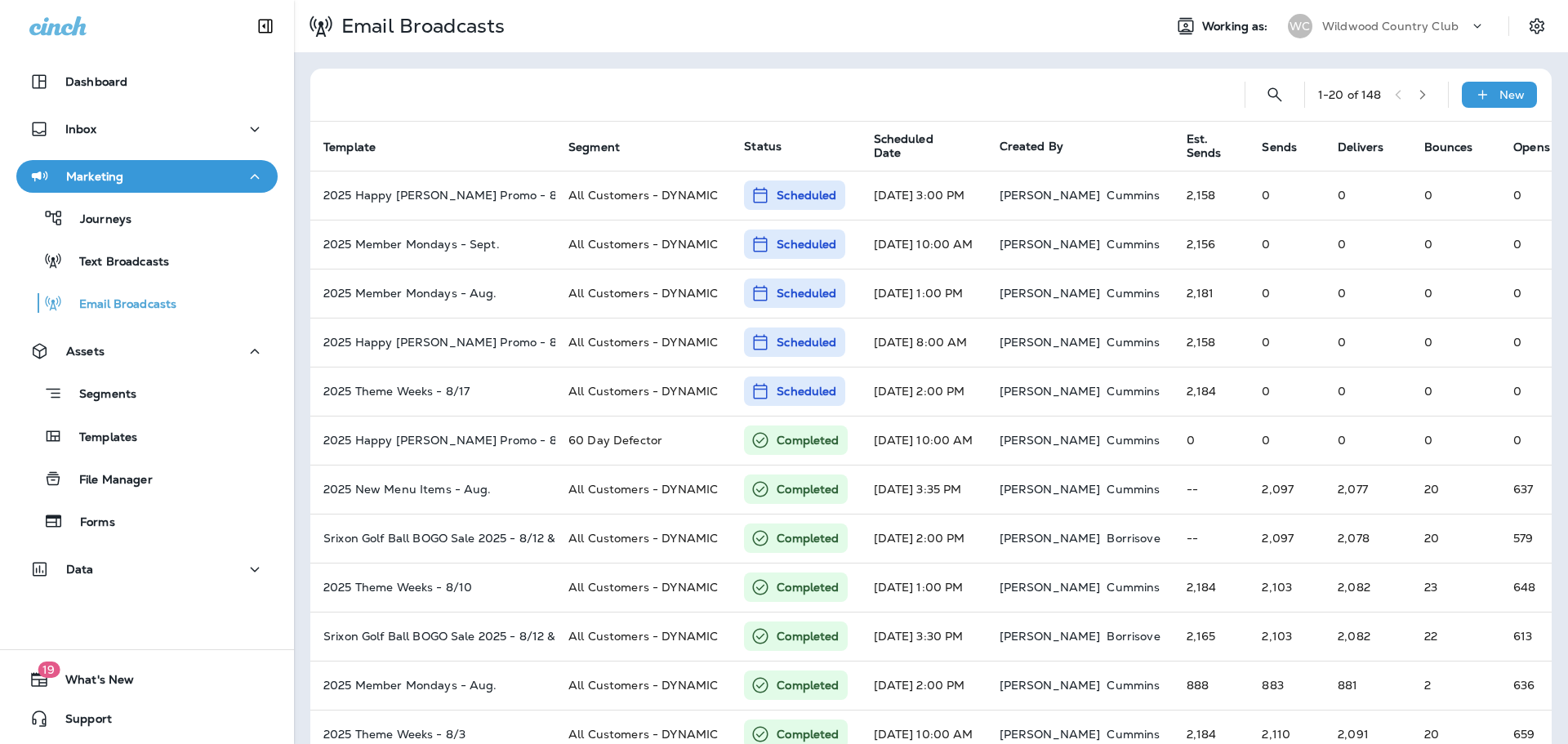
drag, startPoint x: 117, startPoint y: 452, endPoint x: 170, endPoint y: 280, distance: 180.0
click at [118, 452] on button "Templates" at bounding box center [147, 436] width 261 height 35
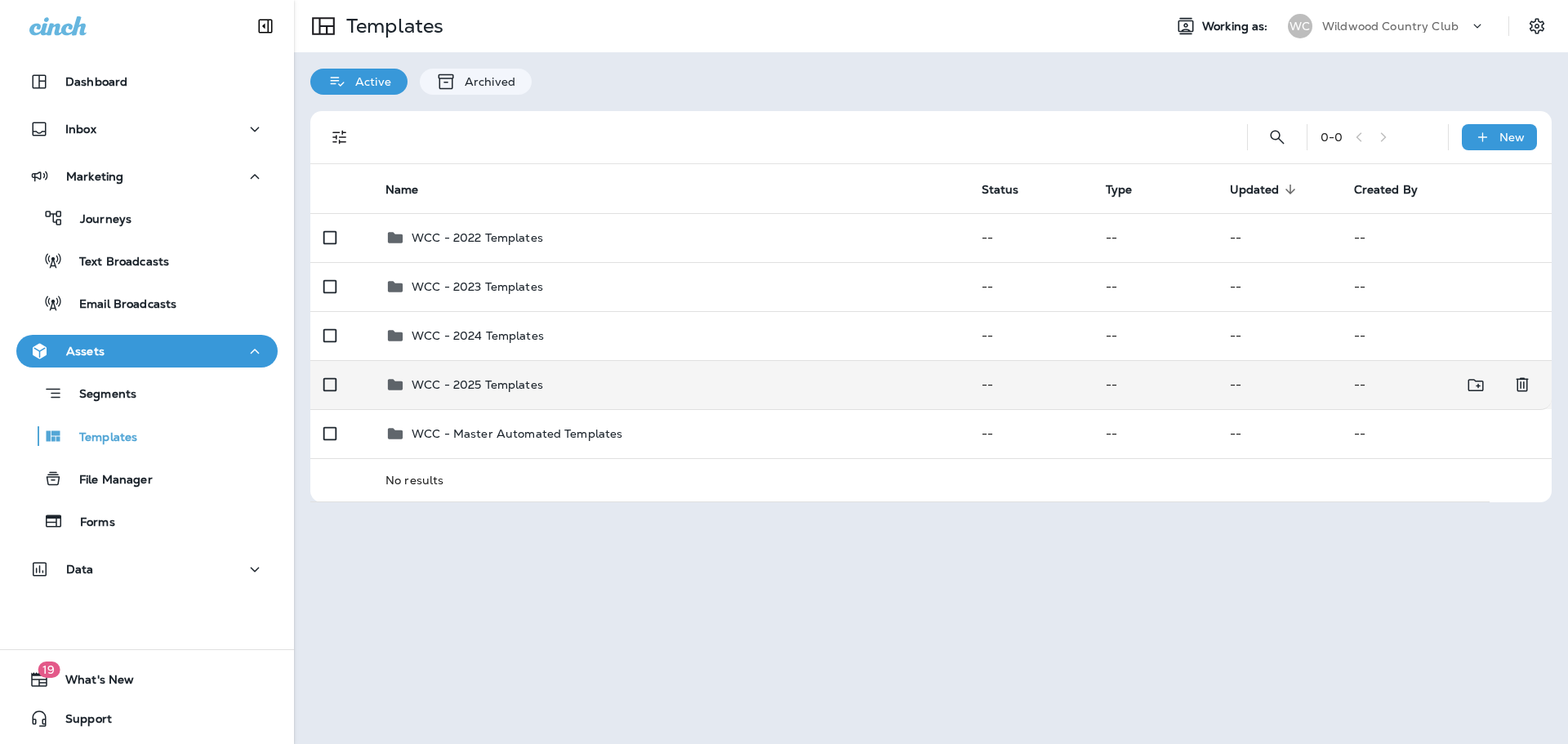
click at [509, 386] on p "WCC - 2025 Templates" at bounding box center [478, 384] width 132 height 13
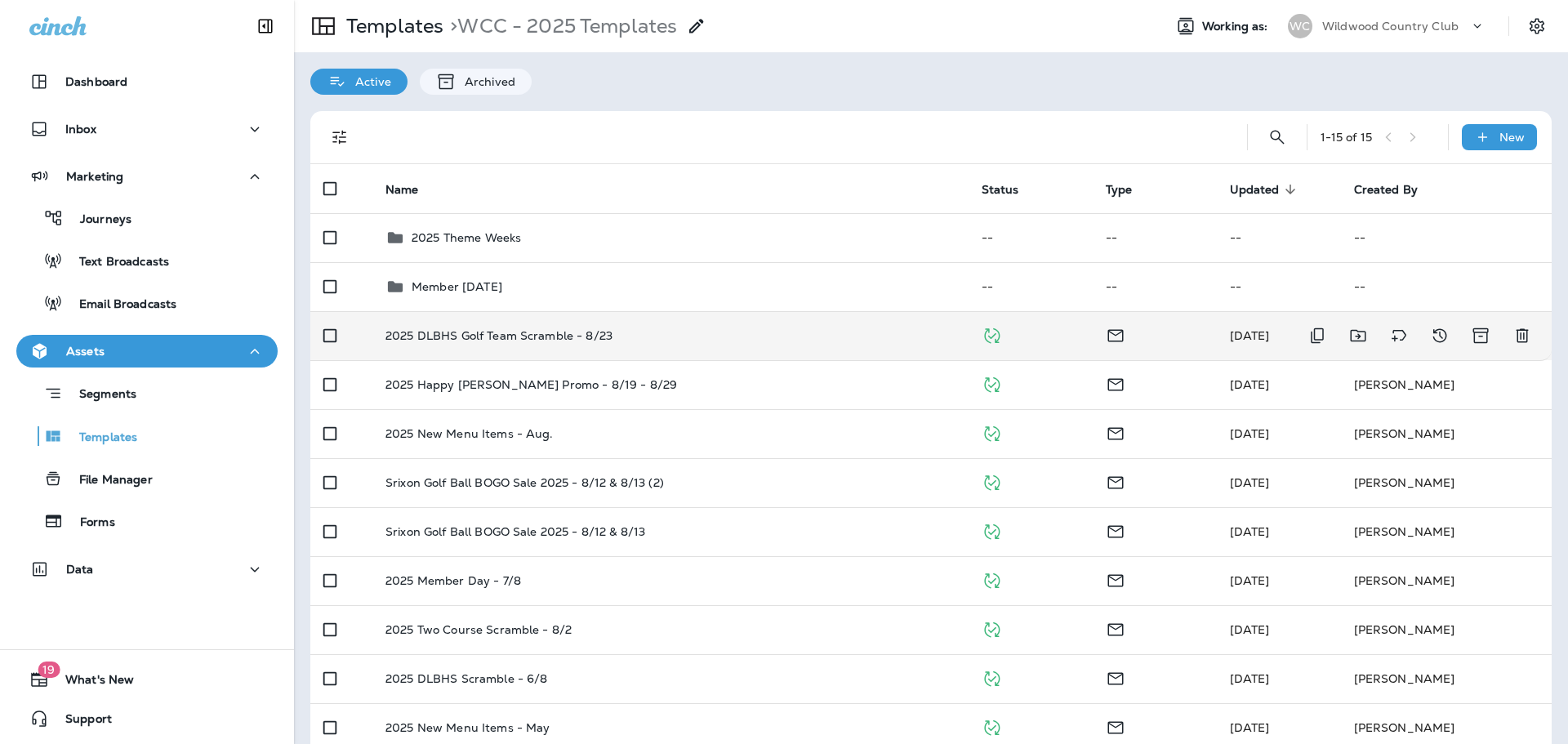
click at [532, 339] on p "2025 DLBHS Golf Team Scramble - 8/23" at bounding box center [500, 336] width 227 height 13
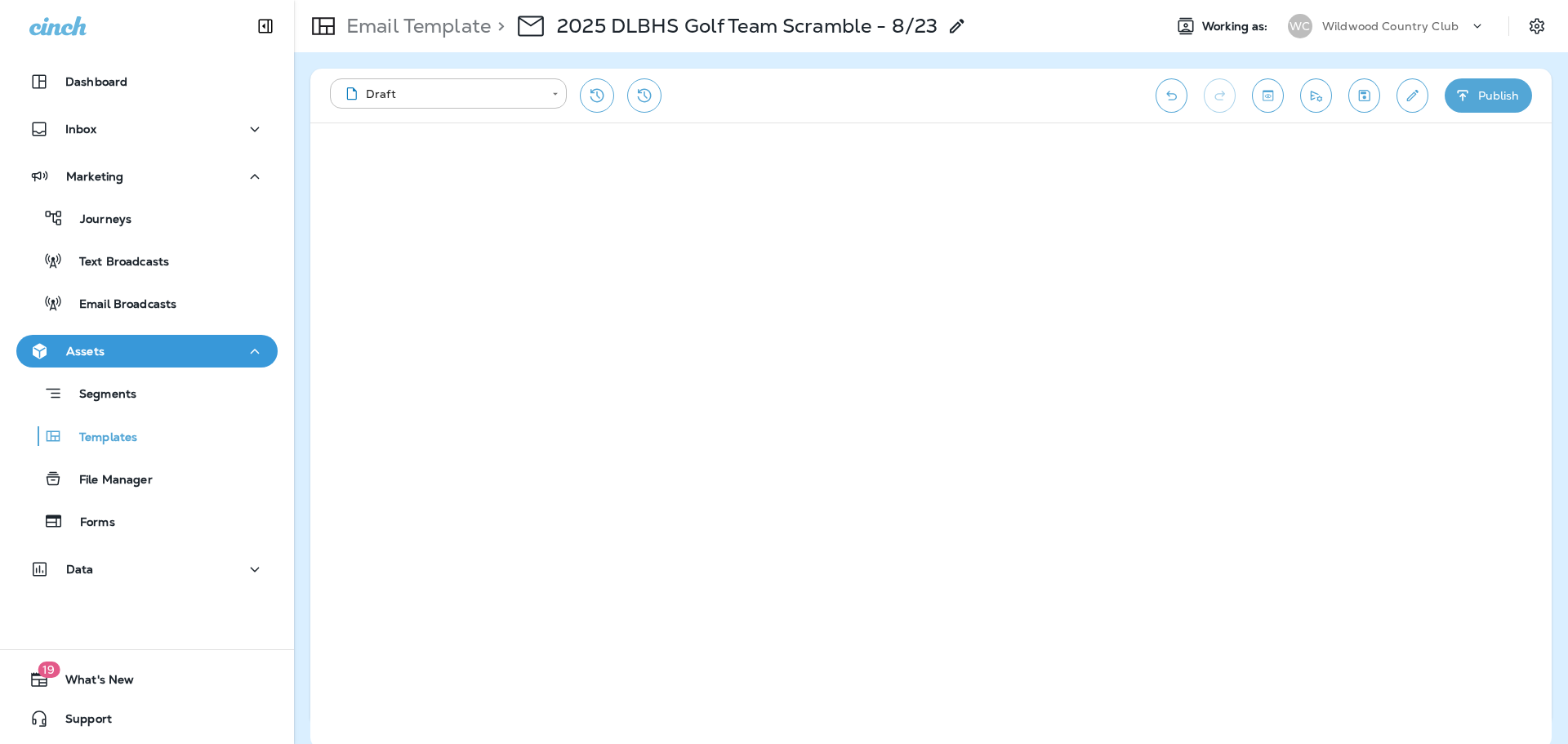
click at [1396, 95] on button "Edit details" at bounding box center [1412, 95] width 32 height 35
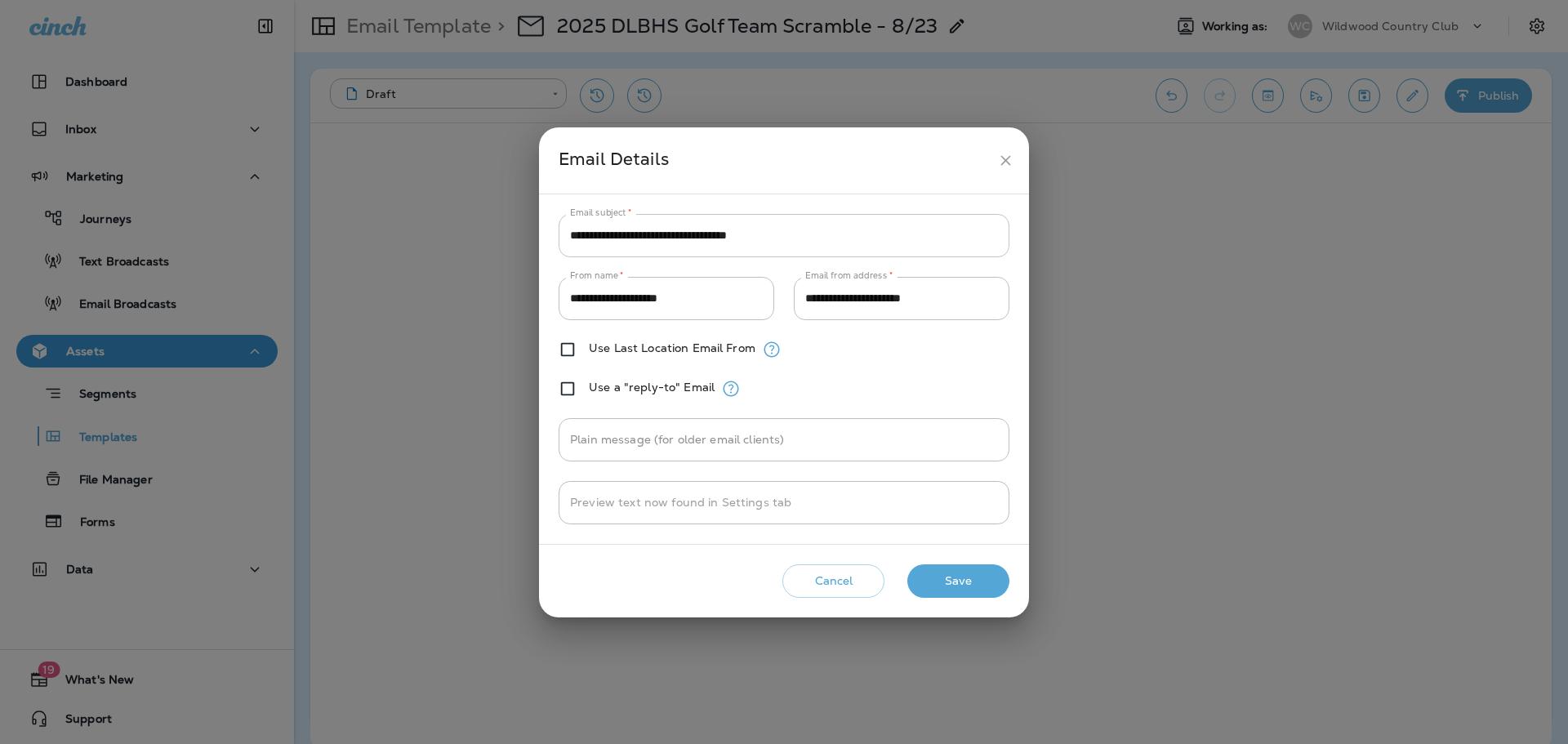
click at [681, 236] on input "**********" at bounding box center [784, 236] width 451 height 43
type input "**********"
click at [956, 582] on button "Save" at bounding box center [958, 581] width 102 height 34
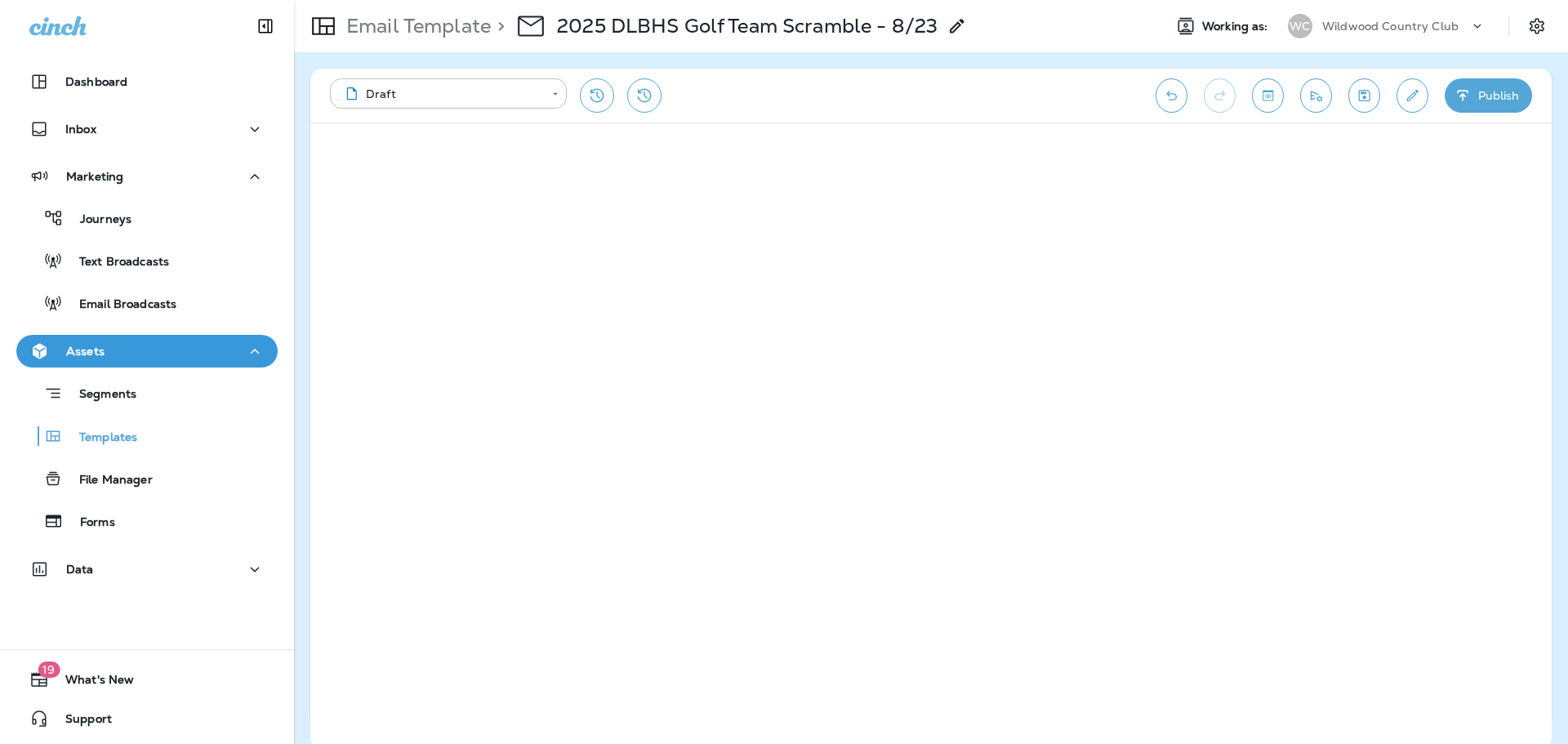
click at [1467, 96] on icon "button" at bounding box center [1463, 95] width 17 height 16
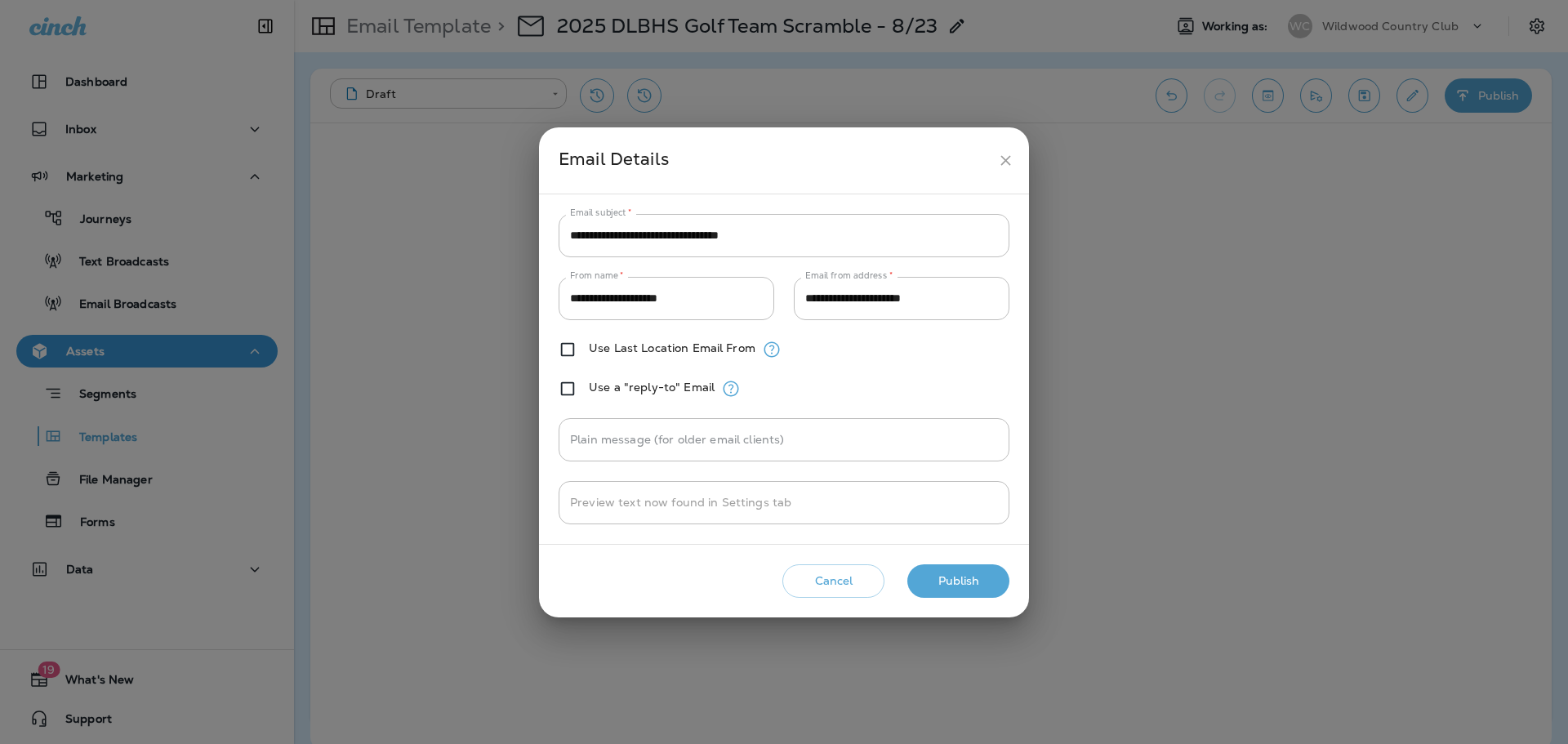
click at [990, 583] on button "Publish" at bounding box center [958, 581] width 102 height 34
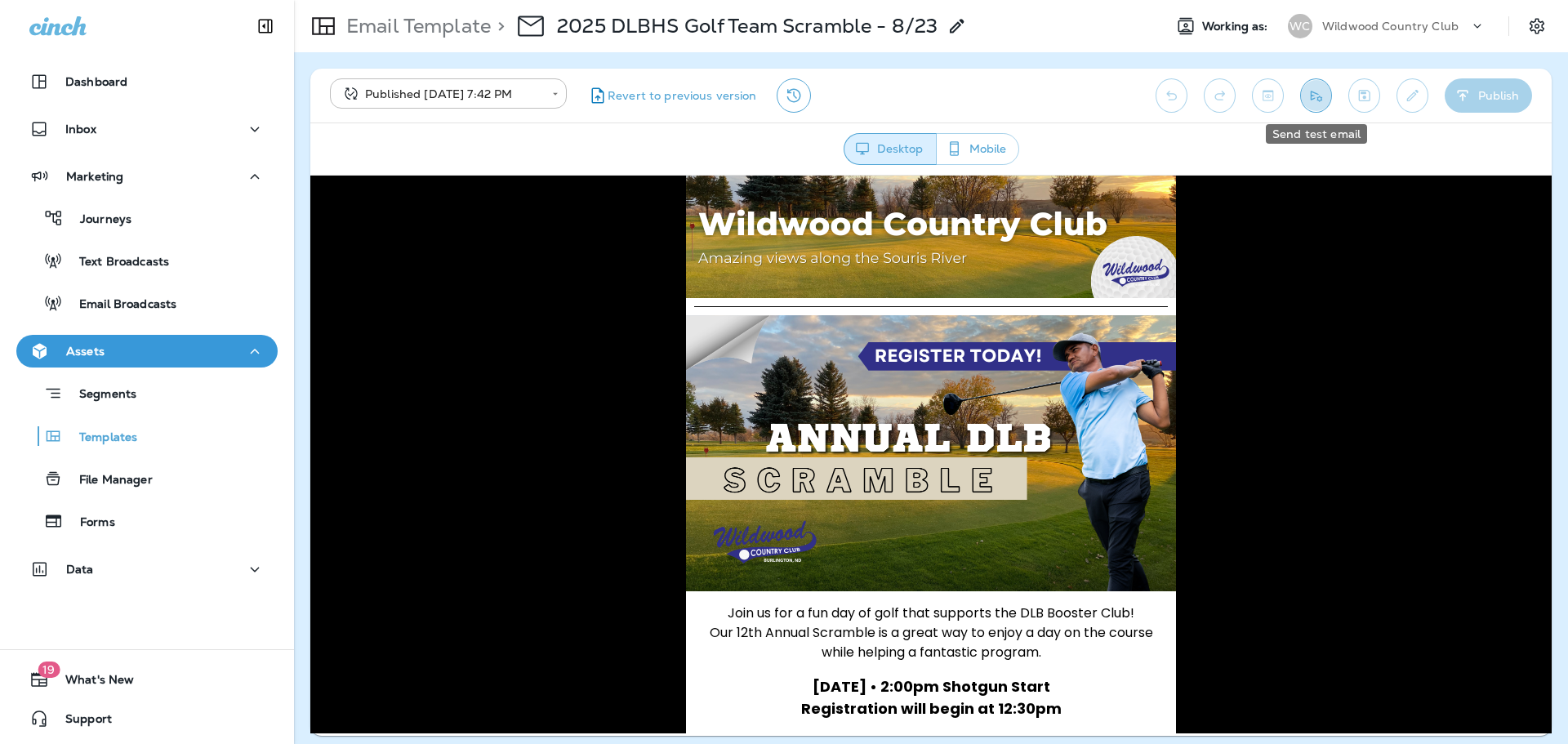
click at [1316, 103] on icon "Send test email" at bounding box center [1316, 95] width 17 height 16
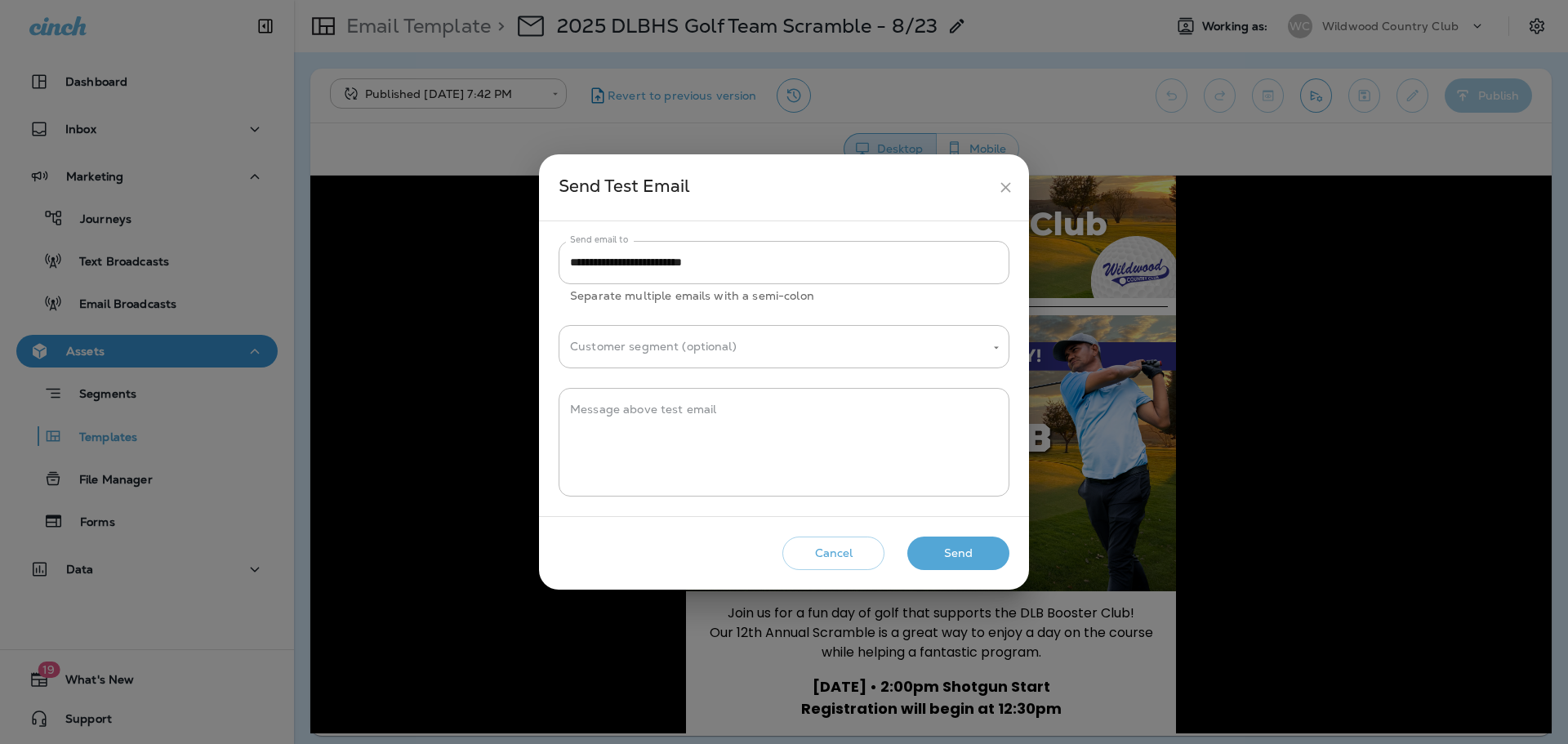
click at [964, 548] on button "Send" at bounding box center [958, 553] width 102 height 34
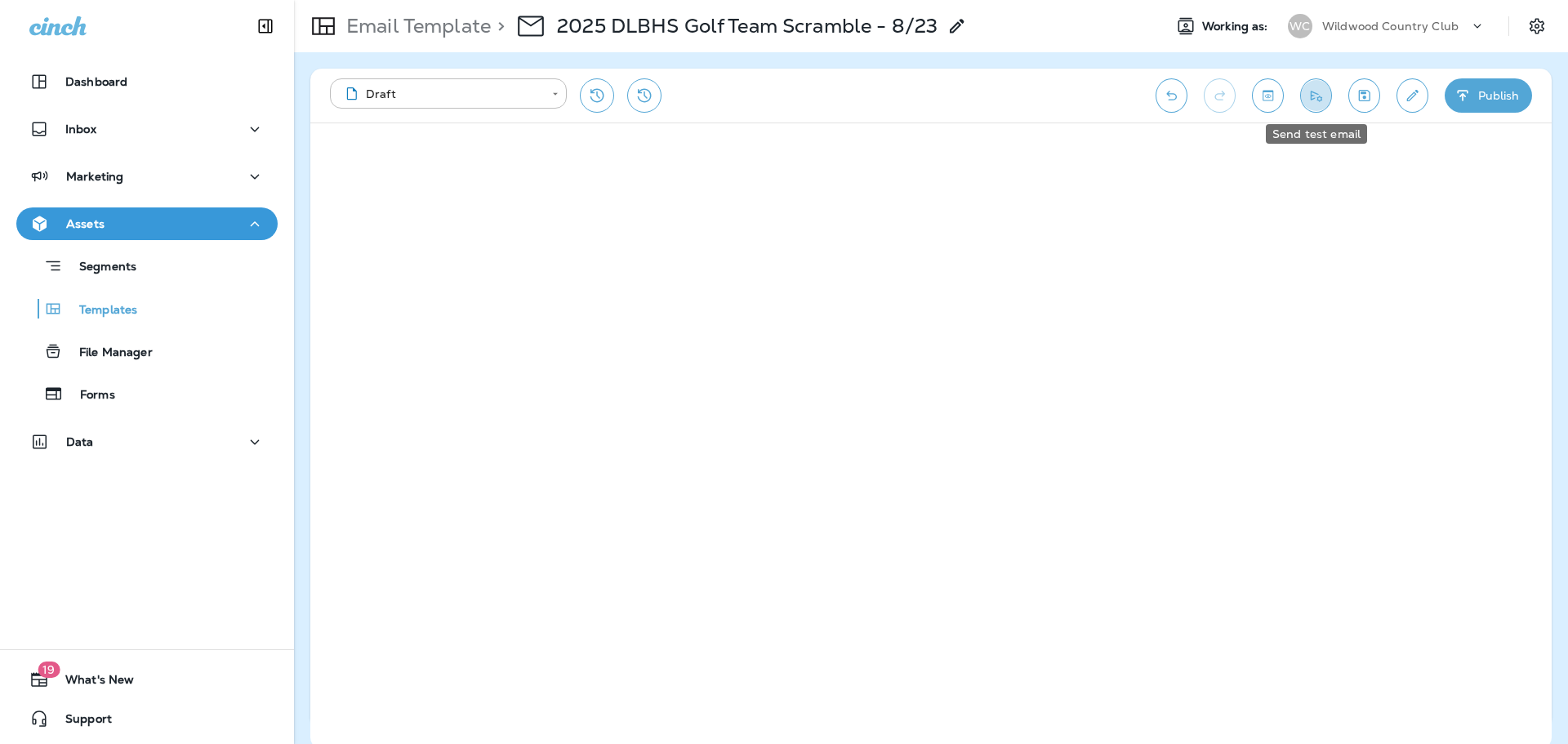
click at [1329, 98] on button "Send test email" at bounding box center [1316, 95] width 32 height 35
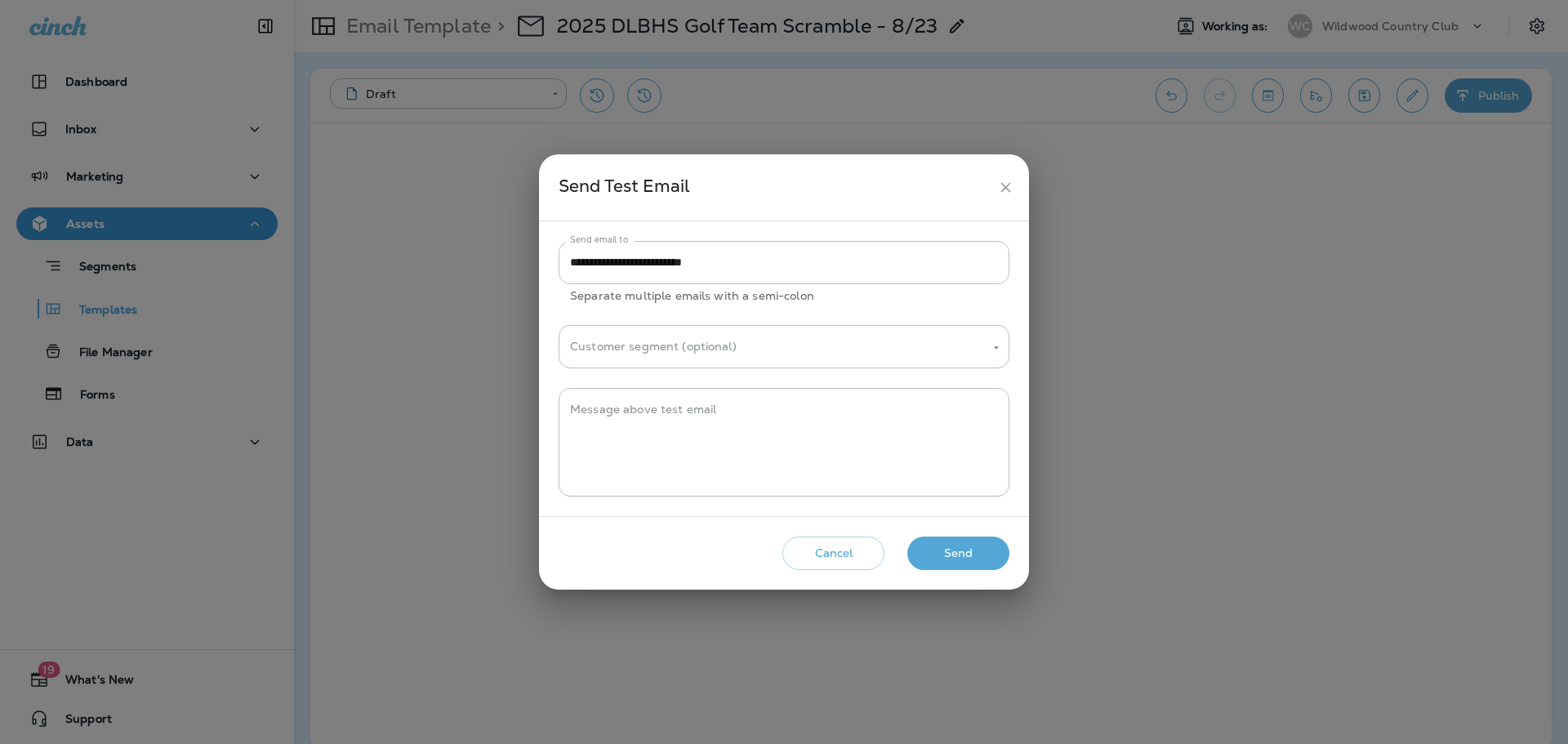
click at [942, 561] on button "Send" at bounding box center [958, 553] width 102 height 34
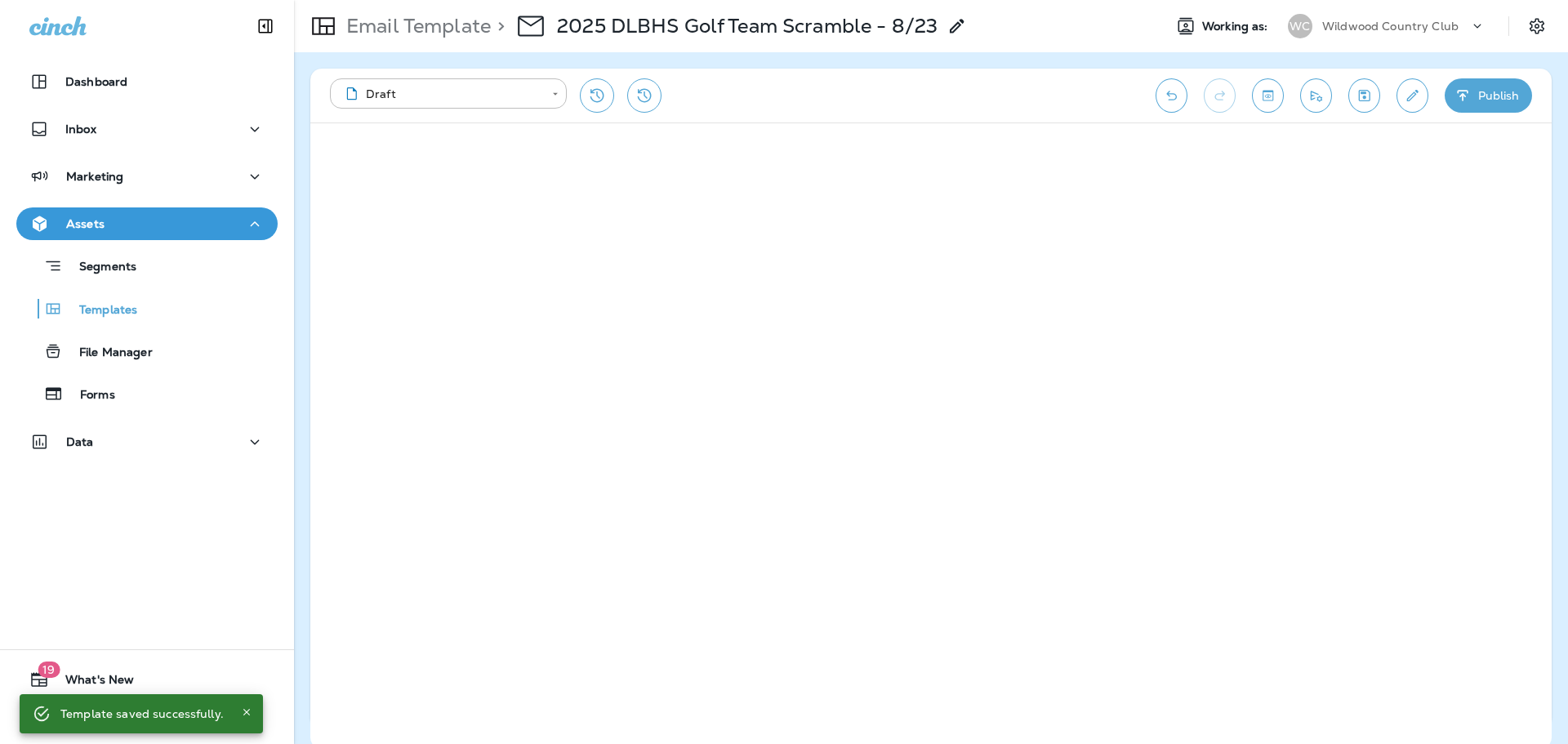
click at [1496, 101] on button "Publish" at bounding box center [1488, 95] width 88 height 35
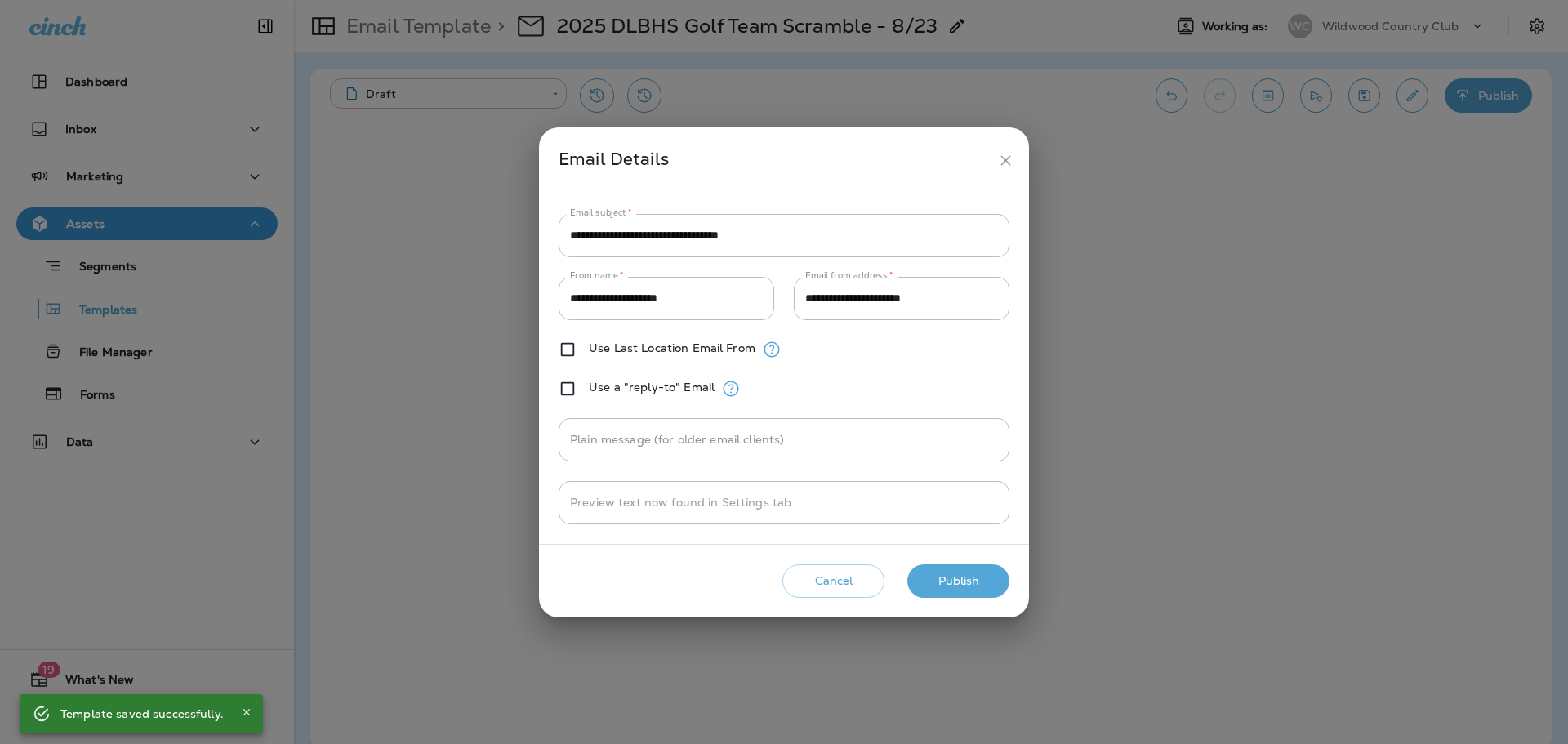
click at [990, 576] on button "Publish" at bounding box center [958, 581] width 102 height 34
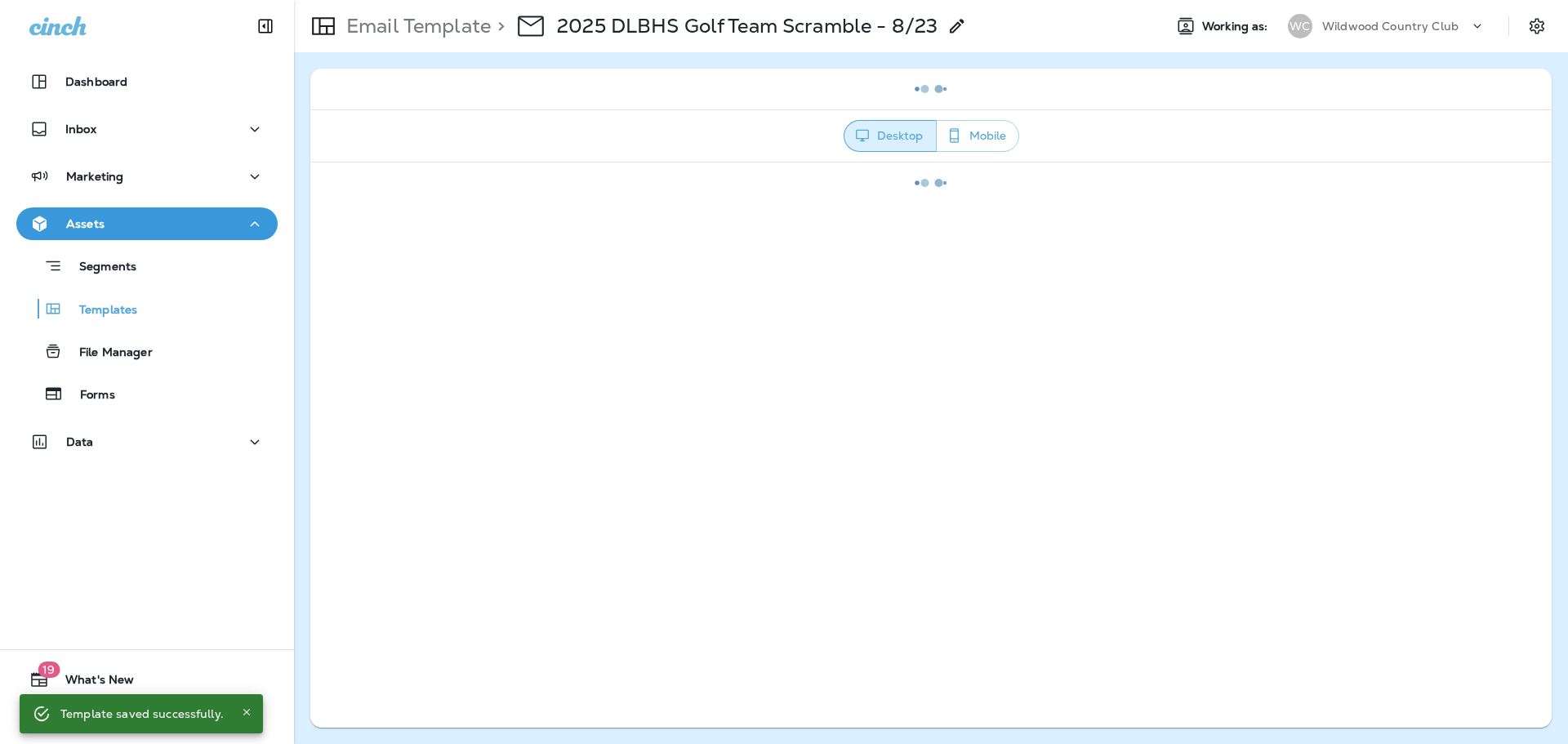
click at [1398, 14] on div "Wildwood Country Club" at bounding box center [1396, 26] width 147 height 24
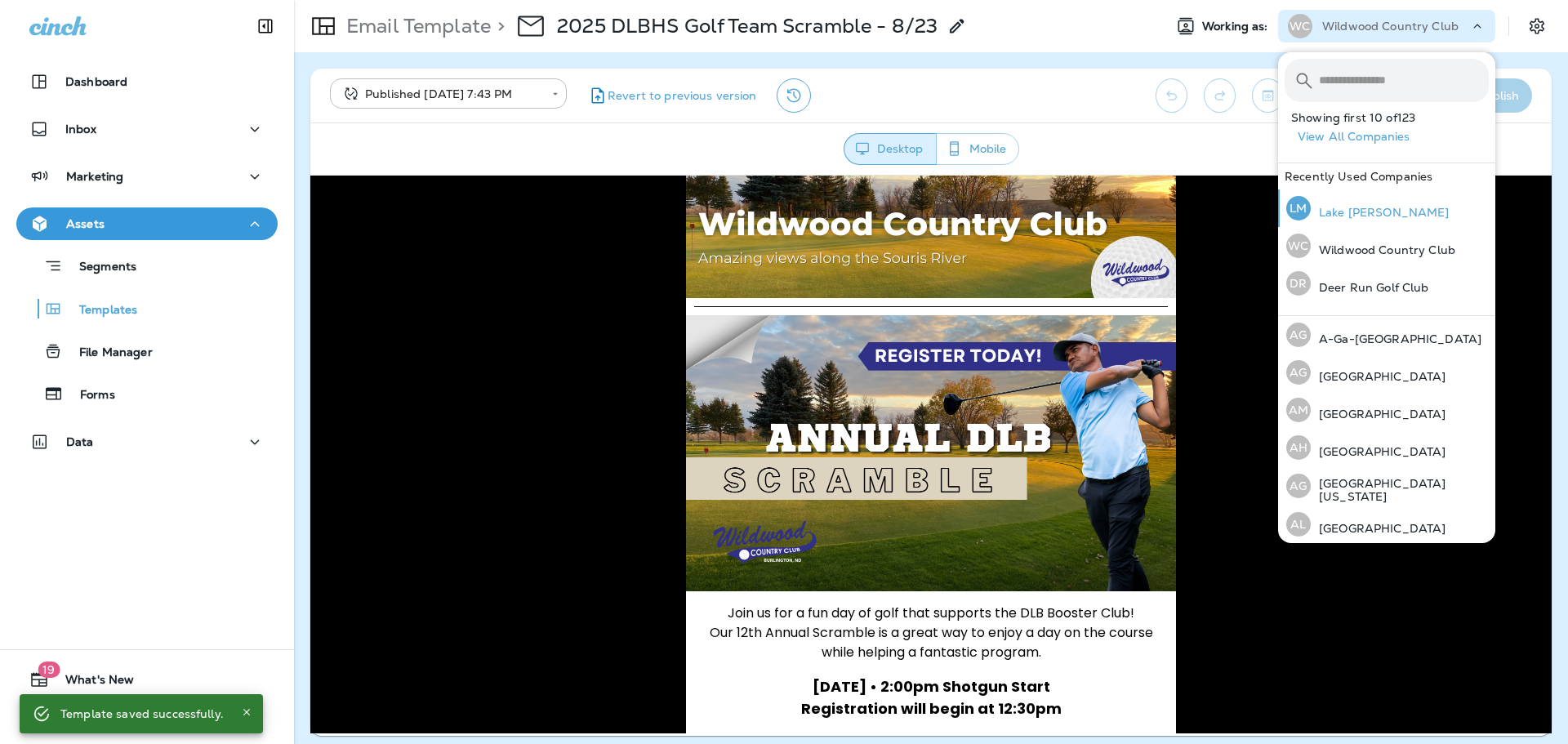
click at [1358, 218] on p "Lake [PERSON_NAME]" at bounding box center [1381, 212] width 139 height 13
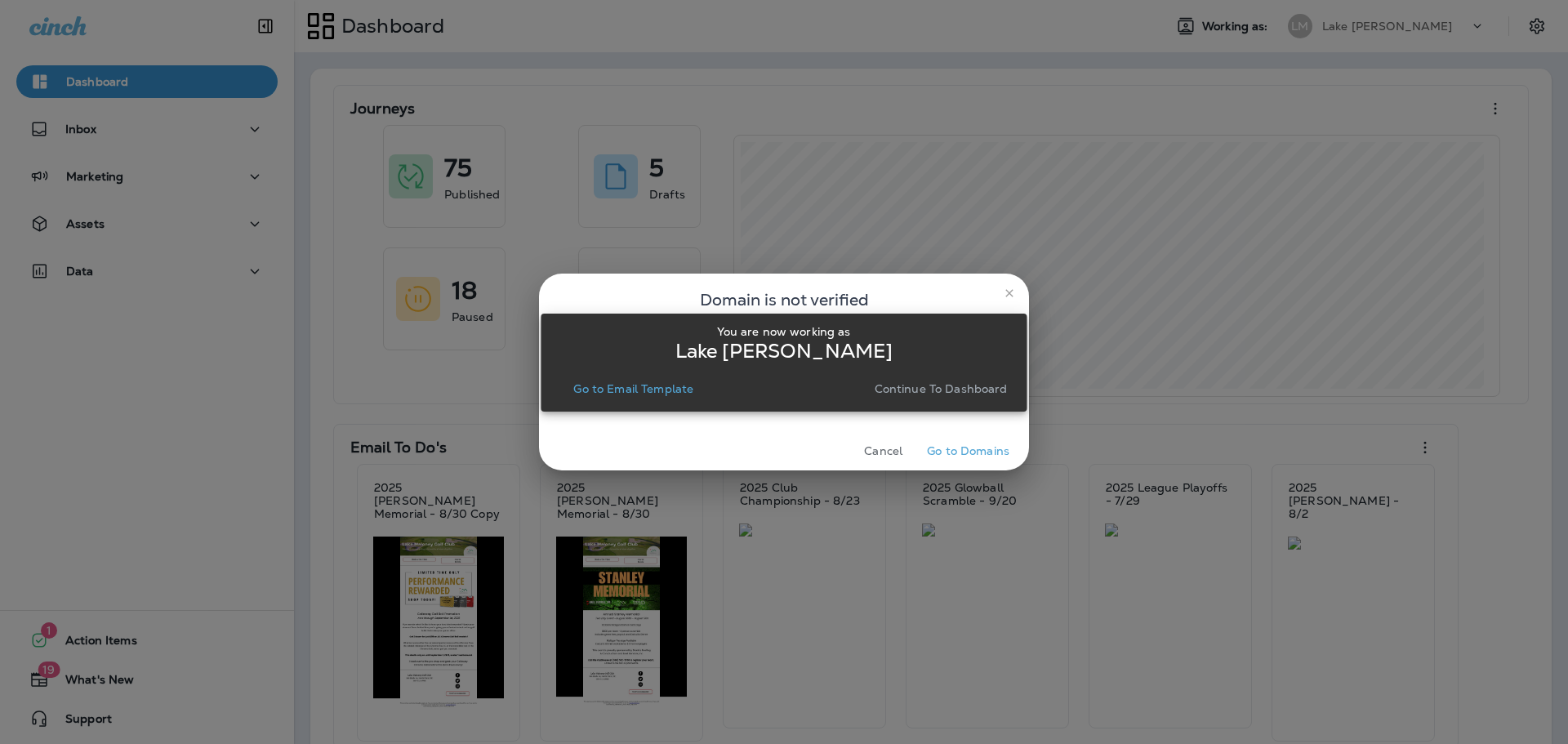
click at [617, 396] on button "Go to Email Template" at bounding box center [634, 388] width 134 height 23
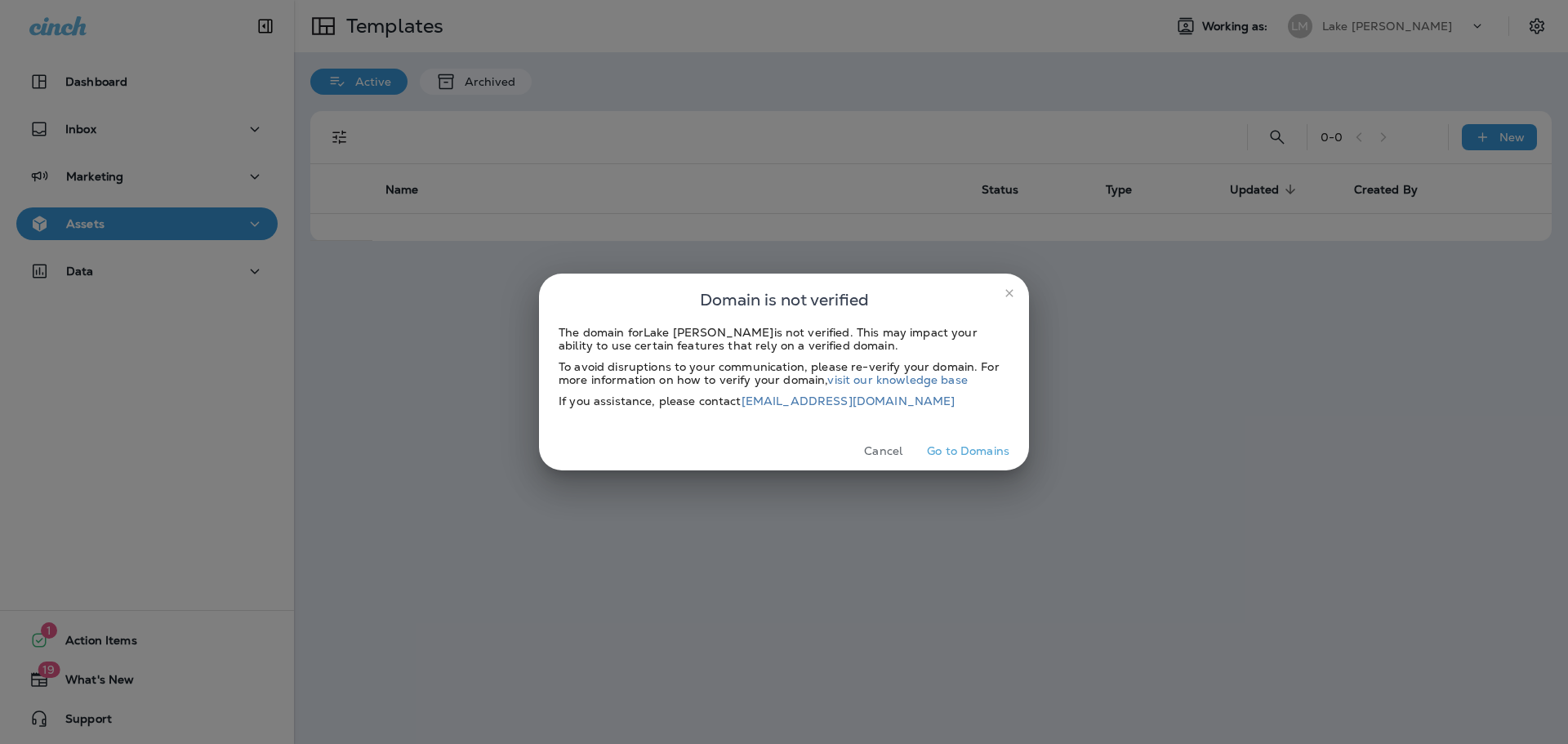
click at [882, 457] on button "Cancel" at bounding box center [883, 451] width 62 height 25
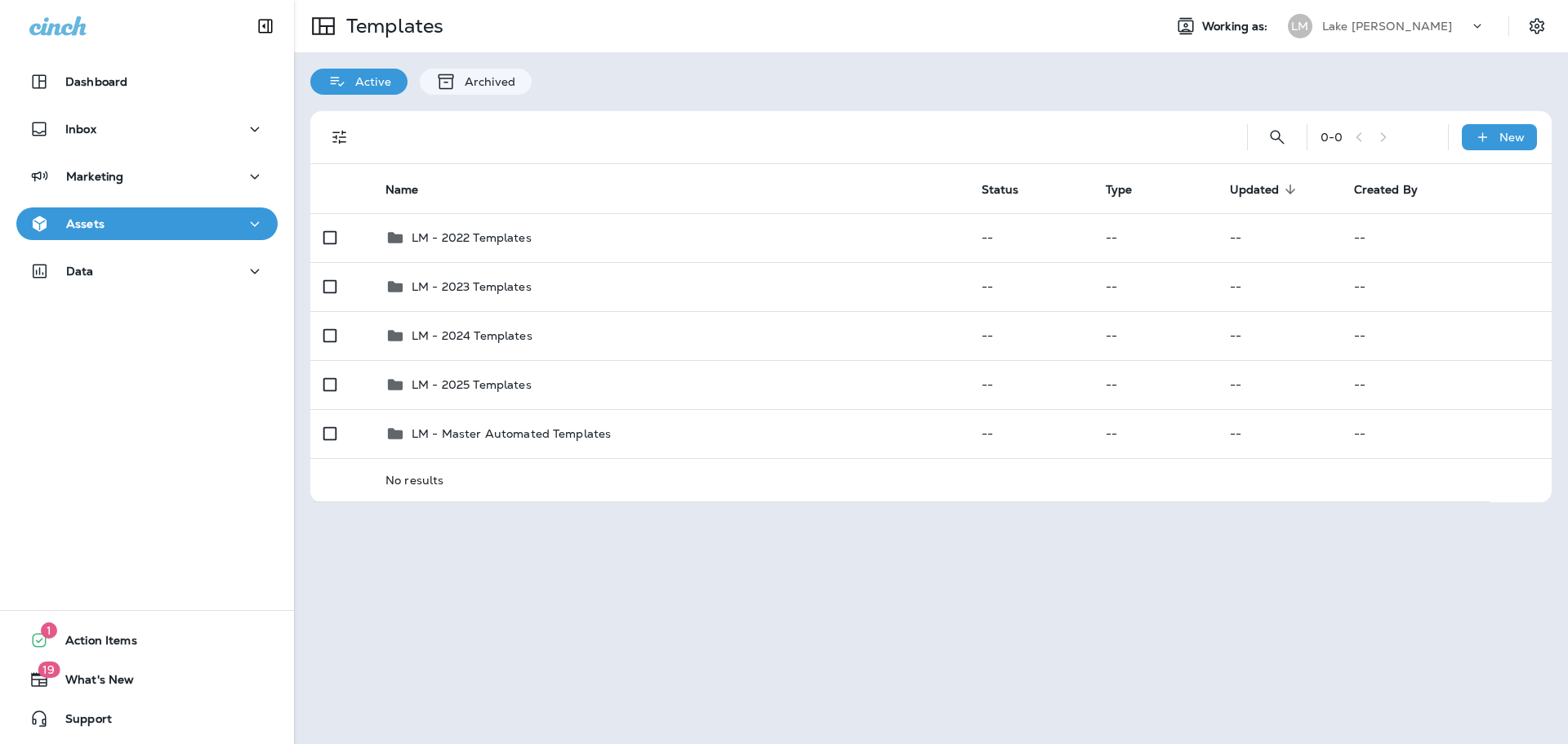
click at [1349, 31] on p "Lake [PERSON_NAME]" at bounding box center [1388, 26] width 131 height 13
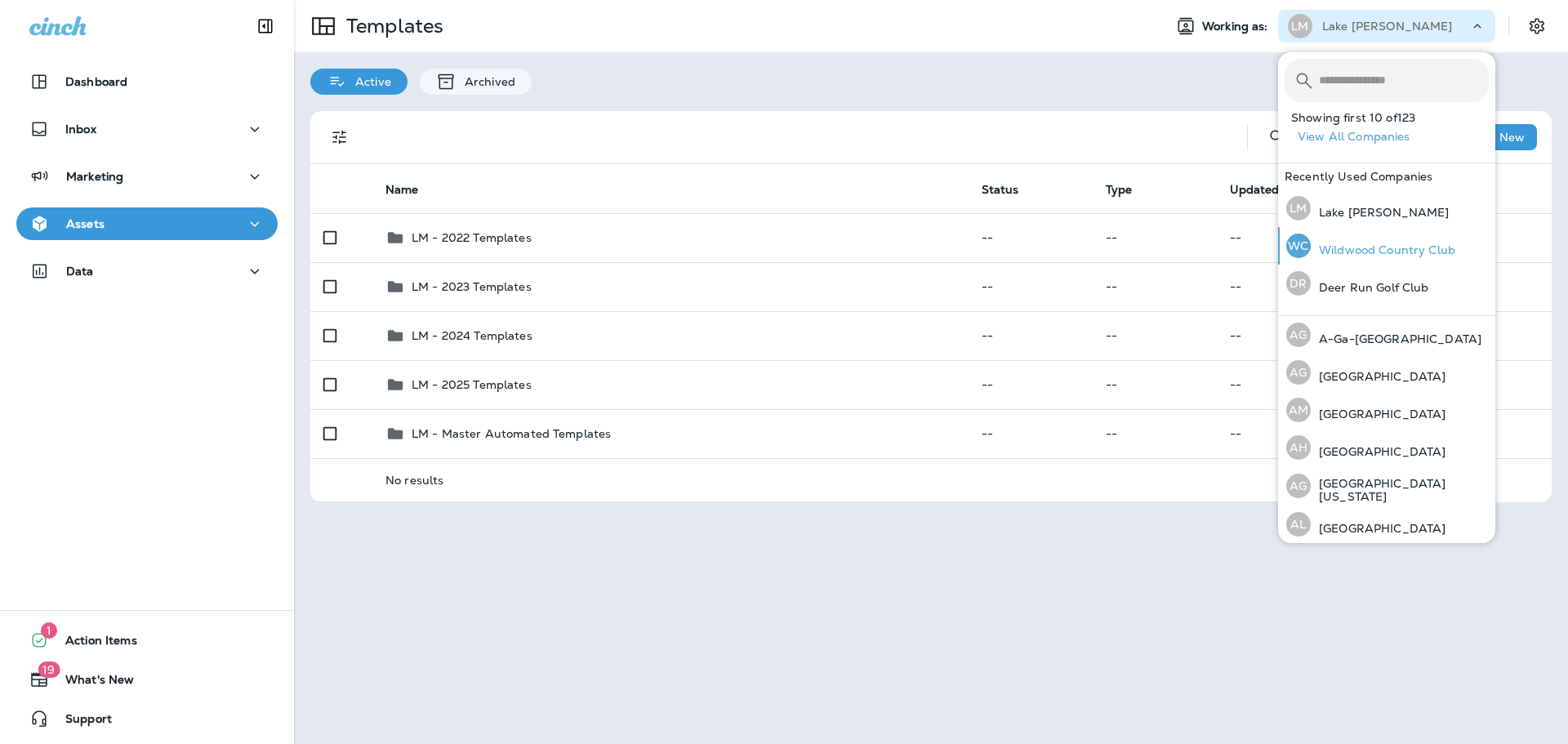
click at [1375, 252] on p "Wildwood Country Club" at bounding box center [1383, 250] width 145 height 13
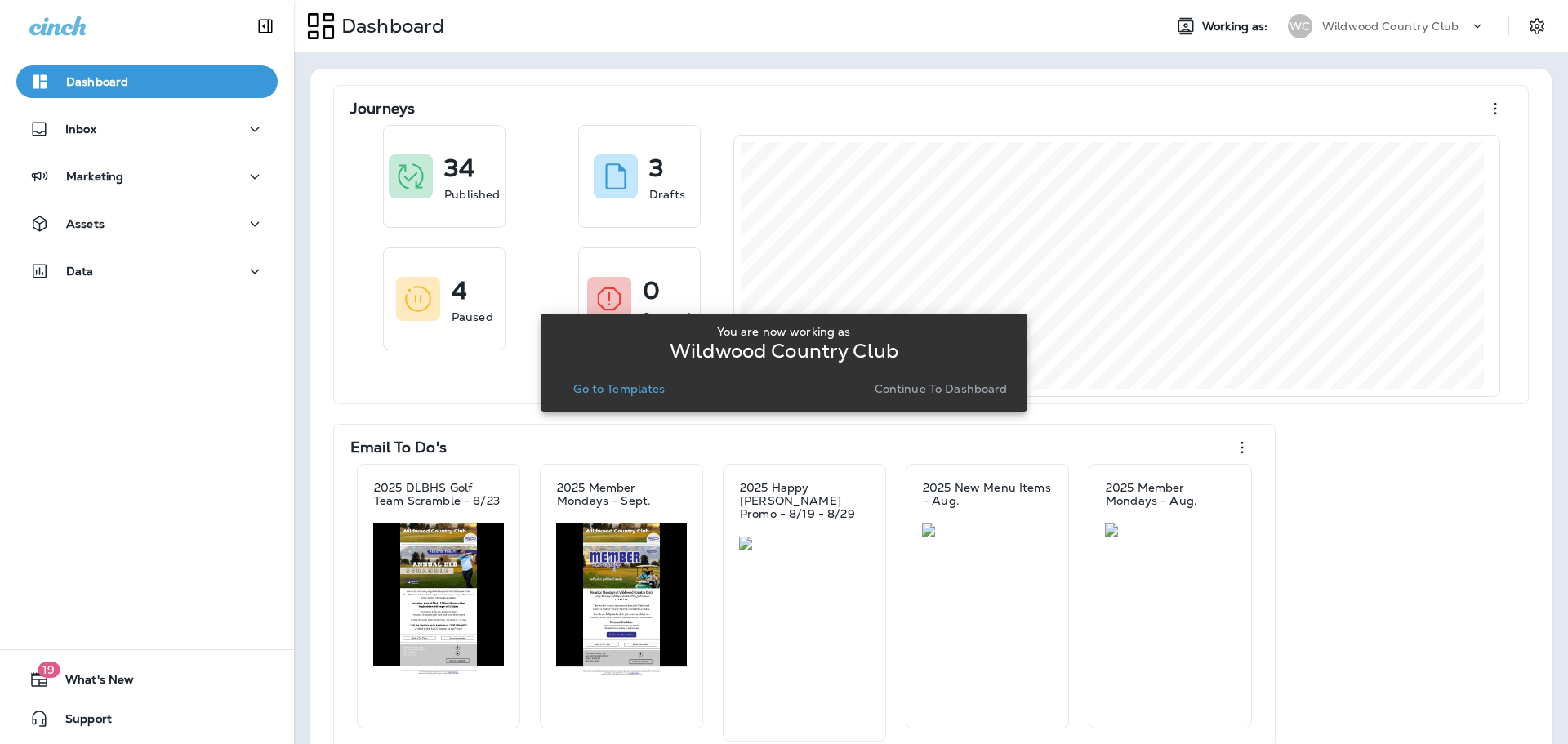
click at [650, 387] on p "Go to Templates" at bounding box center [618, 388] width 91 height 13
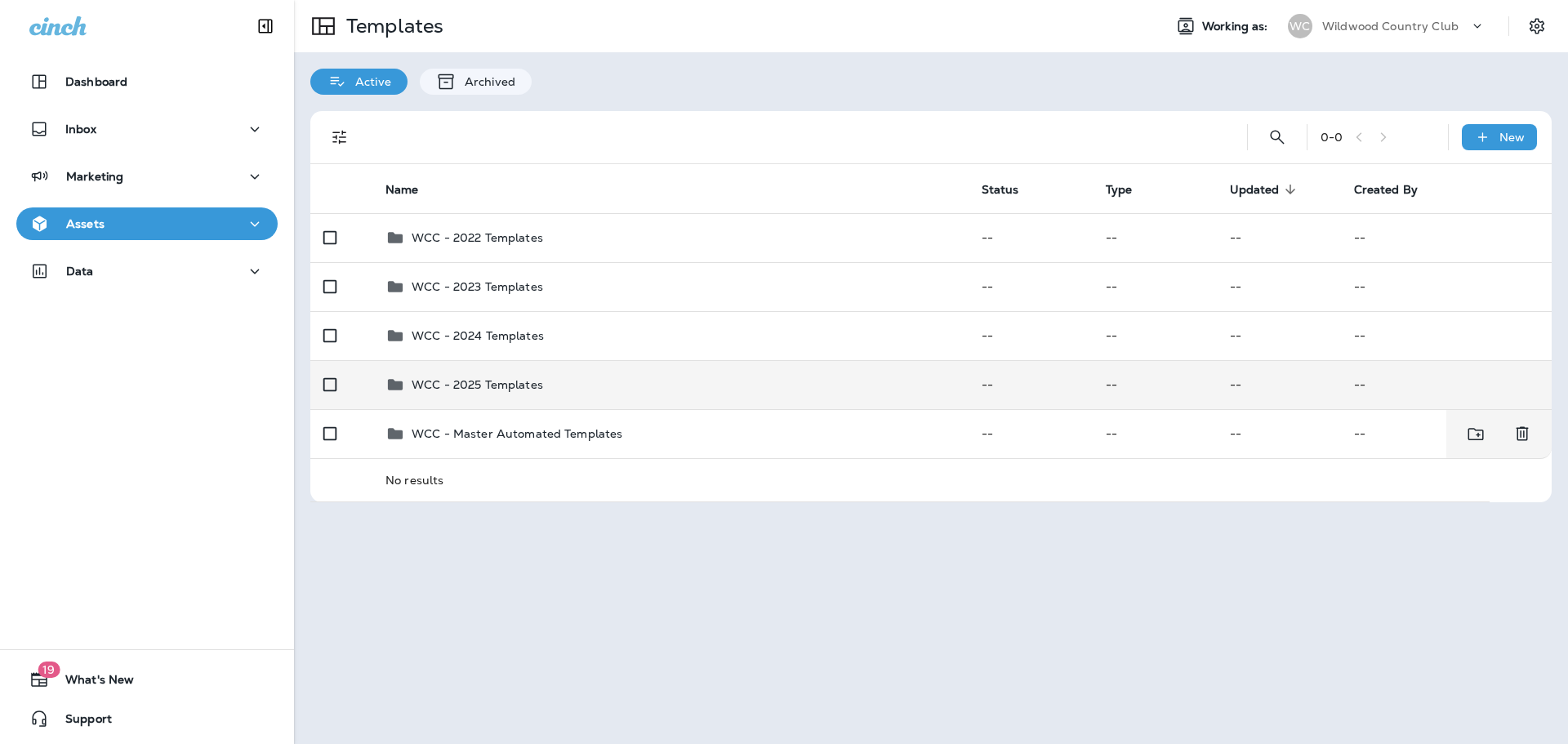
click at [559, 386] on div "WCC - 2025 Templates" at bounding box center [670, 384] width 570 height 20
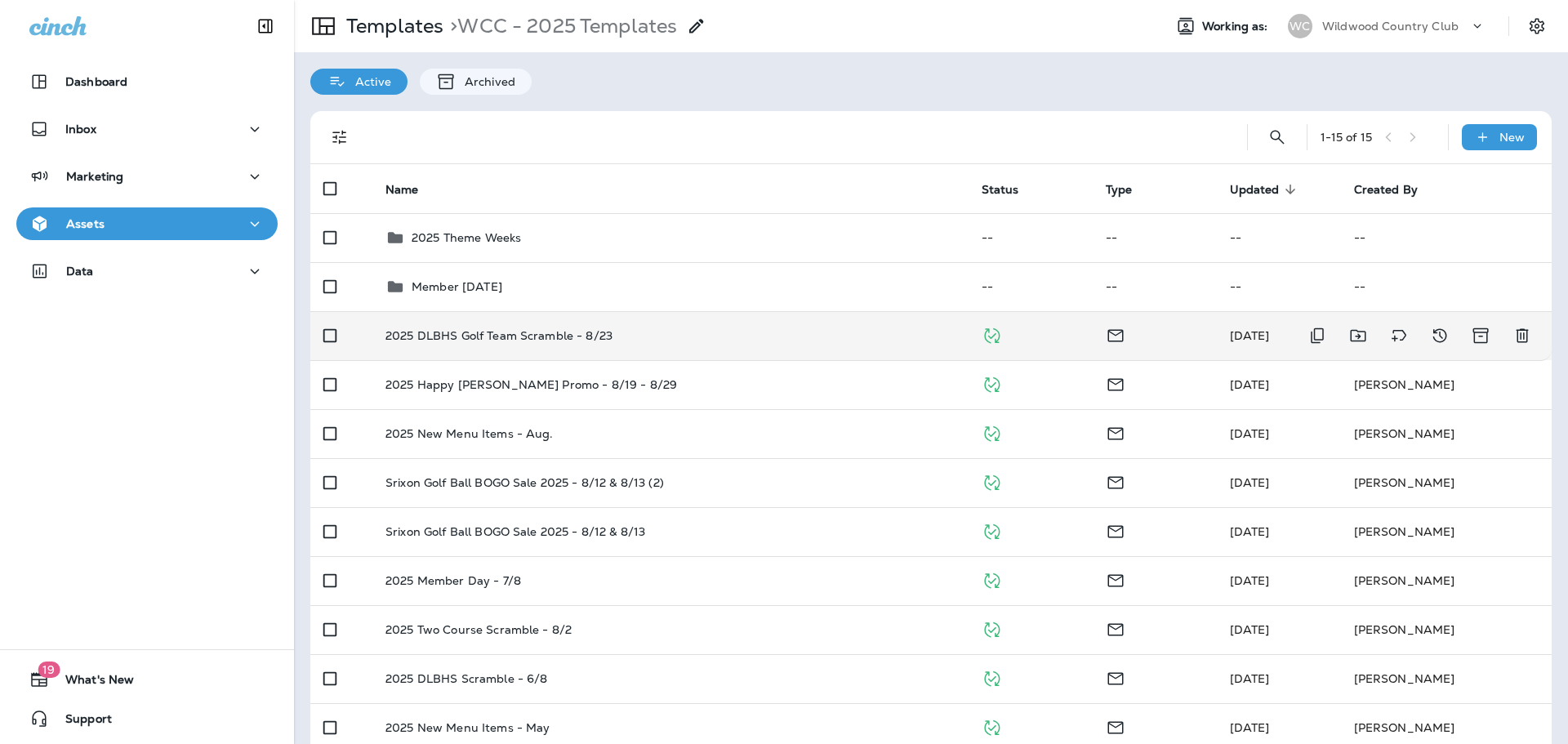
click at [559, 334] on p "2025 DLBHS Golf Team Scramble - 8/23" at bounding box center [500, 336] width 227 height 13
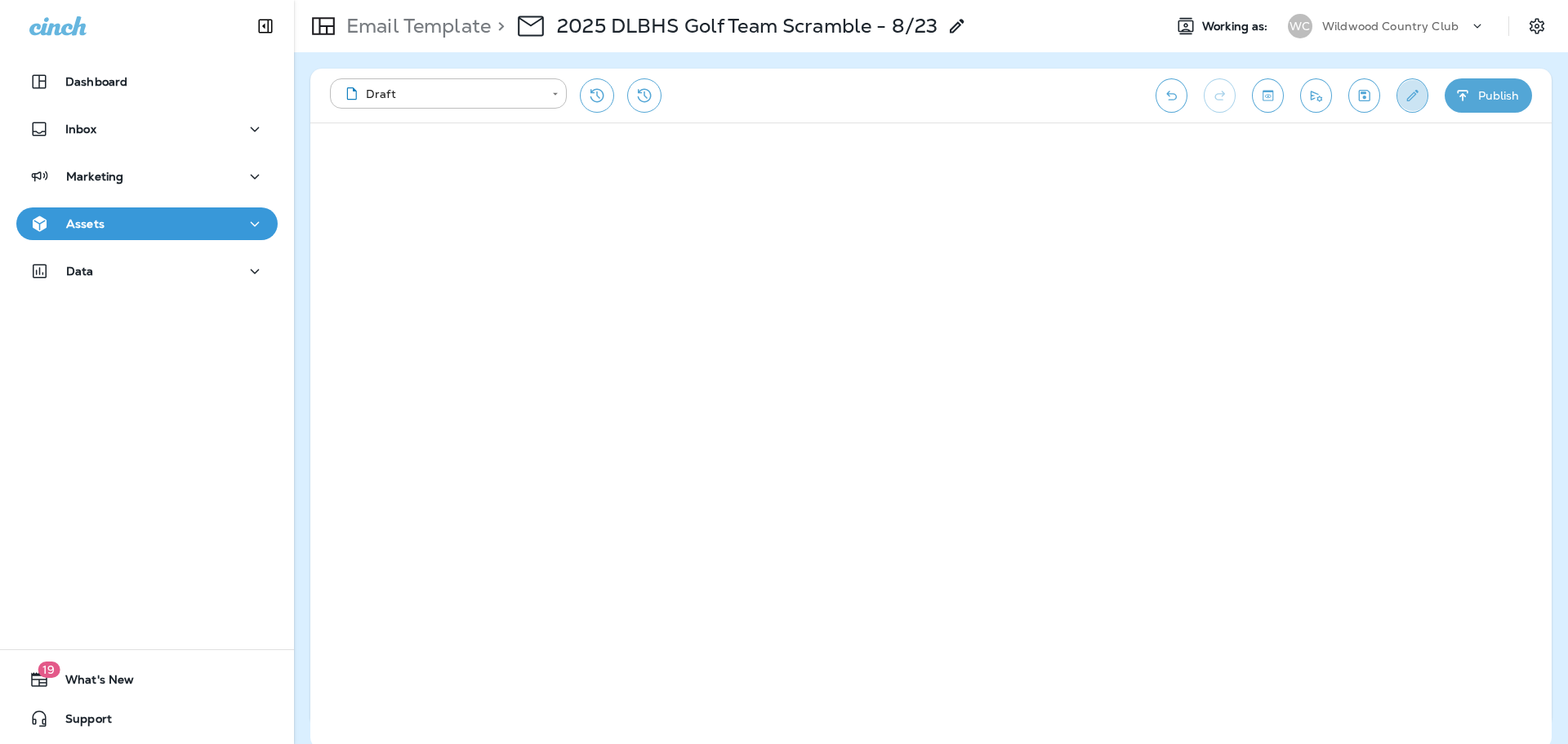
click at [1414, 92] on icon "Edit details" at bounding box center [1413, 95] width 11 height 11
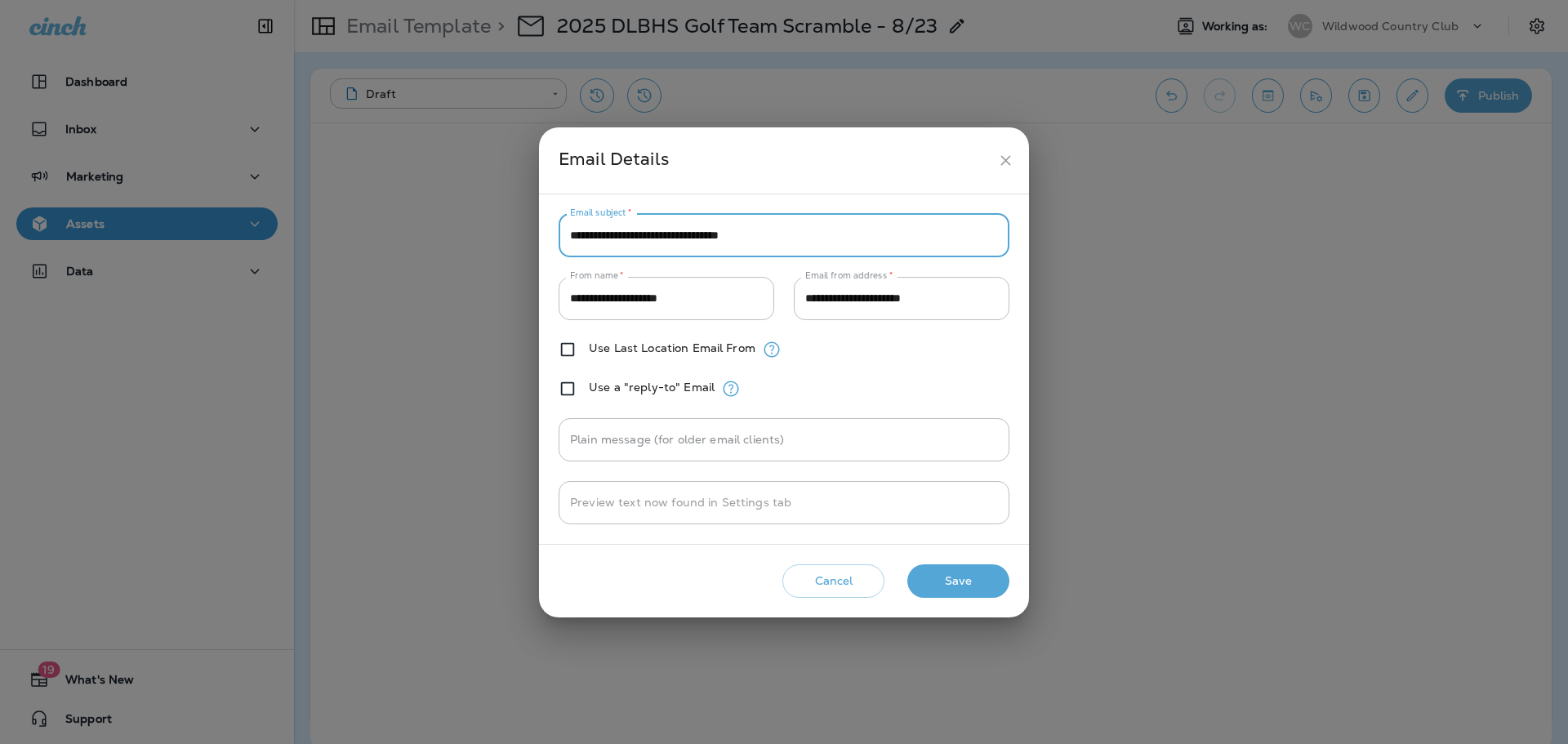
click at [690, 239] on input "**********" at bounding box center [784, 236] width 451 height 43
drag, startPoint x: 725, startPoint y: 237, endPoint x: 670, endPoint y: 237, distance: 55.0
click at [670, 237] on input "**********" at bounding box center [784, 236] width 451 height 43
type input "**********"
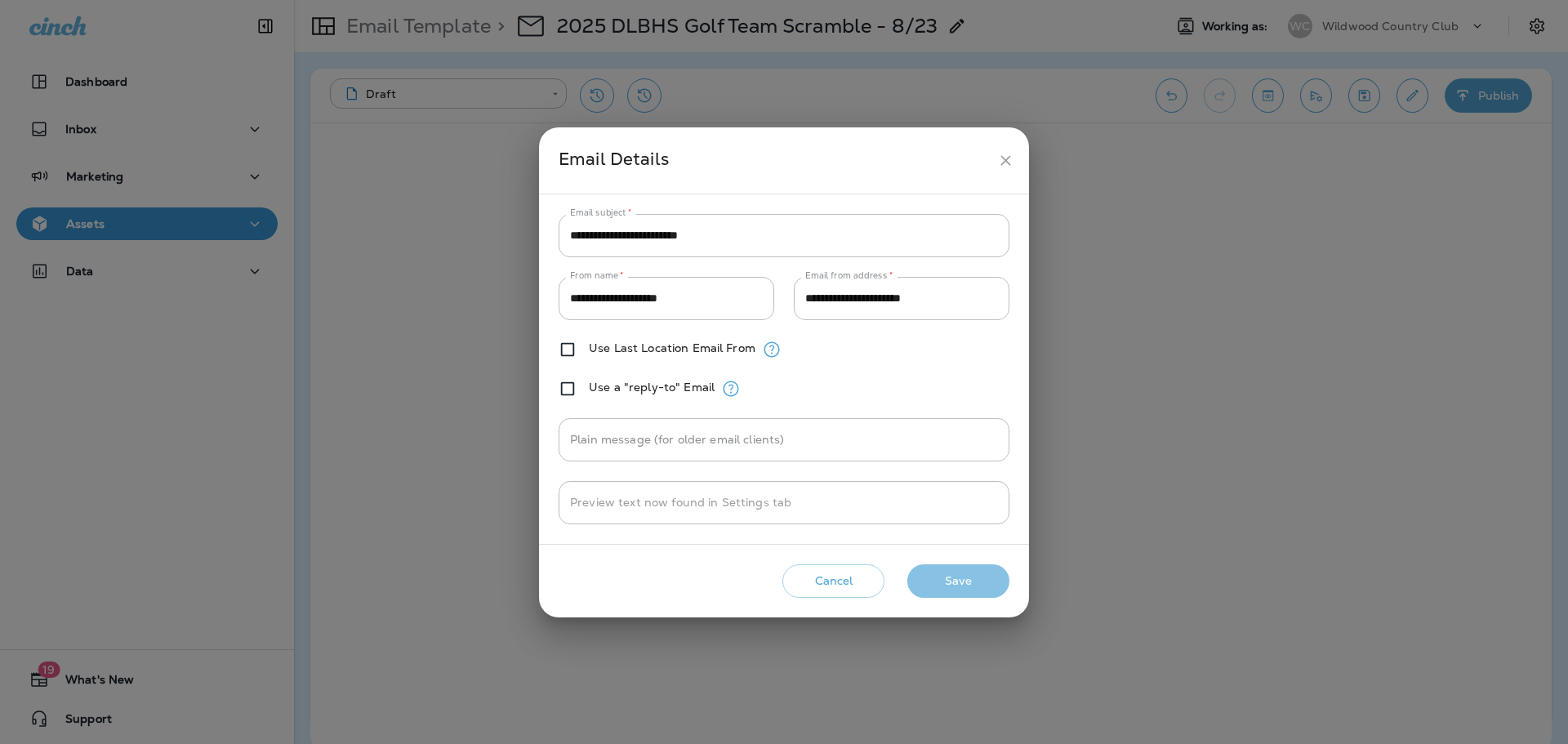
click at [953, 578] on button "Save" at bounding box center [958, 581] width 102 height 34
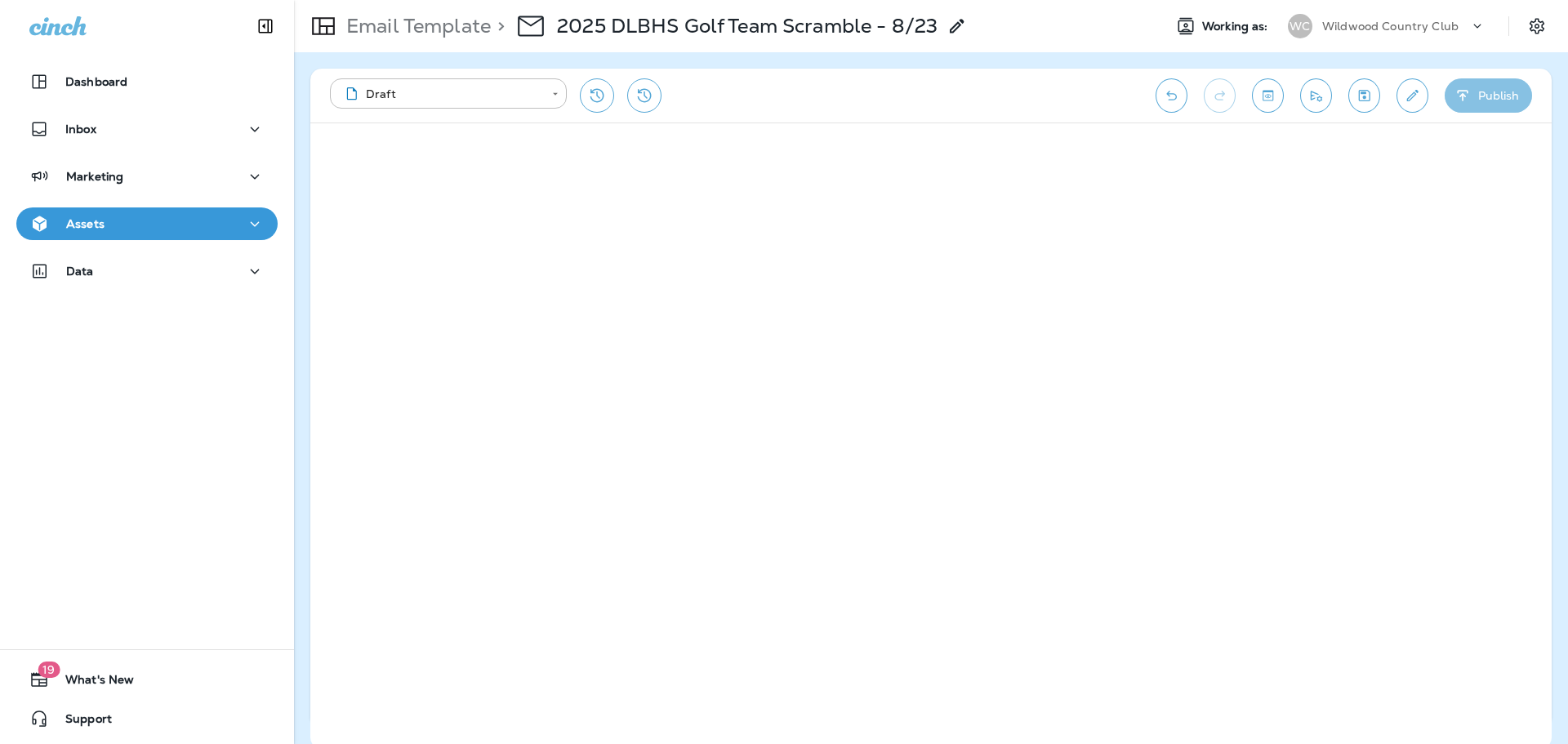
click at [1492, 104] on button "Publish" at bounding box center [1488, 95] width 88 height 35
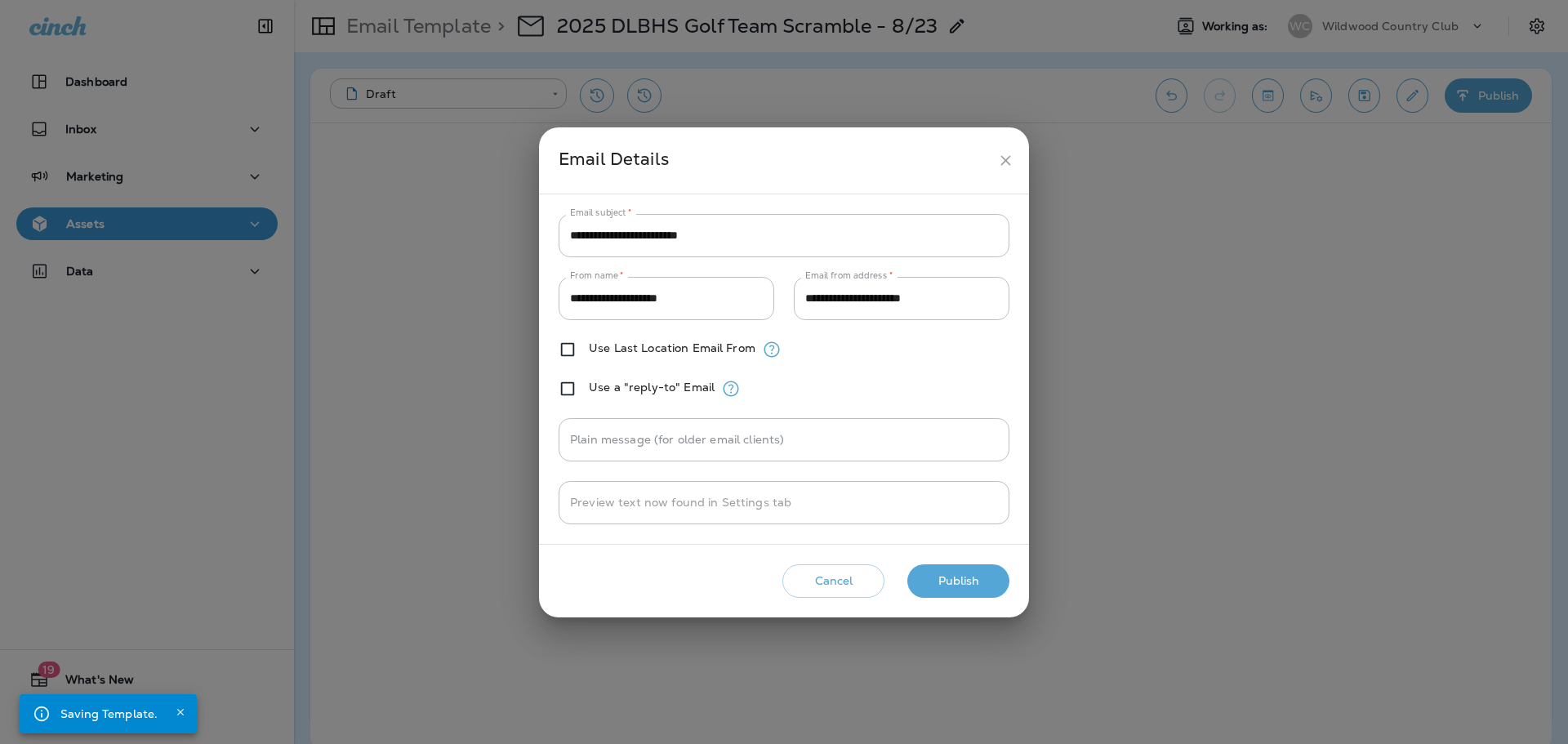
click at [978, 581] on button "Publish" at bounding box center [958, 581] width 102 height 34
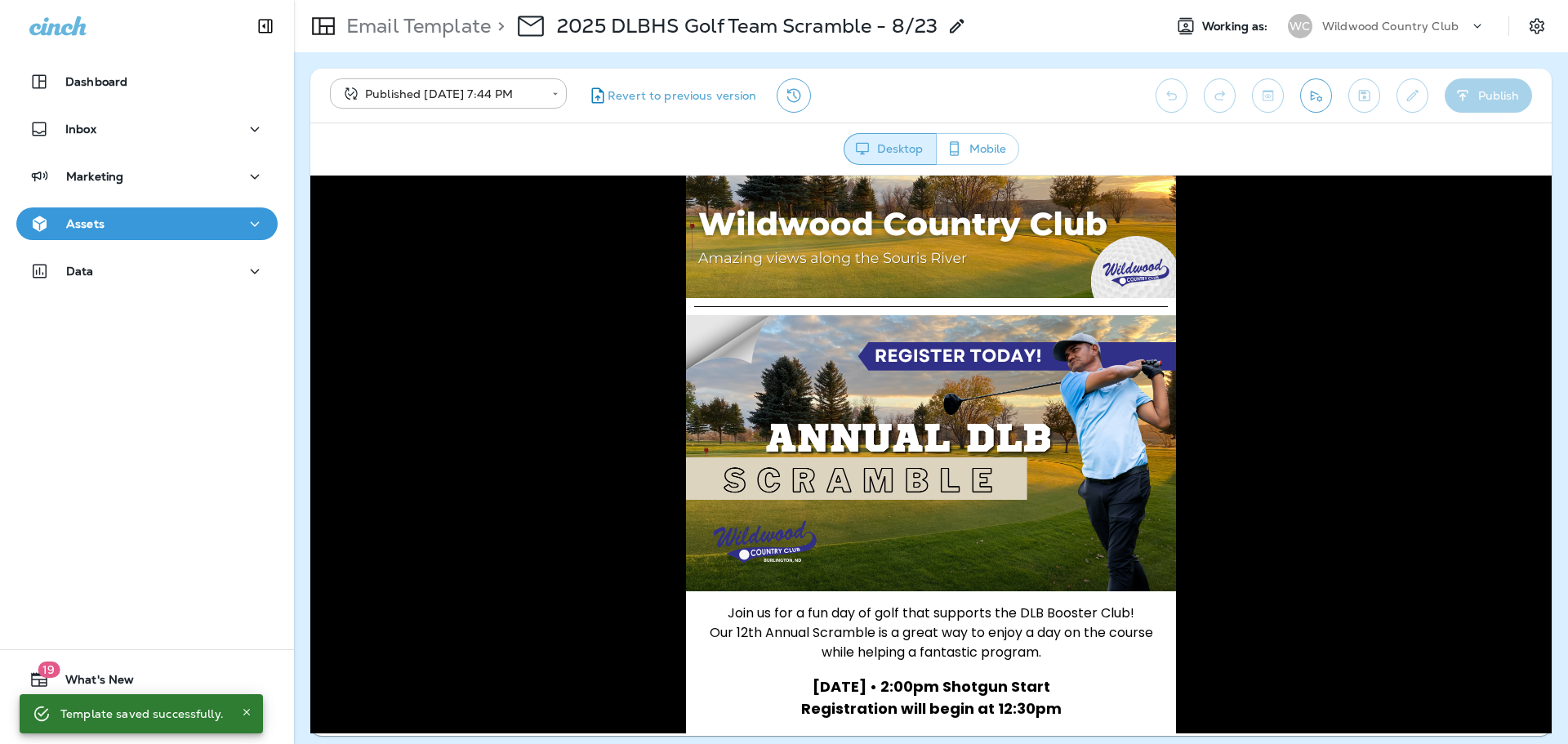
click at [1314, 93] on icon "Send test email" at bounding box center [1316, 96] width 11 height 10
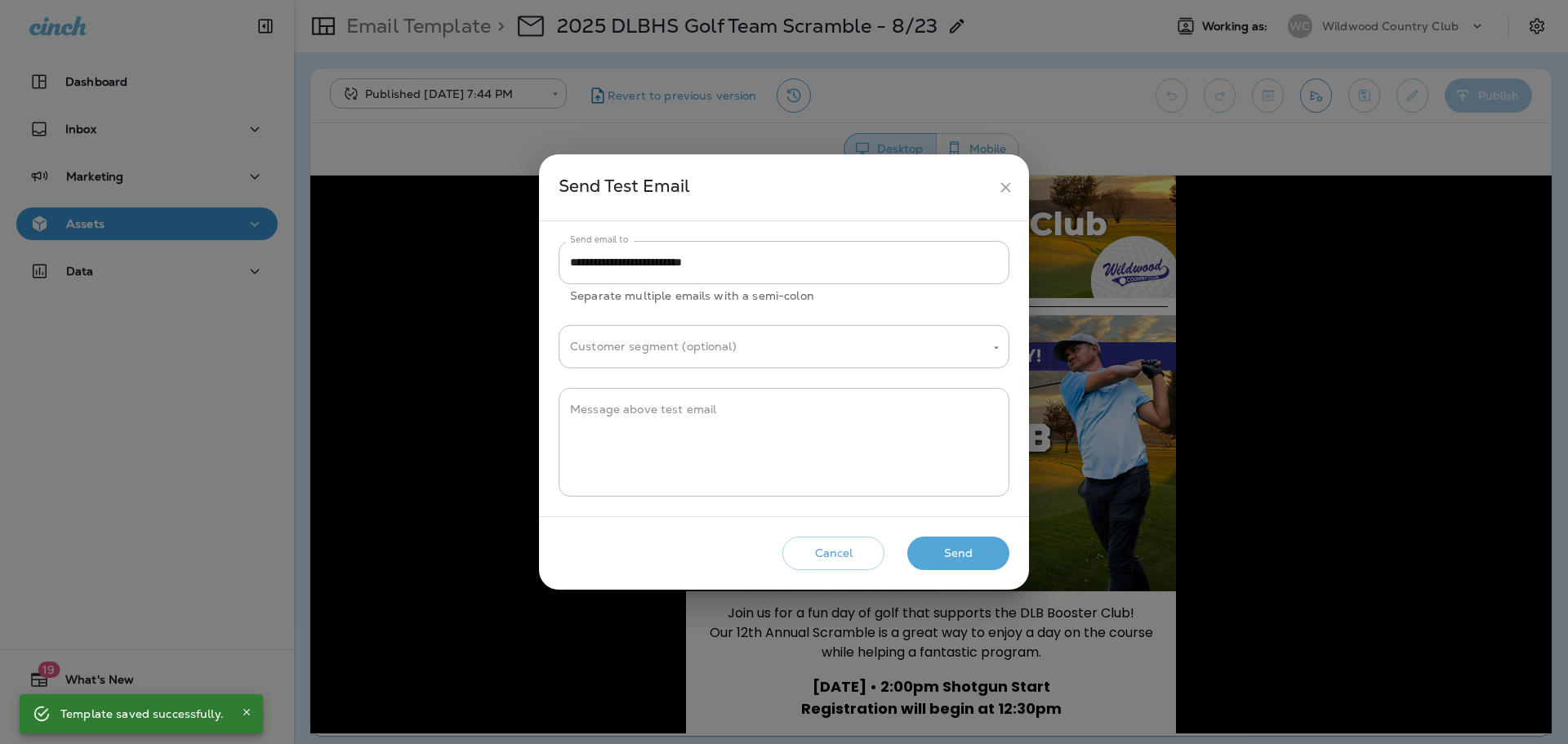
click at [936, 551] on button "Send" at bounding box center [958, 553] width 102 height 34
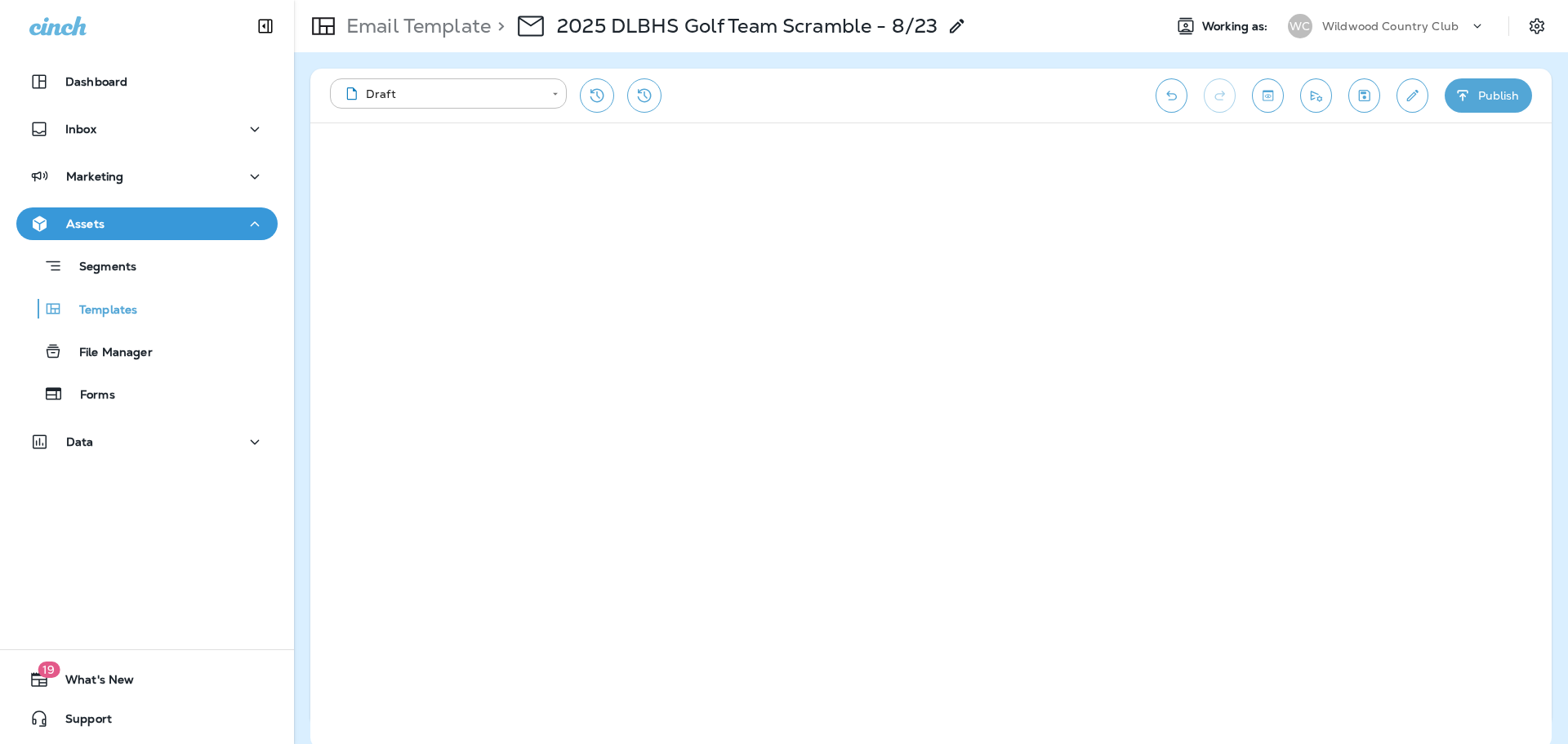
click at [1385, 21] on p "Wildwood Country Club" at bounding box center [1390, 26] width 136 height 13
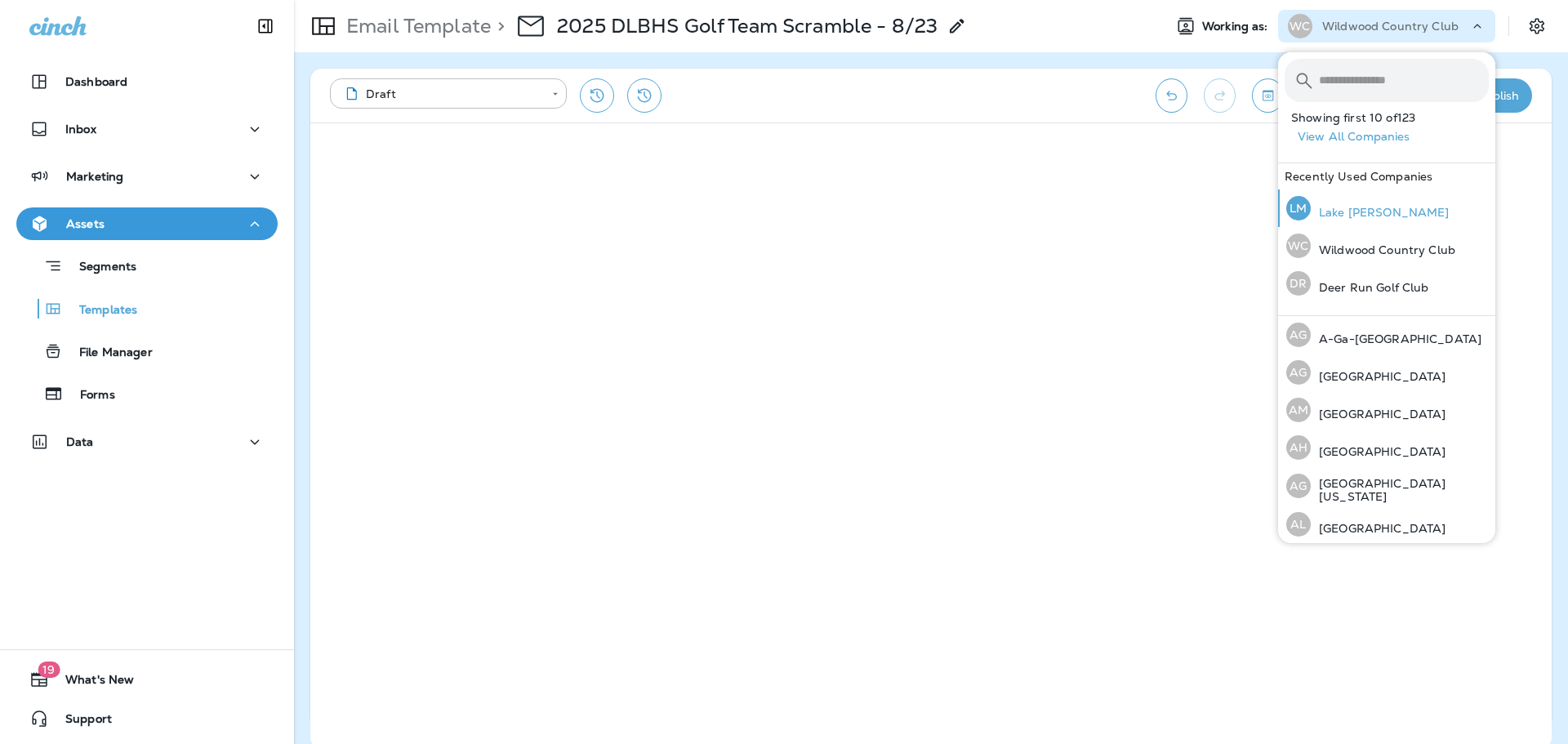
click at [1326, 212] on p "Lake [PERSON_NAME]" at bounding box center [1381, 212] width 139 height 13
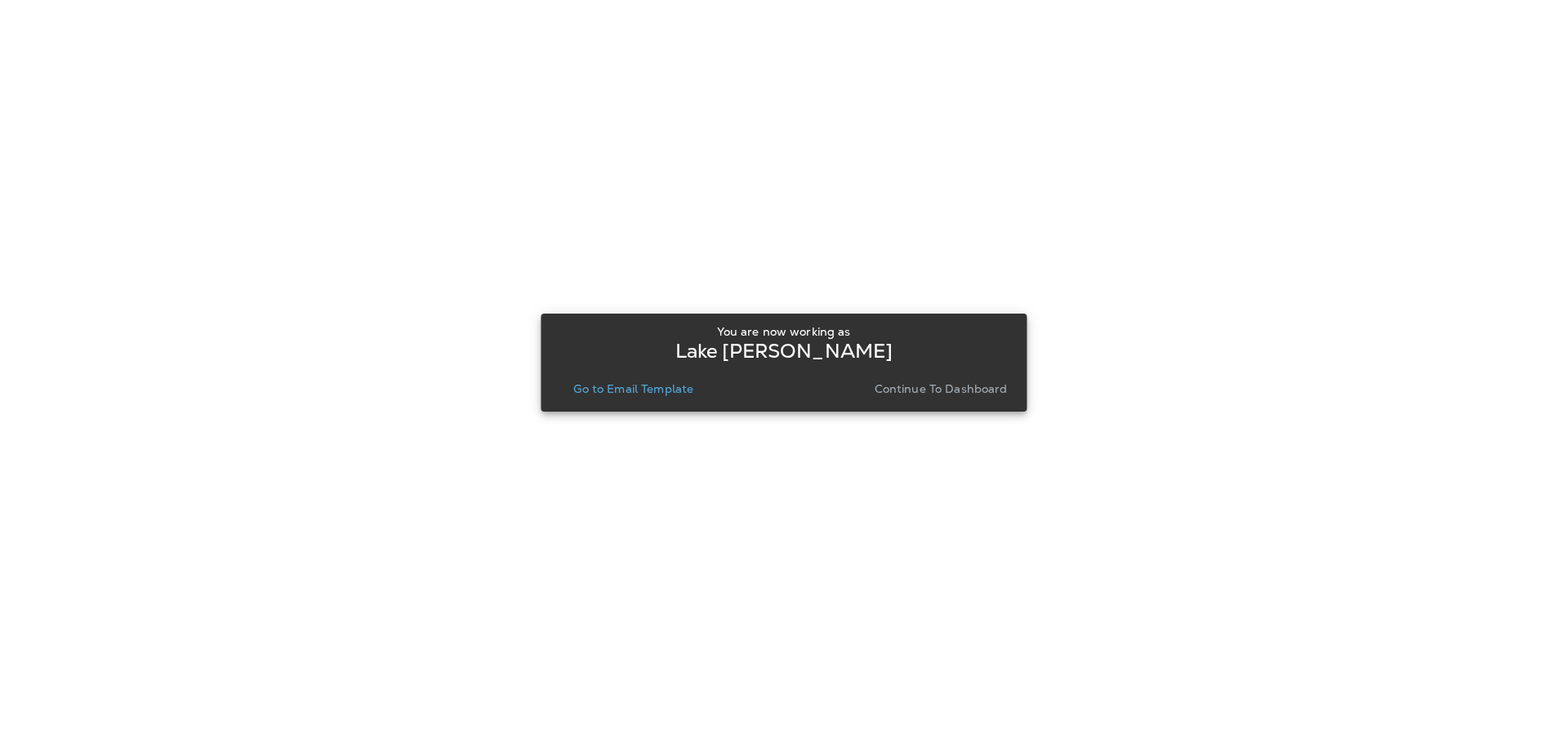
click at [683, 375] on div "You are now working as [PERSON_NAME] Go to Email Template Continue to Dashboard" at bounding box center [784, 362] width 460 height 75
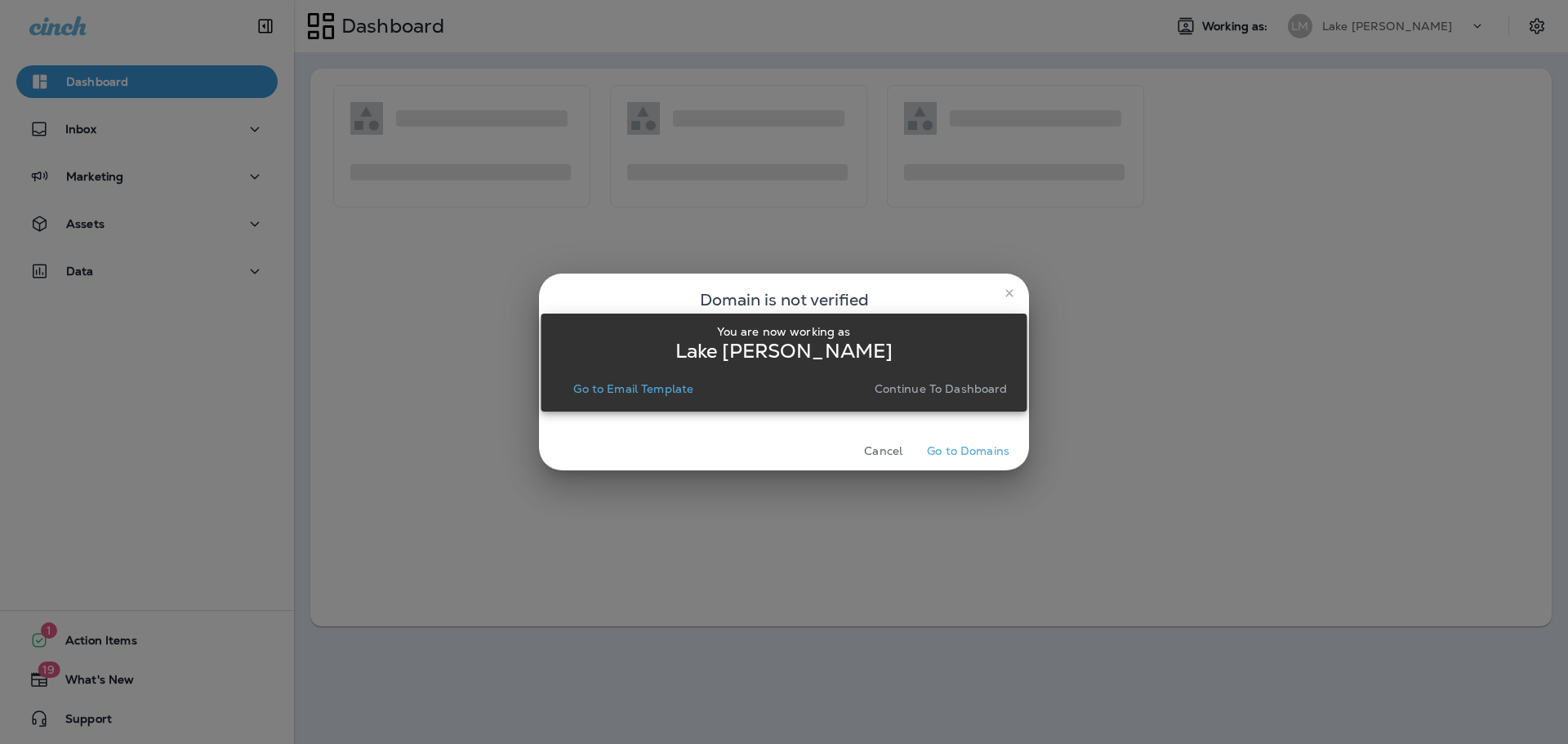
click at [681, 389] on p "Go to Email Template" at bounding box center [633, 388] width 120 height 13
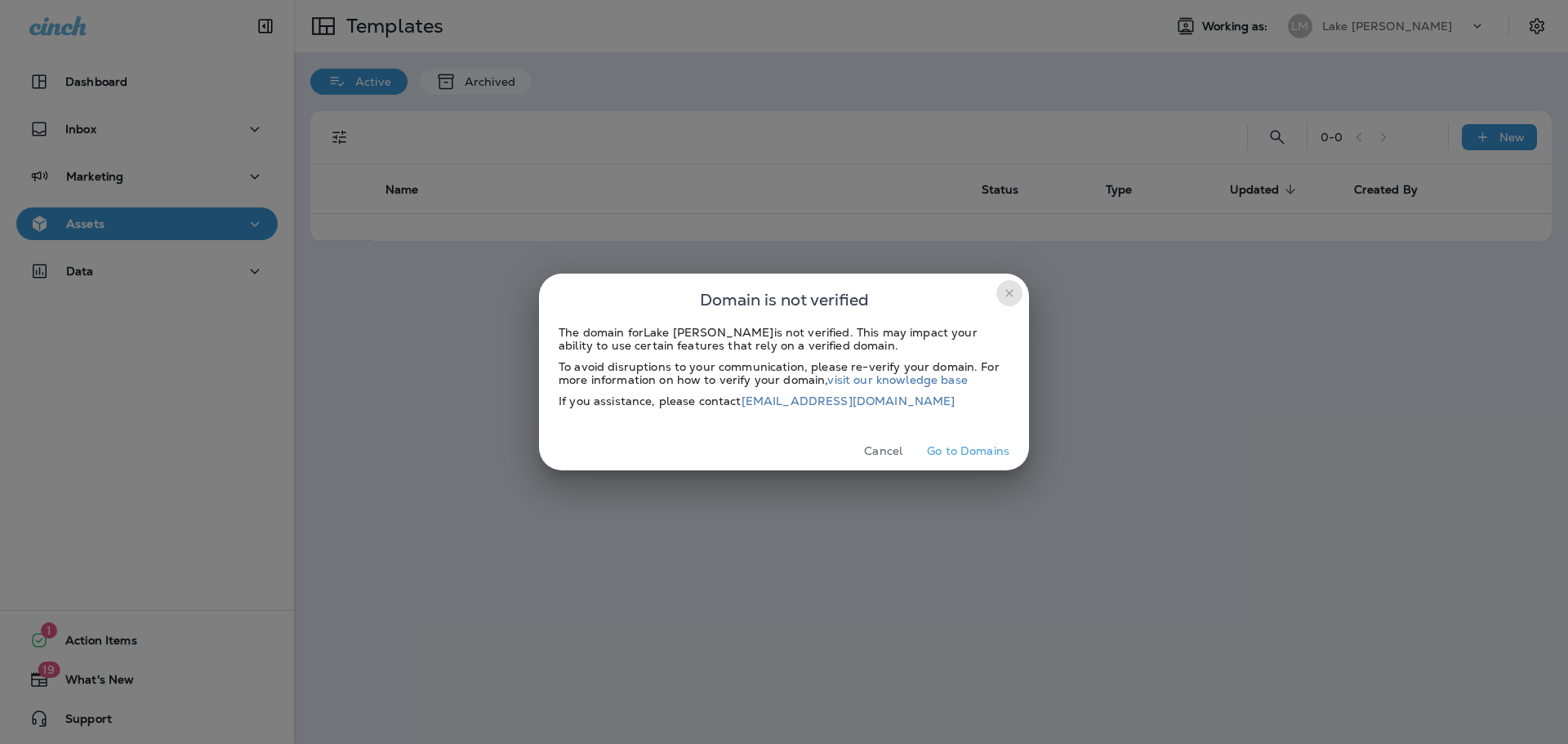
click at [1012, 294] on icon "close" at bounding box center [1009, 293] width 13 height 13
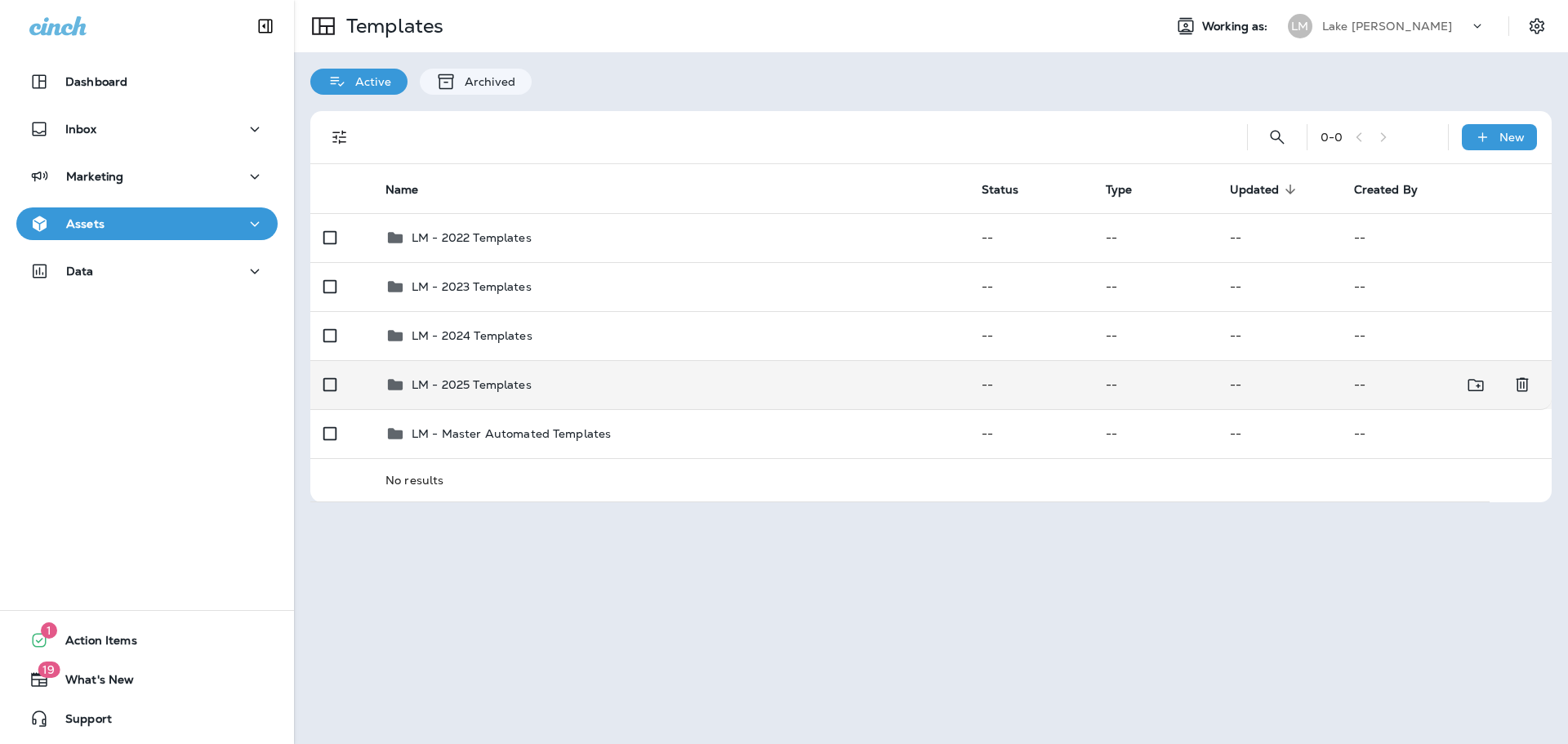
click at [595, 391] on div "LM - 2025 Templates" at bounding box center [670, 384] width 570 height 20
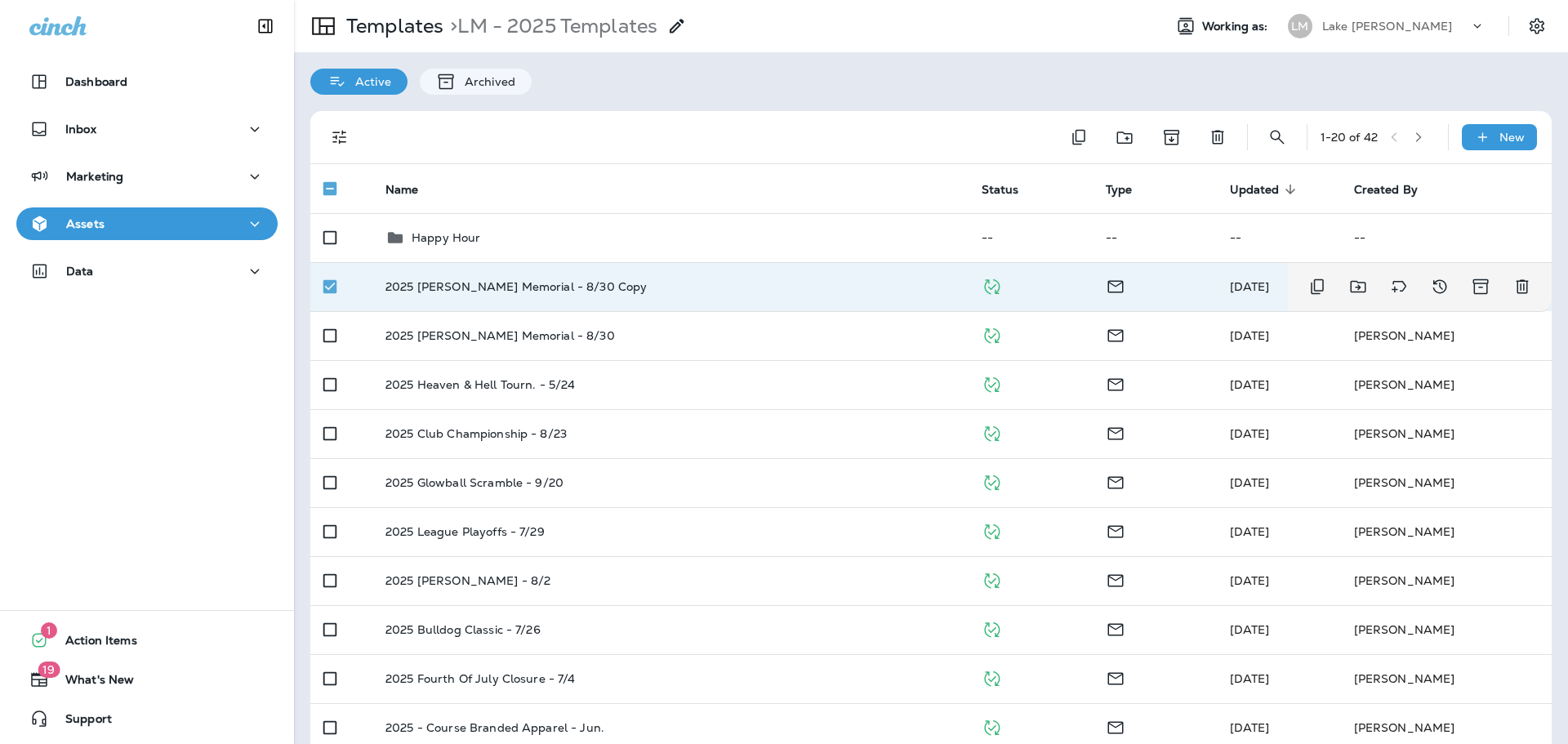
click at [547, 296] on td "2025 [PERSON_NAME] Memorial - 8/30 Copy" at bounding box center [670, 286] width 597 height 49
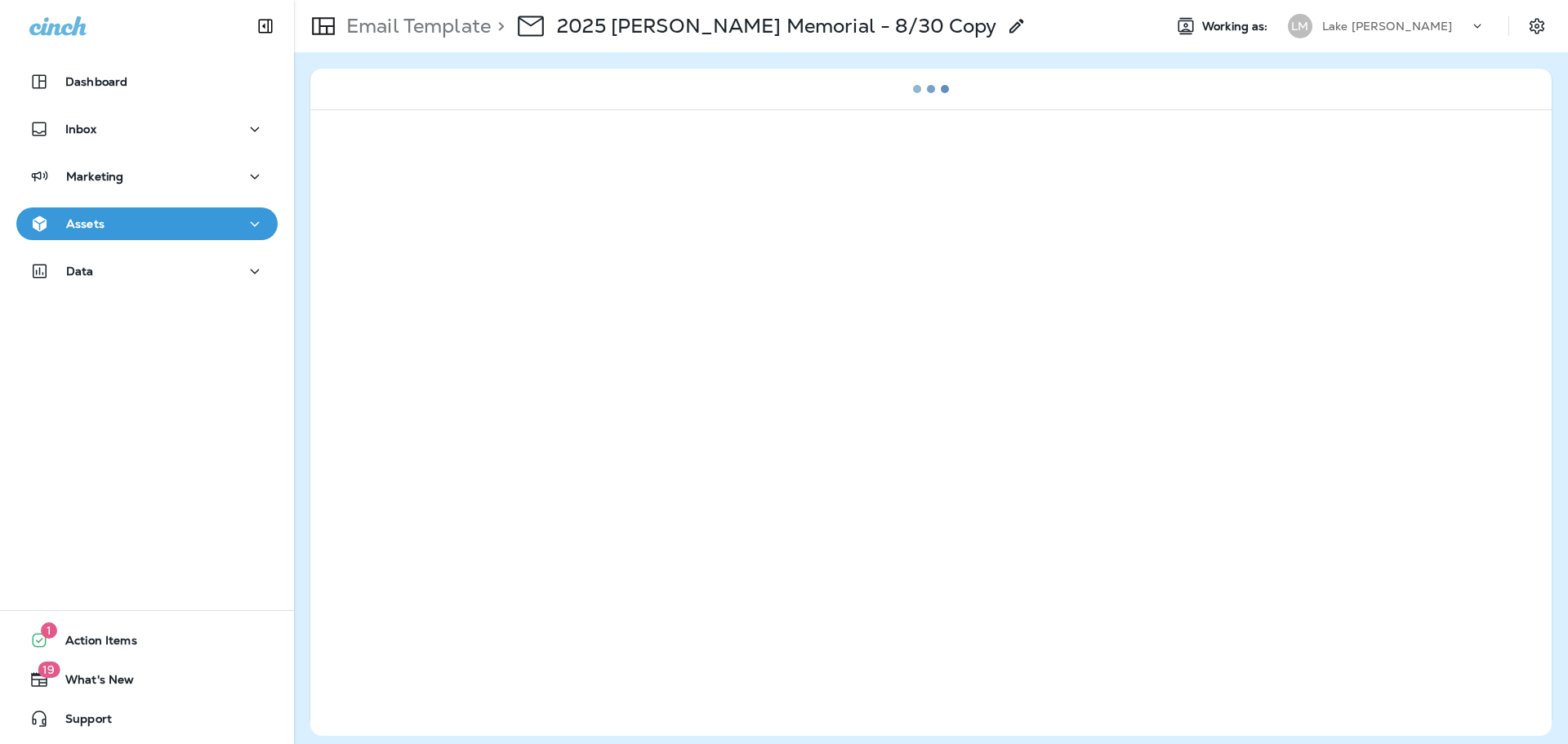
click at [700, 36] on p "2025 [PERSON_NAME] Memorial - 8/30 Copy" at bounding box center [776, 26] width 440 height 24
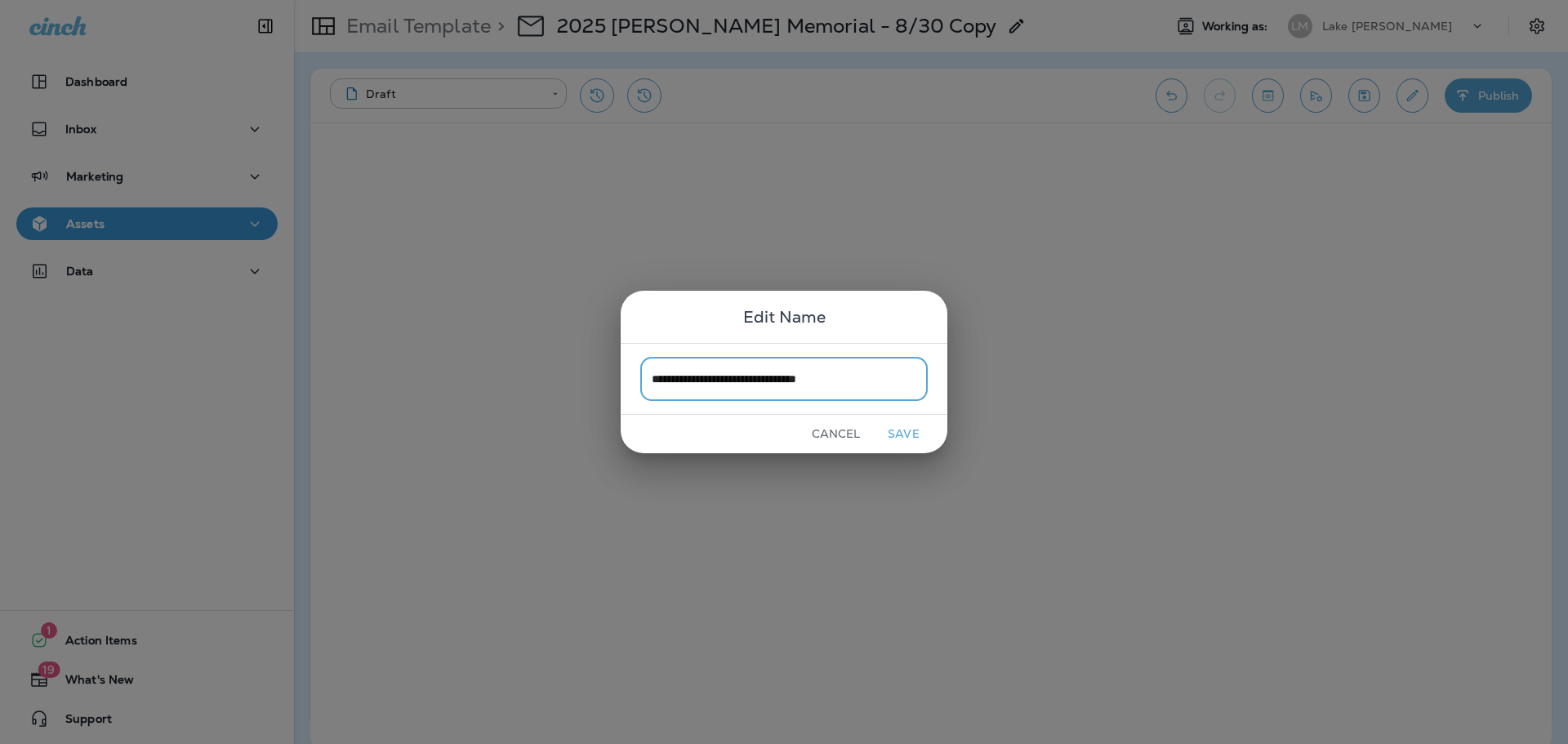
type input "**********"
click at [907, 434] on button "Save" at bounding box center [904, 434] width 62 height 25
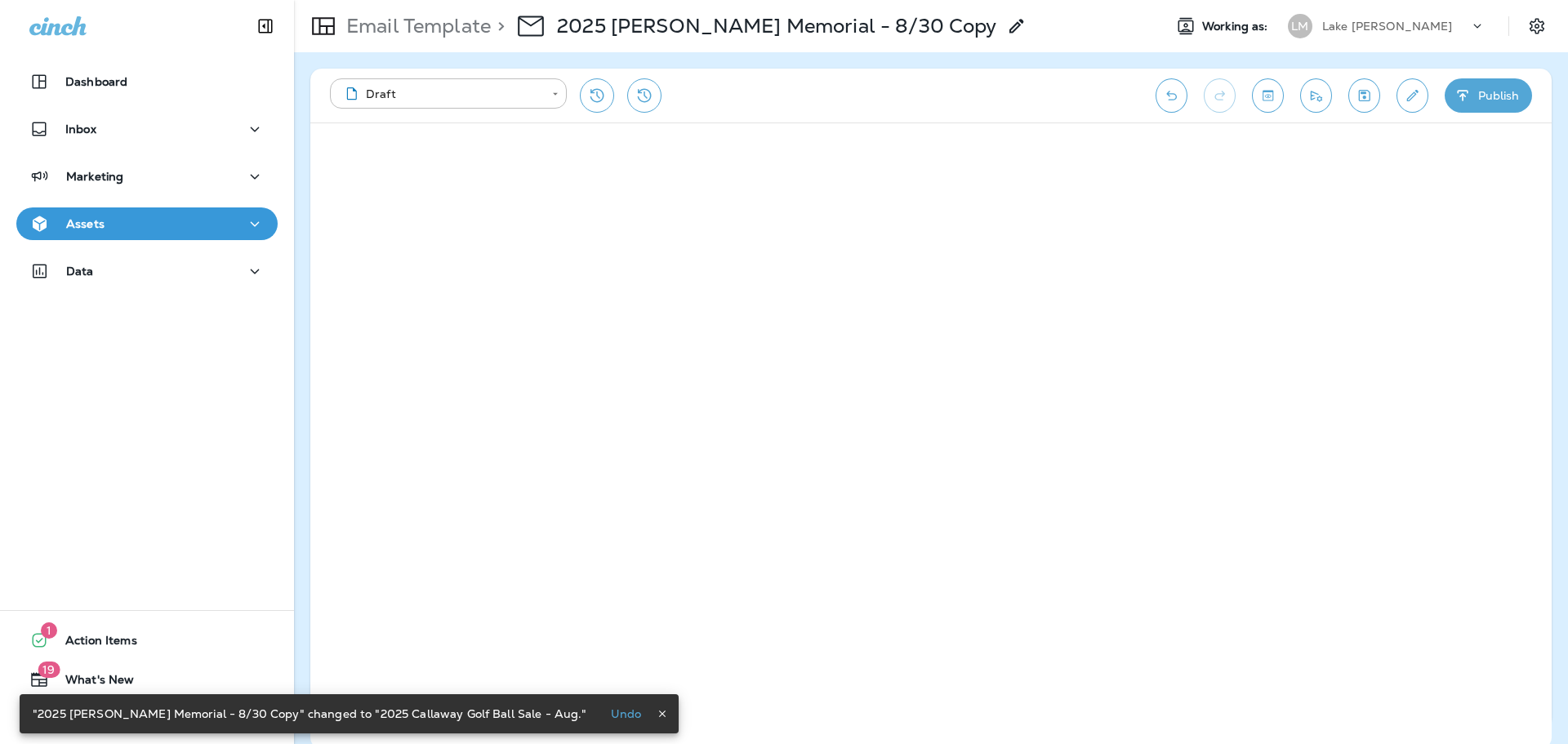
click at [1470, 88] on icon "button" at bounding box center [1463, 95] width 17 height 16
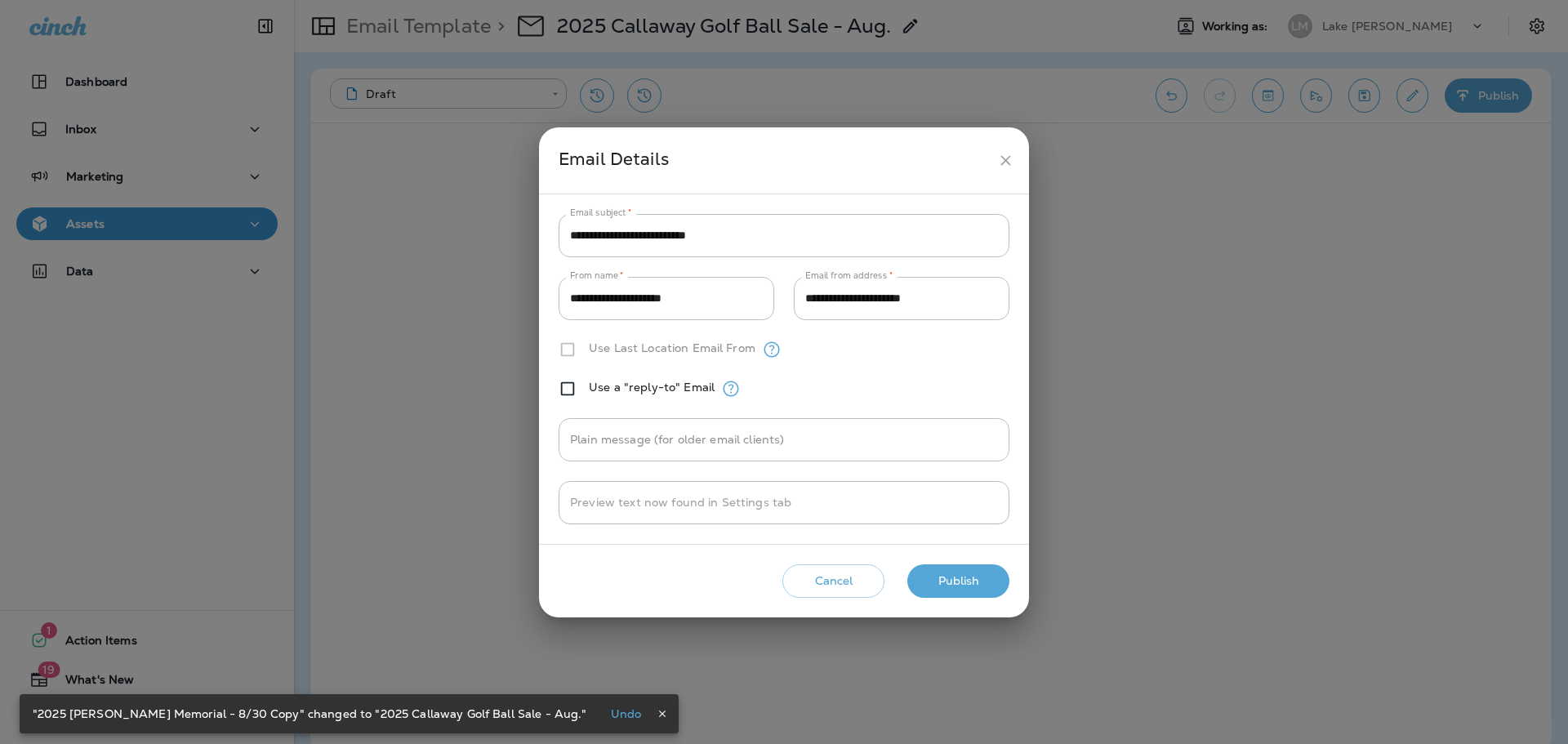
click at [970, 591] on button "Publish" at bounding box center [958, 581] width 102 height 34
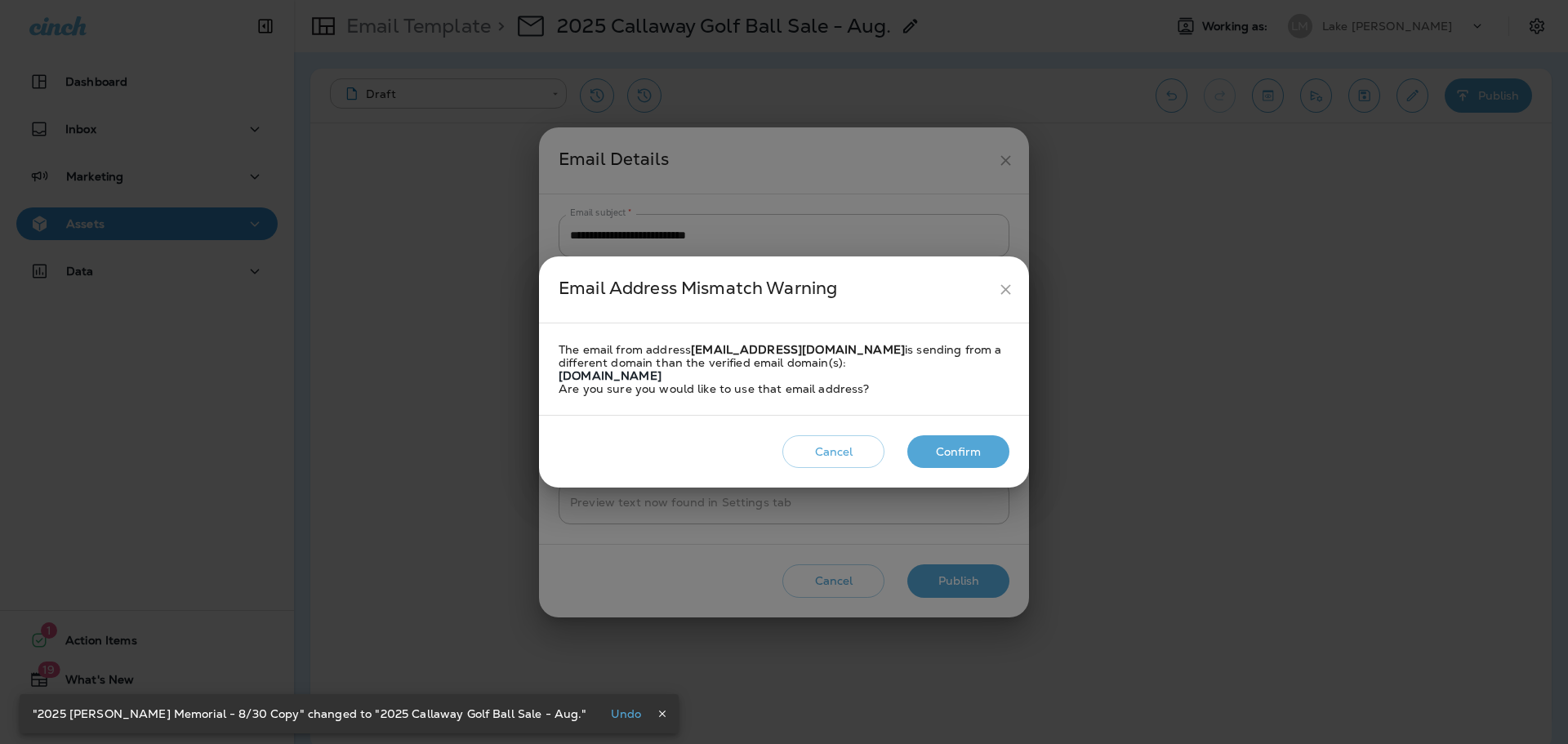
click at [950, 441] on button "Confirm" at bounding box center [958, 452] width 102 height 34
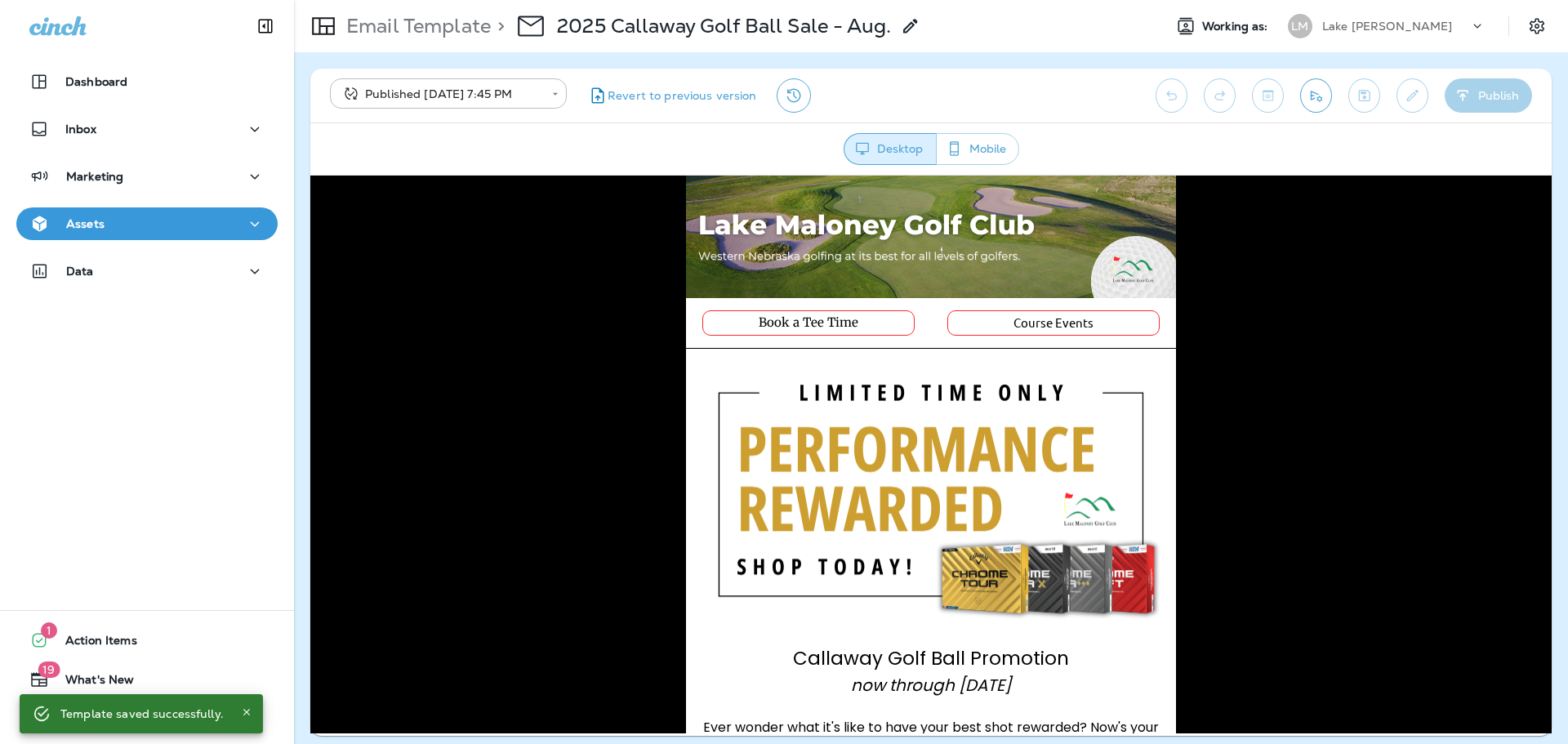
click at [133, 230] on div "Assets" at bounding box center [147, 225] width 235 height 21
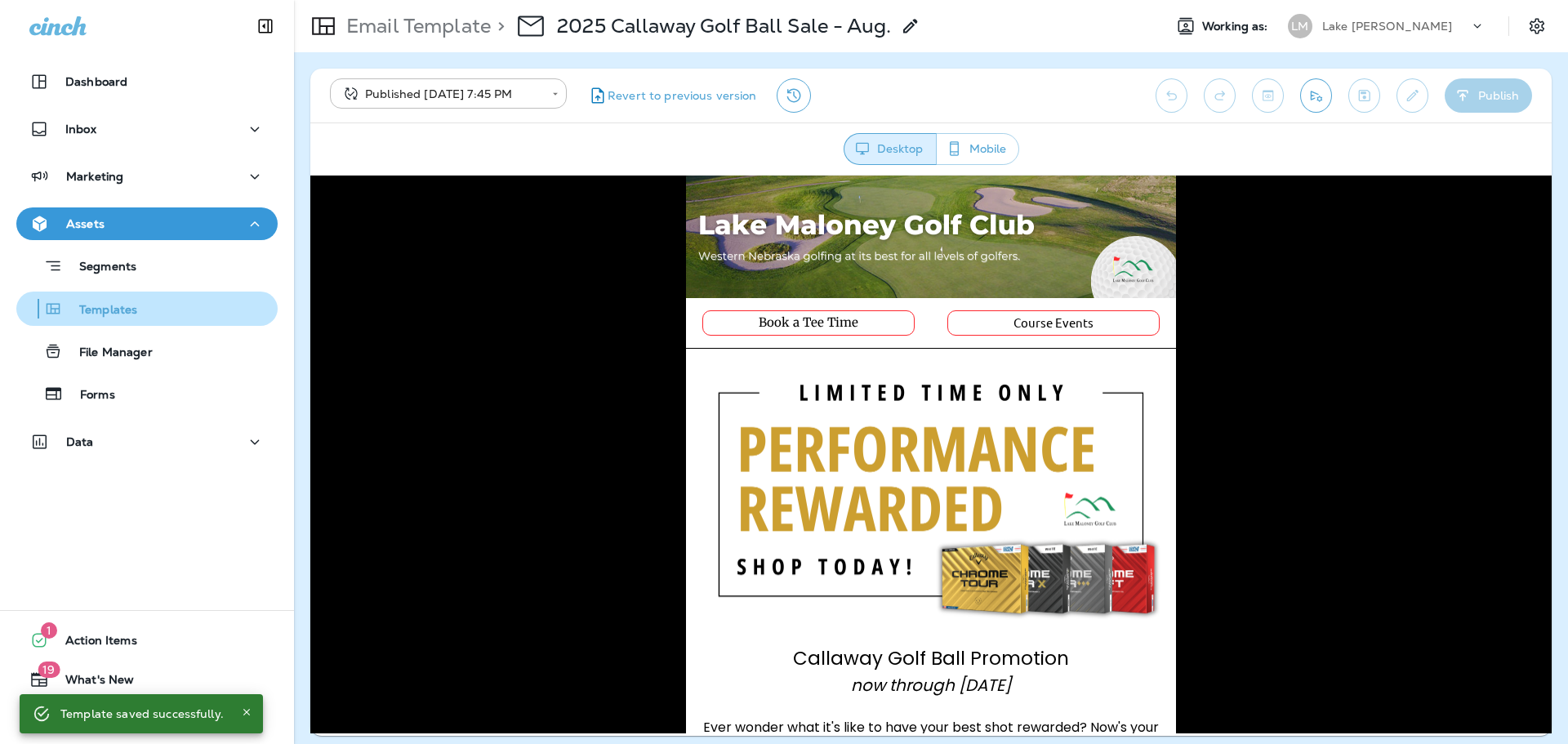
click at [126, 316] on p "Templates" at bounding box center [101, 310] width 75 height 16
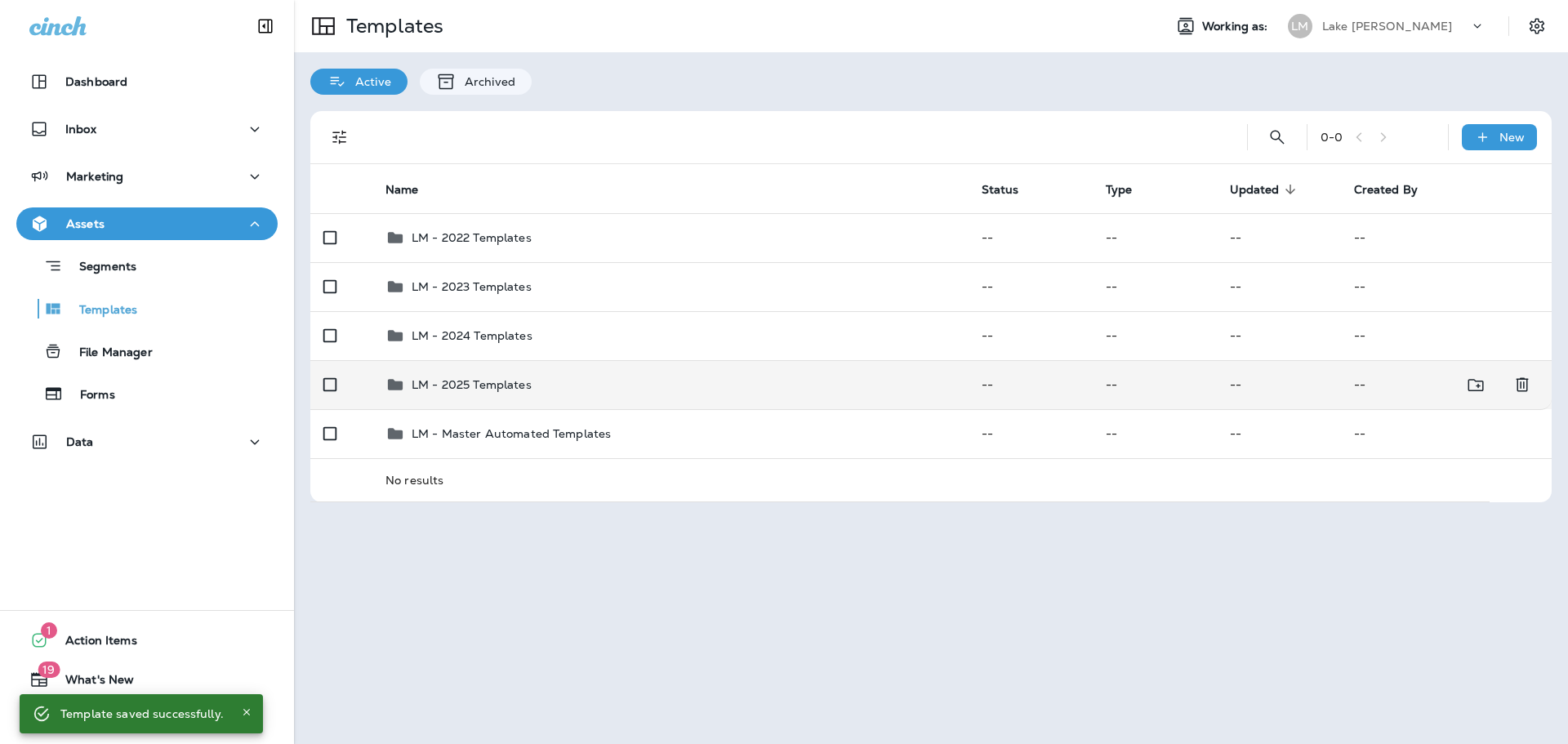
click at [506, 385] on p "LM - 2025 Templates" at bounding box center [472, 384] width 120 height 13
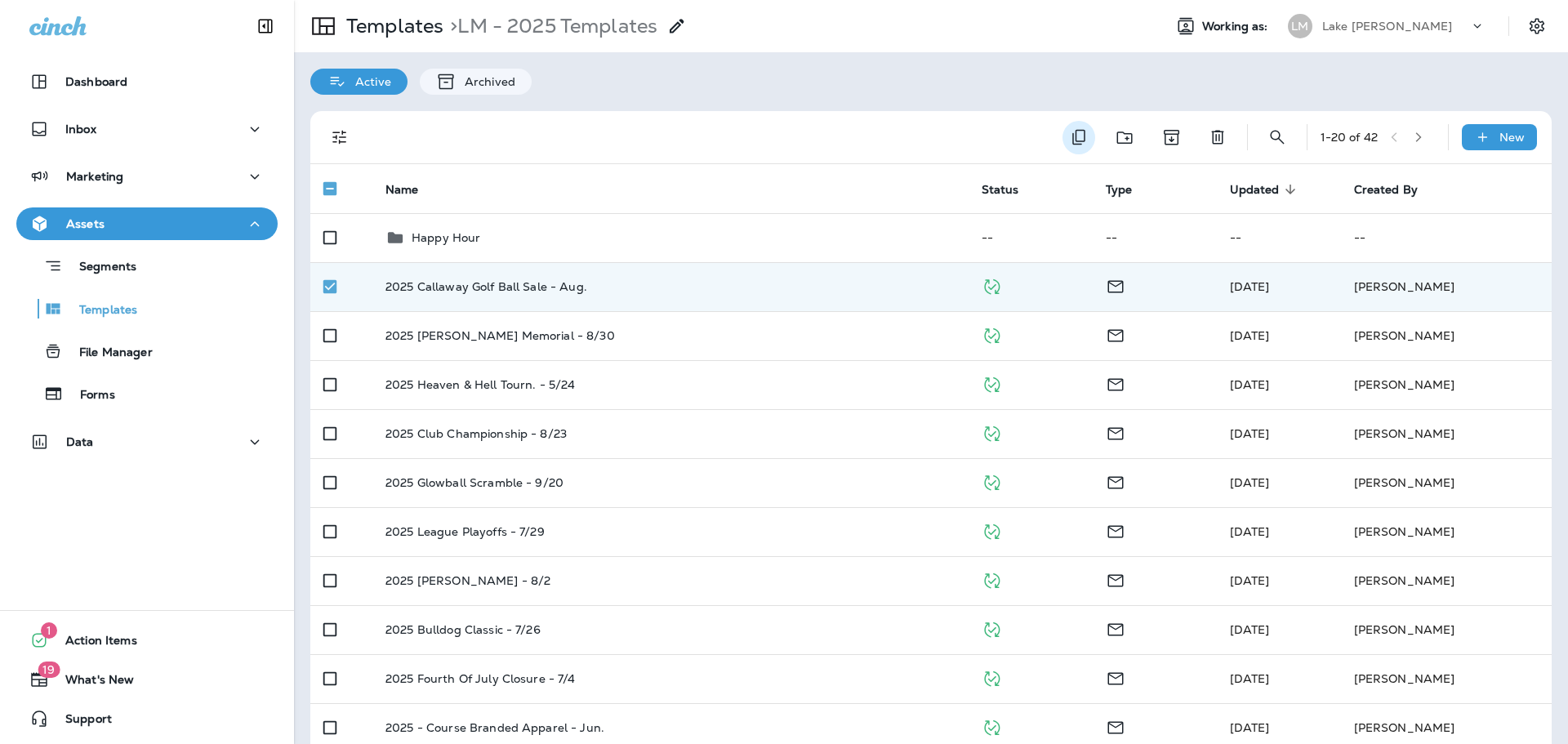
click at [1069, 140] on icon "Duplicate" at bounding box center [1079, 137] width 20 height 20
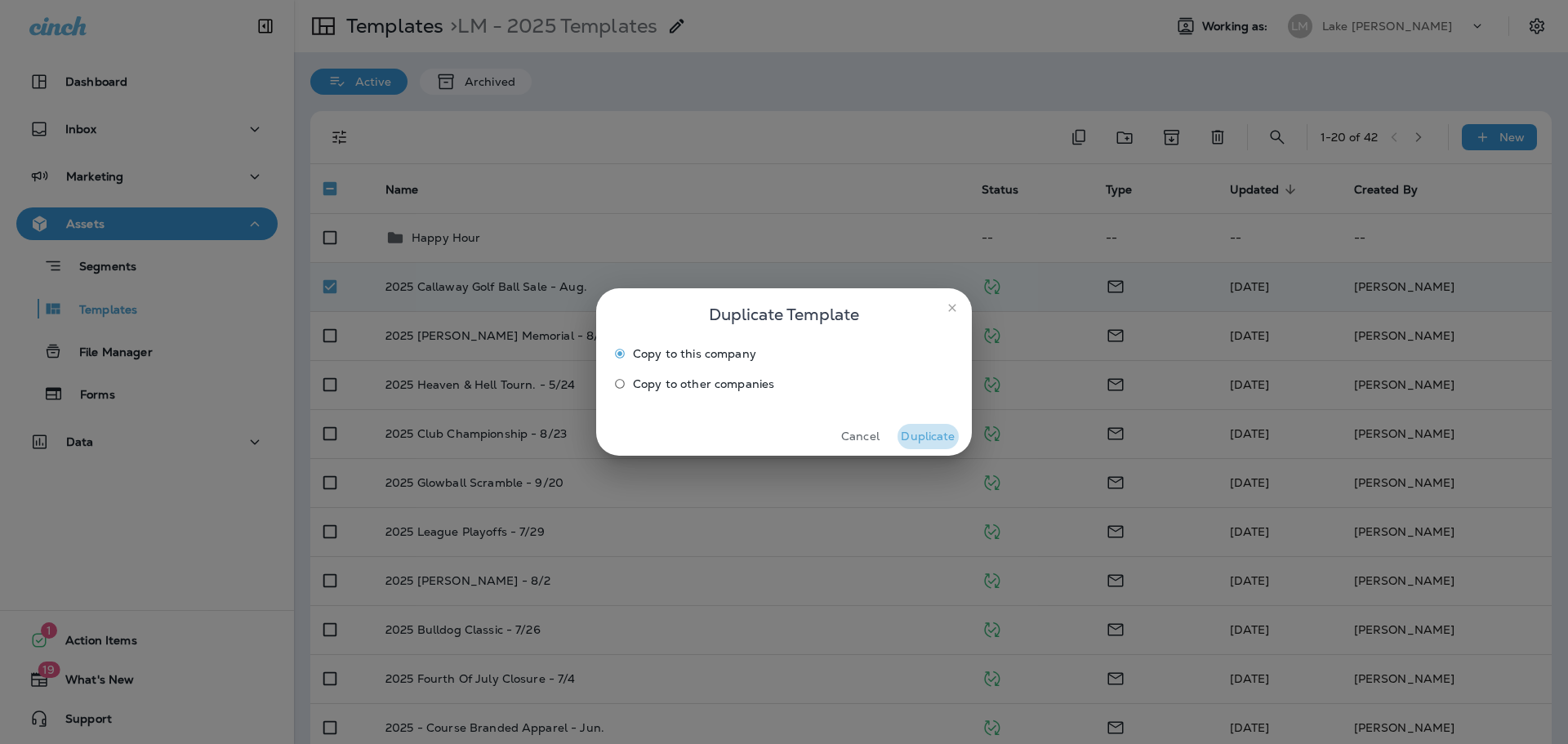
click at [928, 434] on button "Duplicate" at bounding box center [928, 436] width 62 height 25
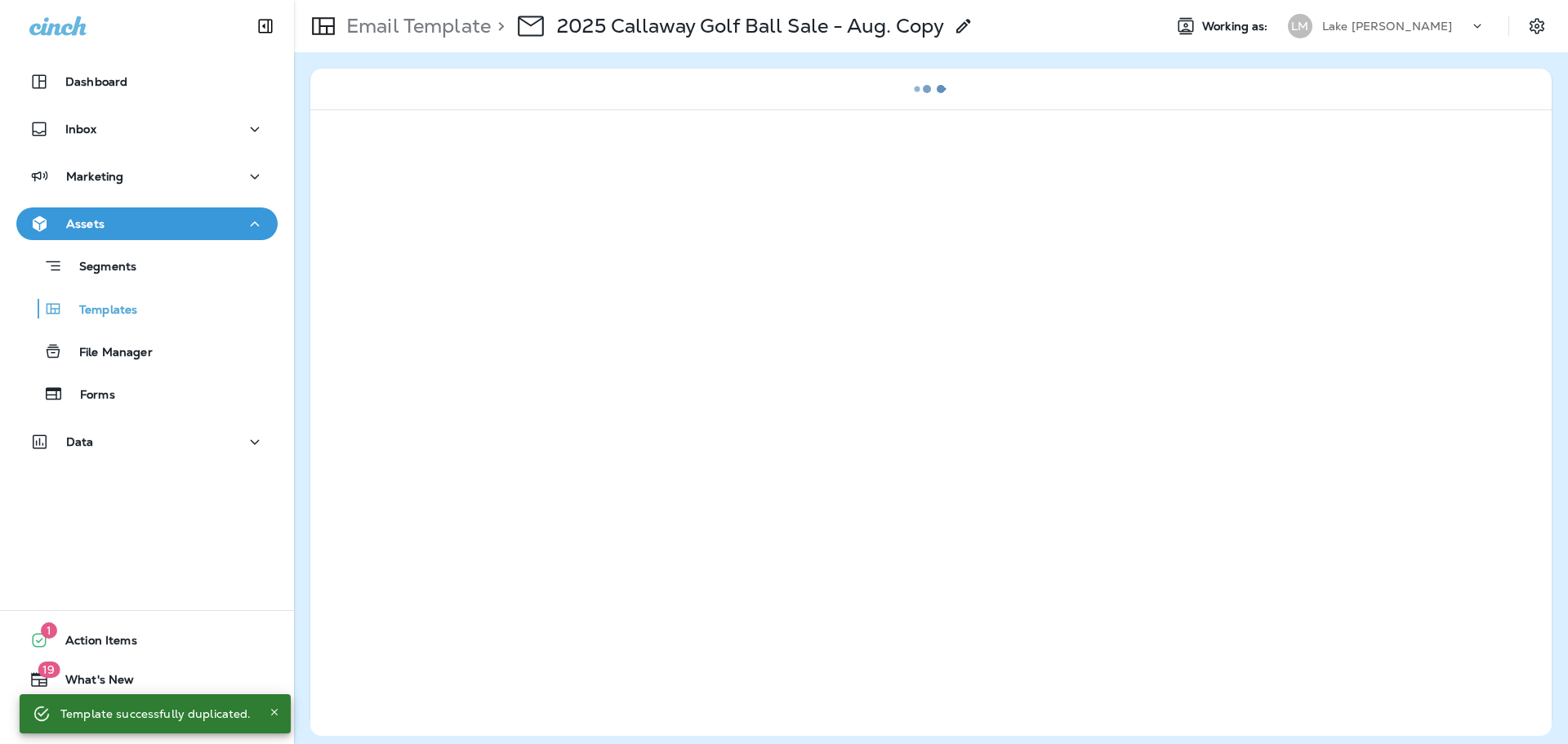
click at [630, 11] on div "> 2025 Callaway Golf Ball Sale - Aug. Copy" at bounding box center [732, 26] width 483 height 46
click at [630, 22] on p "2025 Callaway Golf Ball Sale - Aug. Copy" at bounding box center [750, 26] width 387 height 24
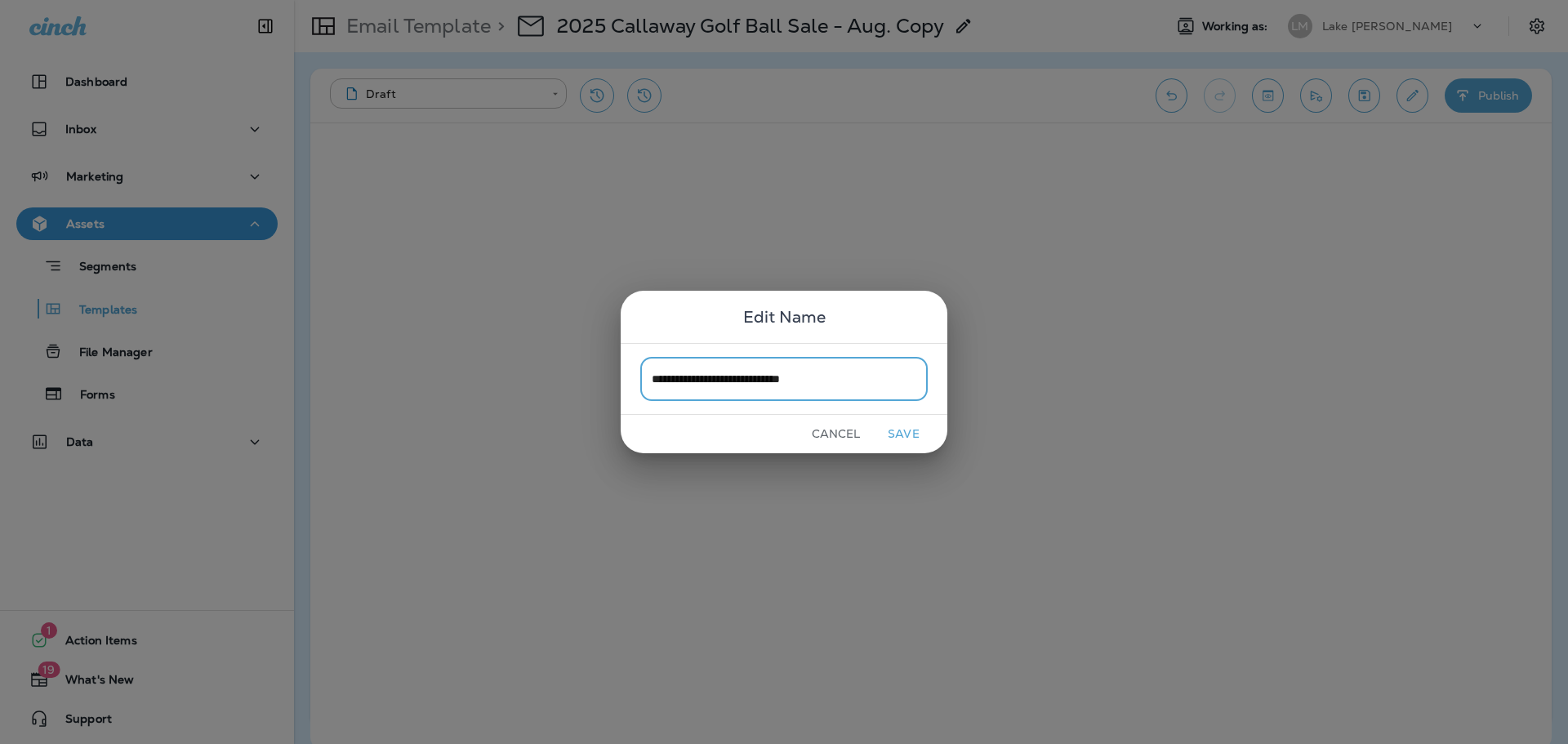
type input "**********"
click at [888, 429] on button "Save" at bounding box center [904, 434] width 62 height 25
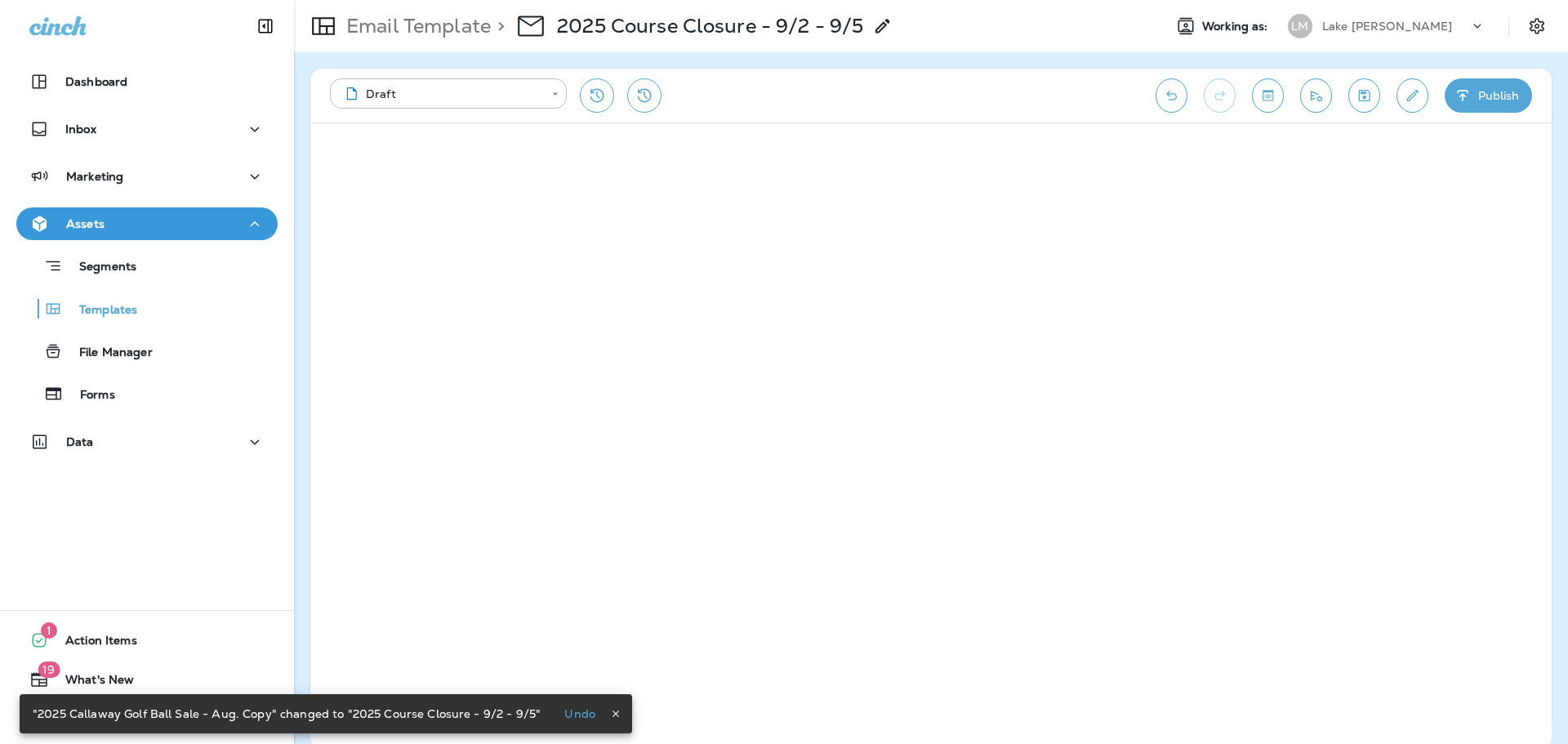
click at [1402, 100] on button "Edit details" at bounding box center [1412, 95] width 32 height 35
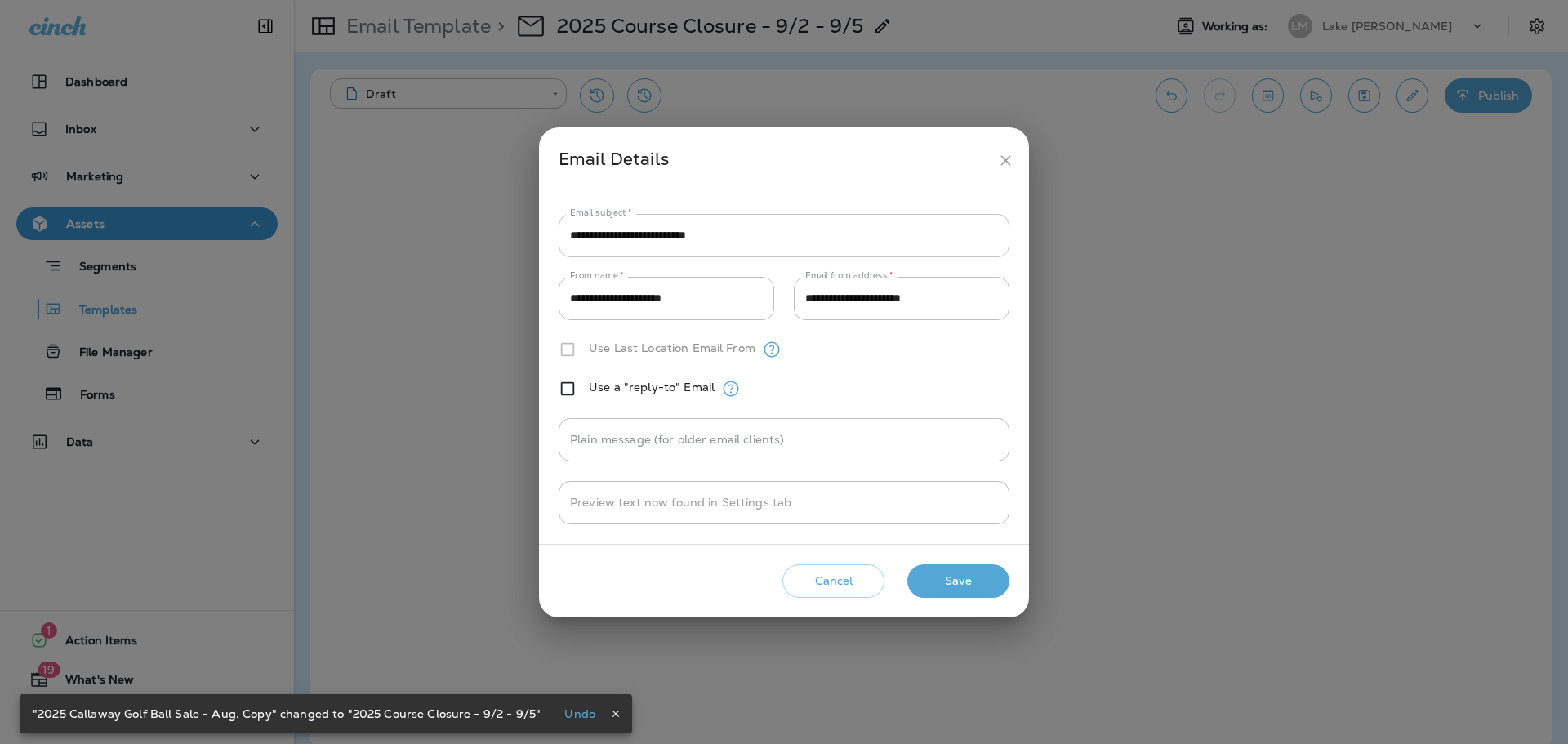
click at [846, 245] on input "**********" at bounding box center [784, 236] width 451 height 43
paste input "**********"
type input "**********"
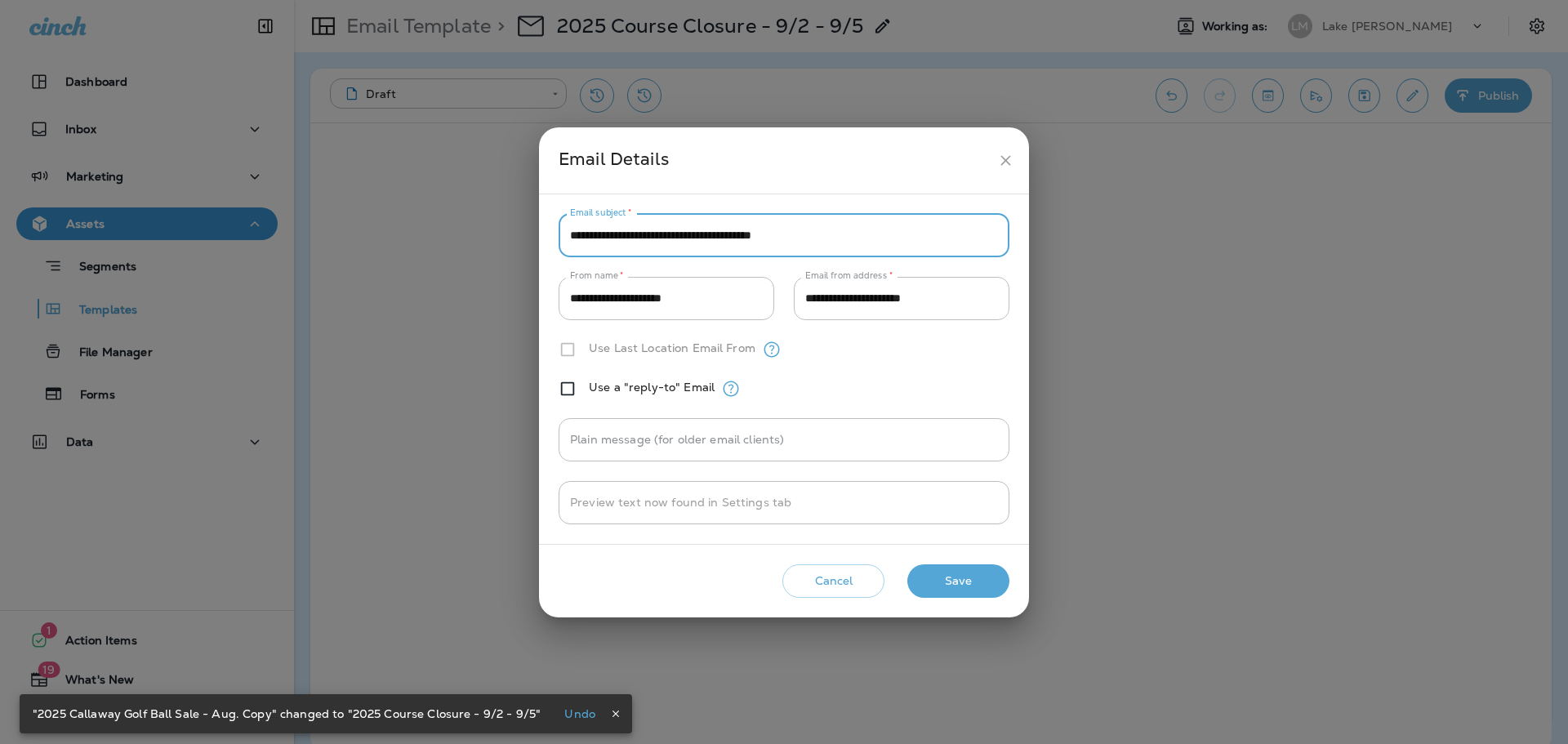
click at [942, 571] on button "Save" at bounding box center [958, 581] width 102 height 34
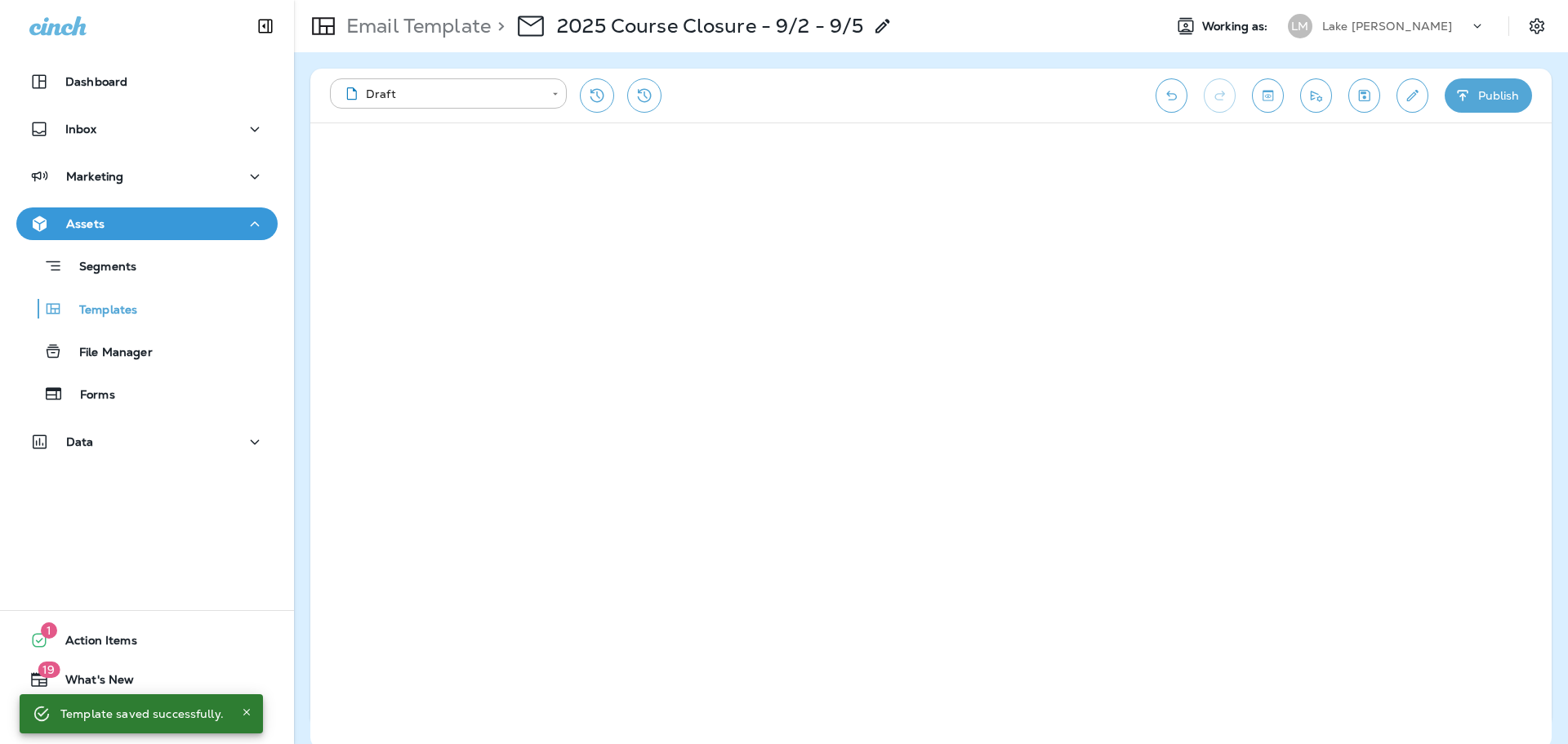
click at [1496, 96] on button "Publish" at bounding box center [1488, 95] width 88 height 35
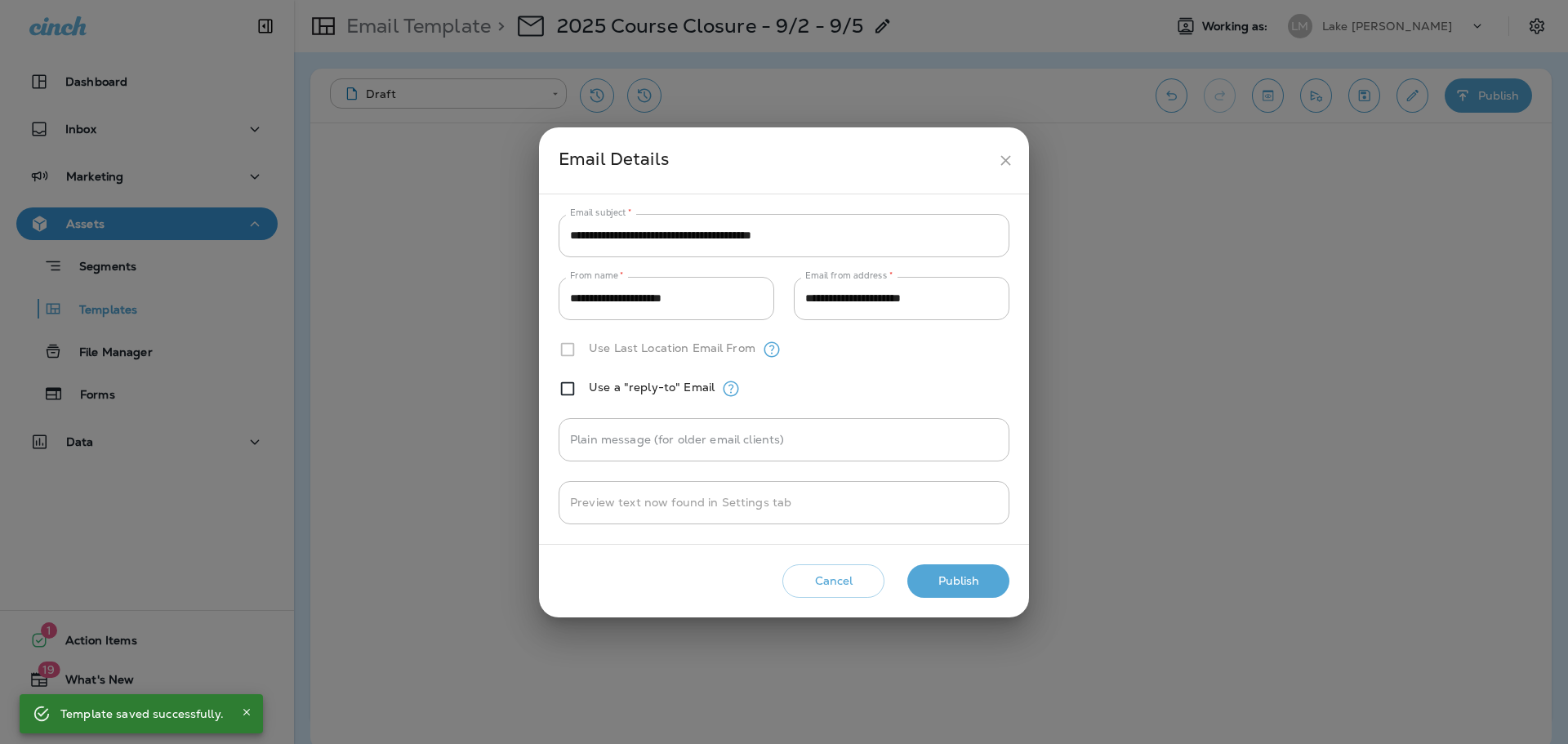
click at [976, 579] on button "Publish" at bounding box center [958, 581] width 102 height 34
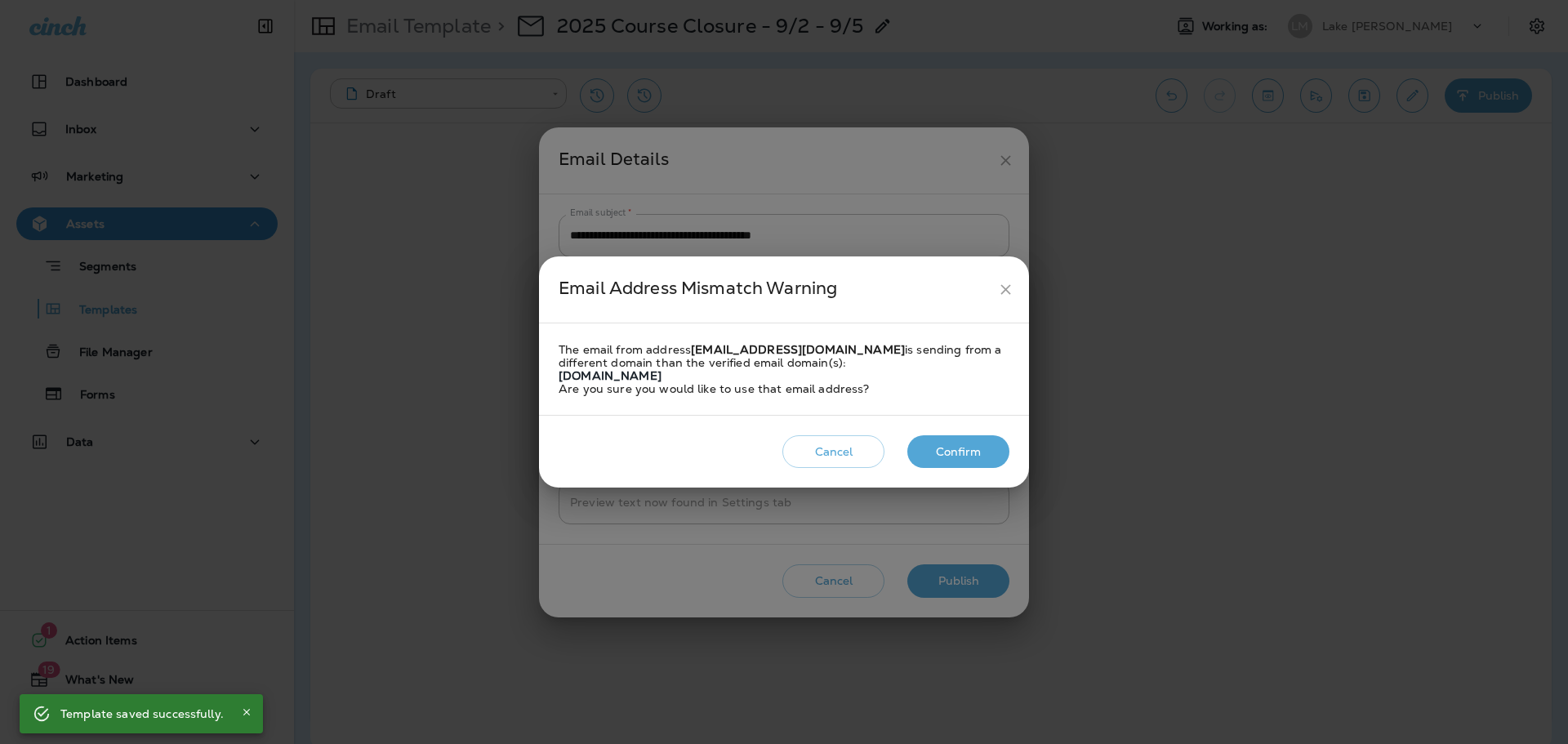
click at [980, 447] on button "Confirm" at bounding box center [958, 452] width 102 height 34
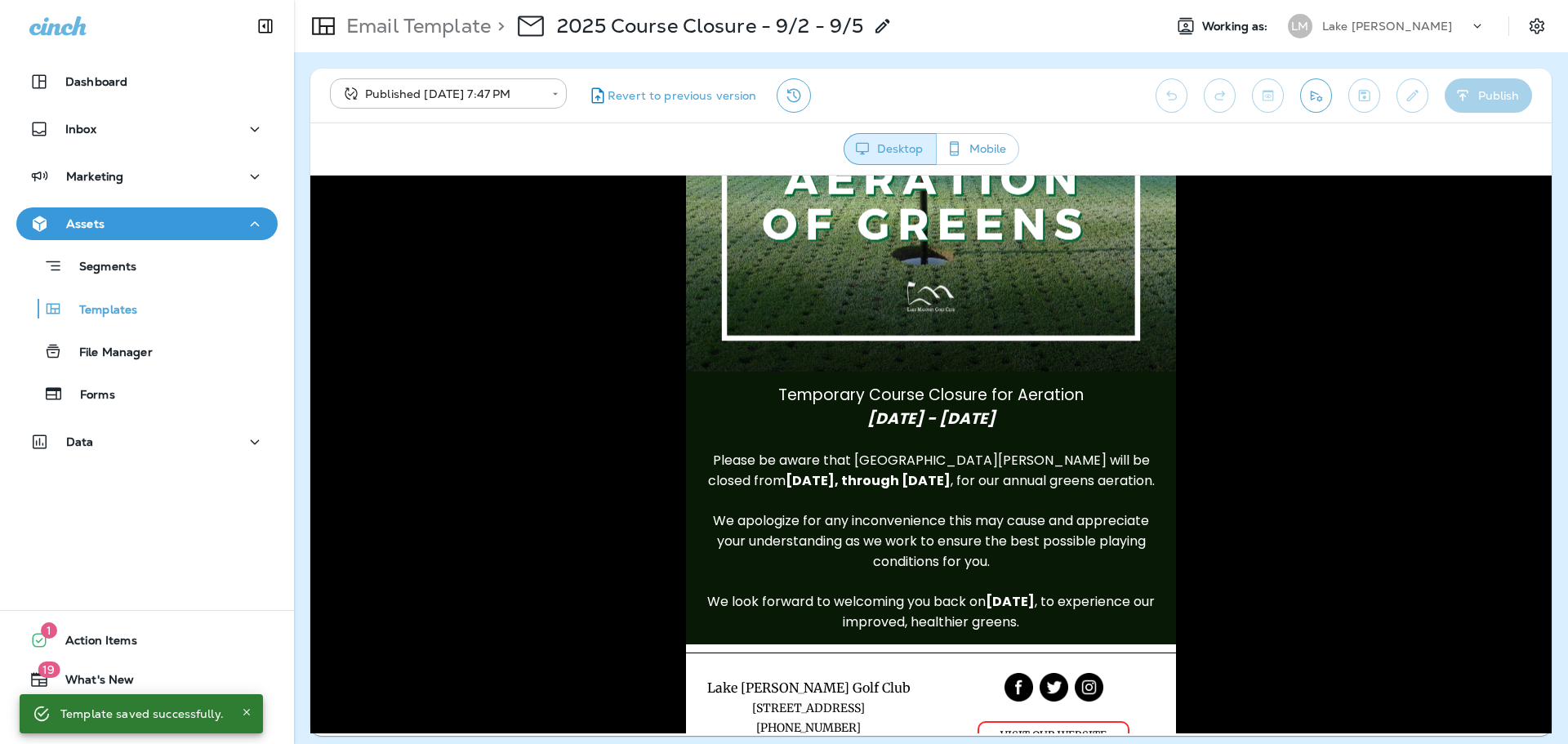
scroll to position [314, 0]
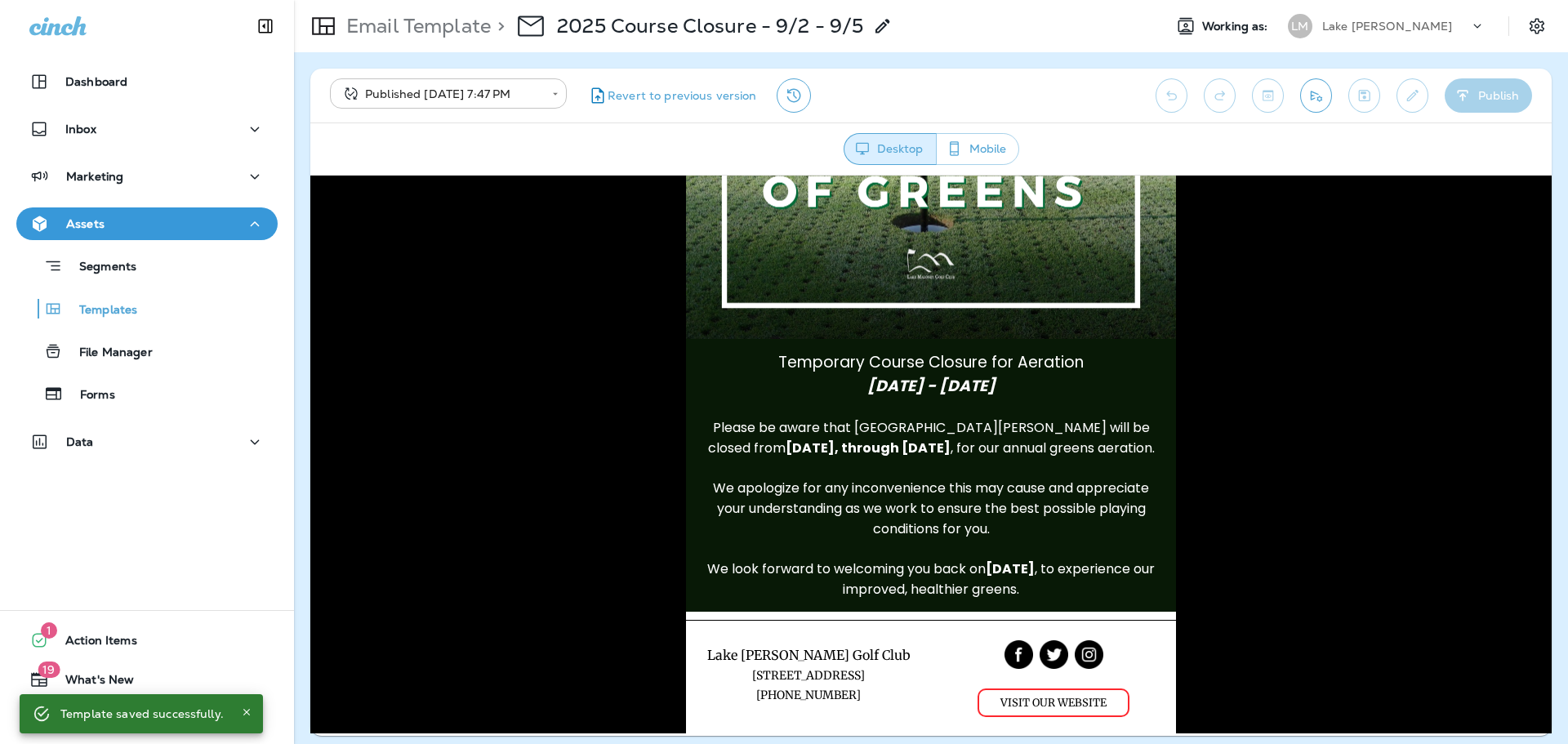
click at [415, 0] on body "**********" at bounding box center [784, 0] width 1568 height 0
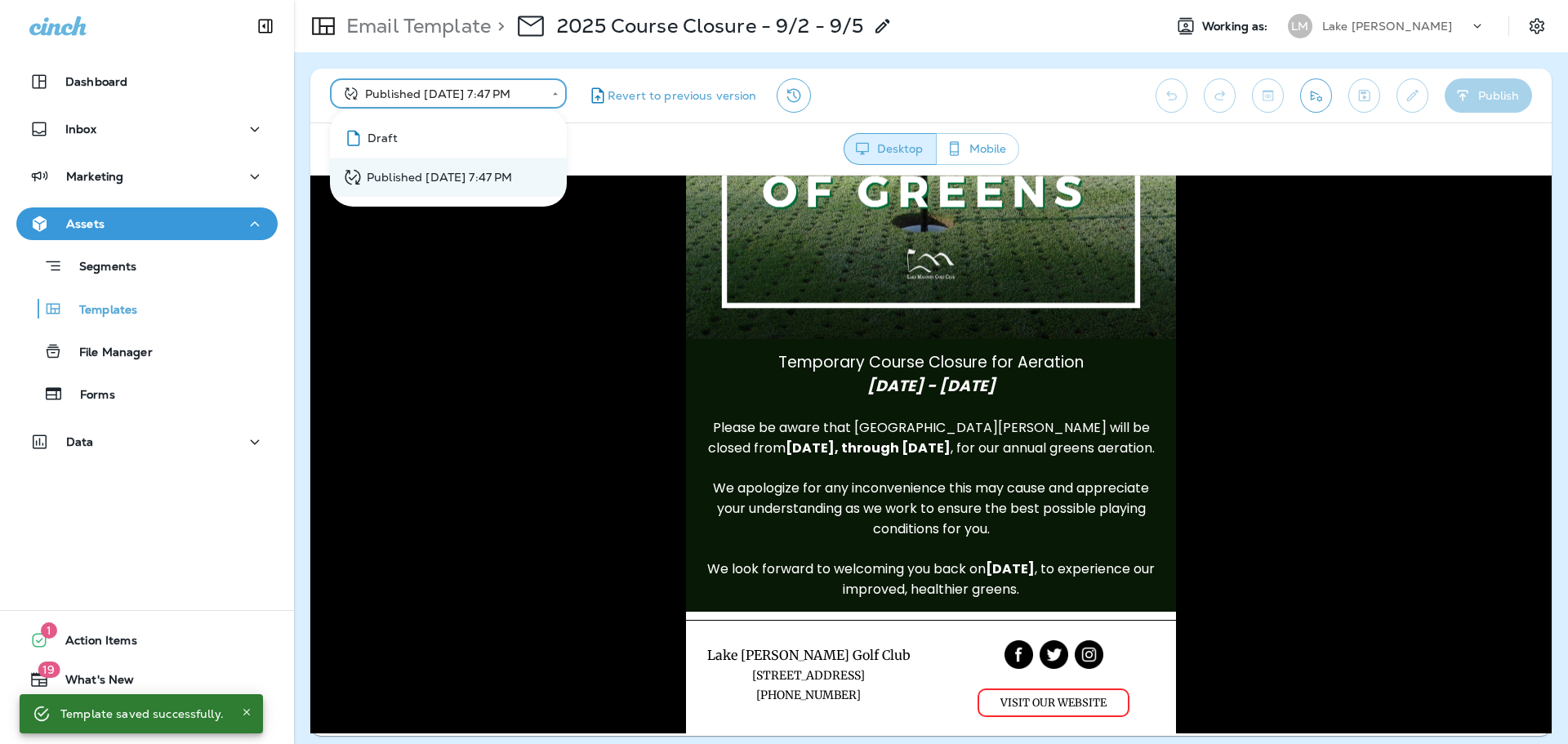
click at [408, 134] on li "Draft" at bounding box center [448, 138] width 237 height 39
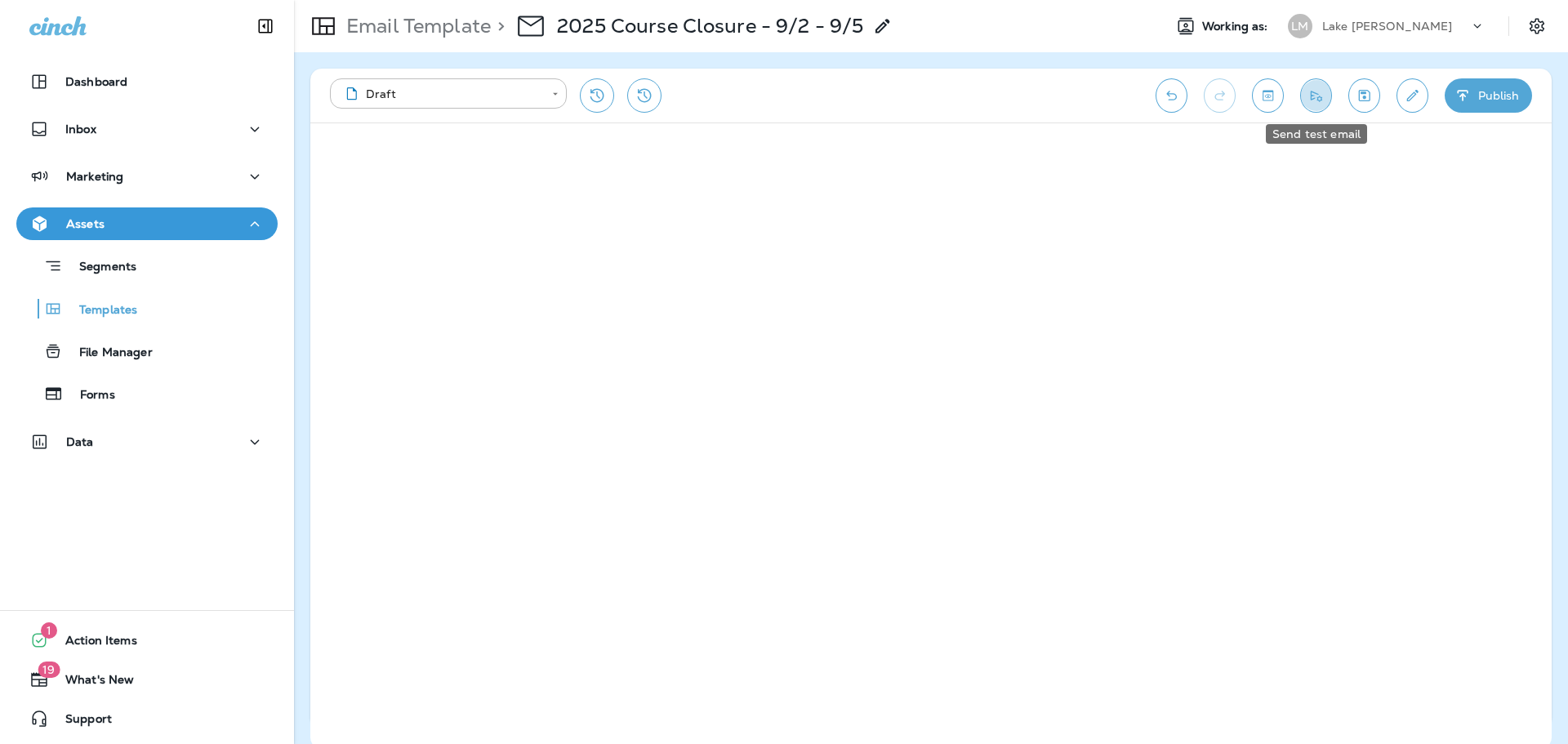
click at [1316, 98] on icon "Send test email" at bounding box center [1316, 95] width 17 height 16
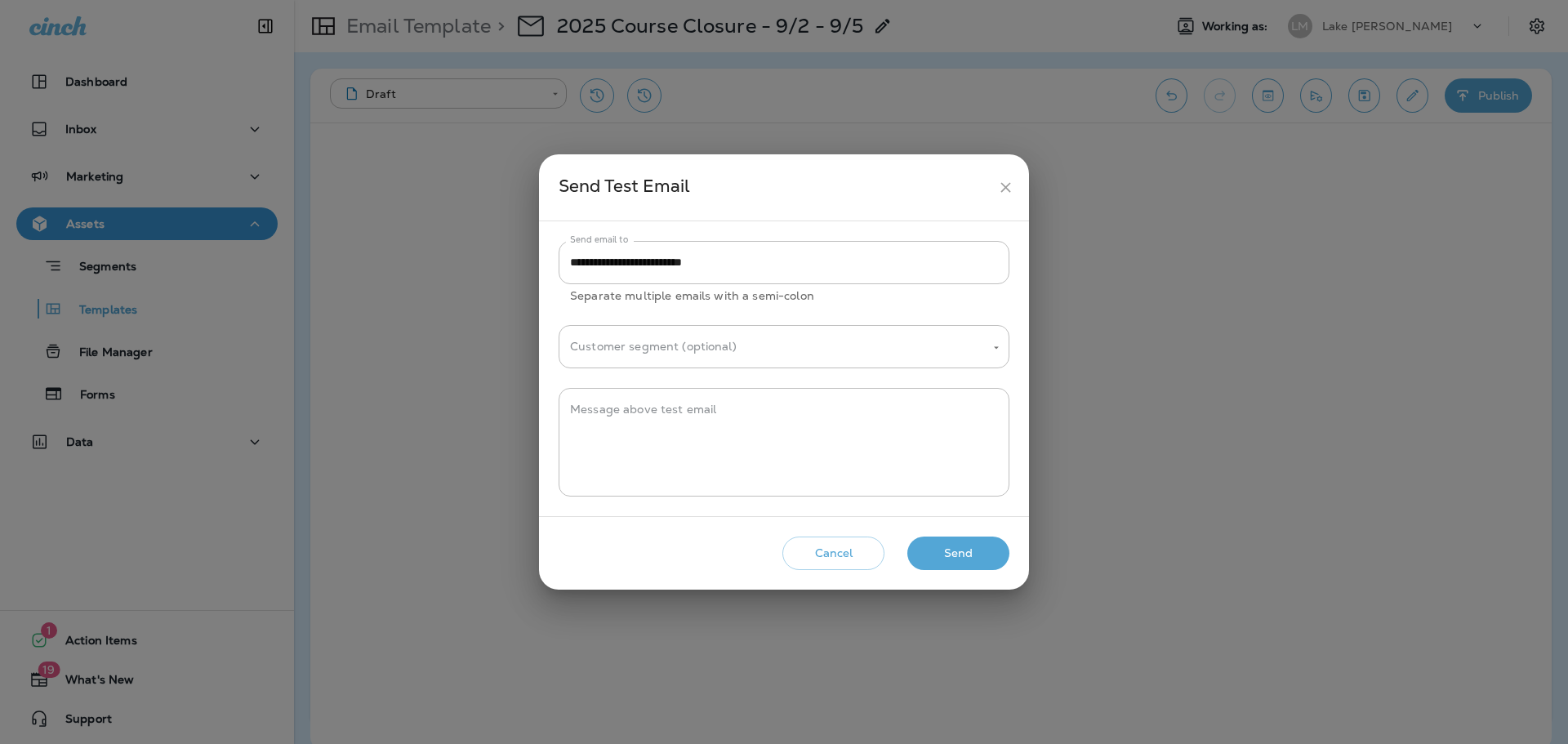
click at [948, 546] on button "Send" at bounding box center [958, 553] width 102 height 34
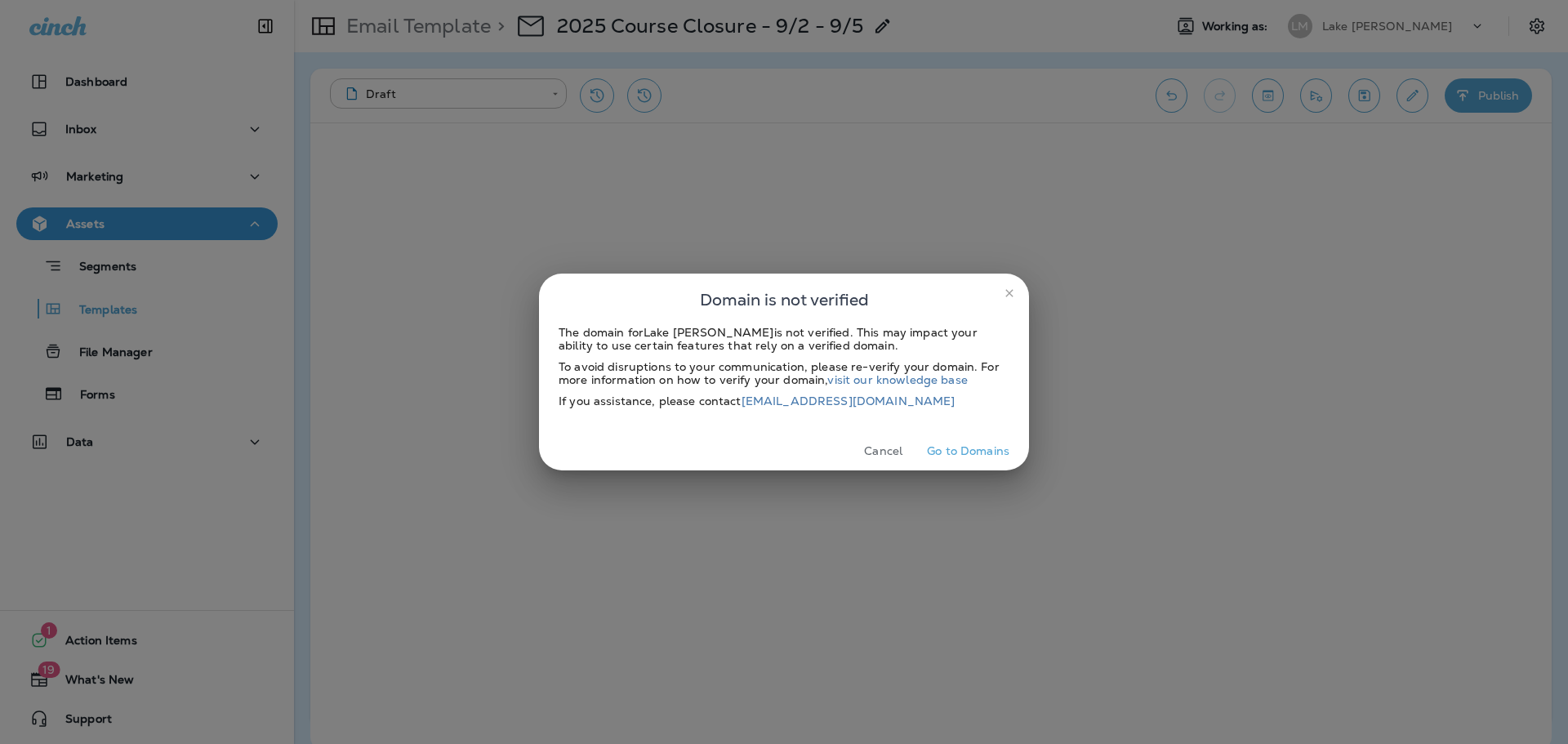
click at [882, 455] on button "Cancel" at bounding box center [883, 451] width 62 height 25
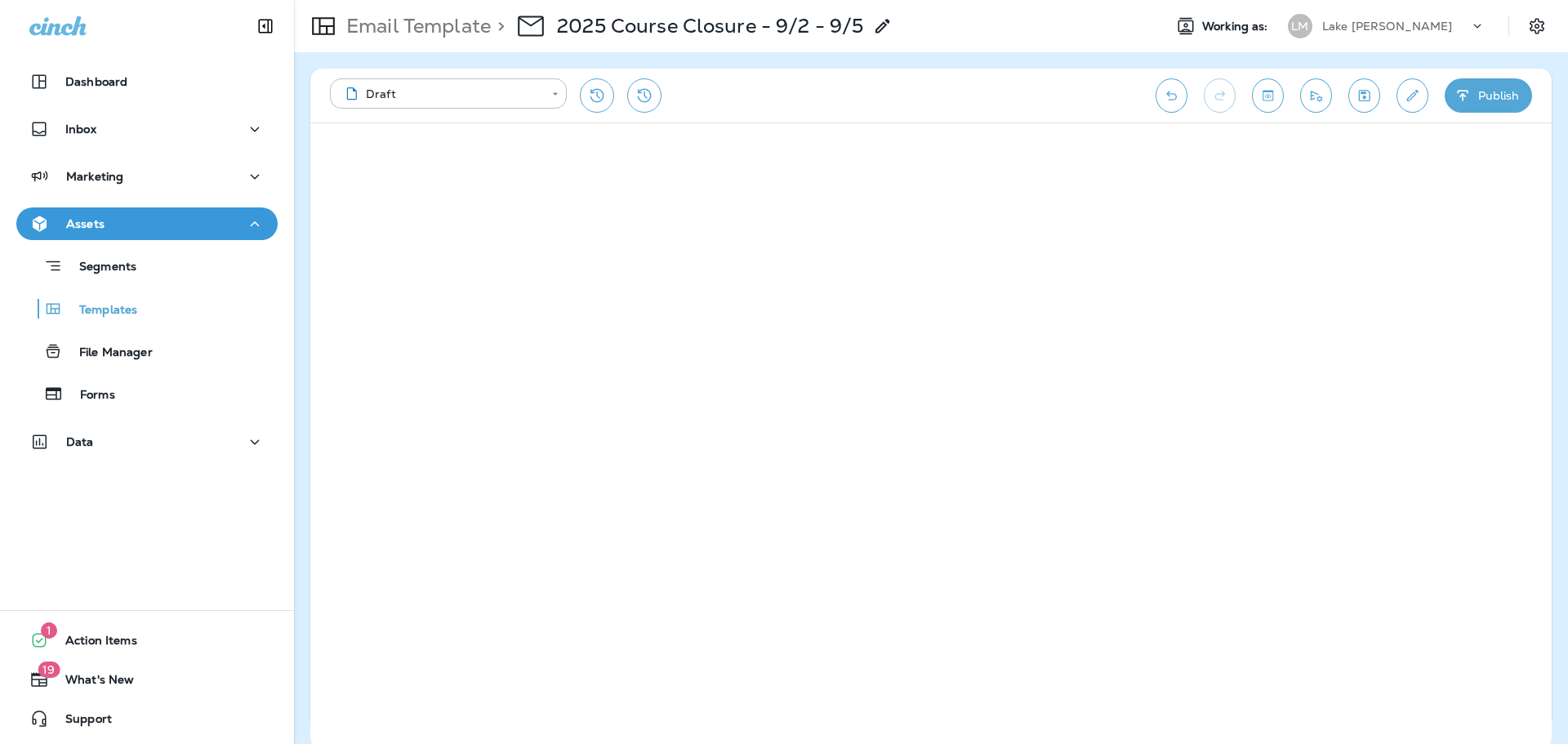
click at [1311, 89] on icon "Send test email" at bounding box center [1316, 95] width 17 height 16
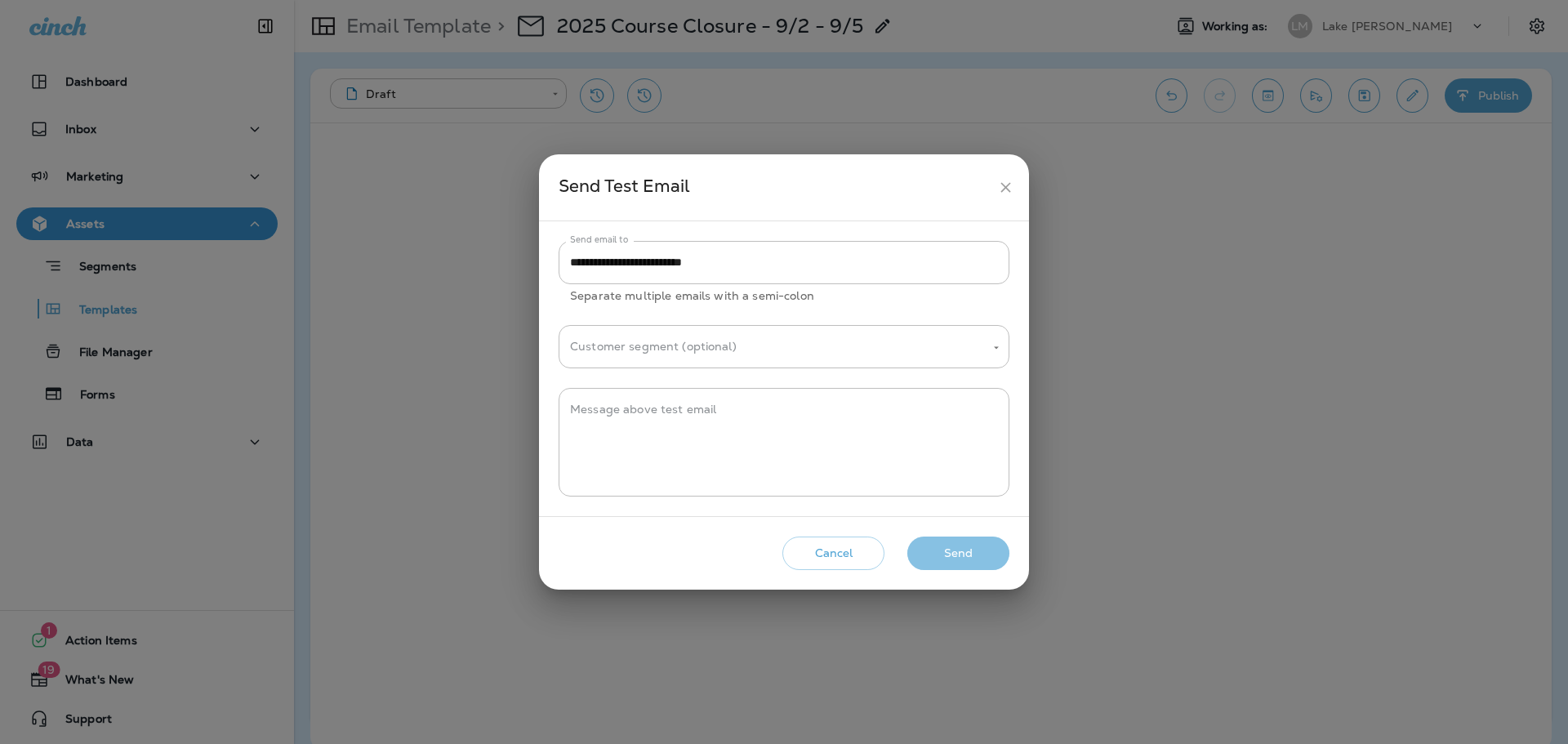
click at [970, 557] on button "Send" at bounding box center [958, 553] width 102 height 34
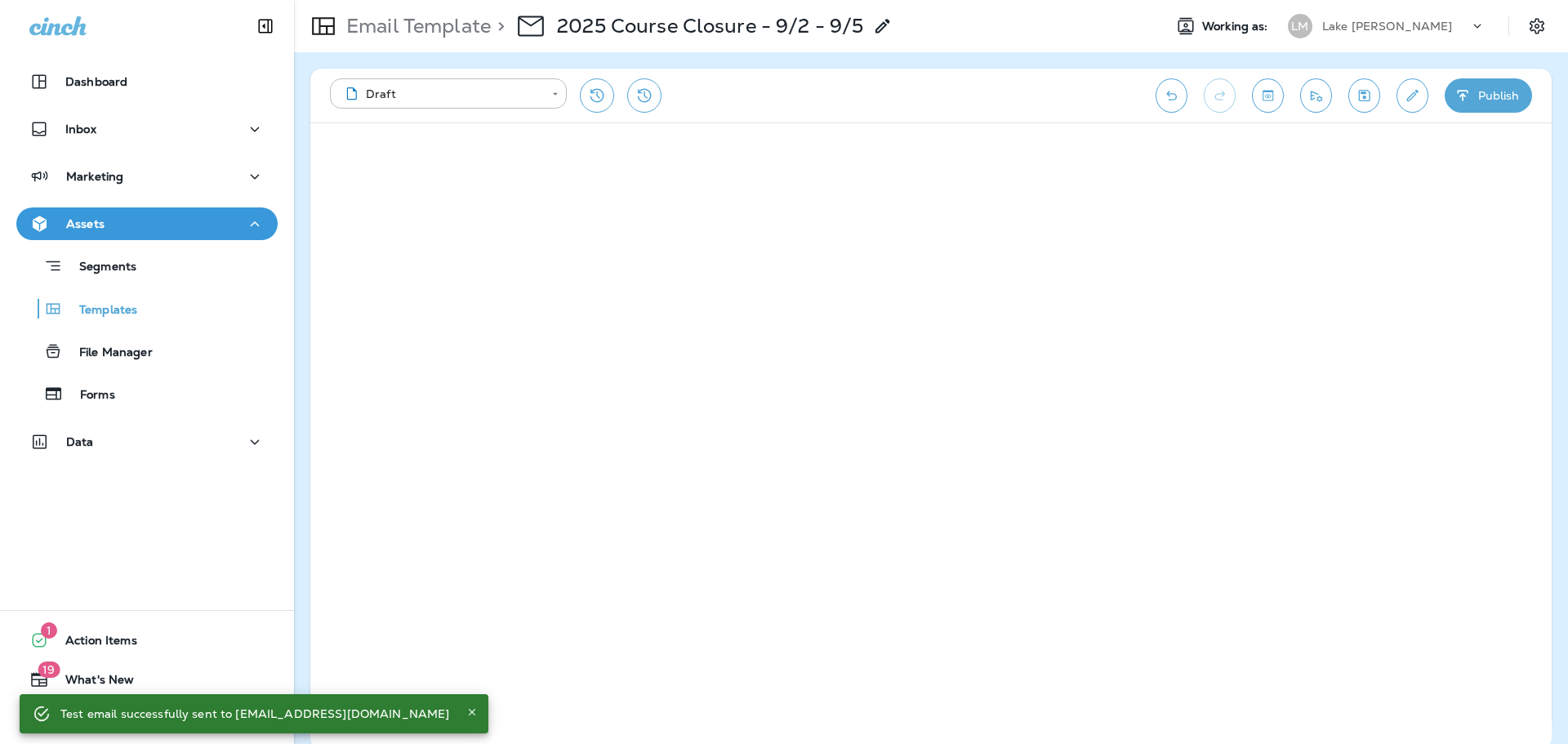
click at [1479, 105] on button "Publish" at bounding box center [1488, 95] width 88 height 35
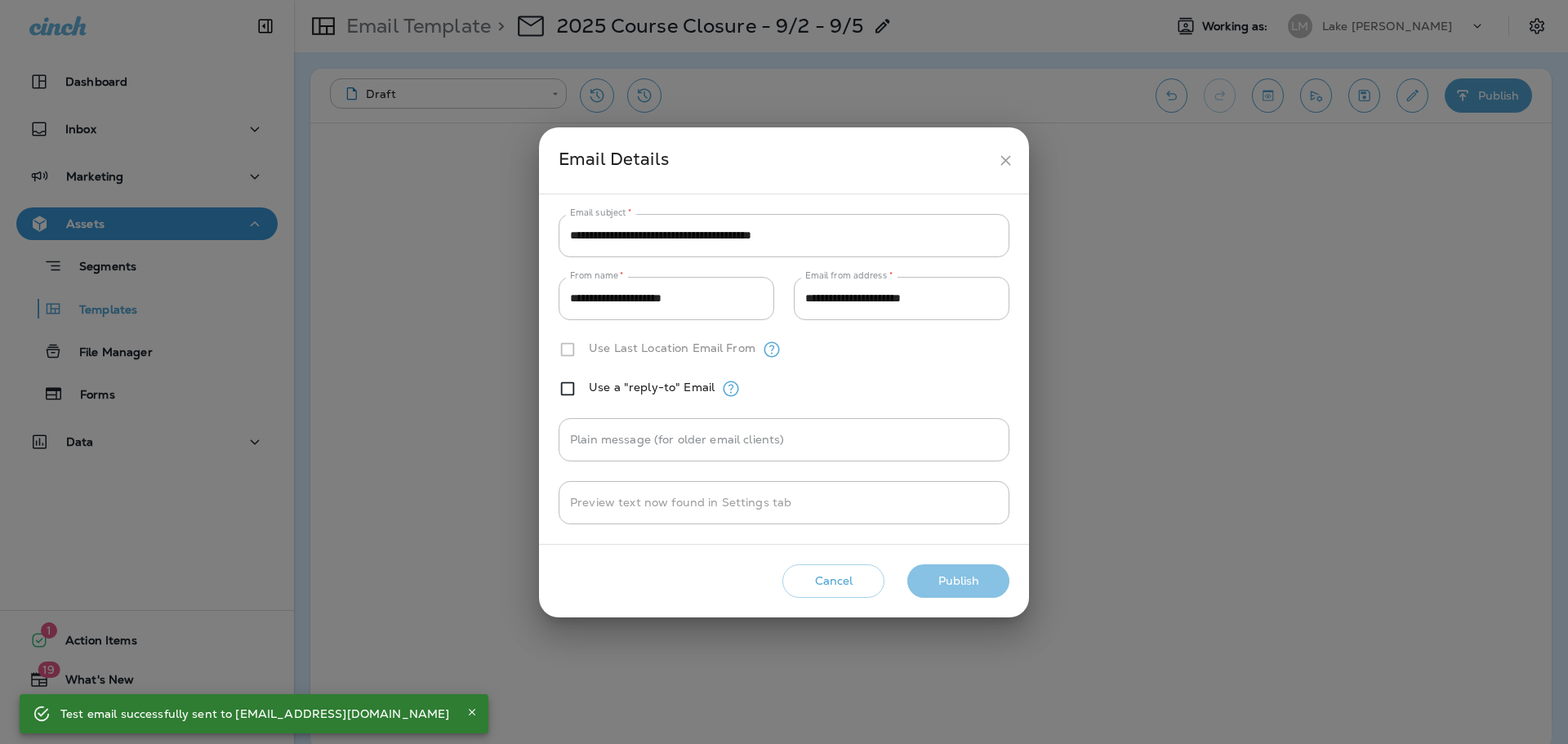
click at [985, 574] on button "Publish" at bounding box center [958, 581] width 102 height 34
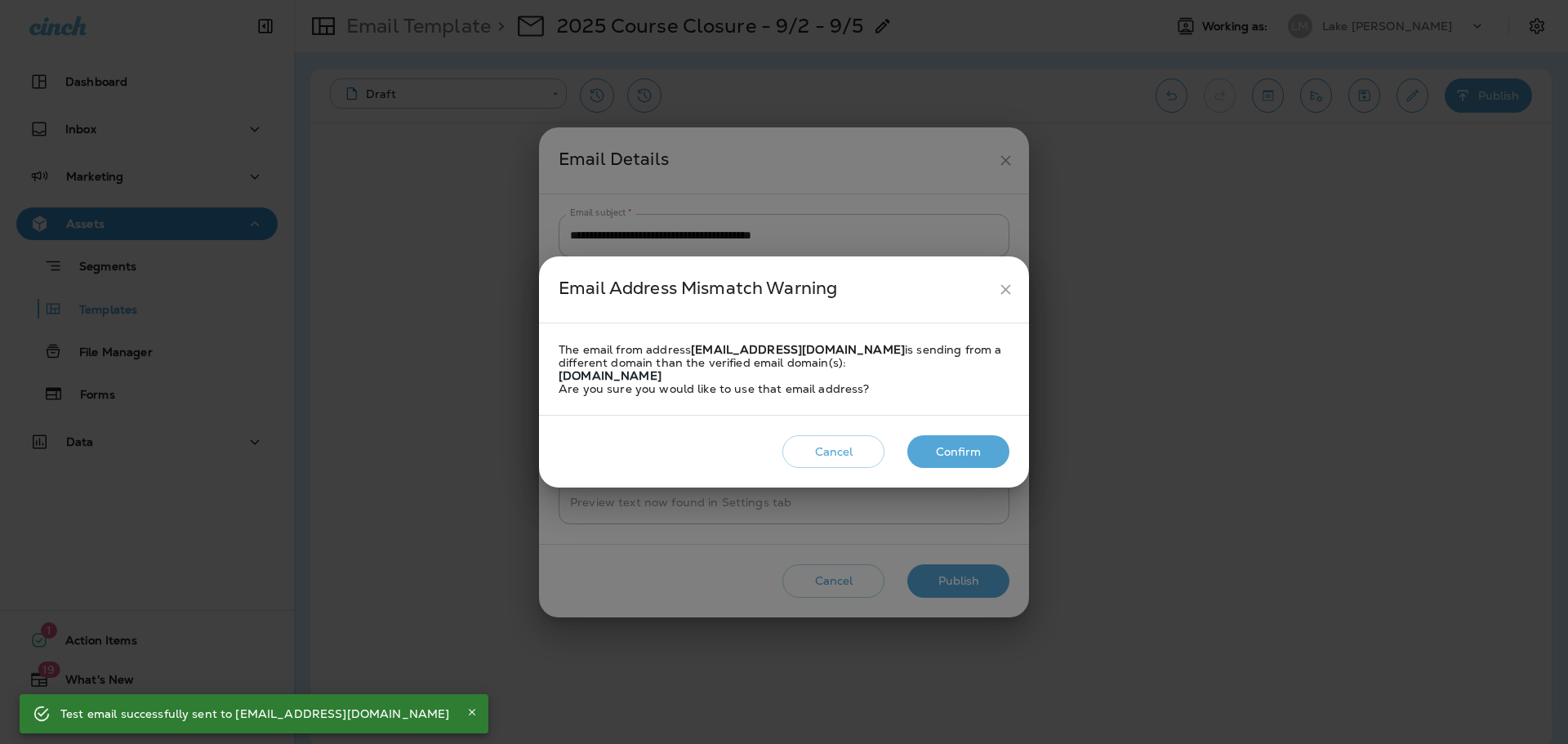
click at [940, 427] on div "Email Address Mismatch Warning The email from address reply@lakemaloneygc.com i…" at bounding box center [784, 372] width 490 height 232
click at [961, 452] on button "Confirm" at bounding box center [958, 452] width 102 height 34
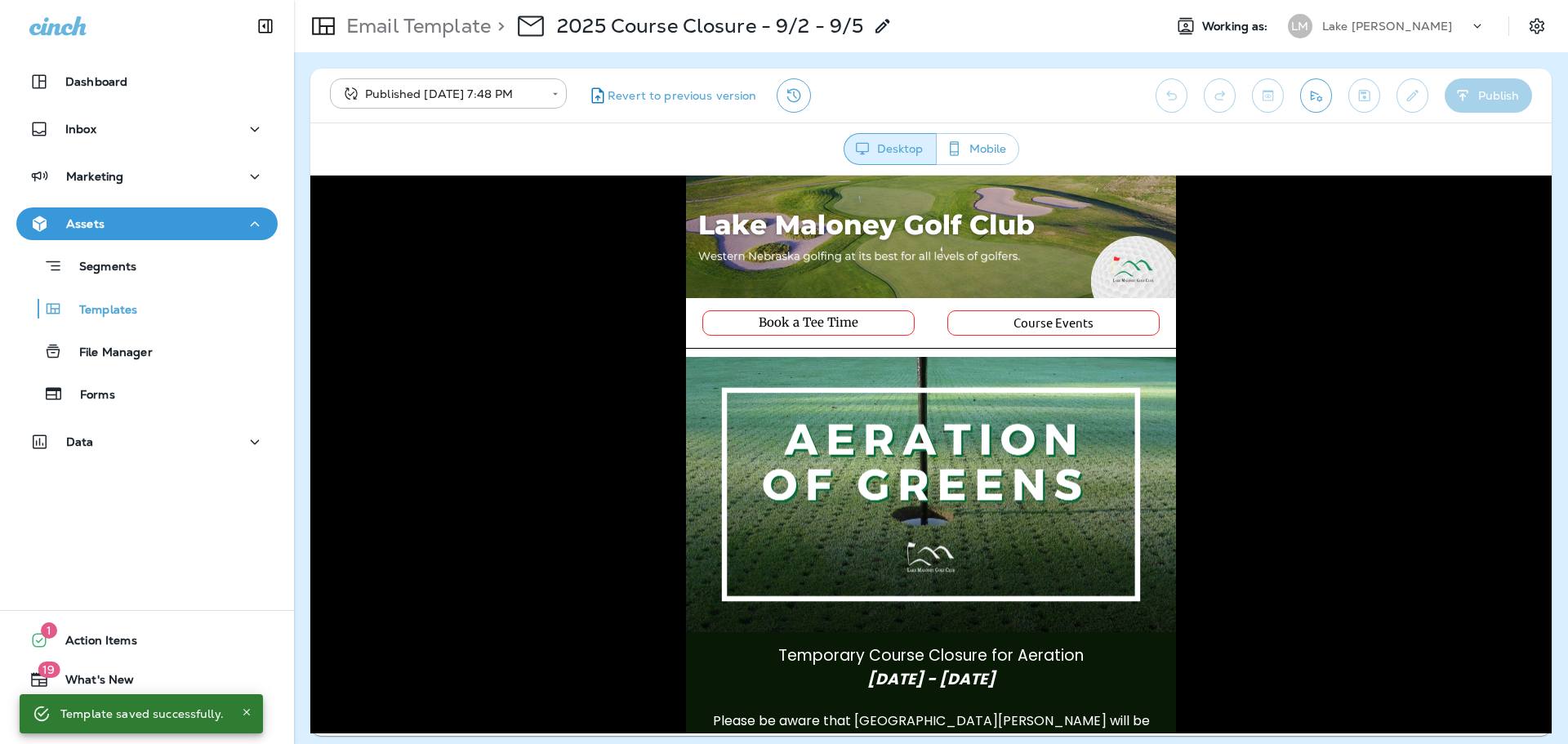
click at [1310, 101] on icon "Send test email" at bounding box center [1316, 95] width 17 height 16
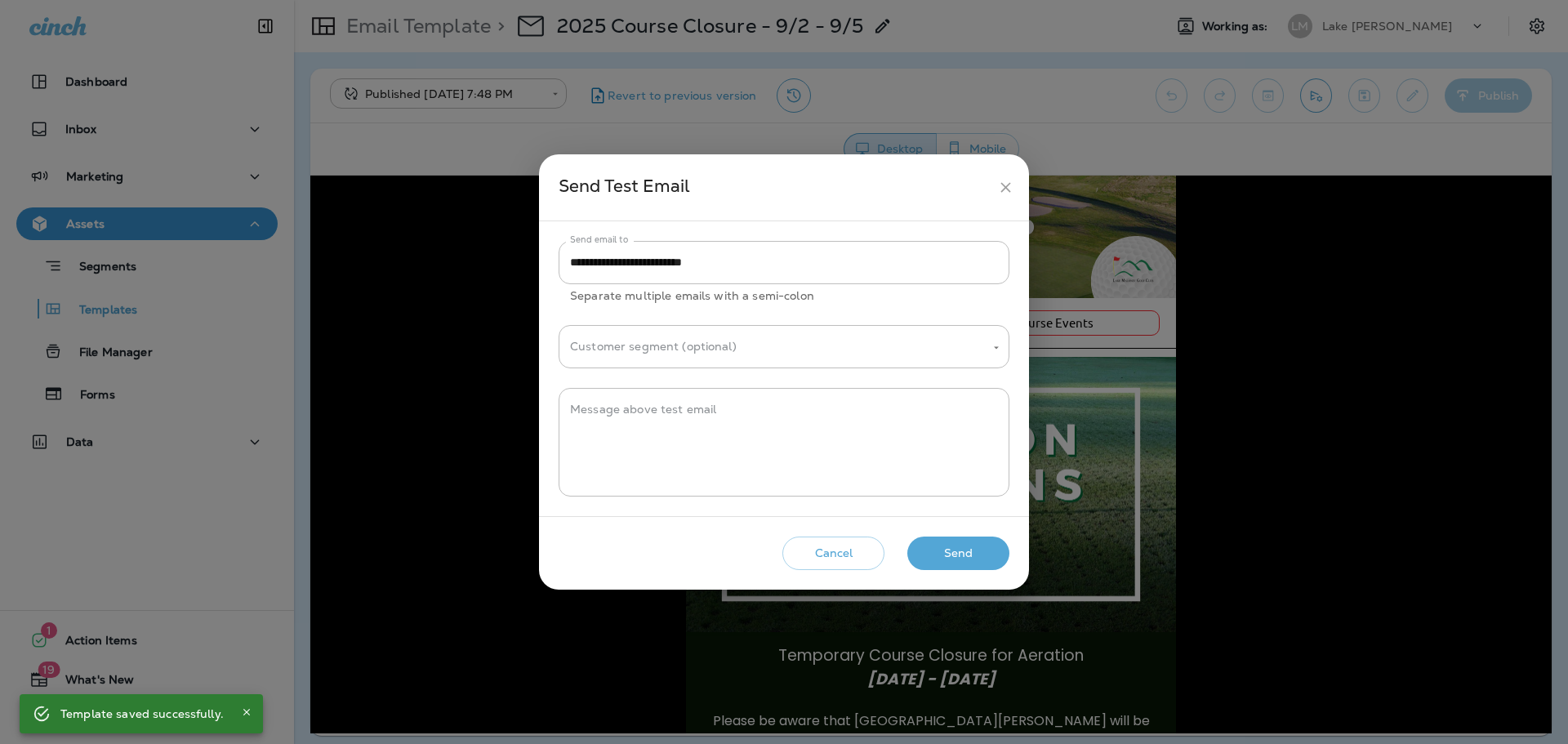
click at [941, 552] on button "Send" at bounding box center [958, 553] width 102 height 34
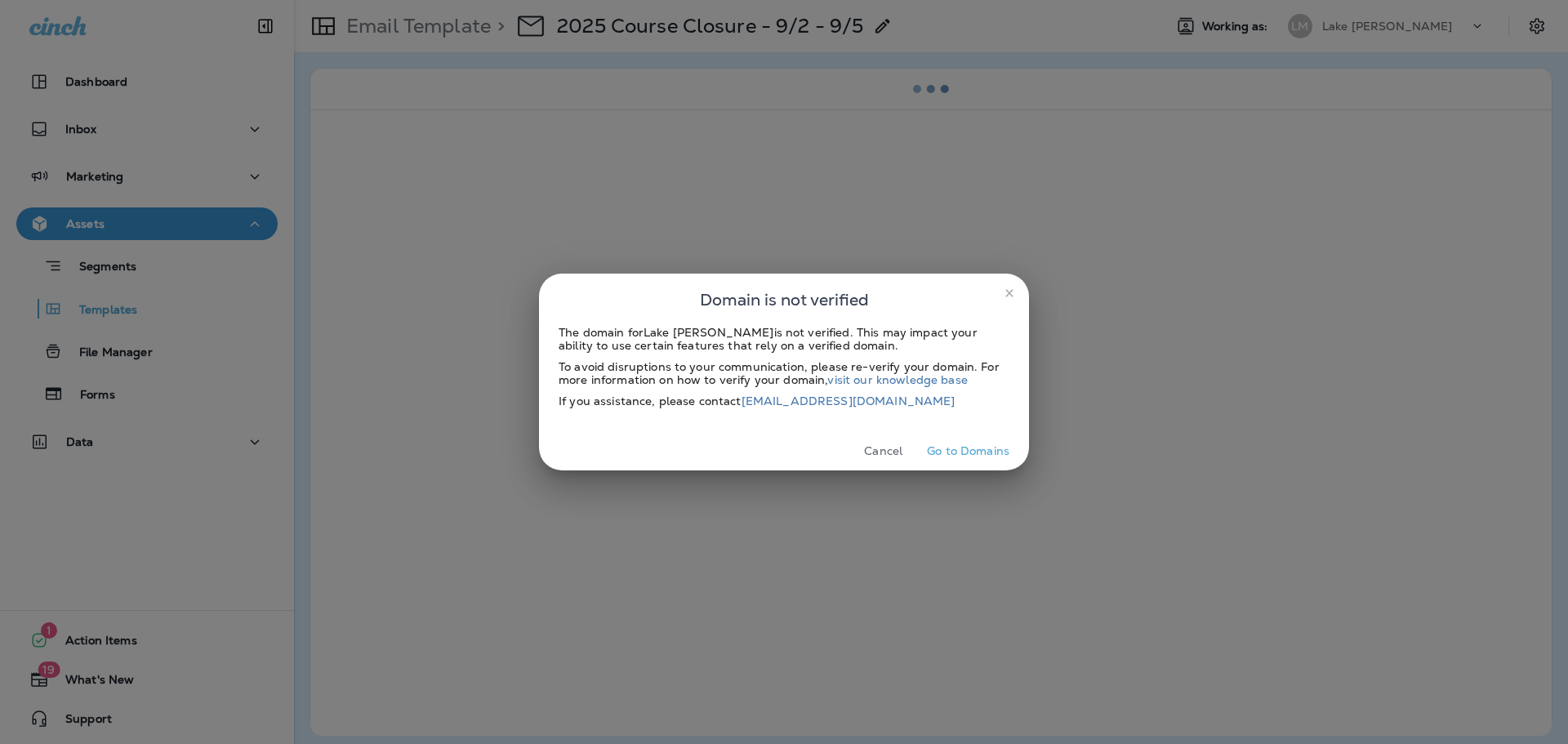
click at [891, 449] on button "Cancel" at bounding box center [883, 451] width 62 height 25
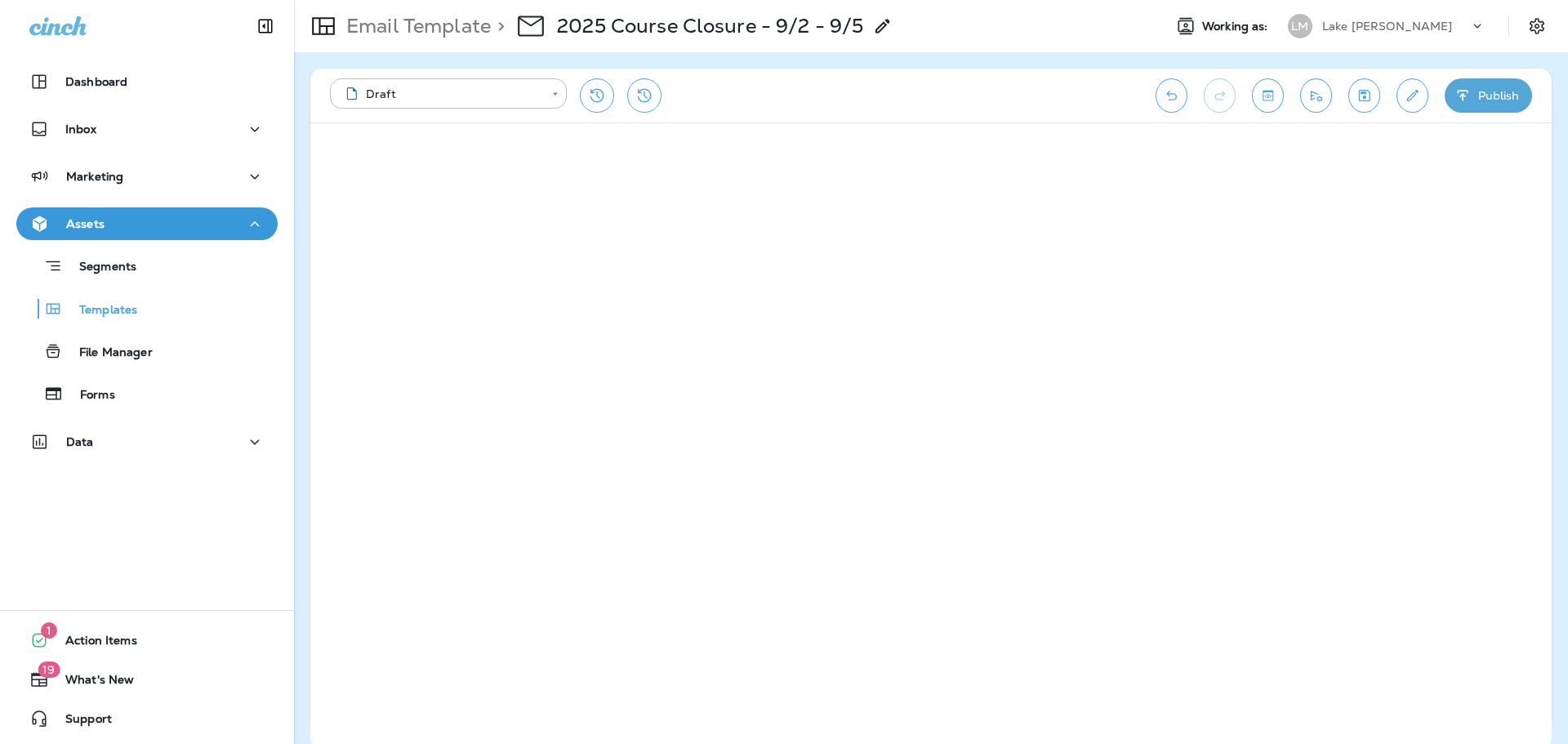
click at [1303, 98] on button "Send test email" at bounding box center [1316, 95] width 32 height 35
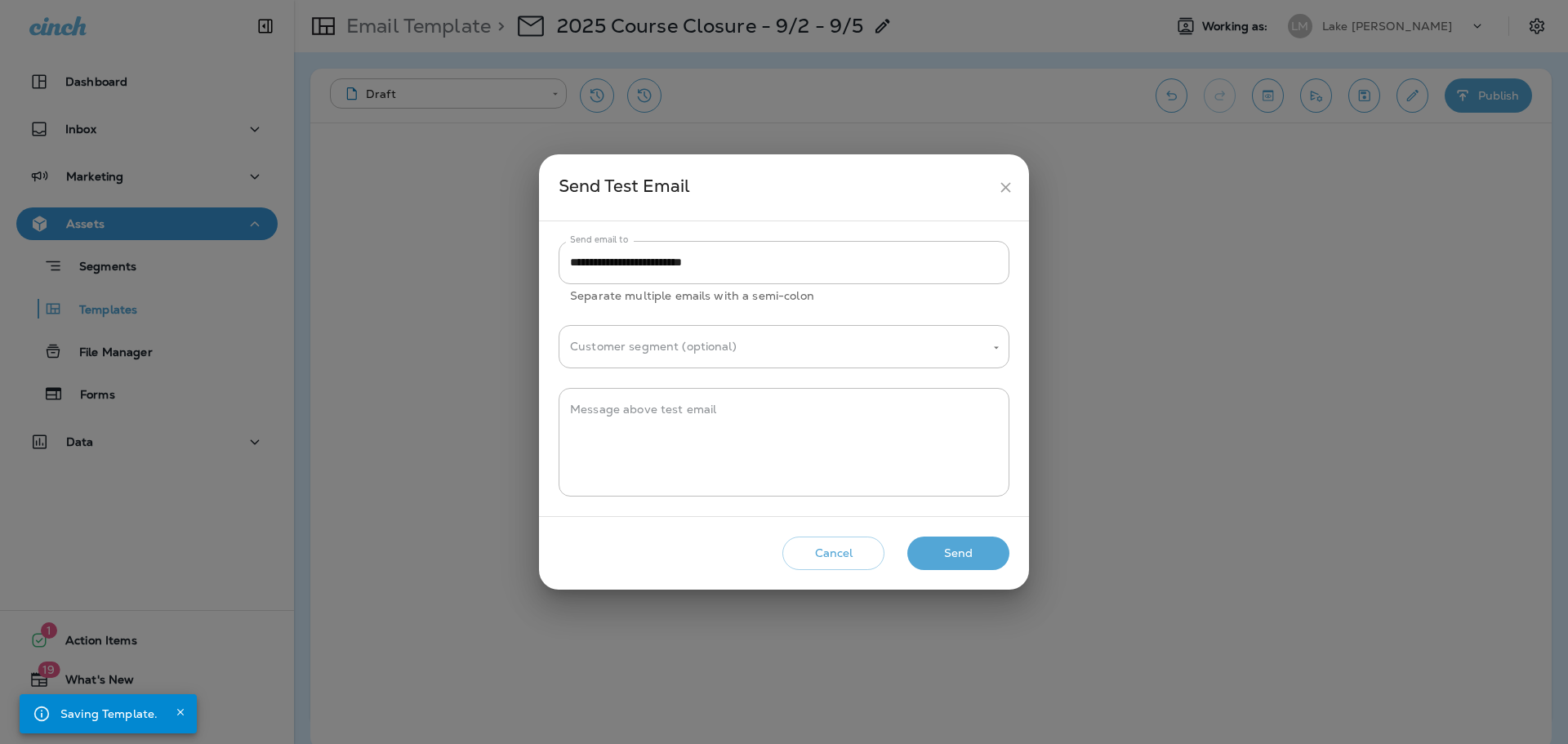
click at [963, 548] on button "Send" at bounding box center [958, 553] width 102 height 34
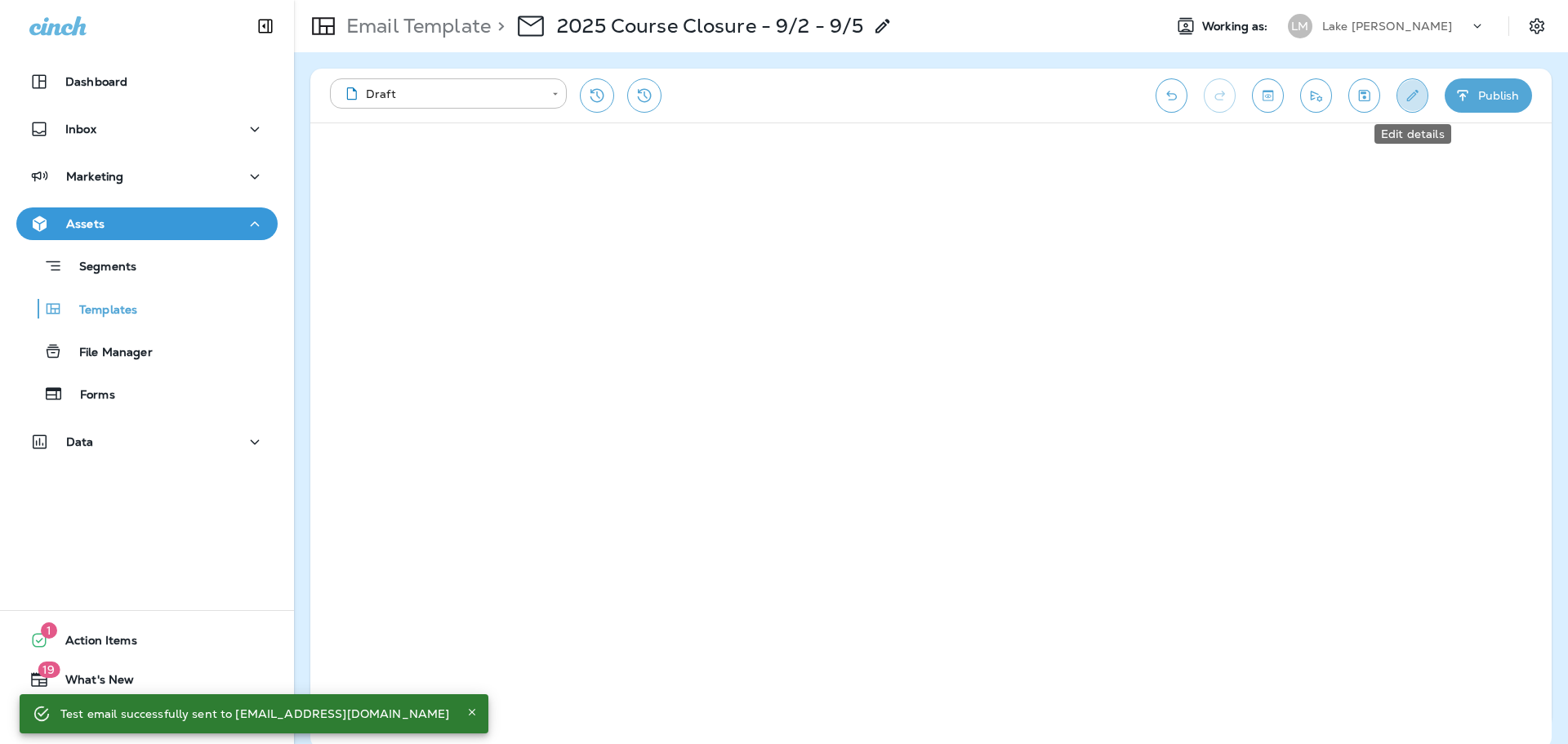
click at [1406, 91] on icon "Edit details" at bounding box center [1413, 95] width 17 height 16
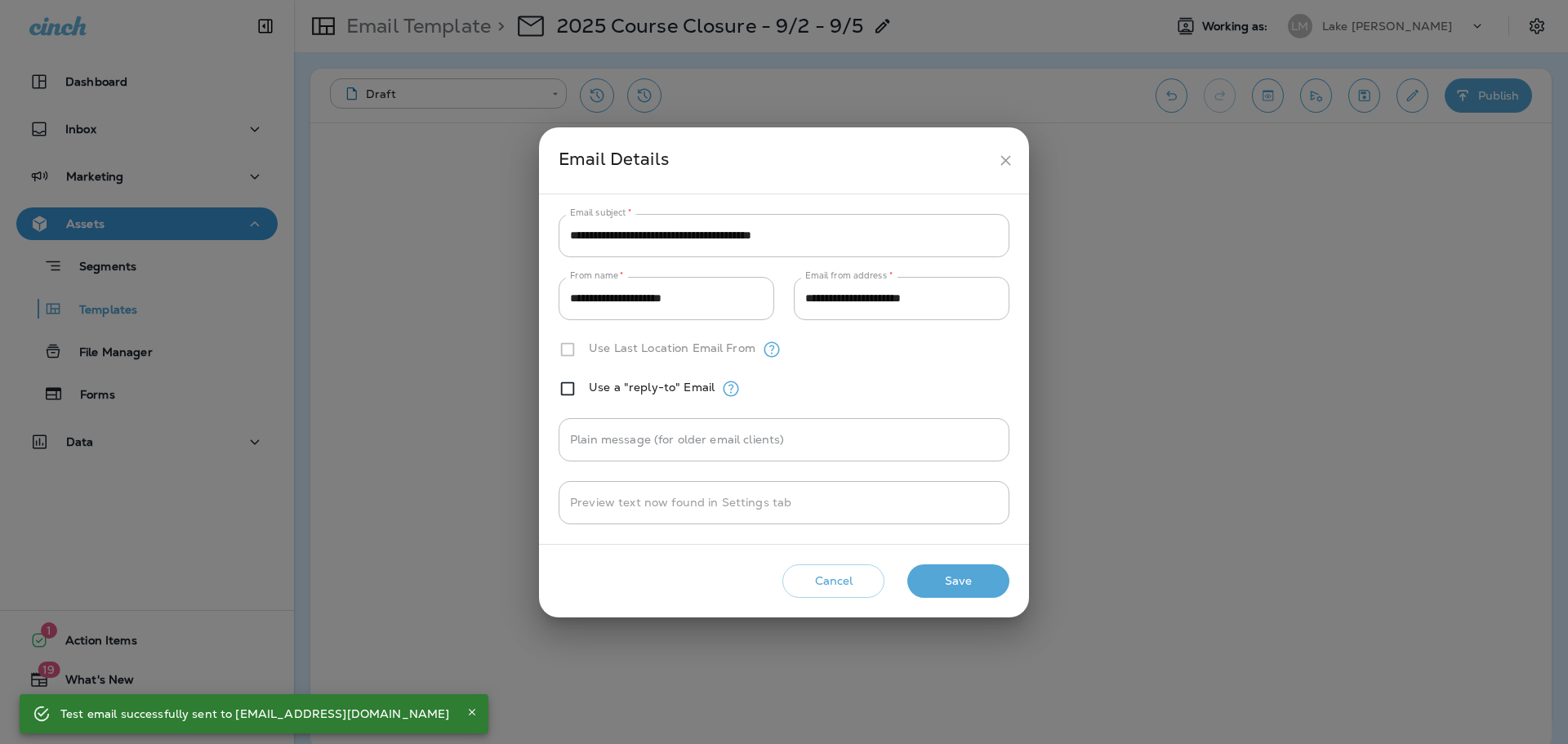
click at [1002, 162] on icon "close" at bounding box center [1006, 160] width 17 height 17
